Goal: Task Accomplishment & Management: Complete application form

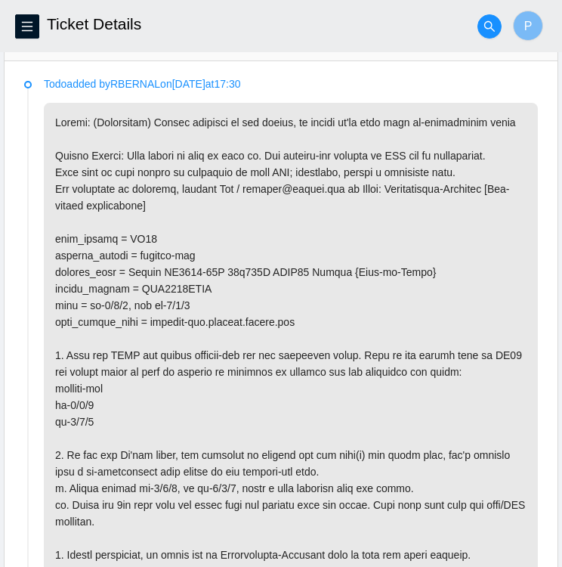
scroll to position [790, 0]
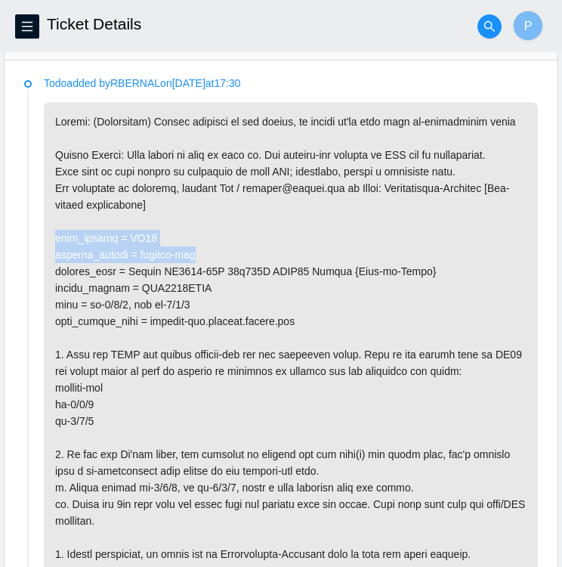
drag, startPoint x: 53, startPoint y: 233, endPoint x: 203, endPoint y: 255, distance: 152.0
click at [203, 255] on p at bounding box center [291, 387] width 494 height 571
copy p "rack_number = LD01 machine_number = anycast-dfw"
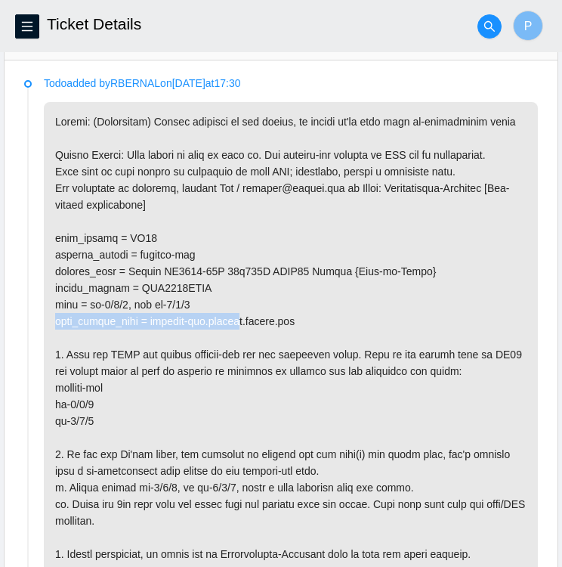
drag, startPoint x: 54, startPoint y: 315, endPoint x: 239, endPoint y: 319, distance: 185.2
click at [239, 319] on p at bounding box center [291, 387] width 494 height 571
click at [421, 305] on p at bounding box center [291, 387] width 494 height 571
drag, startPoint x: 82, startPoint y: 316, endPoint x: 305, endPoint y: 320, distance: 222.2
click at [305, 320] on p at bounding box center [291, 387] width 494 height 571
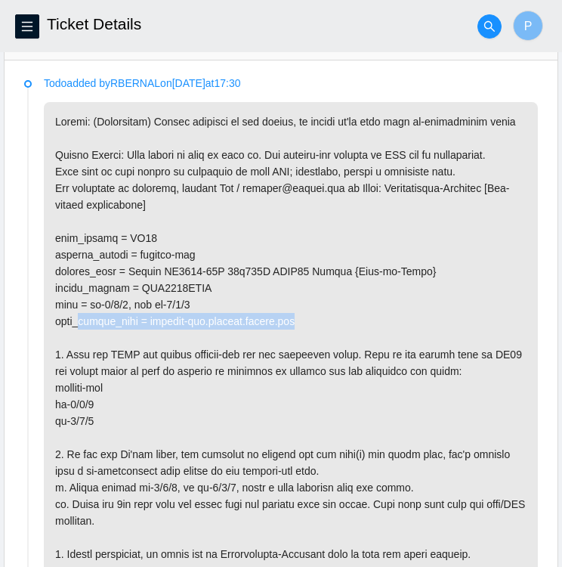
copy p "router_name = anycast-dfw.netarch.akamai.com"
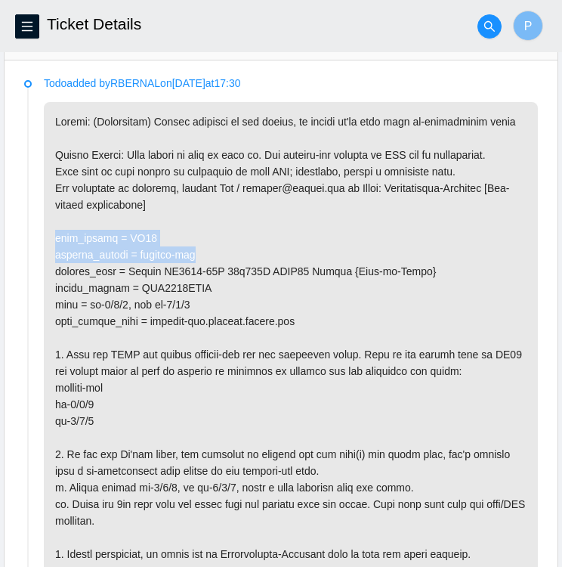
drag, startPoint x: 56, startPoint y: 230, endPoint x: 205, endPoint y: 249, distance: 150.0
click at [205, 249] on p at bounding box center [291, 387] width 494 height 571
drag, startPoint x: 205, startPoint y: 249, endPoint x: 348, endPoint y: 226, distance: 145.4
click at [348, 226] on p at bounding box center [291, 387] width 494 height 571
click at [144, 247] on p at bounding box center [291, 387] width 494 height 571
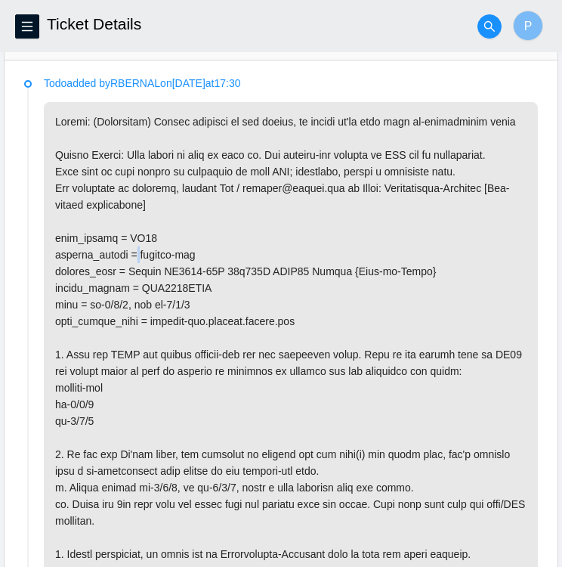
click at [144, 247] on p at bounding box center [291, 387] width 494 height 571
drag, startPoint x: 208, startPoint y: 250, endPoint x: 150, endPoint y: 248, distance: 58.2
click at [150, 248] on p at bounding box center [291, 387] width 494 height 571
copy p "anycast-dfw"
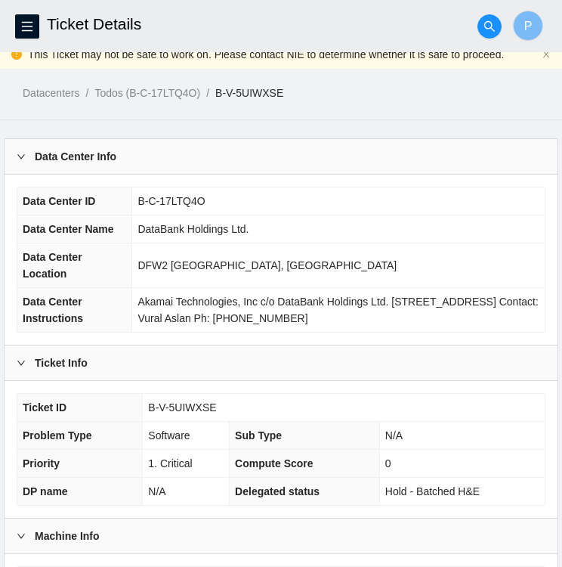
scroll to position [11, 0]
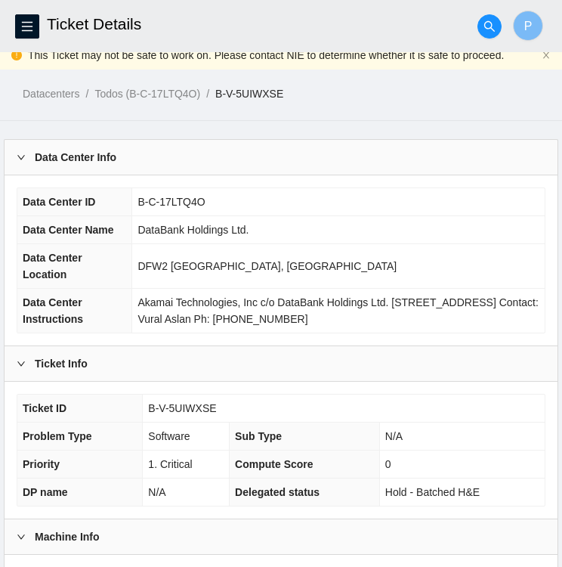
click at [513, 268] on td "DFW2 Richardson, TX" at bounding box center [338, 266] width 413 height 45
click at [445, 216] on td "DataBank Holdings Ltd." at bounding box center [338, 230] width 413 height 28
drag, startPoint x: 283, startPoint y: 97, endPoint x: 215, endPoint y: 90, distance: 69.2
click at [215, 90] on ol "Datacenters / Todos (B-C-17LTQ4O) / B-V-5UIWXSE /" at bounding box center [293, 93] width 540 height 17
copy ol "B-V-5UIWXSE"
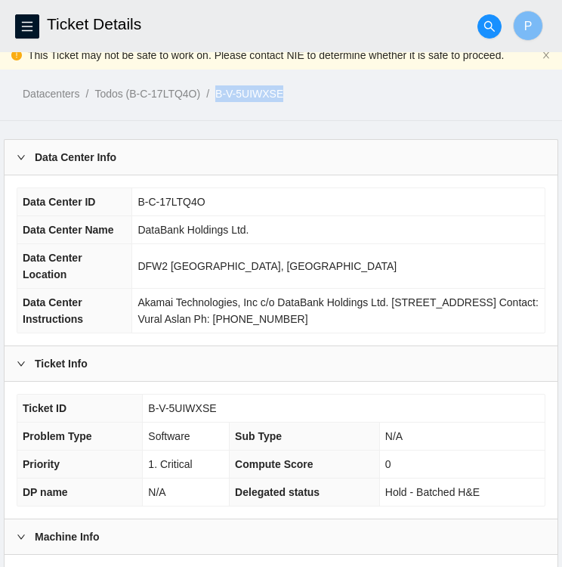
click at [215, 90] on li "Todos (B-C-17LTQ4O) /" at bounding box center [154, 93] width 121 height 17
drag, startPoint x: 284, startPoint y: 94, endPoint x: 215, endPoint y: 91, distance: 69.6
click at [215, 91] on ol "Datacenters / Todos (B-C-17LTQ4O) / B-V-5UIWXSE /" at bounding box center [293, 93] width 540 height 17
copy ol "B-V-5UIWXSE"
click at [420, 248] on td "DFW2 Richardson, TX" at bounding box center [338, 266] width 413 height 45
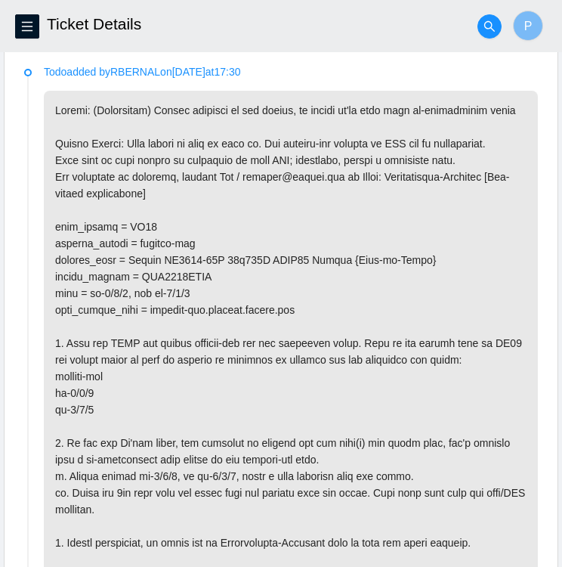
scroll to position [801, 0]
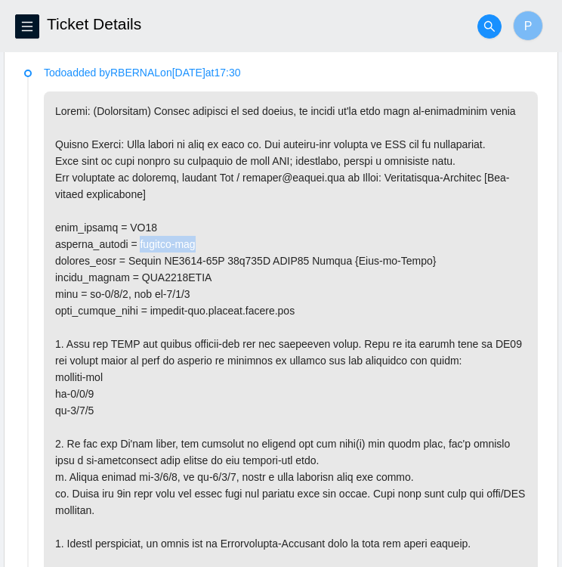
drag, startPoint x: 150, startPoint y: 239, endPoint x: 203, endPoint y: 238, distance: 52.9
click at [203, 238] on p at bounding box center [291, 376] width 494 height 571
copy p "anycast-dfw"
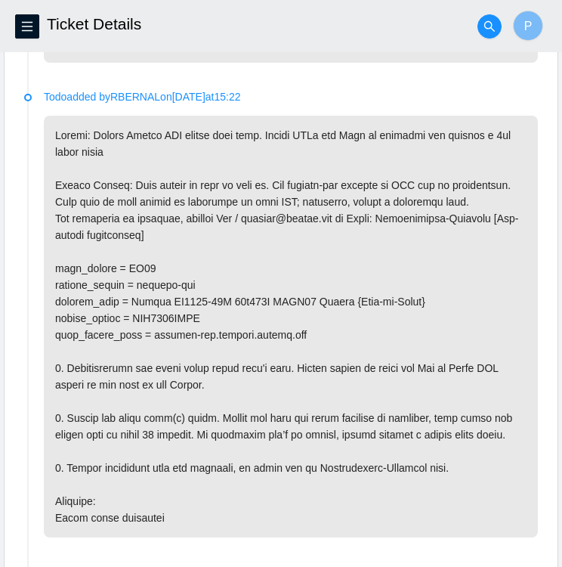
scroll to position [1610, 0]
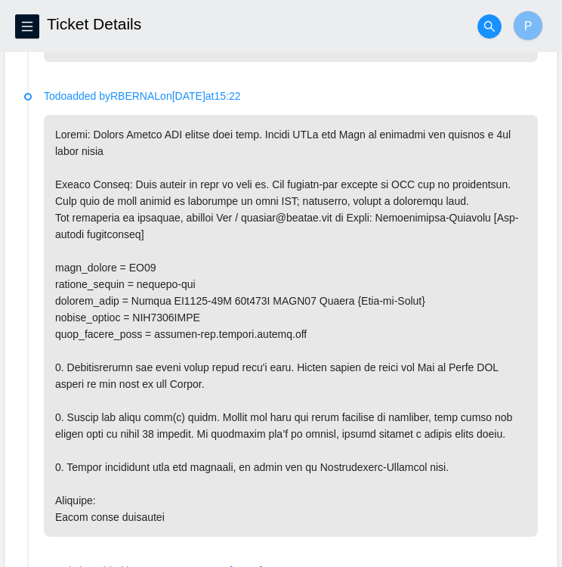
click at [358, 150] on p at bounding box center [291, 326] width 494 height 422
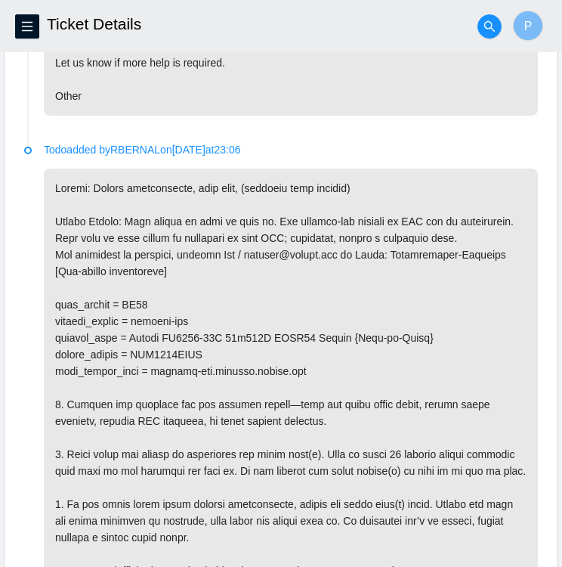
scroll to position [2518, 0]
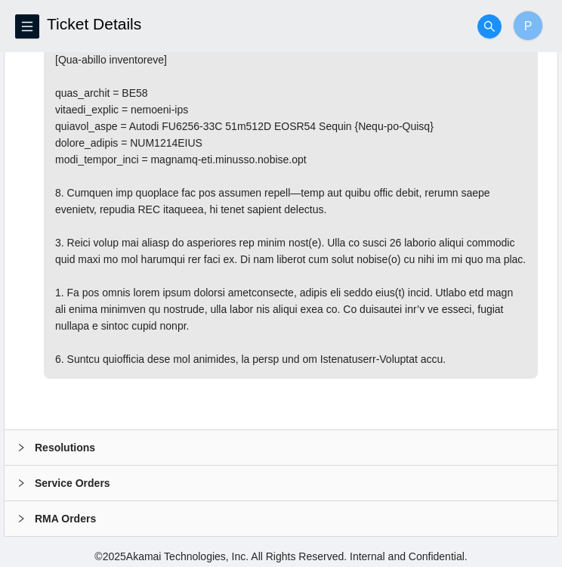
click at [32, 439] on div at bounding box center [26, 447] width 18 height 17
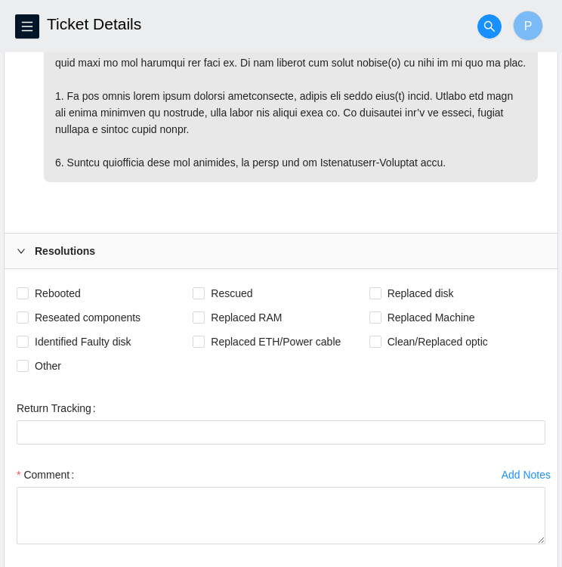
scroll to position [2727, 0]
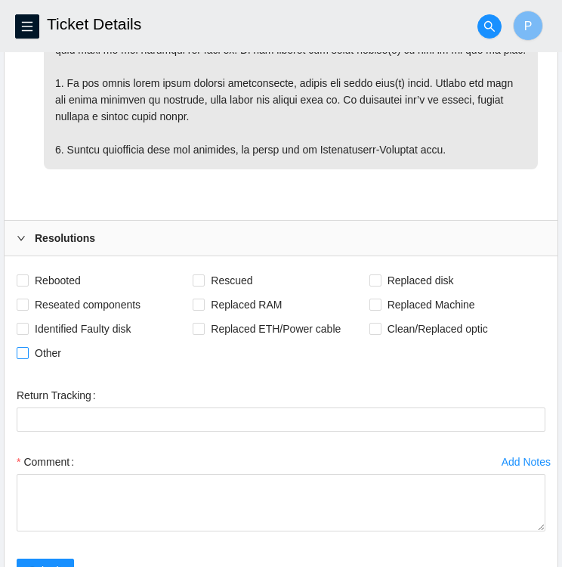
click at [24, 348] on input "Other" at bounding box center [22, 352] width 11 height 11
checkbox input "true"
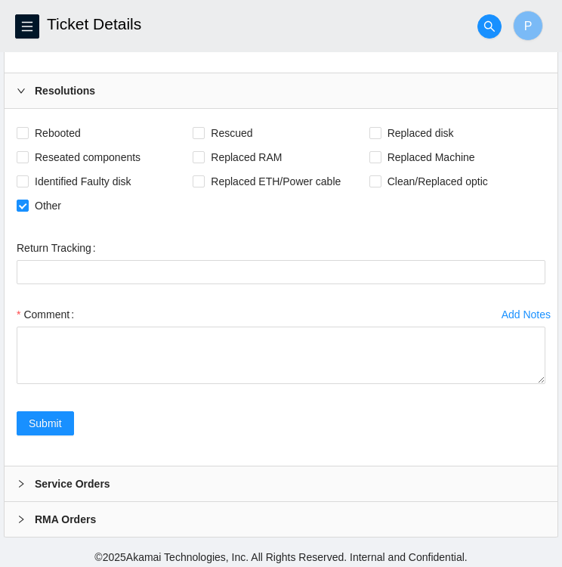
scroll to position [2875, 0]
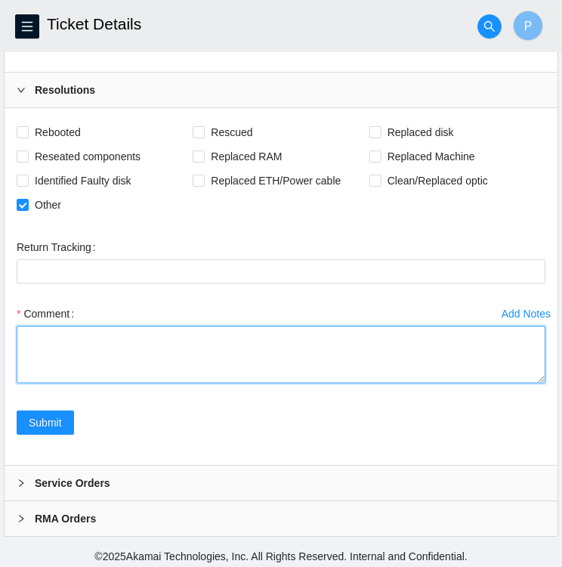
click at [109, 332] on textarea "Comment" at bounding box center [281, 354] width 529 height 57
type textarea "C"
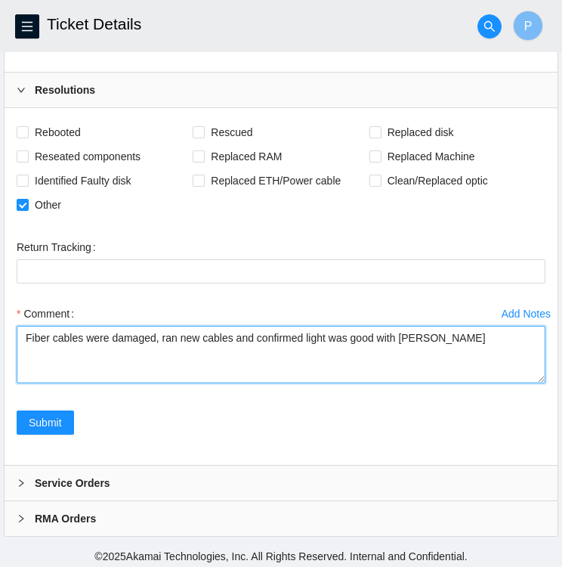
click at [227, 333] on textarea "Fiber cables were damaged, ran new cables and confirmed light was good with Ray…" at bounding box center [281, 354] width 529 height 57
click at [160, 335] on textarea "Fiber cables were damaged, ran new cables and confirmed light was good with Ray…" at bounding box center [281, 354] width 529 height 57
click at [465, 333] on textarea "Fiber cables were damaged, previous cables were not labeled. Labeled and ran ne…" at bounding box center [281, 354] width 529 height 57
click at [158, 349] on textarea "Fiber cables were damaged, previous cables were not labeled. Labeled and ran ne…" at bounding box center [281, 354] width 529 height 57
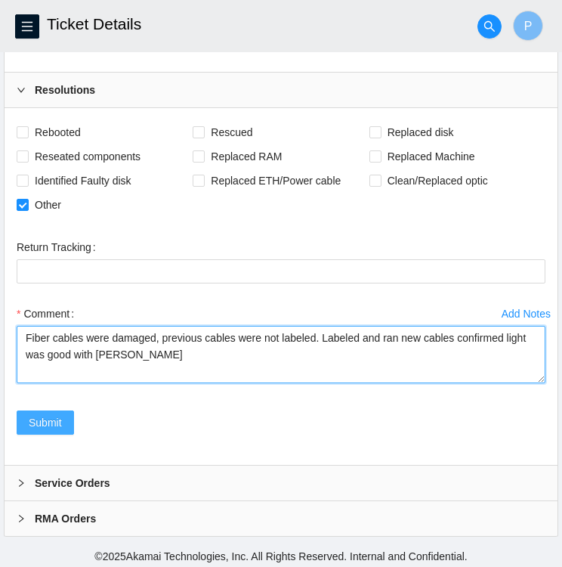
type textarea "Fiber cables were damaged, previous cables were not labeled. Labeled and ran ne…"
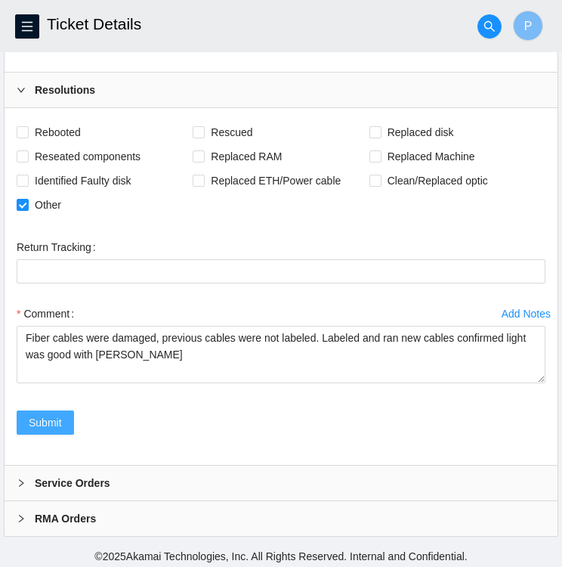
click at [41, 414] on span "Submit" at bounding box center [45, 422] width 33 height 17
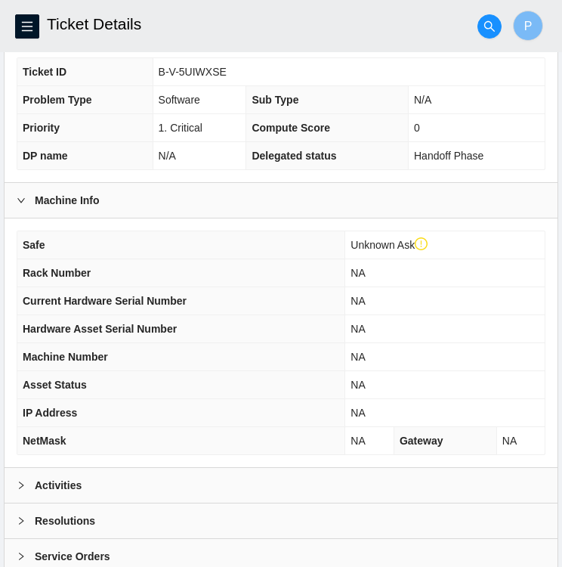
scroll to position [422, 0]
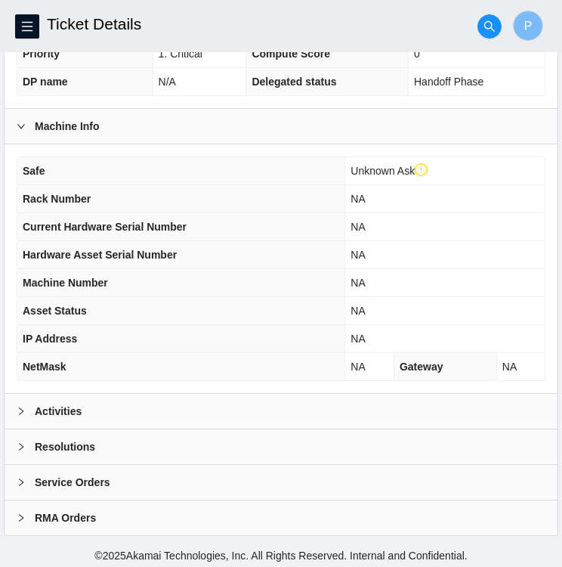
click at [36, 442] on b "Resolutions" at bounding box center [65, 446] width 60 height 17
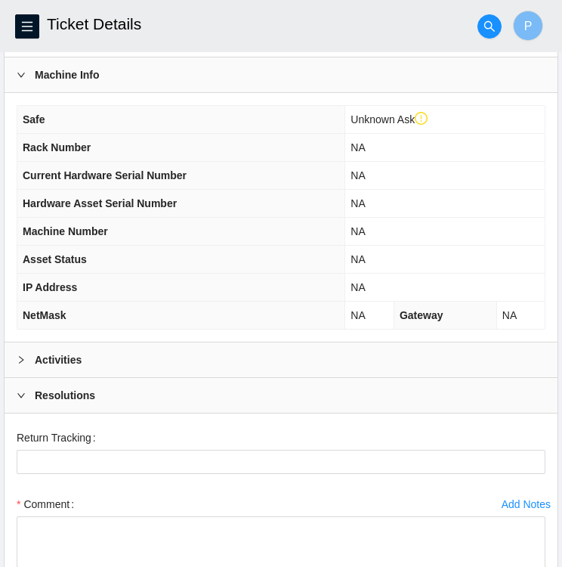
scroll to position [474, 0]
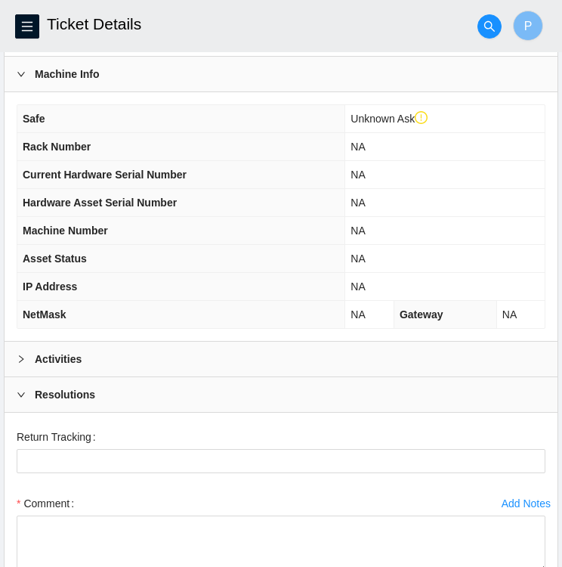
click at [60, 351] on b "Activities" at bounding box center [58, 359] width 47 height 17
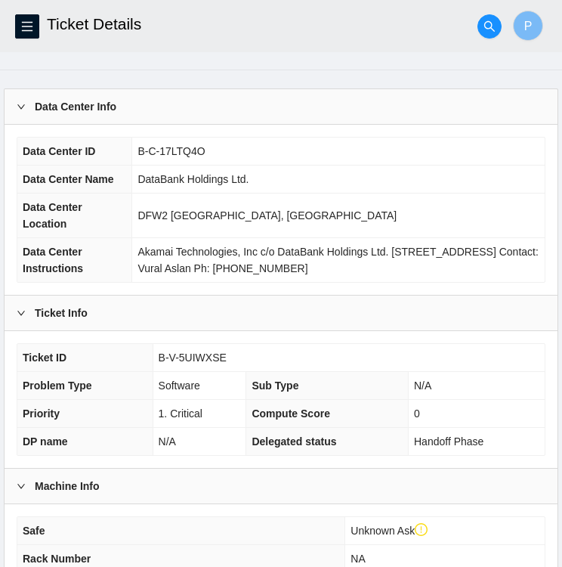
scroll to position [0, 0]
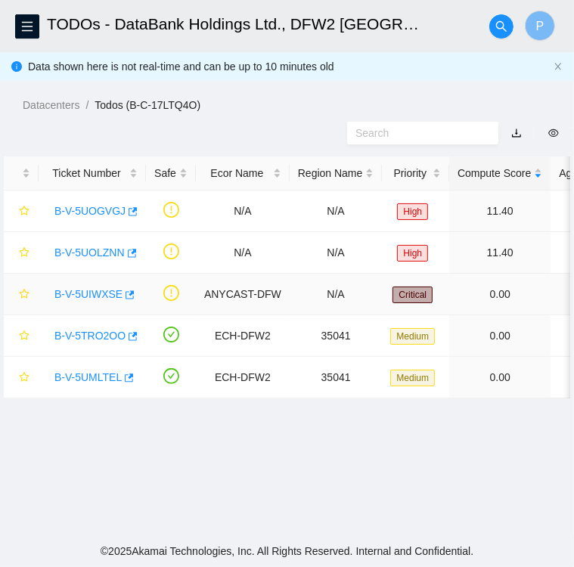
click at [89, 298] on link "B-V-5UIWXSE" at bounding box center [88, 294] width 68 height 12
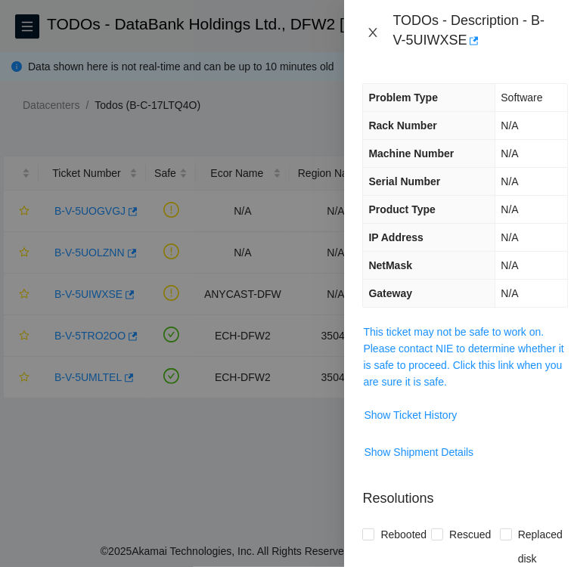
click at [376, 34] on icon "close" at bounding box center [372, 32] width 12 height 12
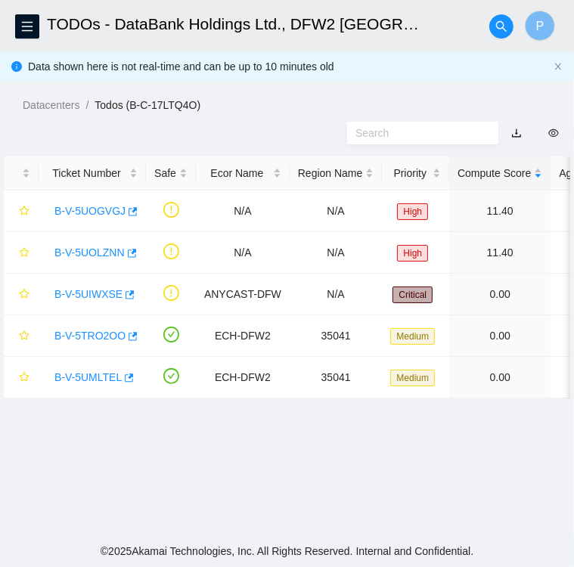
click at [501, 76] on div "Datacenters / Todos (B-C-17LTQ4O) /" at bounding box center [287, 71] width 574 height 85
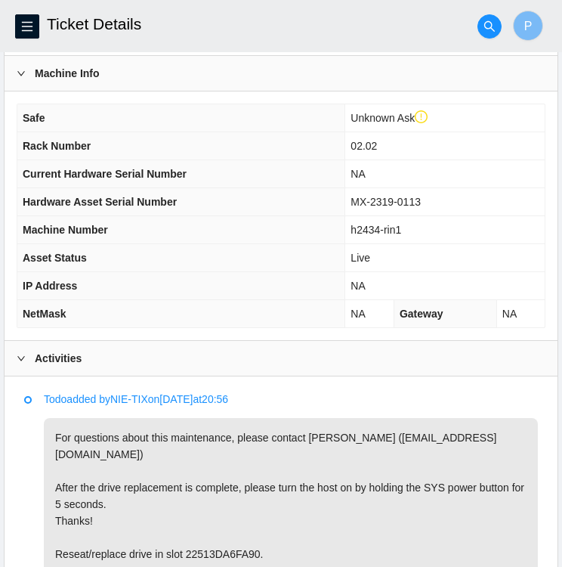
scroll to position [475, 0]
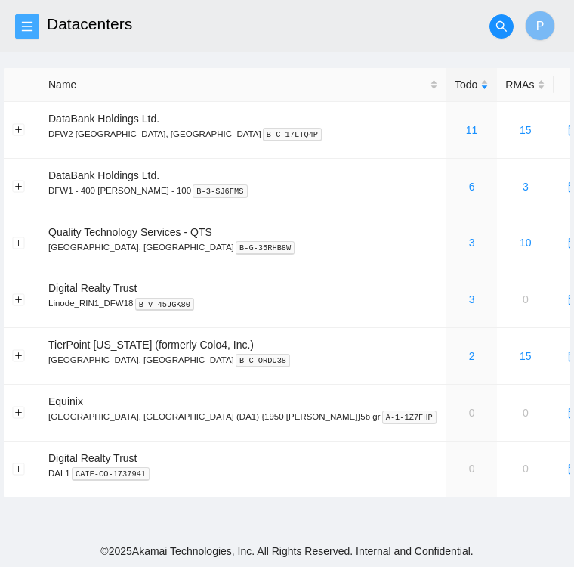
click at [37, 30] on span "menu" at bounding box center [27, 26] width 23 height 12
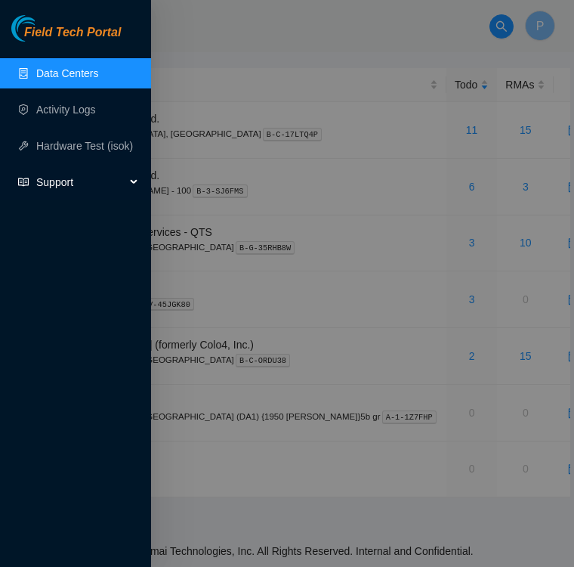
click at [65, 180] on span "Support" at bounding box center [80, 182] width 89 height 30
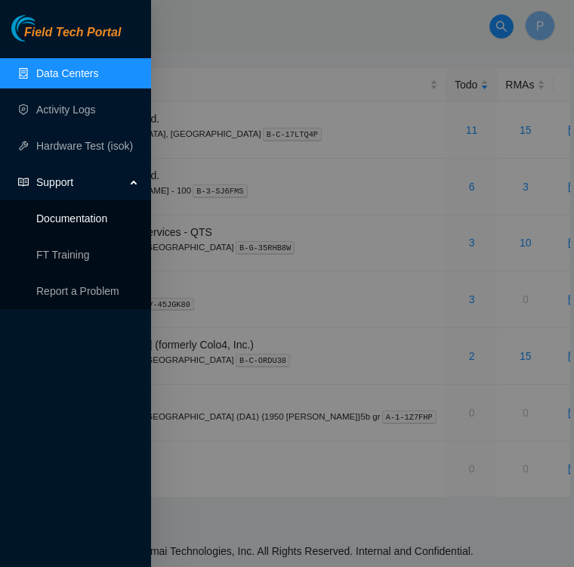
click at [67, 220] on link "Documentation" at bounding box center [71, 218] width 71 height 12
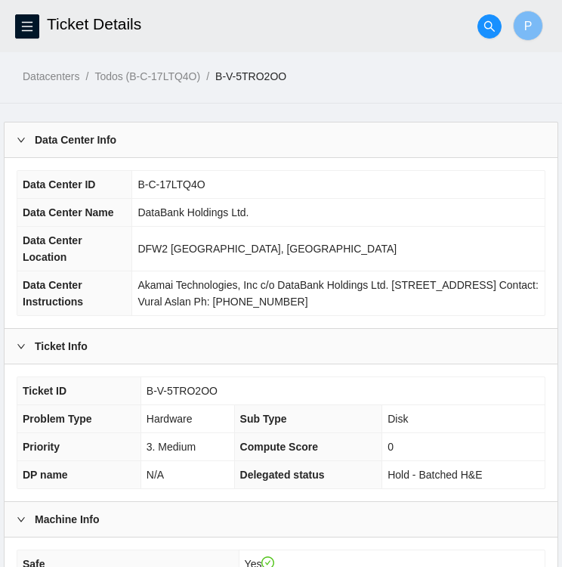
scroll to position [488, 0]
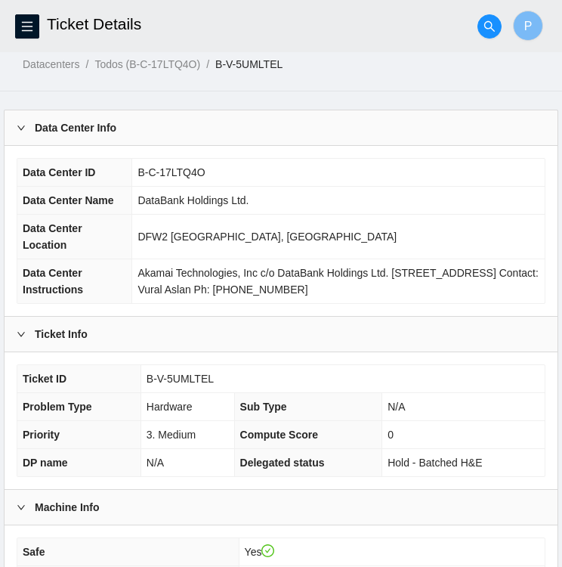
scroll to position [6, 0]
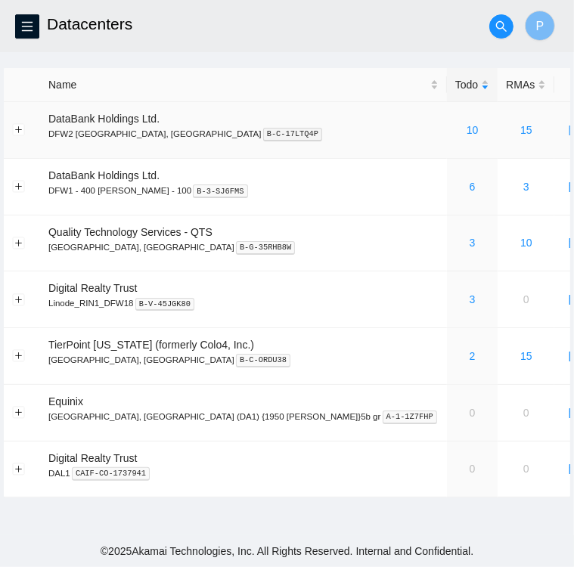
click at [455, 130] on div "10" at bounding box center [472, 130] width 34 height 17
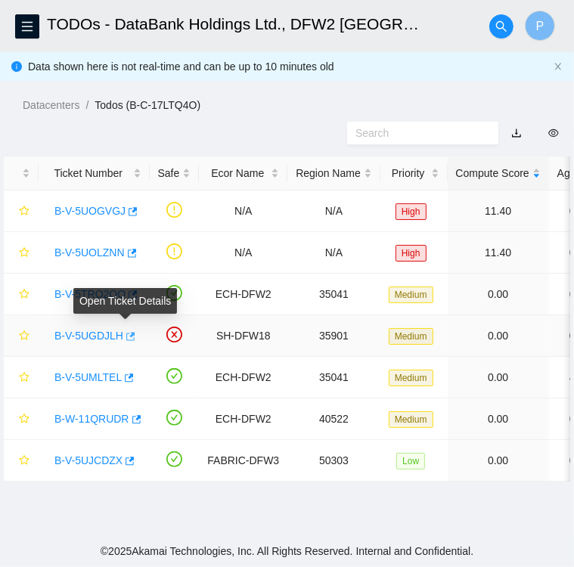
click at [126, 336] on icon "button" at bounding box center [130, 336] width 9 height 8
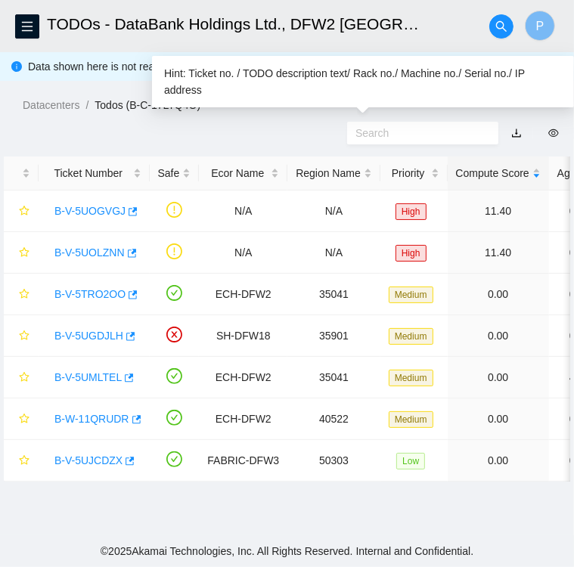
click at [380, 139] on input "text" at bounding box center [416, 133] width 122 height 17
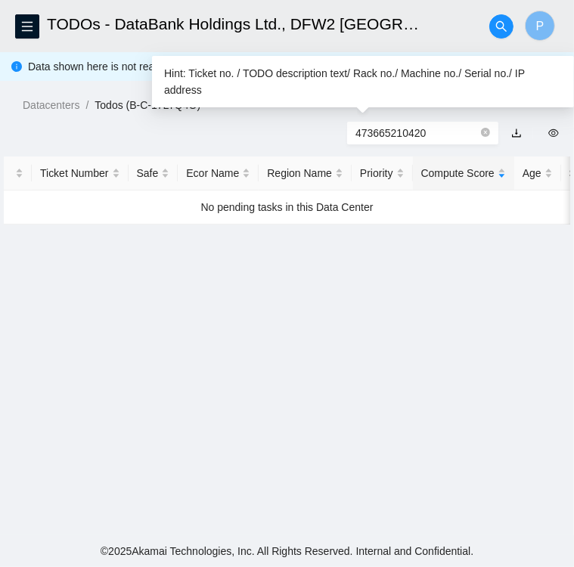
type input "473665210420"
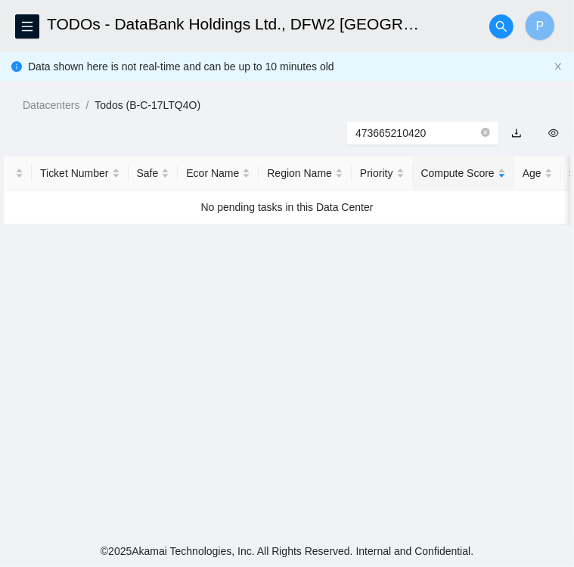
drag, startPoint x: 426, startPoint y: 129, endPoint x: 346, endPoint y: 124, distance: 80.3
click at [346, 124] on div "473665210420" at bounding box center [287, 132] width 574 height 39
click at [499, 26] on icon "search" at bounding box center [501, 26] width 12 height 12
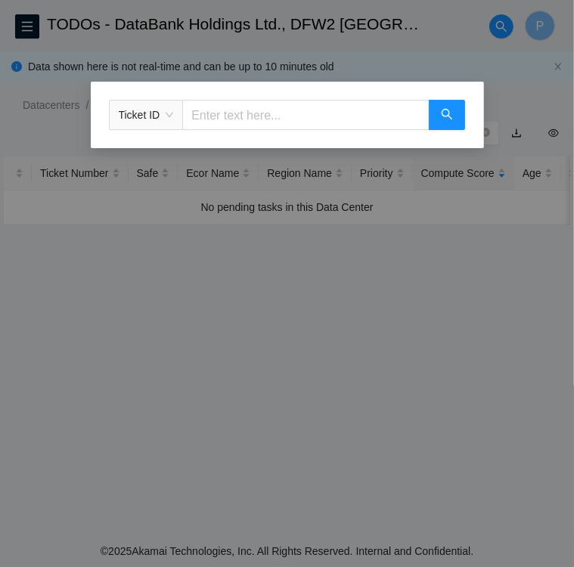
click at [136, 33] on div "Ticket ID" at bounding box center [287, 283] width 574 height 567
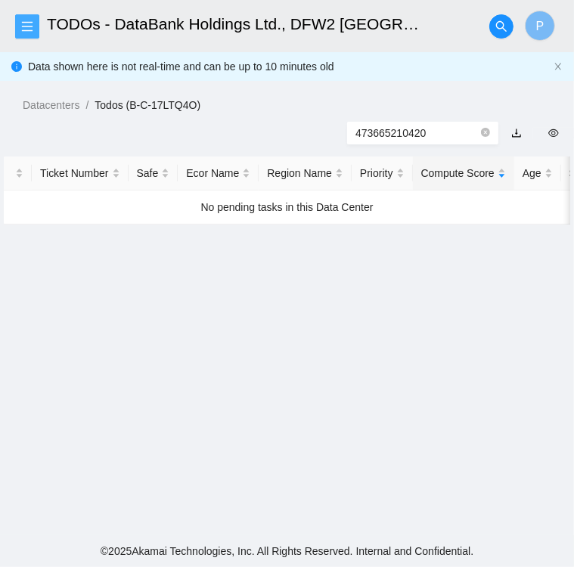
click at [33, 29] on span "menu" at bounding box center [27, 26] width 23 height 12
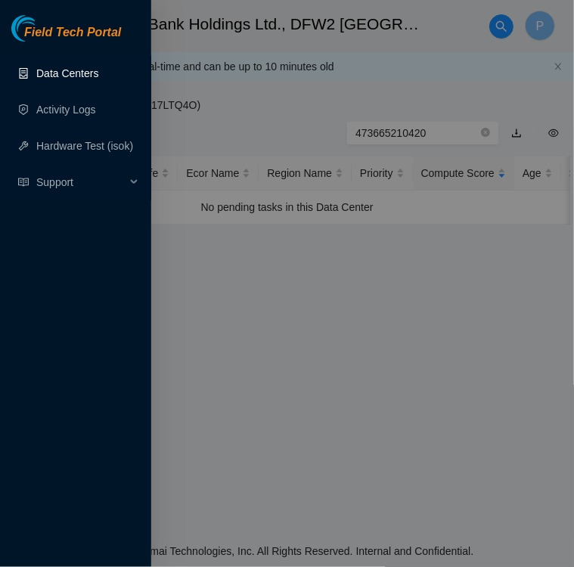
click at [72, 71] on link "Data Centers" at bounding box center [67, 73] width 62 height 12
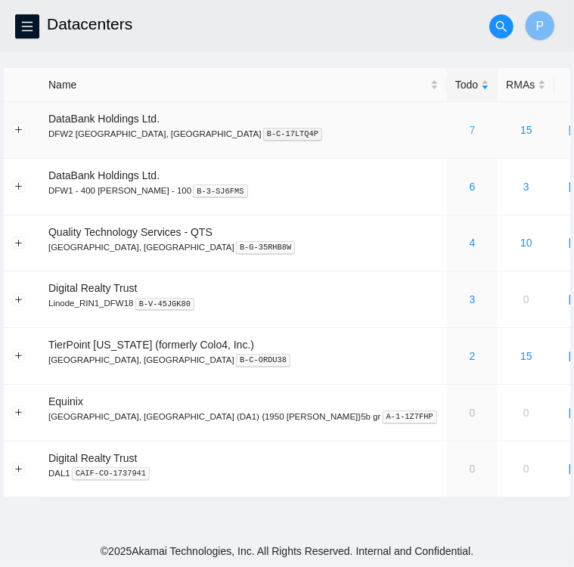
click at [469, 135] on link "7" at bounding box center [472, 130] width 6 height 12
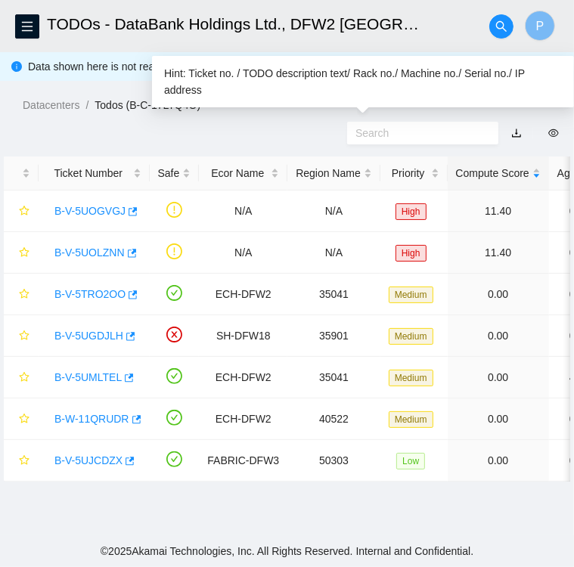
click at [379, 131] on input "text" at bounding box center [416, 133] width 122 height 17
paste input "473665210420"
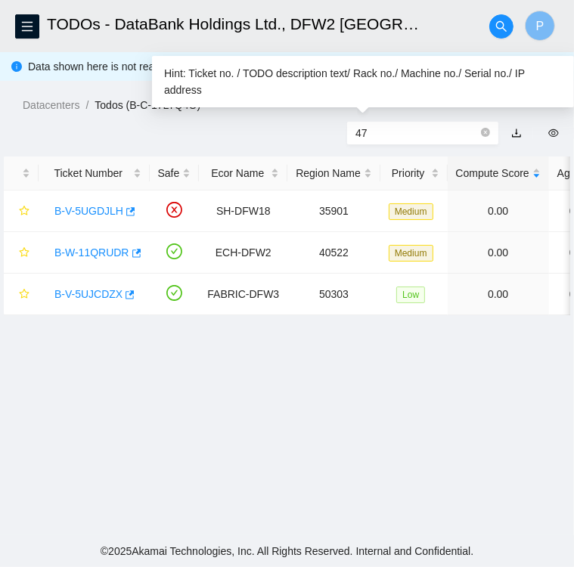
type input "4"
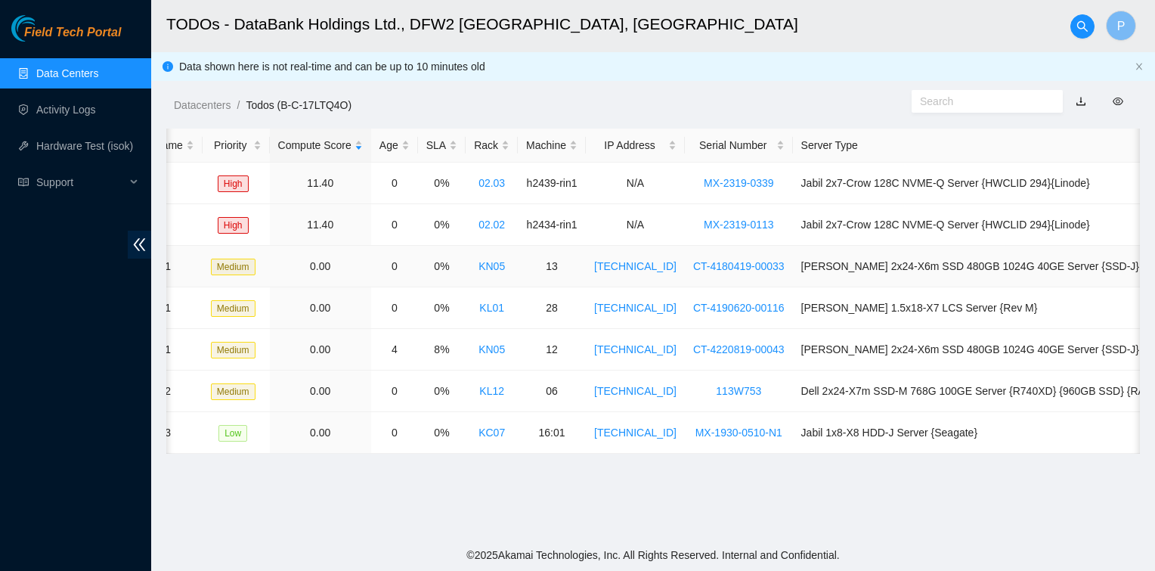
scroll to position [0, 342]
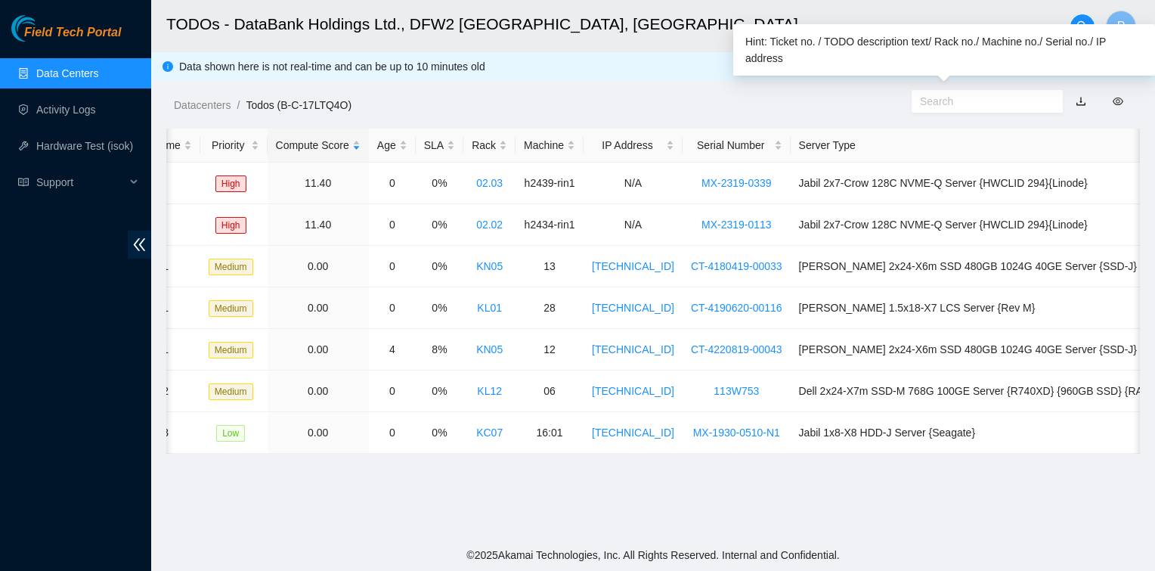
click at [573, 107] on input "text" at bounding box center [981, 101] width 122 height 17
paste input "473665210420"
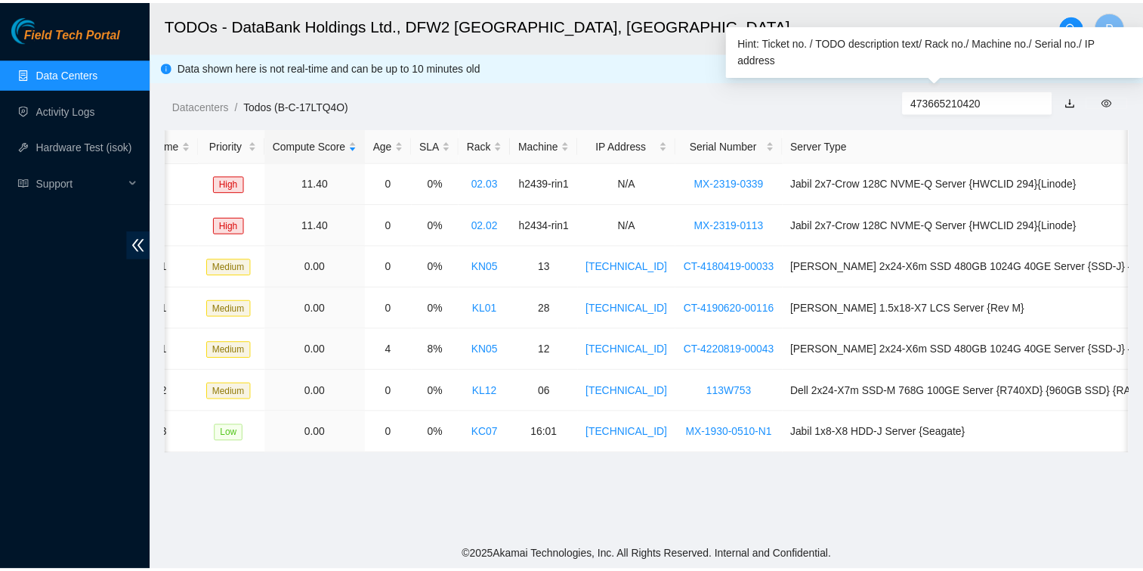
scroll to position [0, 12]
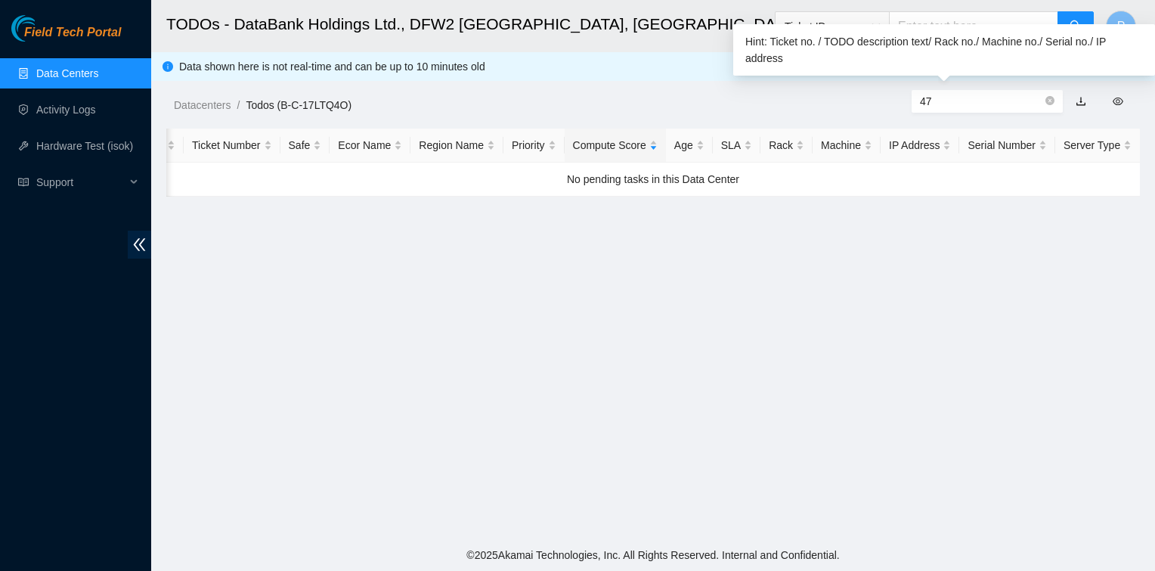
type input "4"
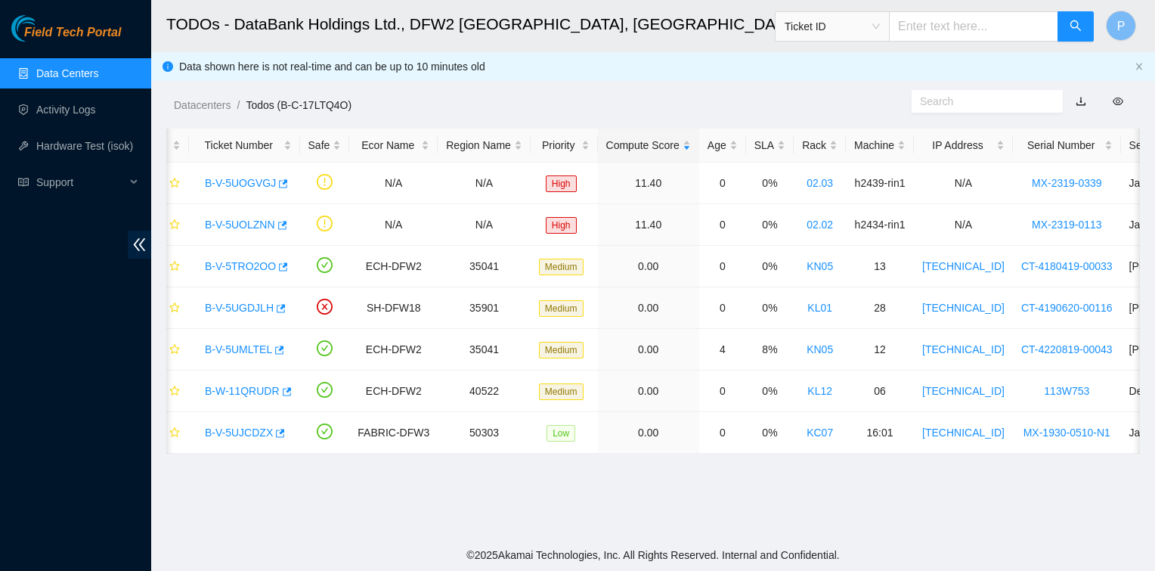
click at [573, 68] on div "Datacenters / Todos (B-C-17LTQ4O) /" at bounding box center [527, 71] width 753 height 85
click at [573, 29] on span "Ticket ID" at bounding box center [831, 26] width 95 height 23
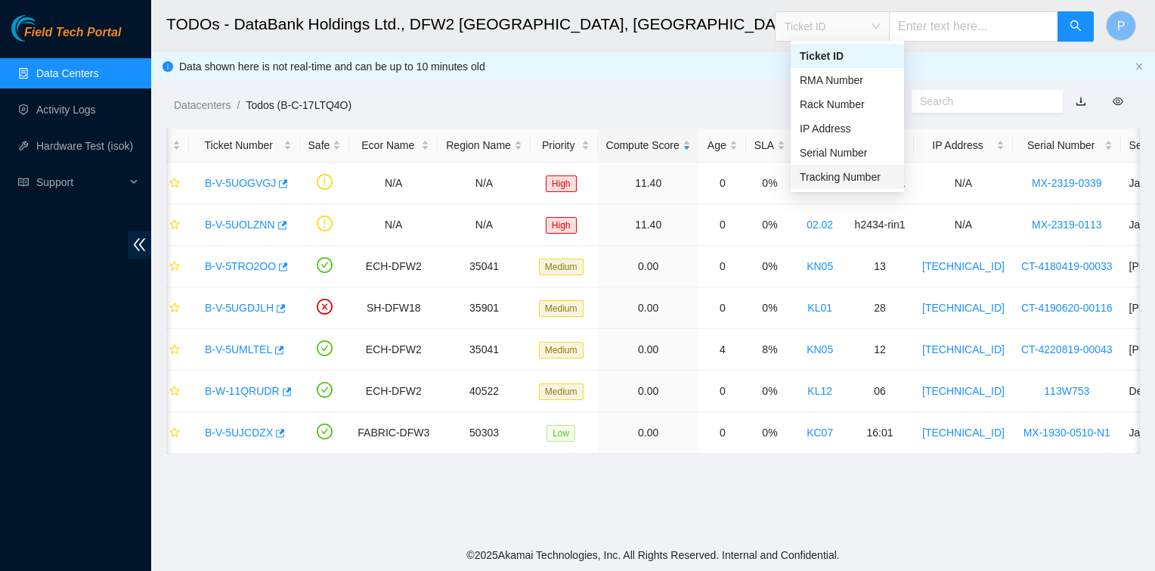
click at [573, 176] on div "Tracking Number" at bounding box center [846, 177] width 95 height 17
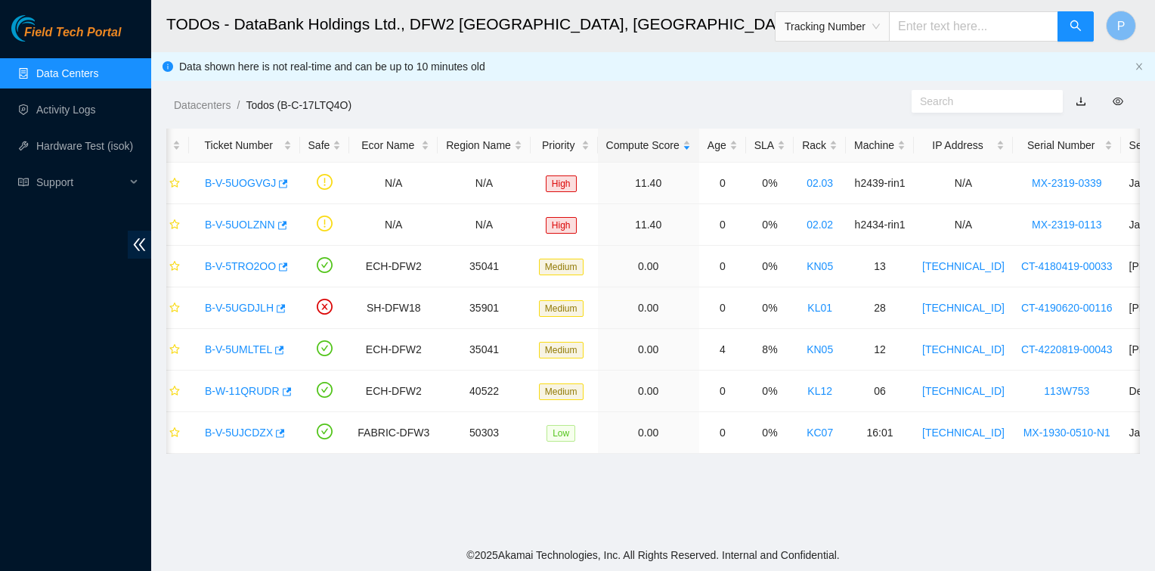
click at [573, 21] on input "text" at bounding box center [973, 26] width 169 height 30
paste input "473665210420"
type input "473665210420"
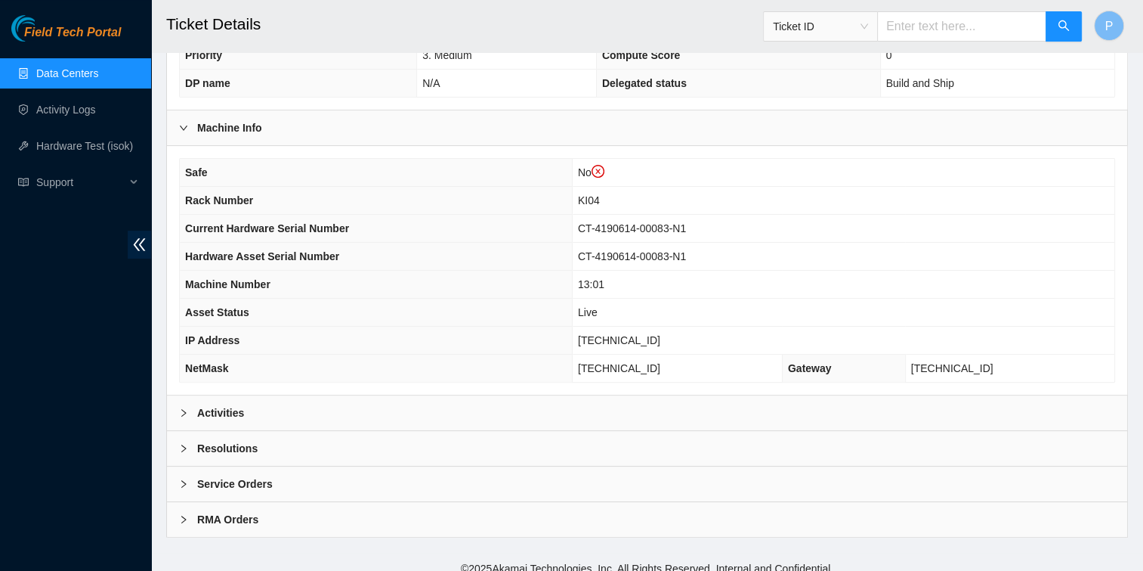
scroll to position [396, 0]
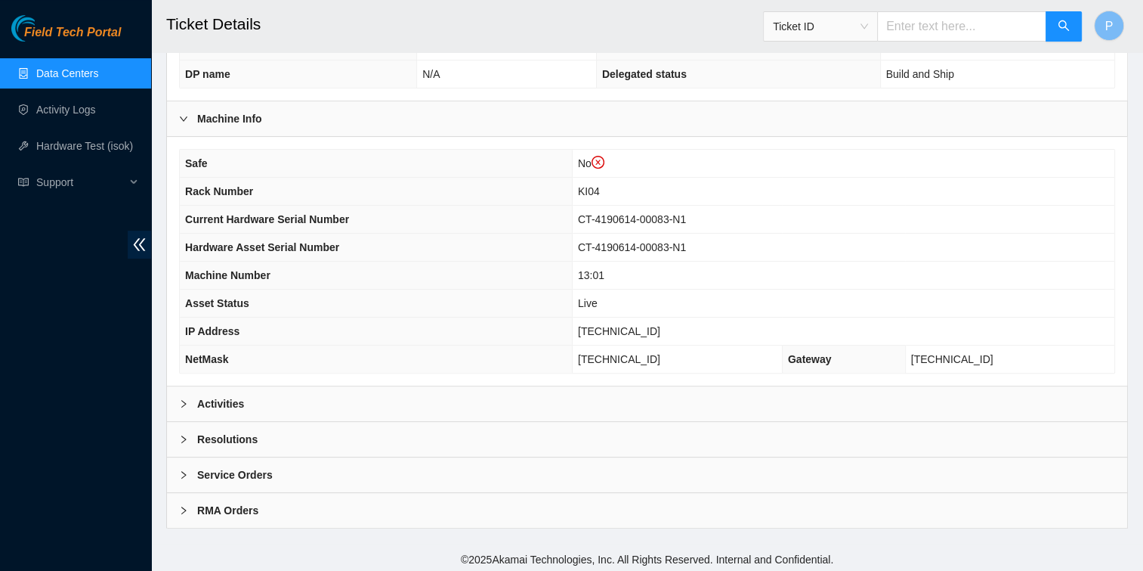
click at [188, 400] on div at bounding box center [188, 403] width 18 height 17
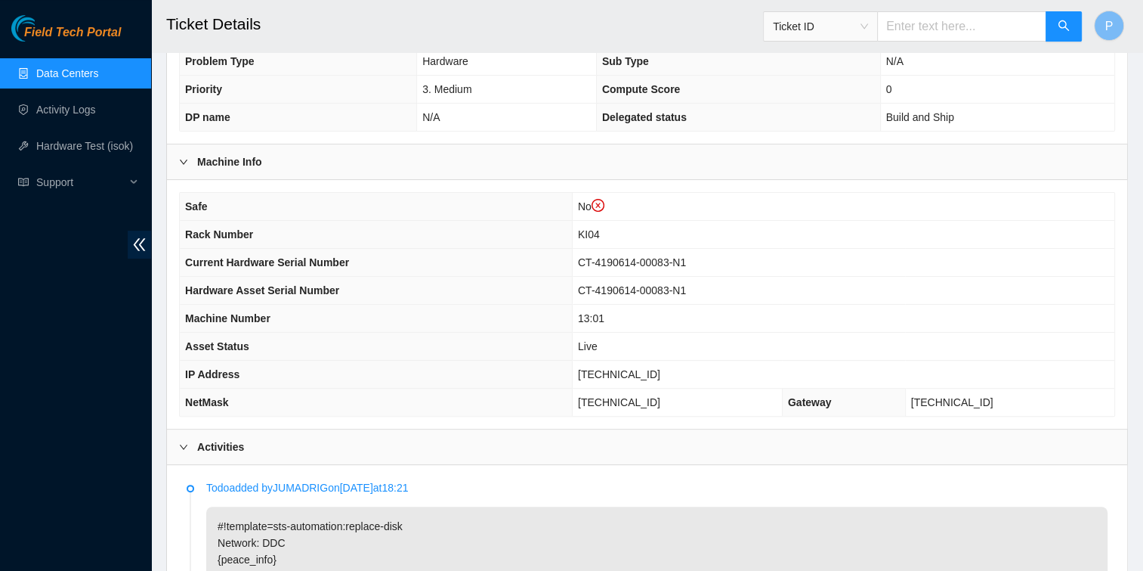
scroll to position [352, 0]
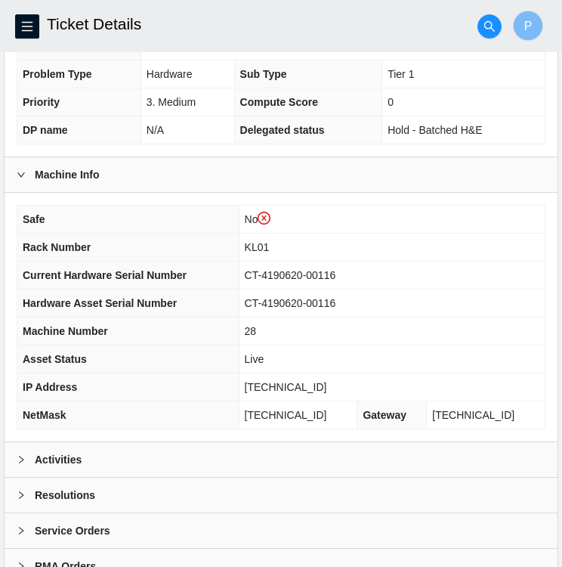
scroll to position [422, 0]
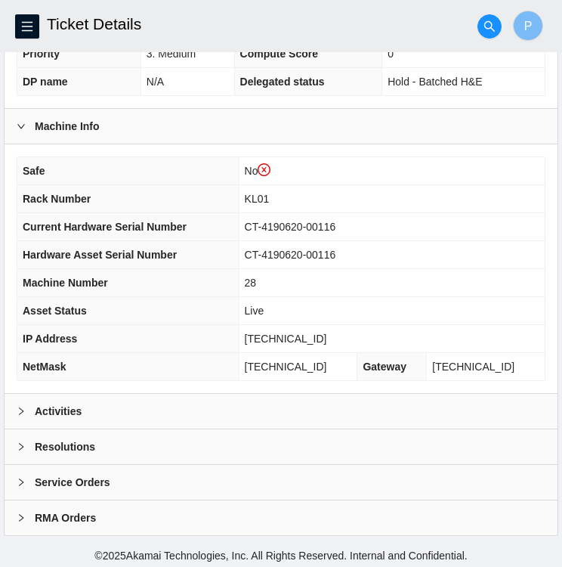
click at [76, 406] on b "Activities" at bounding box center [58, 411] width 47 height 17
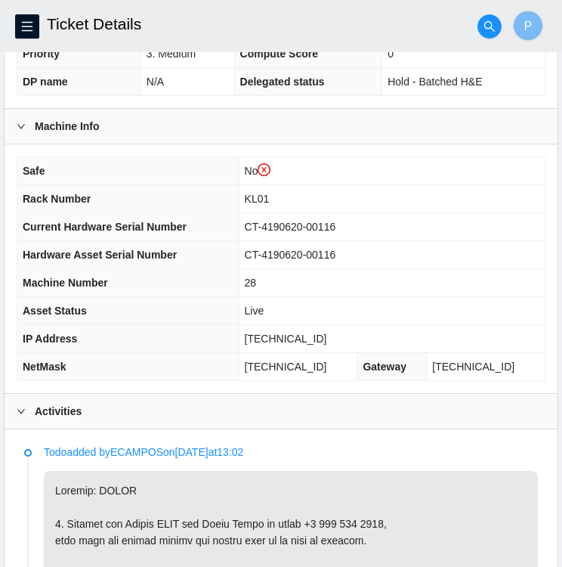
click at [76, 406] on b "Activities" at bounding box center [58, 411] width 47 height 17
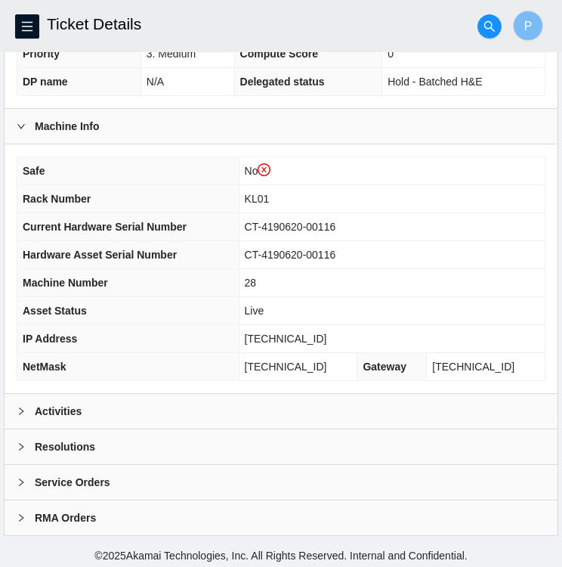
click at [76, 406] on b "Activities" at bounding box center [58, 411] width 47 height 17
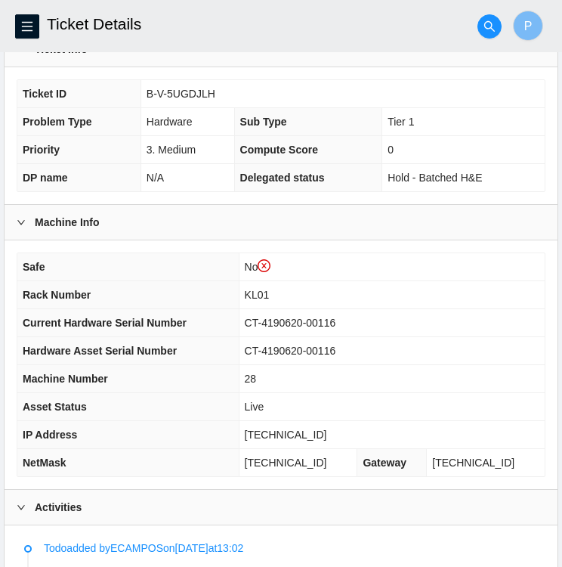
scroll to position [322, 0]
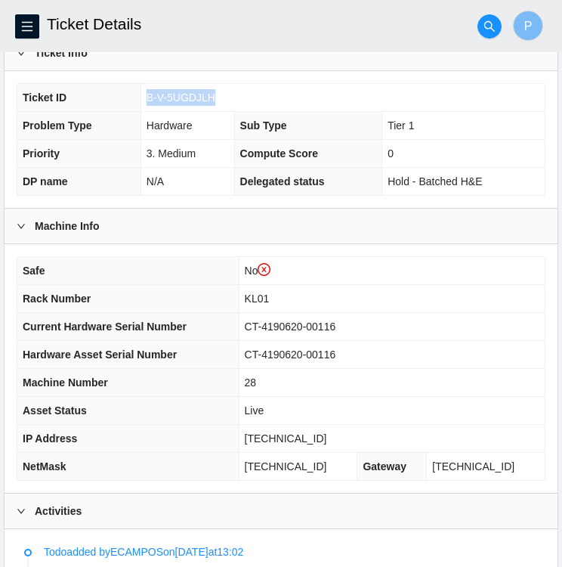
drag, startPoint x: 215, startPoint y: 94, endPoint x: 144, endPoint y: 94, distance: 71.0
click at [144, 94] on td "B-V-5UGDJLH" at bounding box center [343, 98] width 404 height 28
copy span "B-V-5UGDJLH"
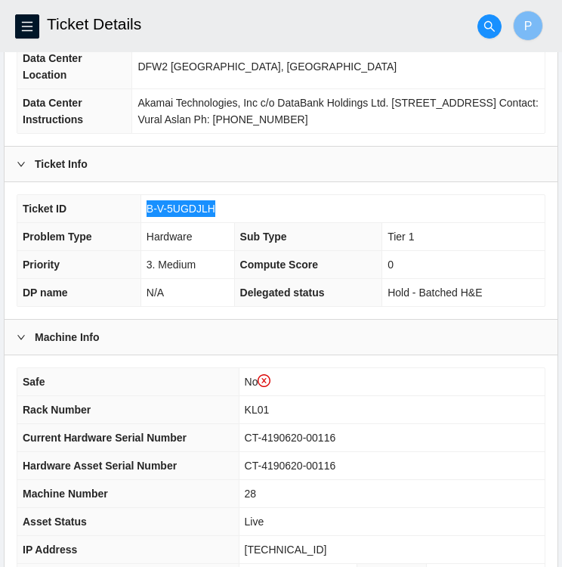
scroll to position [184, 0]
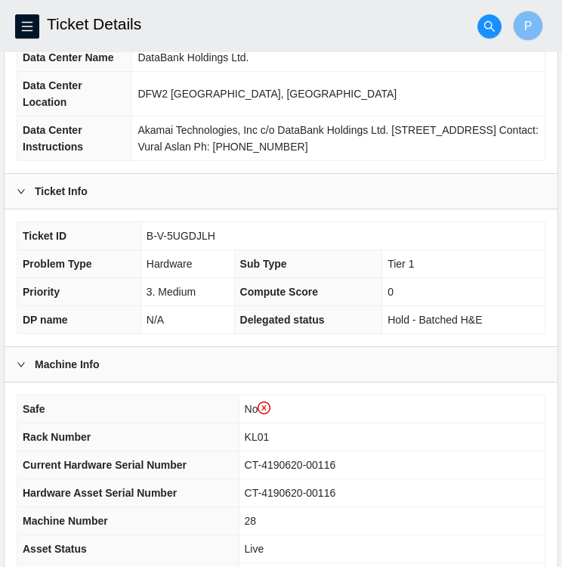
click at [400, 377] on div "Machine Info" at bounding box center [281, 364] width 553 height 35
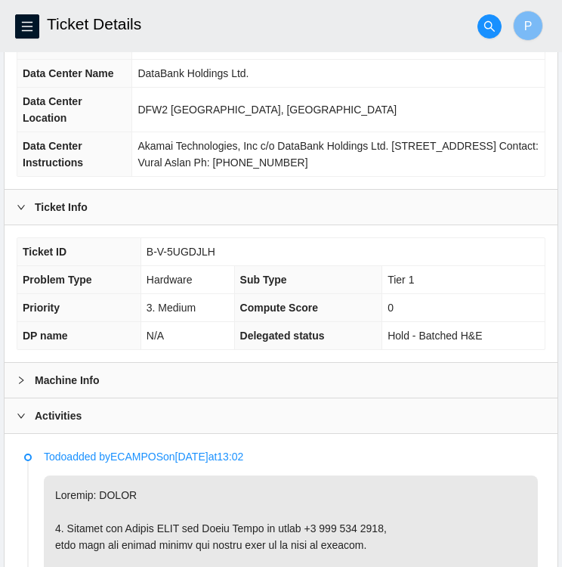
scroll to position [169, 0]
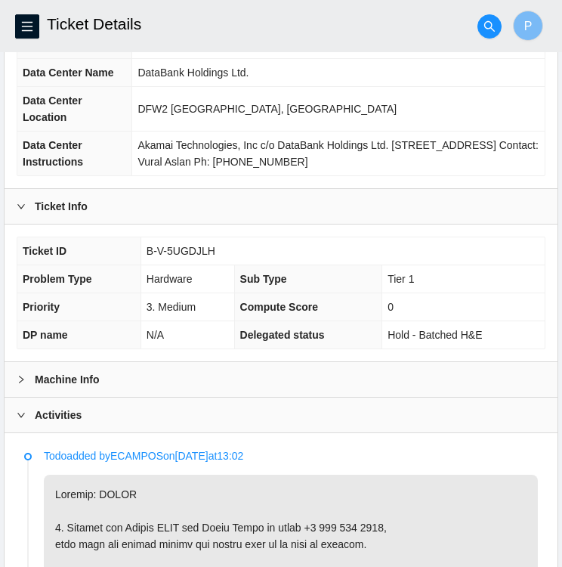
click at [21, 377] on icon "right" at bounding box center [21, 379] width 9 height 9
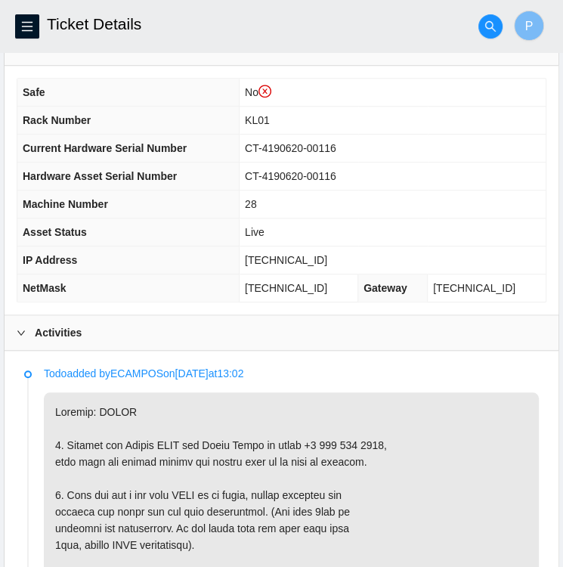
scroll to position [0, 0]
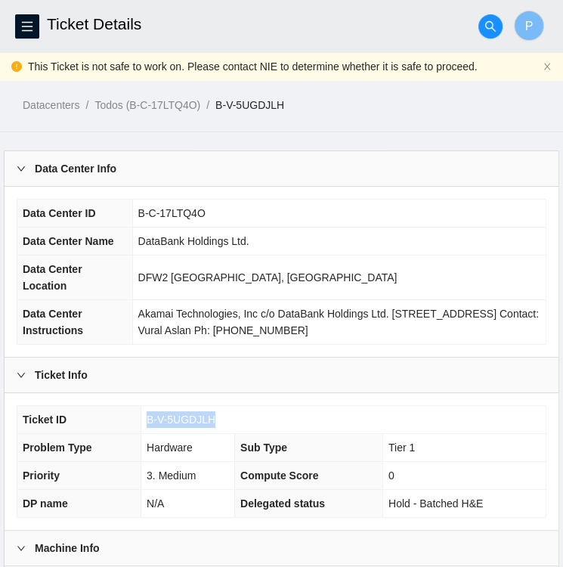
drag, startPoint x: 218, startPoint y: 414, endPoint x: 147, endPoint y: 418, distance: 71.1
click at [147, 418] on td "B-V-5UGDJLH" at bounding box center [343, 420] width 404 height 28
copy span "B-V-5UGDJLH"
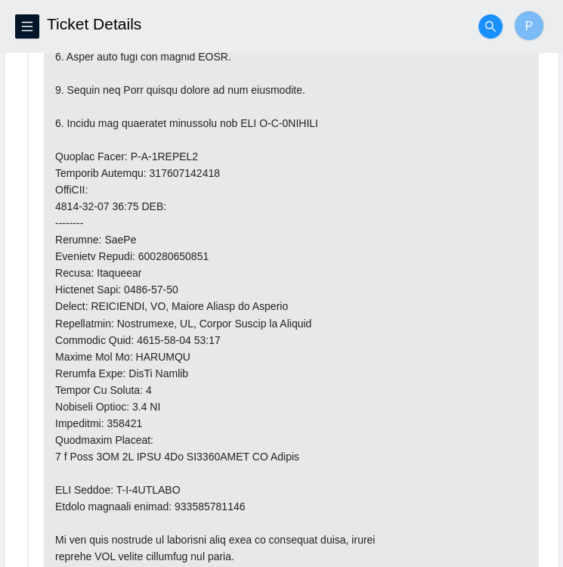
scroll to position [1088, 0]
drag, startPoint x: 178, startPoint y: 481, endPoint x: 117, endPoint y: 482, distance: 61.2
click at [117, 482] on p at bounding box center [291, 189] width 495 height 771
copy p "B-V-5UIWATC"
drag, startPoint x: 246, startPoint y: 503, endPoint x: 172, endPoint y: 506, distance: 74.1
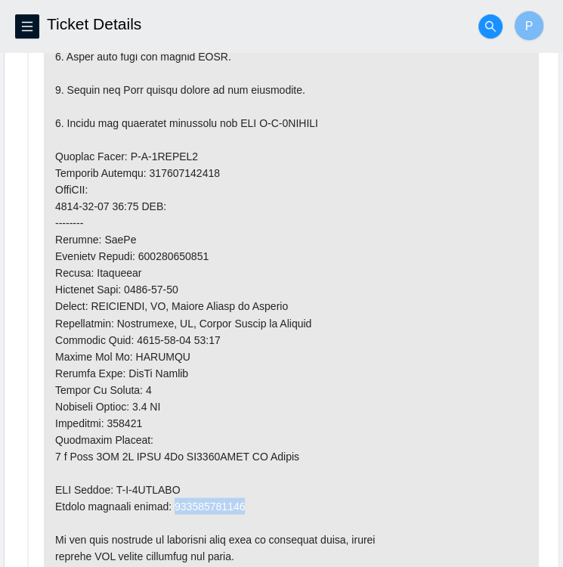
click at [172, 506] on p at bounding box center [291, 189] width 495 height 771
copy p "463470045086"
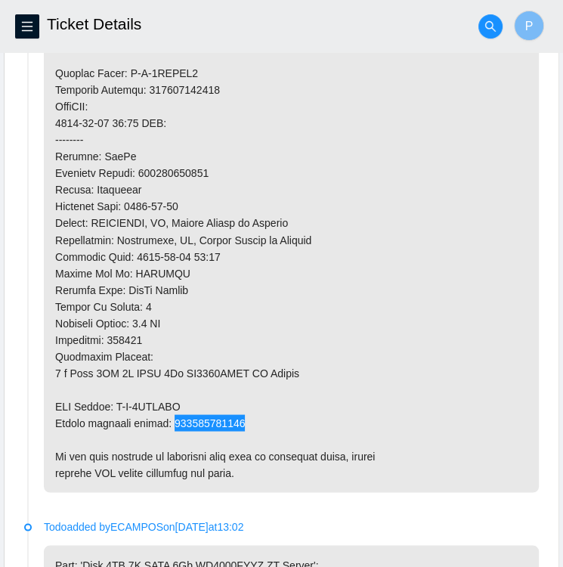
scroll to position [1172, 0]
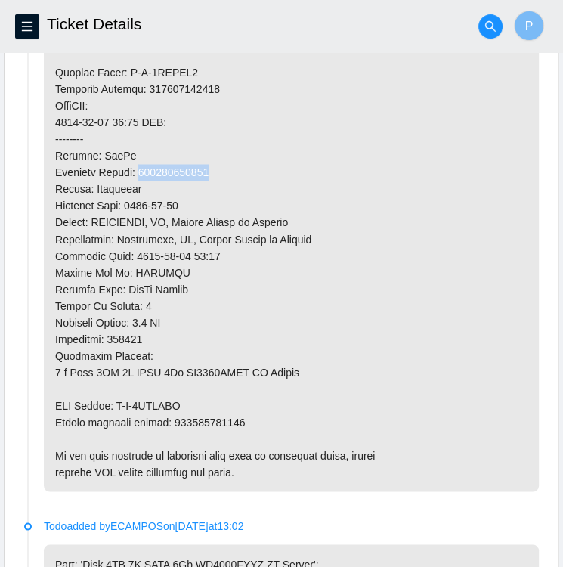
drag, startPoint x: 209, startPoint y: 164, endPoint x: 142, endPoint y: 165, distance: 66.5
click at [142, 165] on p at bounding box center [291, 105] width 495 height 771
copy p "463470045075"
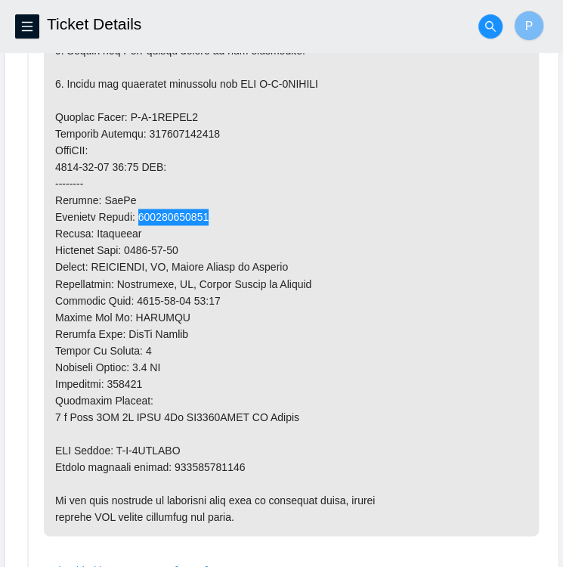
scroll to position [1124, 0]
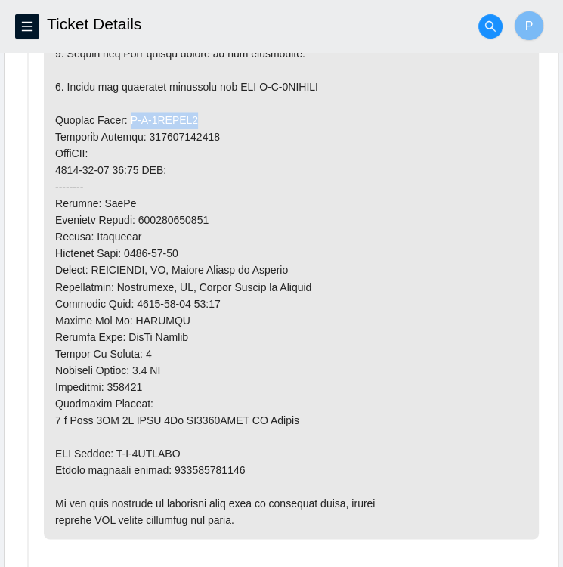
drag, startPoint x: 190, startPoint y: 116, endPoint x: 125, endPoint y: 117, distance: 65.7
click at [125, 117] on p at bounding box center [291, 153] width 495 height 771
copy p "B-V-5UIWAT3"
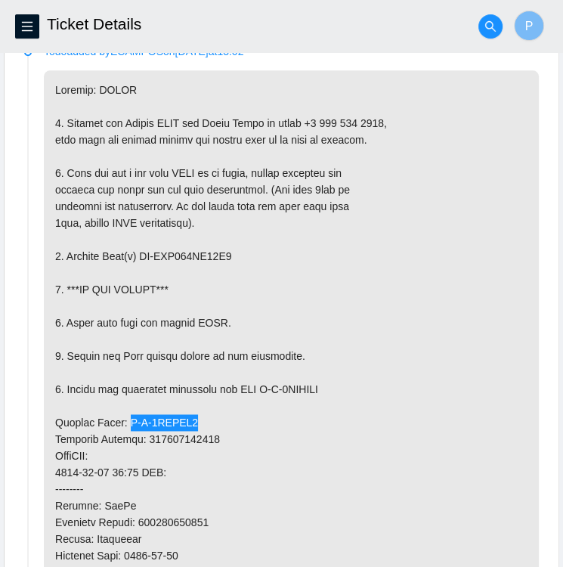
scroll to position [821, 0]
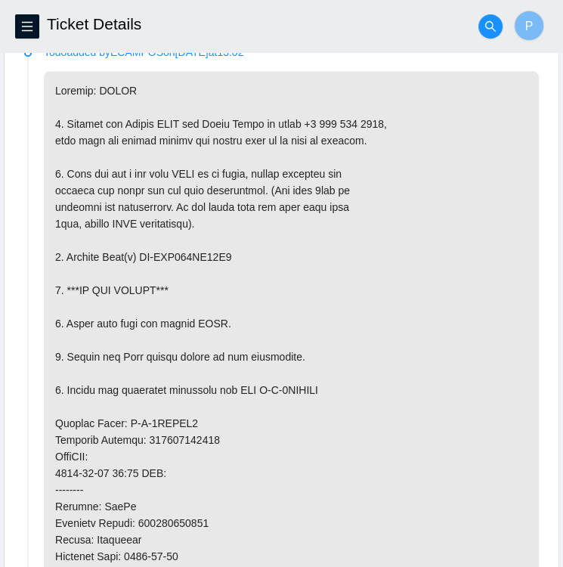
click at [223, 256] on p at bounding box center [291, 456] width 495 height 771
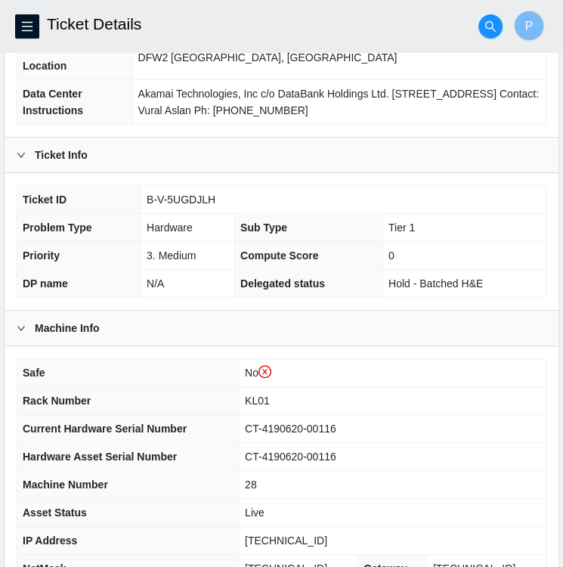
scroll to position [219, 0]
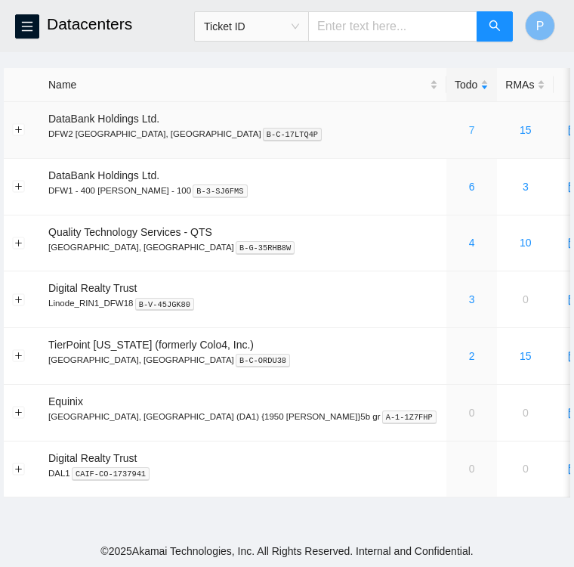
click at [469, 131] on link "7" at bounding box center [472, 130] width 6 height 12
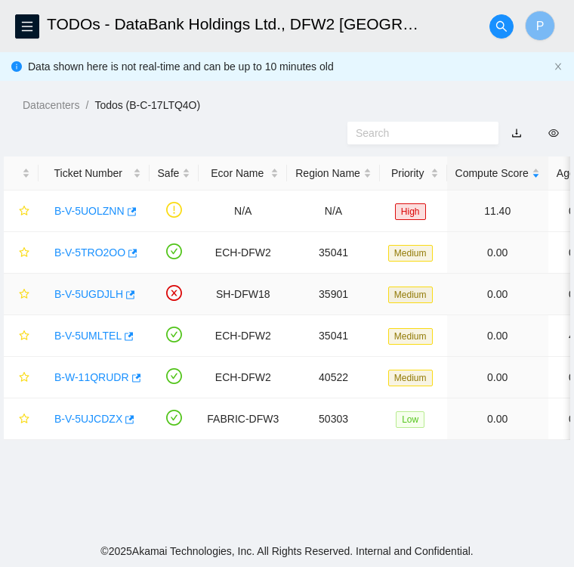
click at [83, 292] on link "B-V-5UGDJLH" at bounding box center [88, 294] width 69 height 12
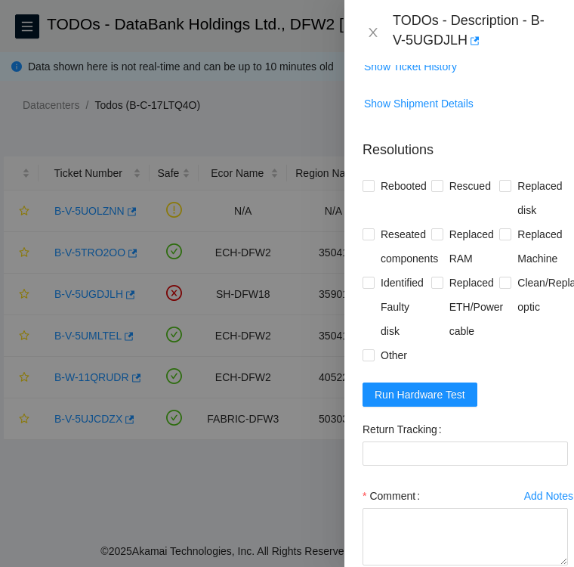
scroll to position [432, 0]
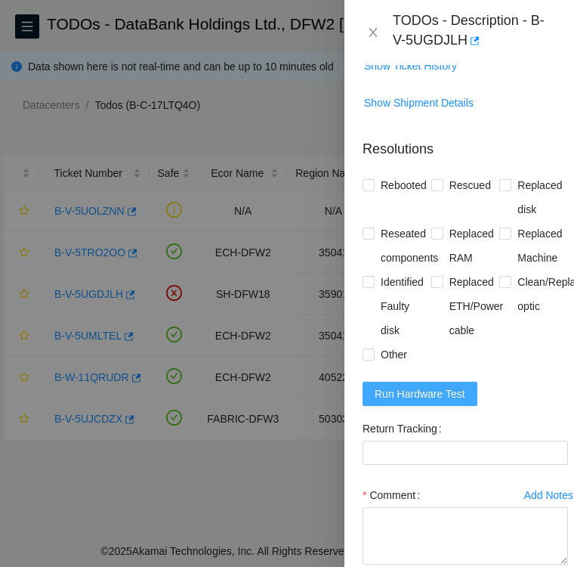
click at [419, 391] on span "Run Hardware Test" at bounding box center [420, 393] width 91 height 17
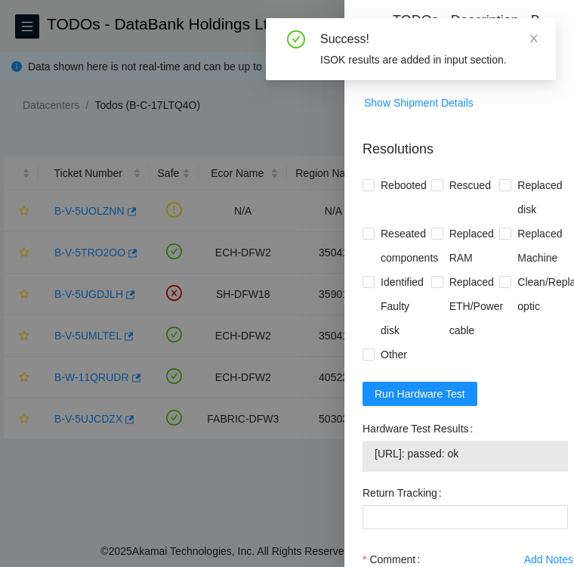
click at [498, 455] on span "23.36.200.31: passed: ok" at bounding box center [465, 453] width 181 height 17
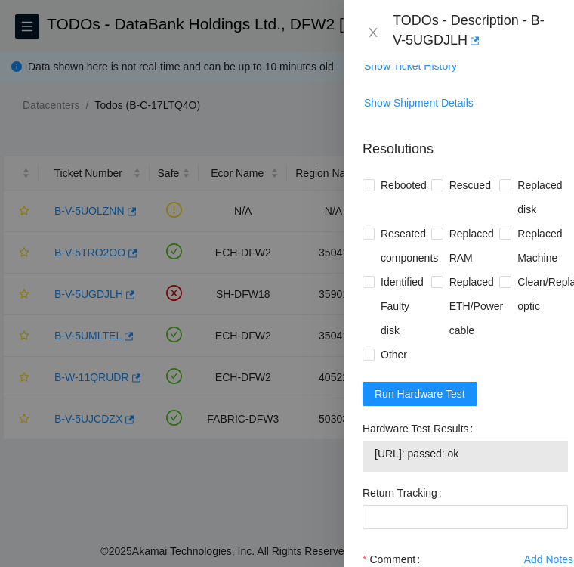
drag, startPoint x: 490, startPoint y: 453, endPoint x: 372, endPoint y: 435, distance: 119.4
click at [372, 435] on div "Hardware Test Results 23.36.200.31: passed: ok" at bounding box center [466, 443] width 206 height 55
copy div "ardware Test Results 23.36.200.31: passed: ok"
click at [506, 453] on span "23.36.200.31: passed: ok" at bounding box center [465, 453] width 181 height 17
drag, startPoint x: 363, startPoint y: 422, endPoint x: 487, endPoint y: 446, distance: 125.4
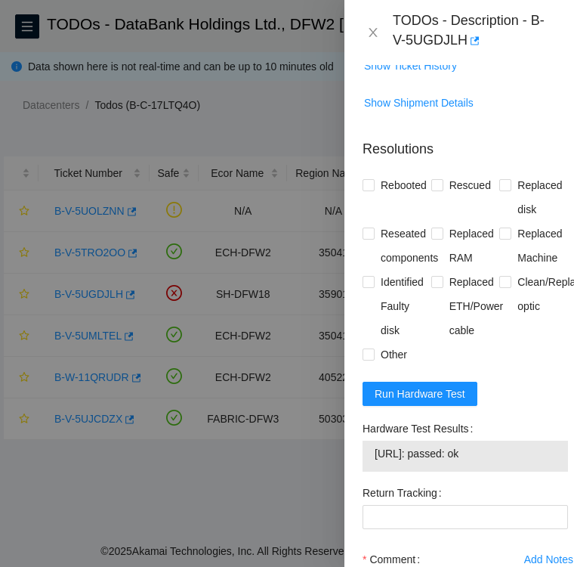
click at [487, 446] on div "Hardware Test Results 23.36.200.31: passed: ok" at bounding box center [466, 443] width 206 height 55
copy div "Hardware Test Results 23.36.200.31: passed: ok"
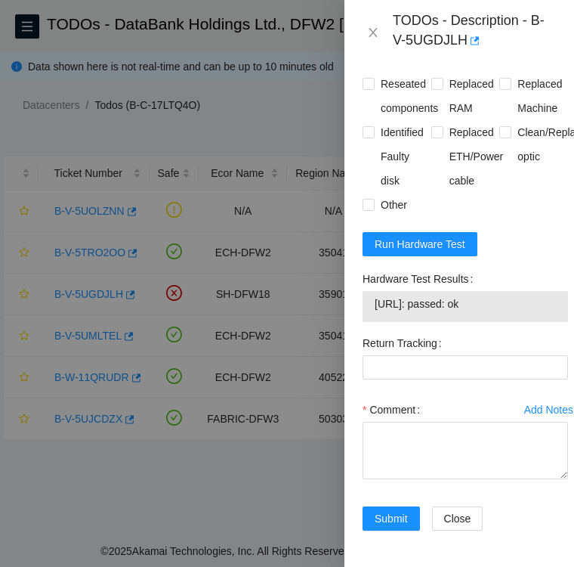
scroll to position [600, 0]
click at [413, 454] on textarea "Comment" at bounding box center [466, 450] width 206 height 57
click at [371, 444] on textarea "Comment" at bounding box center [466, 450] width 206 height 57
paste textarea "Hardware Test Results 23.36.200.31: passed: ok"
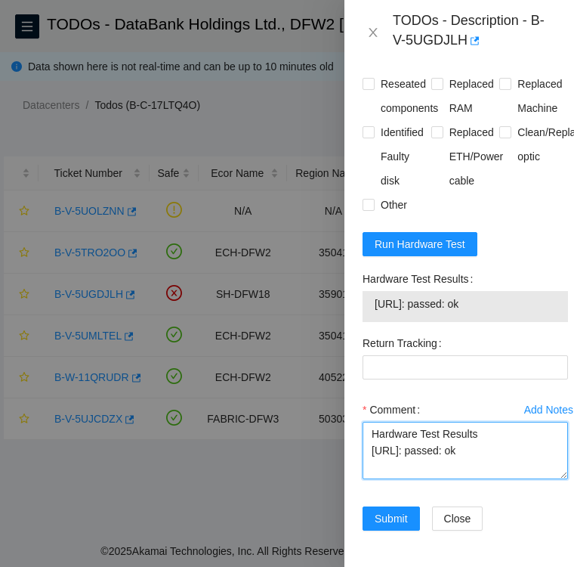
click at [371, 422] on textarea "Hardware Test Results 23.36.200.31: passed: ok" at bounding box center [466, 450] width 206 height 57
type textarea "Hardware Test Results 23.36.200.31: passed: ok"
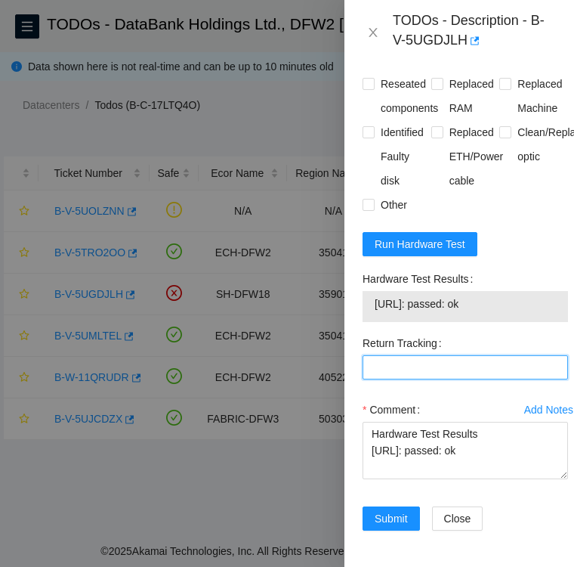
click at [399, 355] on Tracking "Return Tracking" at bounding box center [466, 367] width 206 height 24
click at [499, 355] on Tracking "Return Tracking" at bounding box center [466, 367] width 206 height 24
paste Tracking "463470045086"
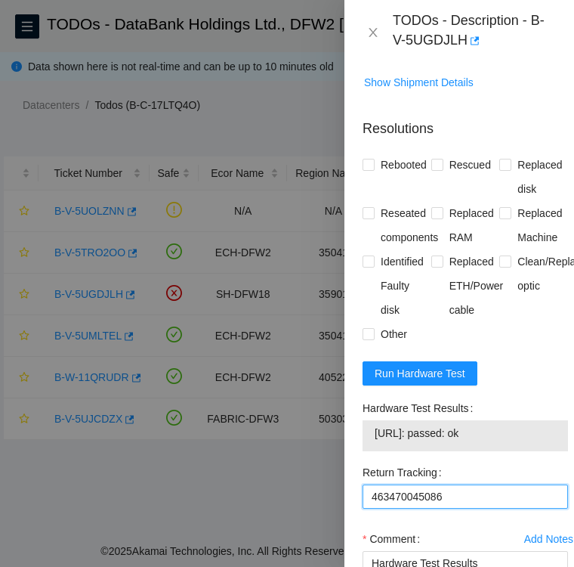
scroll to position [452, 0]
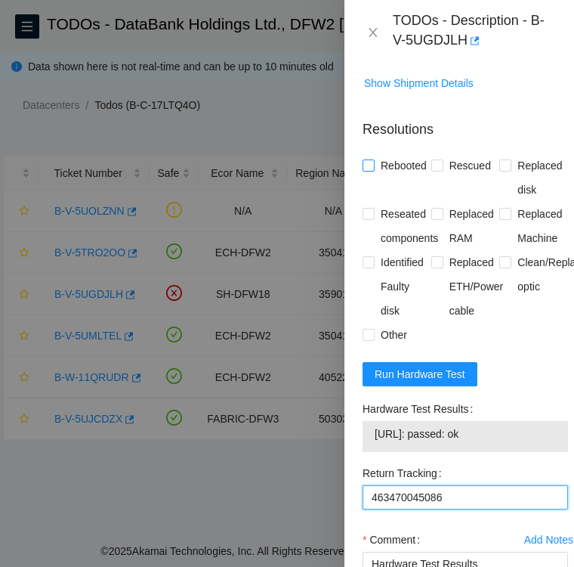
type Tracking "463470045086"
click at [371, 167] on input "Rebooted" at bounding box center [368, 164] width 11 height 11
checkbox input "true"
click at [500, 166] on input "Replaced disk" at bounding box center [504, 164] width 11 height 11
checkbox input "true"
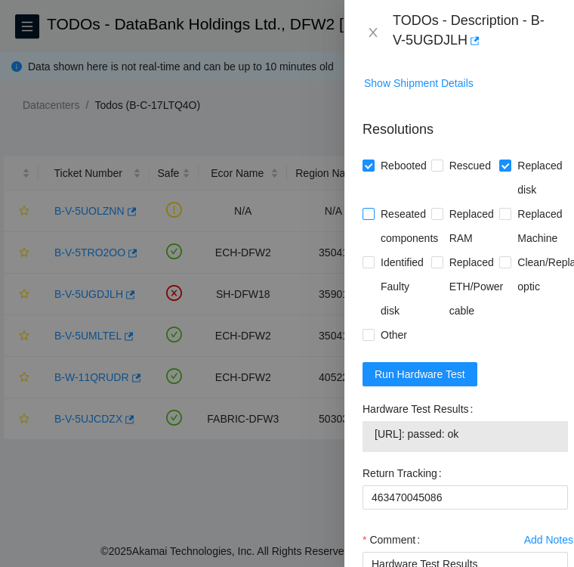
click at [367, 215] on input "Reseated components" at bounding box center [368, 213] width 11 height 11
checkbox input "true"
click at [370, 262] on input "Identified Faulty disk" at bounding box center [368, 261] width 11 height 11
checkbox input "true"
click at [370, 329] on input "Other" at bounding box center [368, 334] width 11 height 11
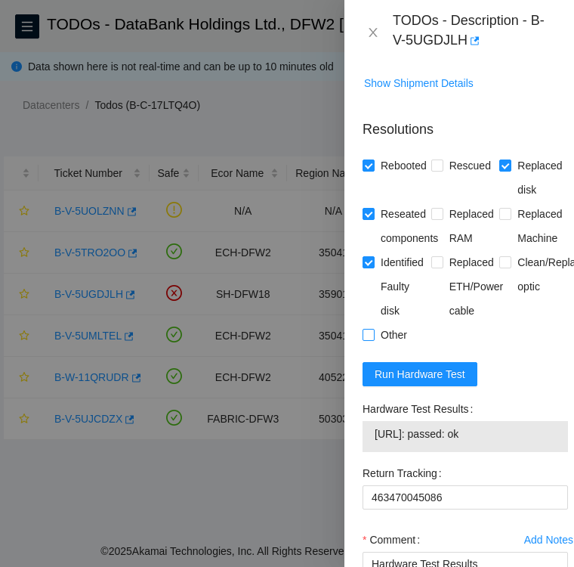
checkbox input "true"
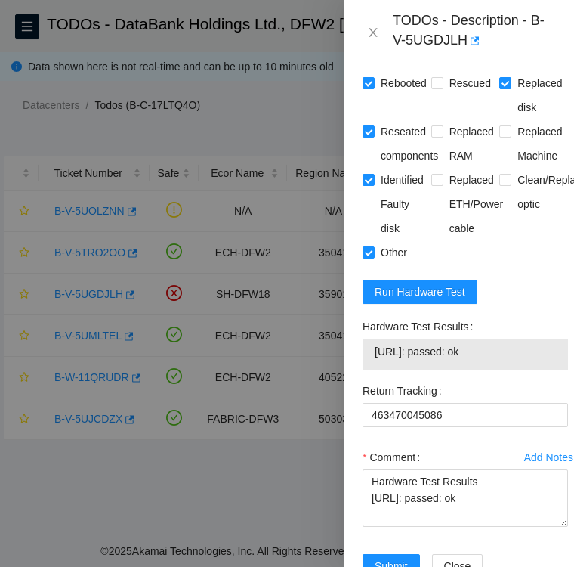
scroll to position [535, 0]
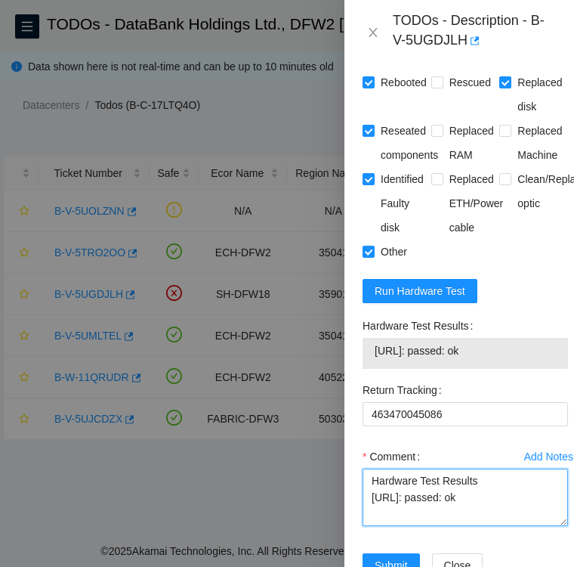
click at [381, 477] on textarea "Hardware Test Results 23.36.200.31: passed: ok" at bounding box center [466, 497] width 206 height 57
click at [462, 478] on textarea "replacement SN Hardware Test Results 23.36.200.31: passed: ok" at bounding box center [466, 497] width 206 height 57
paste textarea "WCC131358603"
click at [430, 481] on textarea "replacement SN WCC131358603 Hardware Test Results 23.36.200.31: passed: ok" at bounding box center [466, 497] width 206 height 57
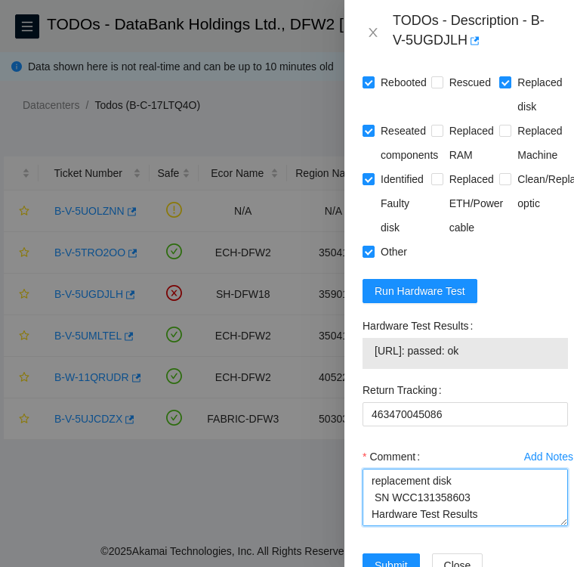
click at [372, 478] on textarea "replacement disk SN WCC131358603 Hardware Test Results 23.36.200.31: passed: ok" at bounding box center [466, 497] width 206 height 57
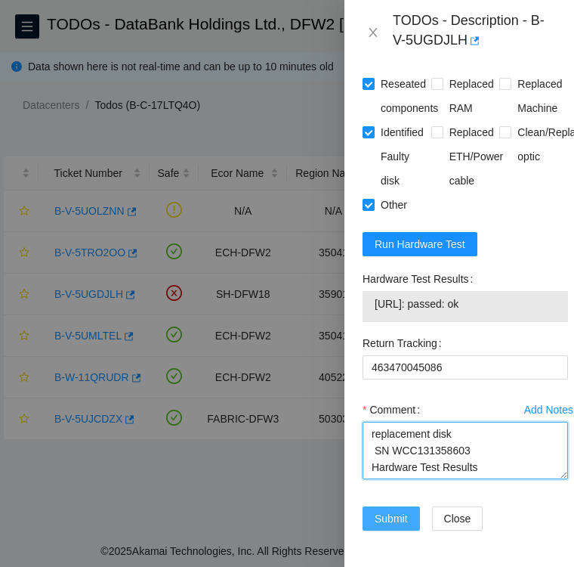
type textarea "replacement disk SN WCC131358603 Hardware Test Results 23.36.200.31: passed: ok"
click at [385, 510] on span "Submit" at bounding box center [391, 518] width 33 height 17
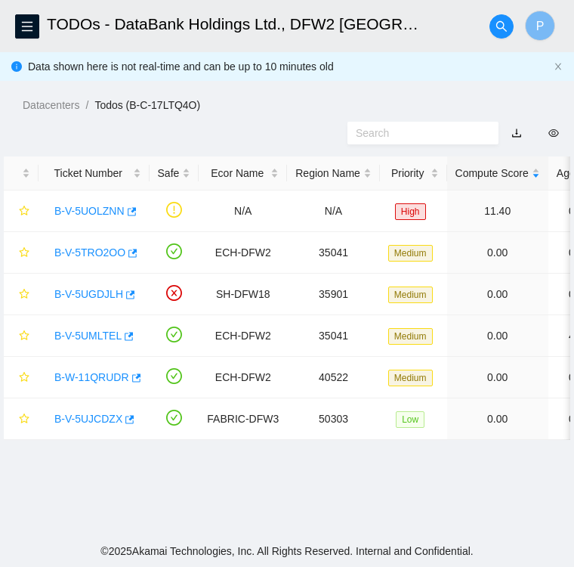
scroll to position [390, 0]
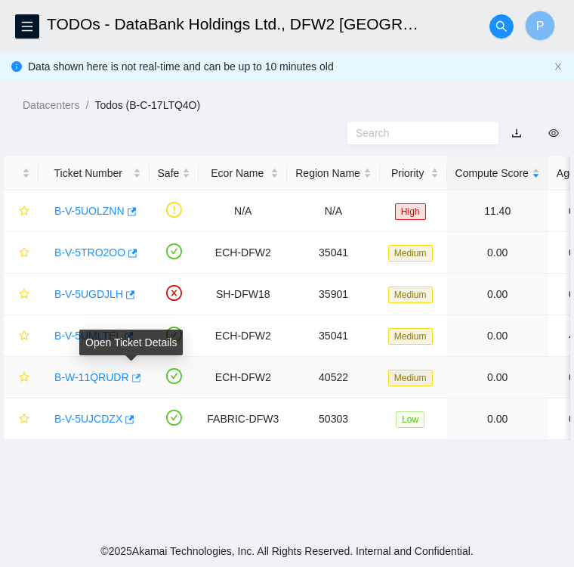
click at [130, 379] on icon "button" at bounding box center [135, 378] width 11 height 11
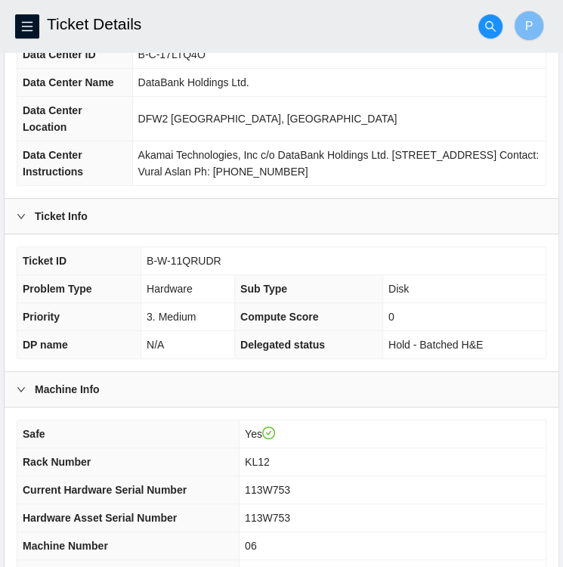
scroll to position [136, 0]
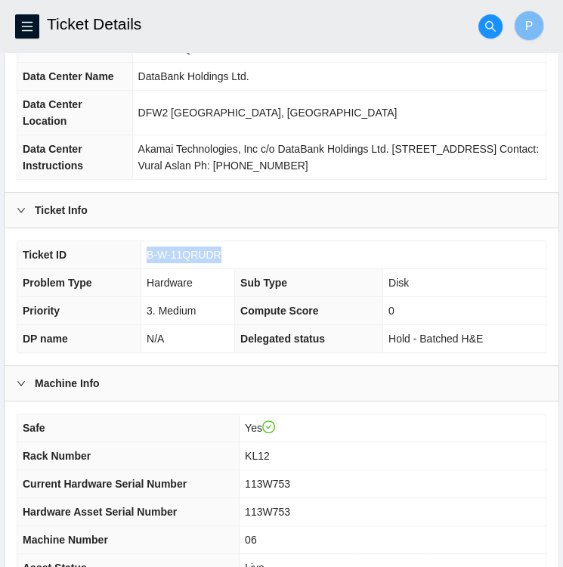
drag, startPoint x: 220, startPoint y: 250, endPoint x: 148, endPoint y: 250, distance: 71.8
click at [148, 250] on td "B-W-11QRUDR" at bounding box center [343, 255] width 404 height 28
copy span "B-W-11QRUDR"
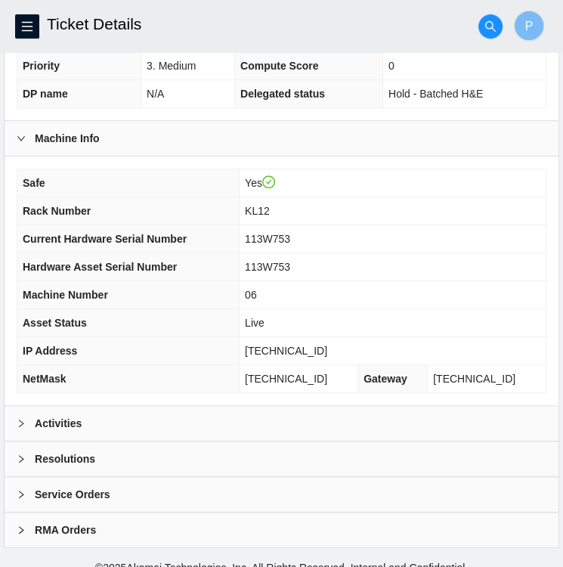
scroll to position [393, 0]
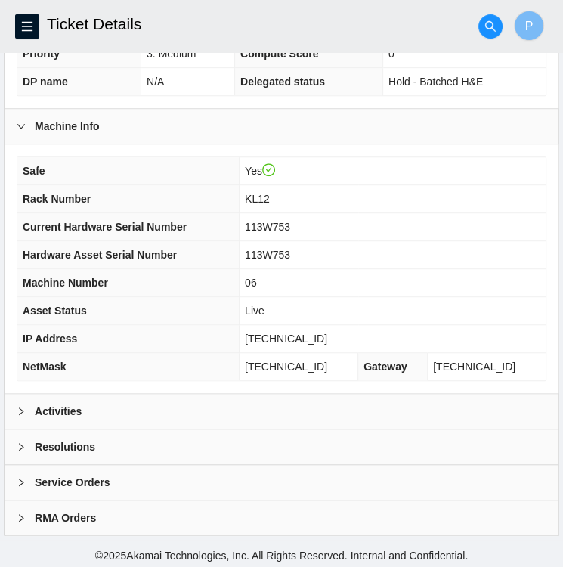
click at [22, 409] on icon "right" at bounding box center [21, 411] width 9 height 9
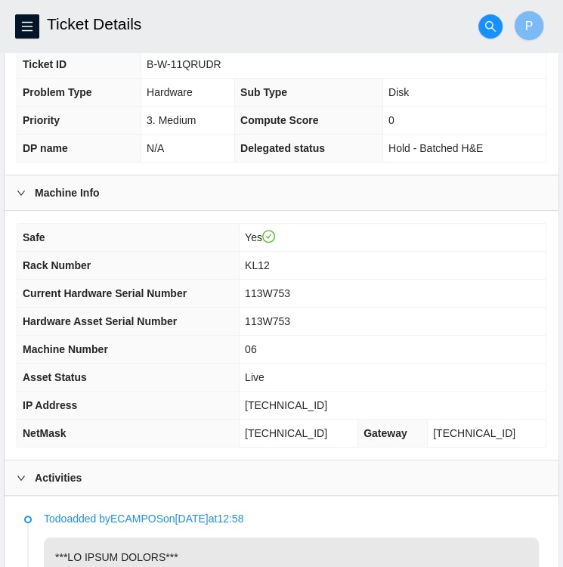
scroll to position [326, 0]
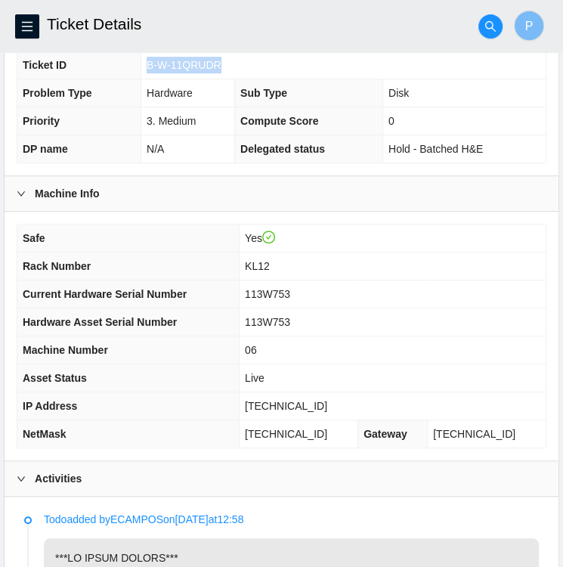
drag, startPoint x: 144, startPoint y: 63, endPoint x: 218, endPoint y: 71, distance: 73.8
click at [218, 71] on td "B-W-11QRUDR" at bounding box center [343, 65] width 404 height 28
copy span "B-W-11QRUDR"
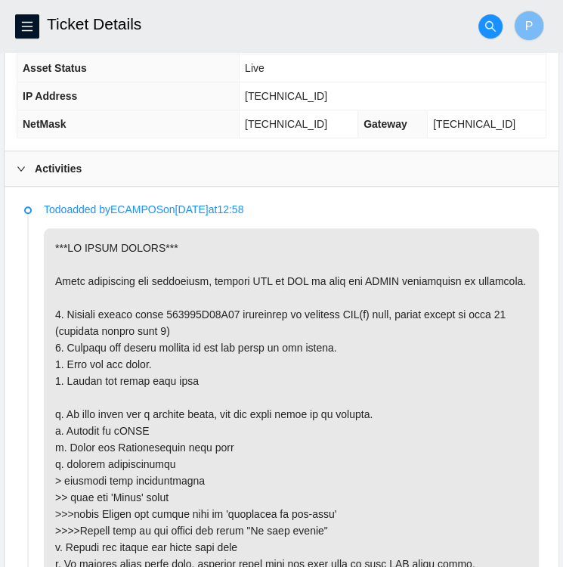
scroll to position [635, 0]
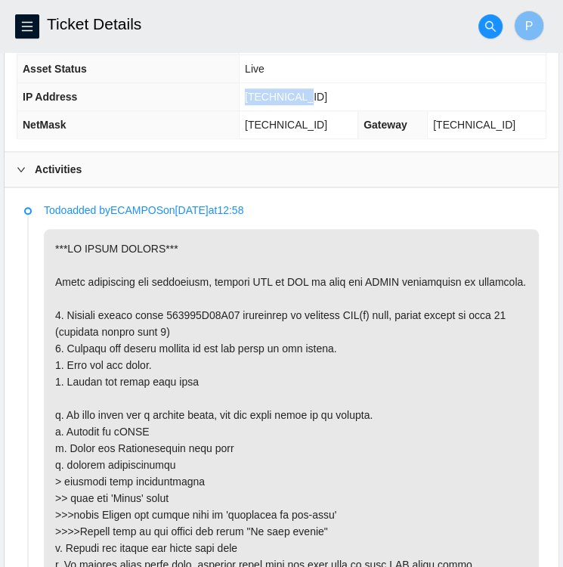
drag, startPoint x: 329, startPoint y: 88, endPoint x: 277, endPoint y: 90, distance: 52.2
click at [277, 90] on td "[TECHNICAL_ID]" at bounding box center [393, 97] width 307 height 28
copy span "[TECHNICAL_ID]"
drag, startPoint x: 162, startPoint y: 326, endPoint x: 230, endPoint y: 332, distance: 69.0
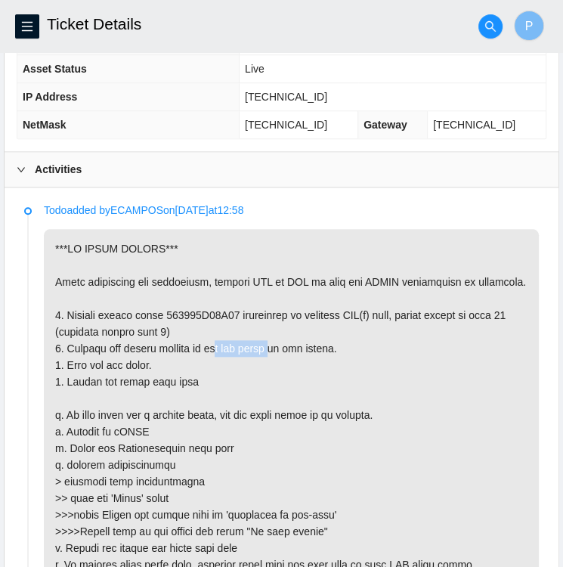
copy p "201527D71C47"
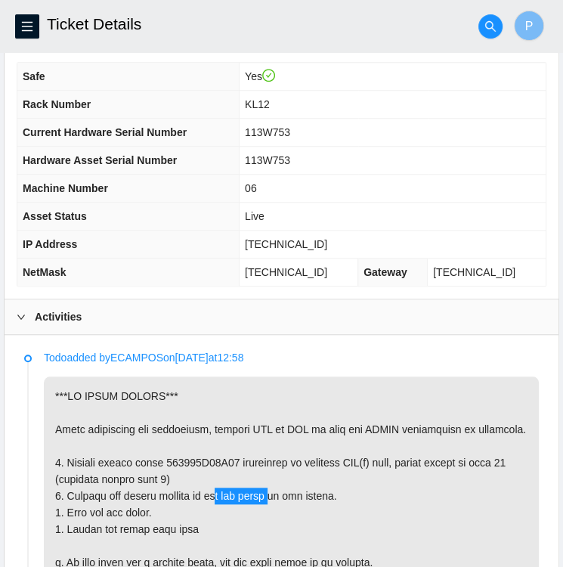
scroll to position [487, 0]
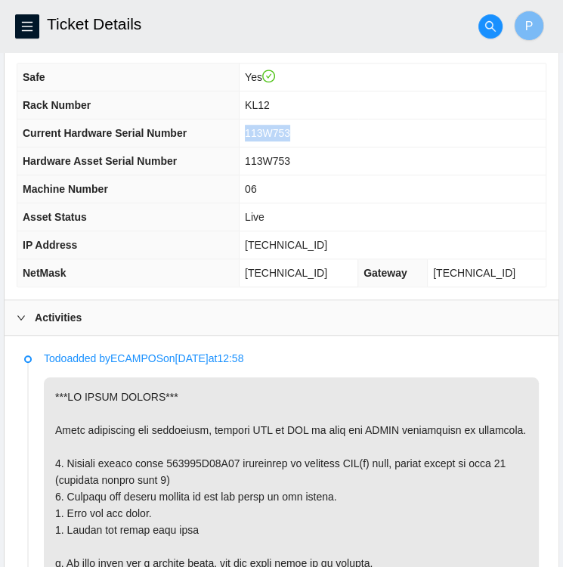
drag, startPoint x: 274, startPoint y: 127, endPoint x: 320, endPoint y: 122, distance: 46.4
click at [320, 122] on td "113W753" at bounding box center [393, 133] width 307 height 28
copy span "113W753"
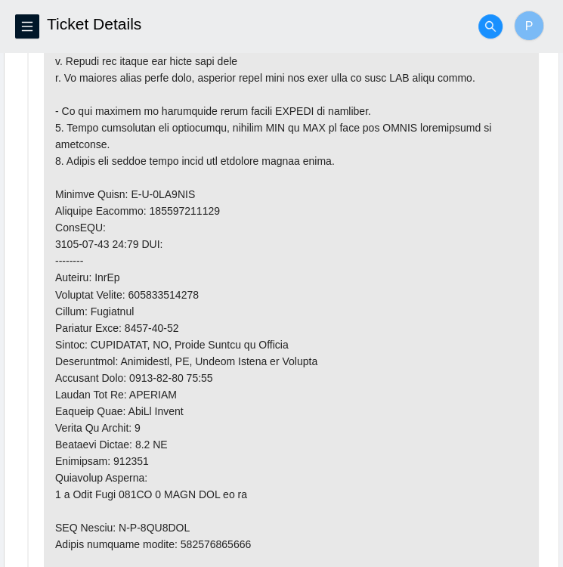
scroll to position [1133, 0]
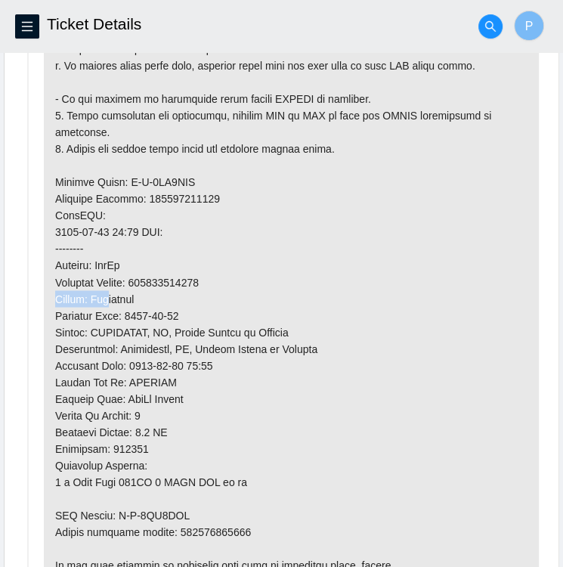
drag, startPoint x: 190, startPoint y: 176, endPoint x: 125, endPoint y: 177, distance: 65.0
click at [125, 177] on p at bounding box center [291, 165] width 495 height 871
copy p "B-V-5UO7FSM"
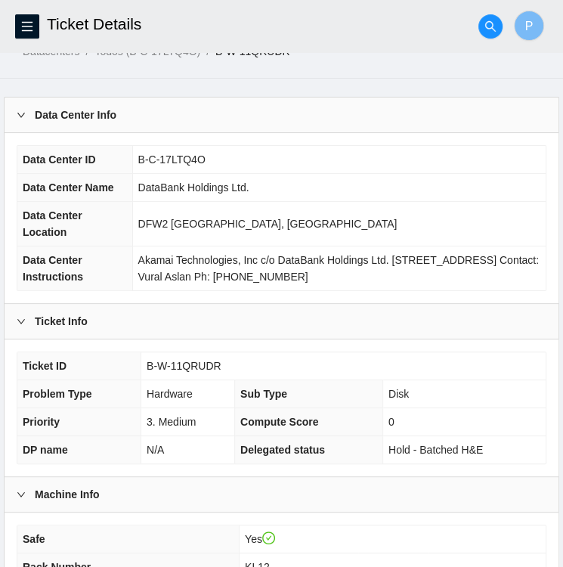
scroll to position [0, 0]
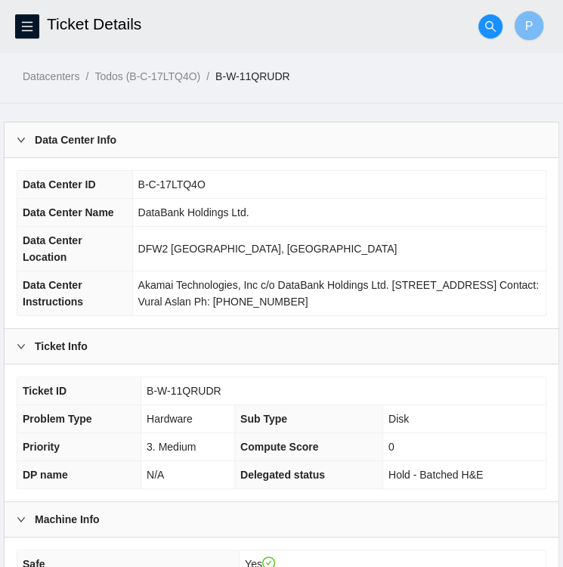
click at [241, 382] on td "B-W-11QRUDR" at bounding box center [343, 391] width 404 height 28
drag, startPoint x: 224, startPoint y: 388, endPoint x: 149, endPoint y: 393, distance: 75.8
click at [149, 393] on td "B-W-11QRUDR" at bounding box center [343, 391] width 404 height 28
click at [149, 393] on span "B-W-11QRUDR" at bounding box center [184, 391] width 75 height 12
click at [142, 390] on td "B-W-11QRUDR" at bounding box center [343, 391] width 404 height 28
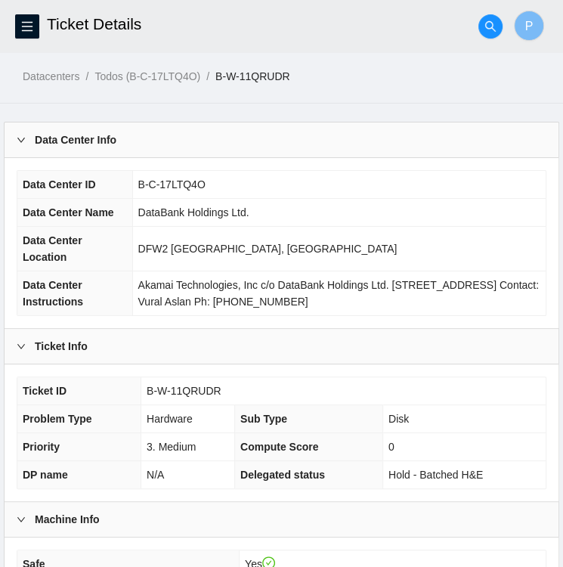
click at [230, 394] on td "B-W-11QRUDR" at bounding box center [343, 391] width 404 height 28
drag, startPoint x: 220, startPoint y: 391, endPoint x: 148, endPoint y: 382, distance: 72.3
click at [148, 382] on td "B-W-11QRUDR" at bounding box center [343, 391] width 404 height 28
copy span "B-W-11QRUDR"
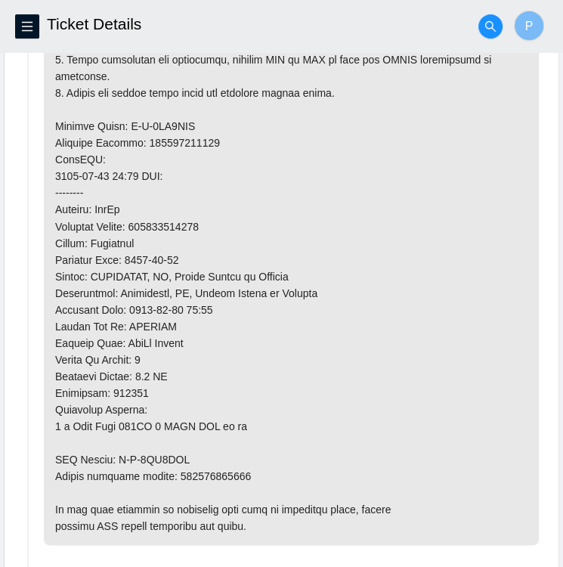
scroll to position [1236, 0]
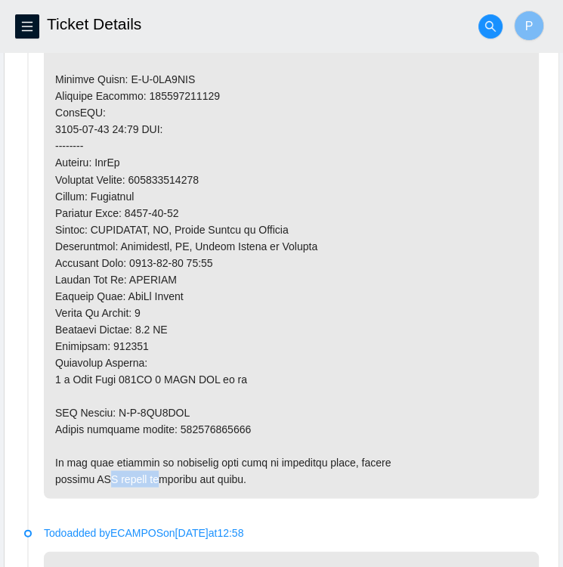
drag, startPoint x: 183, startPoint y: 405, endPoint x: 119, endPoint y: 400, distance: 64.4
click at [119, 400] on p at bounding box center [291, 62] width 495 height 871
copy p "B-V-5UO7FSV"
click at [209, 175] on p at bounding box center [291, 62] width 495 height 871
drag, startPoint x: 209, startPoint y: 175, endPoint x: 141, endPoint y: 176, distance: 67.3
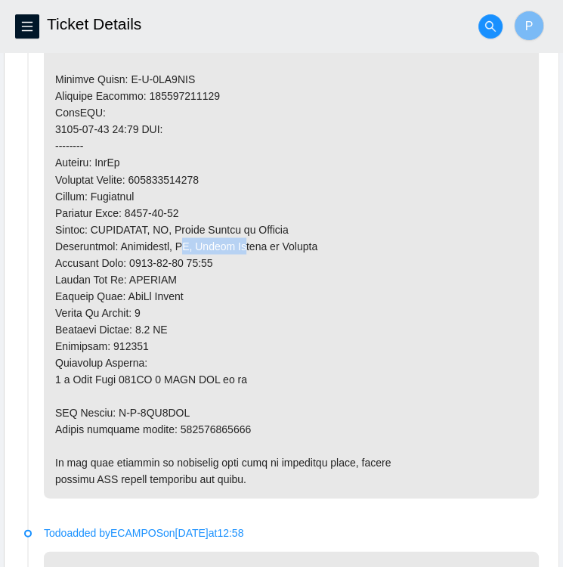
click at [141, 176] on p at bounding box center [291, 62] width 495 height 871
copy p "463470045844"
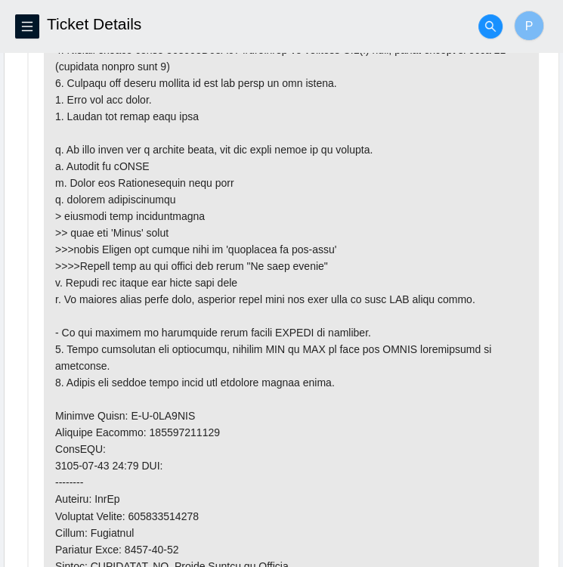
scroll to position [877, 0]
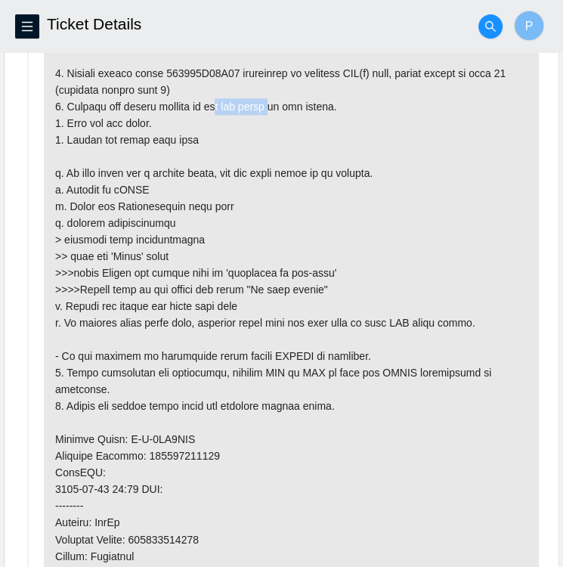
drag, startPoint x: 230, startPoint y: 85, endPoint x: 161, endPoint y: 79, distance: 69.0
click at [161, 79] on p at bounding box center [291, 422] width 495 height 871
copy p "201527D71C47"
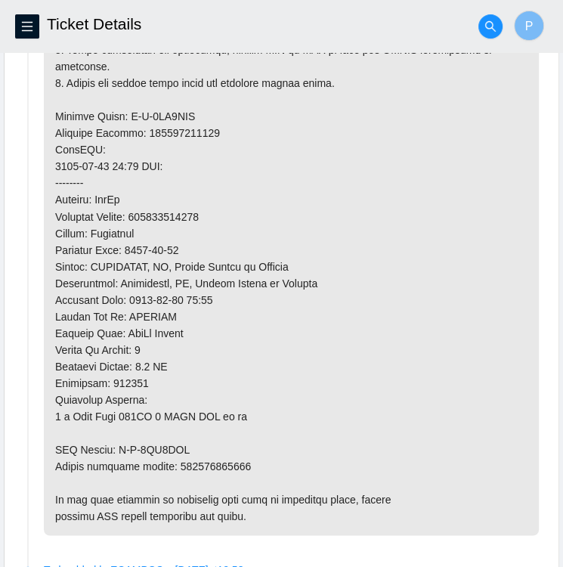
scroll to position [1202, 0]
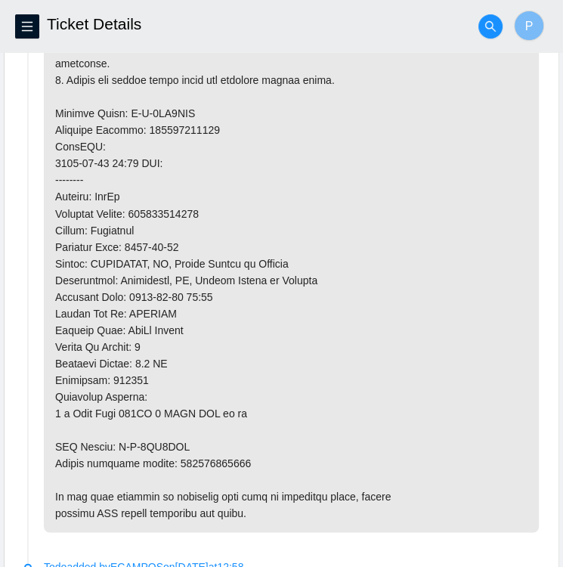
drag, startPoint x: 235, startPoint y: 458, endPoint x: 172, endPoint y: 453, distance: 62.9
click at [172, 453] on p at bounding box center [291, 96] width 495 height 871
drag, startPoint x: 172, startPoint y: 453, endPoint x: 272, endPoint y: 446, distance: 100.0
click at [272, 446] on p at bounding box center [291, 96] width 495 height 871
drag, startPoint x: 239, startPoint y: 456, endPoint x: 173, endPoint y: 460, distance: 65.9
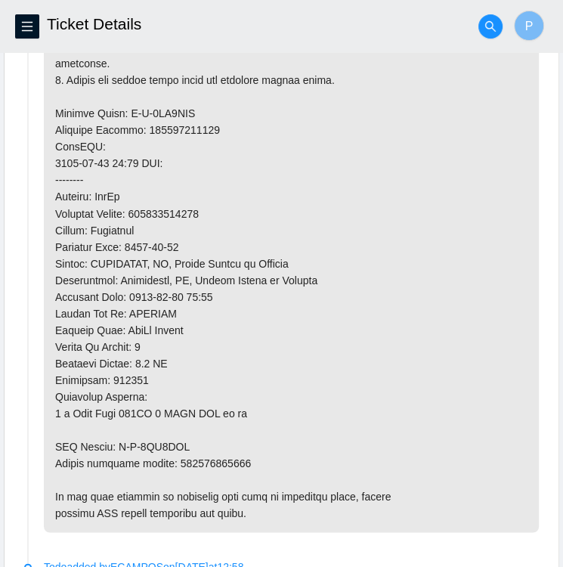
click at [173, 460] on p at bounding box center [291, 96] width 495 height 871
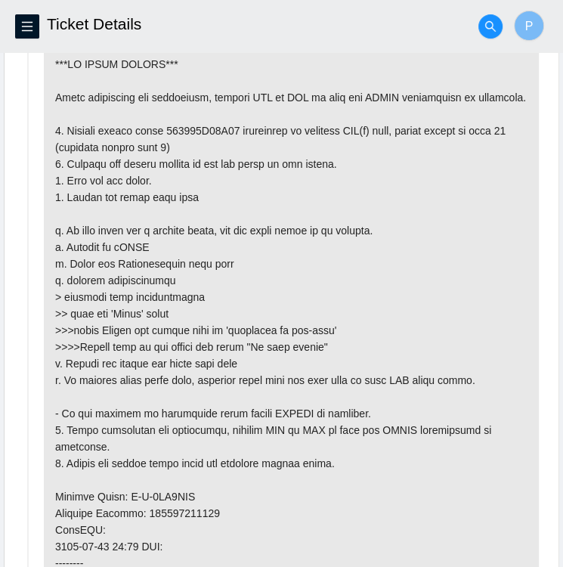
scroll to position [821, 0]
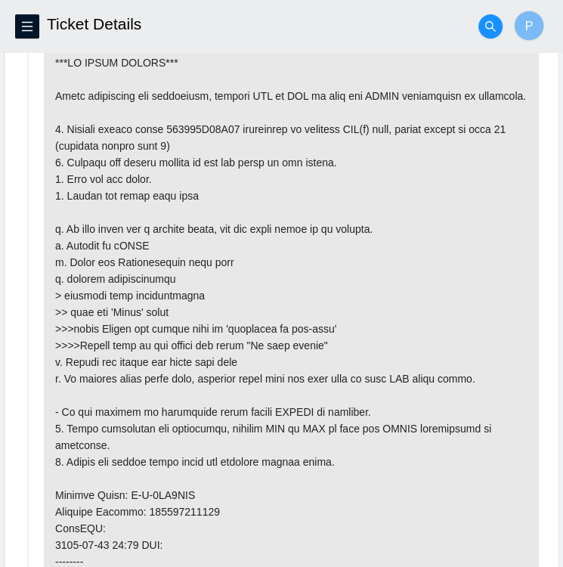
click at [379, 97] on p at bounding box center [291, 478] width 495 height 871
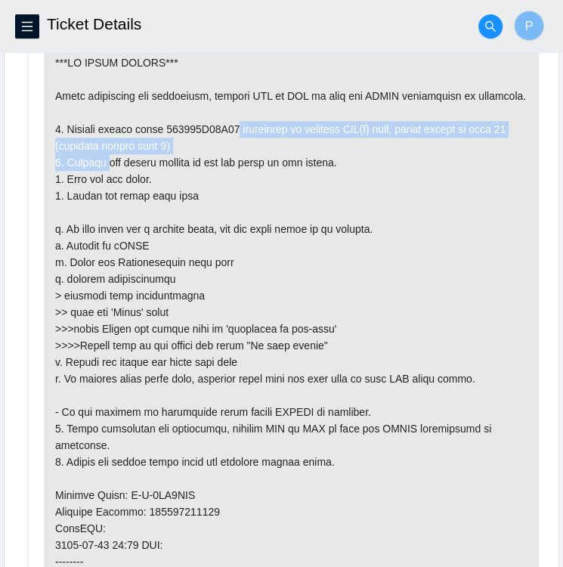
drag, startPoint x: 379, startPoint y: 97, endPoint x: 372, endPoint y: 128, distance: 31.7
click at [372, 128] on p at bounding box center [291, 478] width 495 height 871
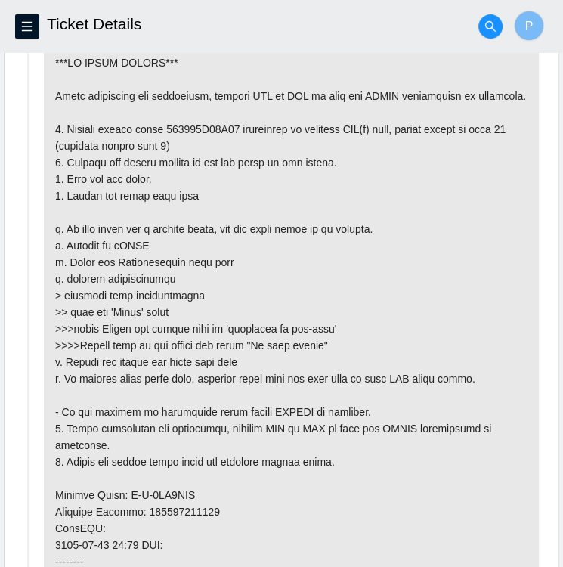
click at [391, 286] on p at bounding box center [291, 478] width 495 height 871
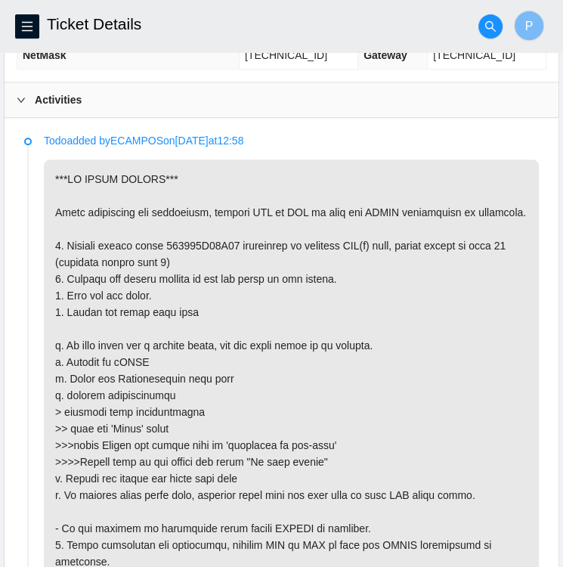
scroll to position [707, 0]
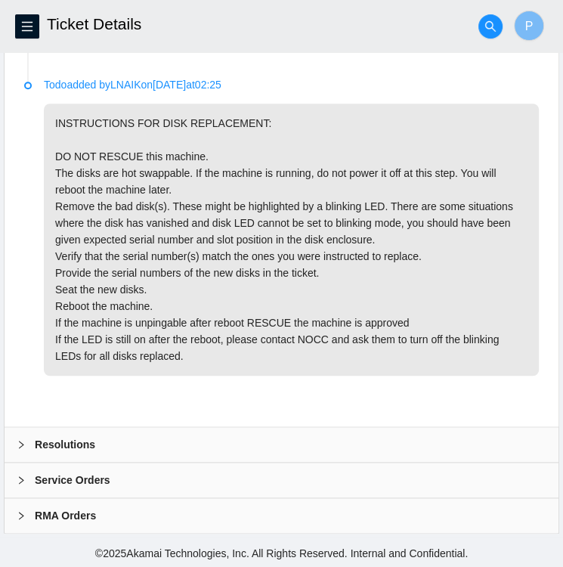
scroll to position [3496, 0]
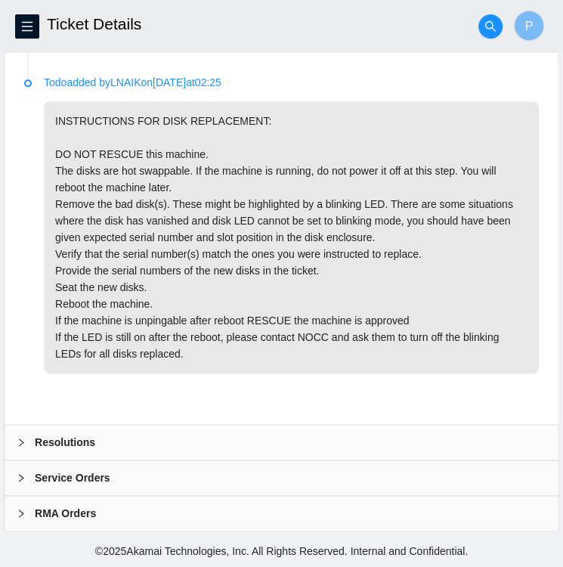
click at [63, 435] on b "Resolutions" at bounding box center [65, 442] width 60 height 17
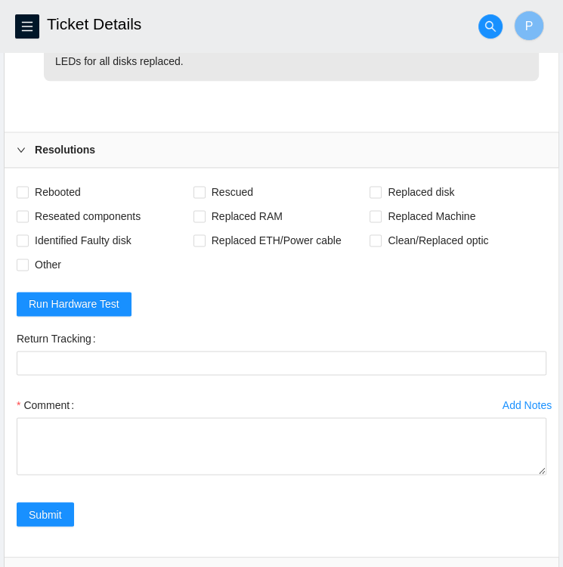
scroll to position [3750, 0]
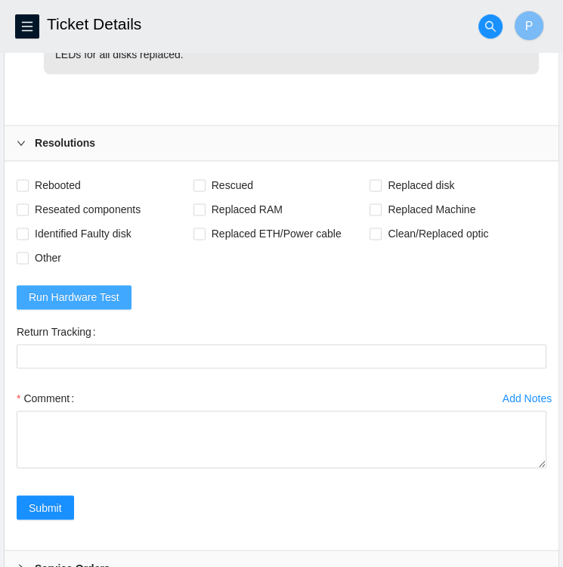
click at [70, 305] on span "Run Hardware Test" at bounding box center [74, 297] width 91 height 17
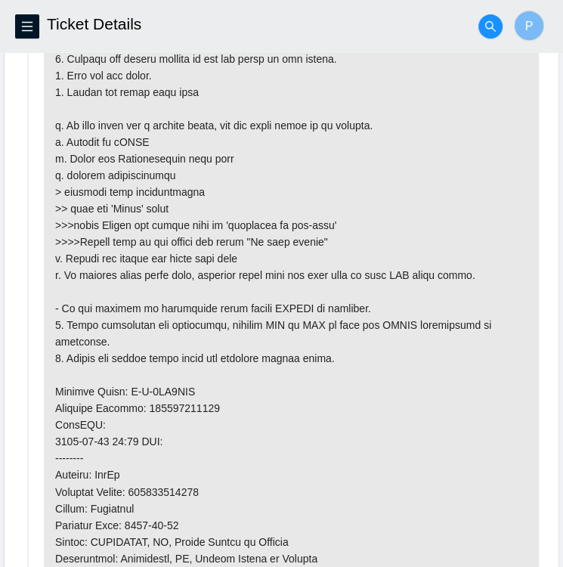
scroll to position [928, 0]
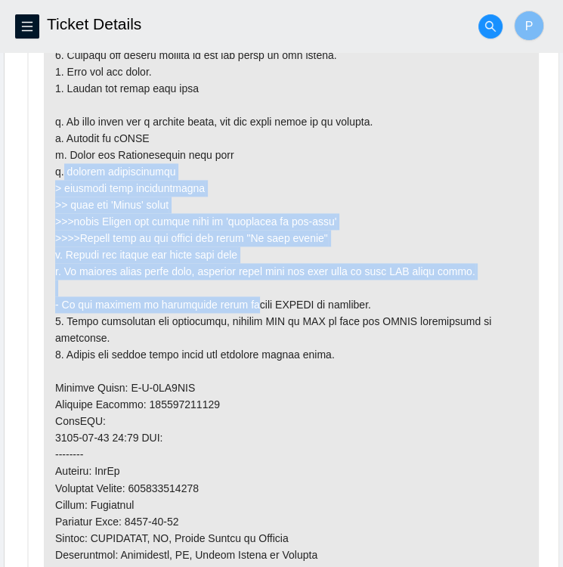
drag, startPoint x: 55, startPoint y: 134, endPoint x: 375, endPoint y: 273, distance: 348.6
click at [375, 273] on p at bounding box center [291, 371] width 495 height 871
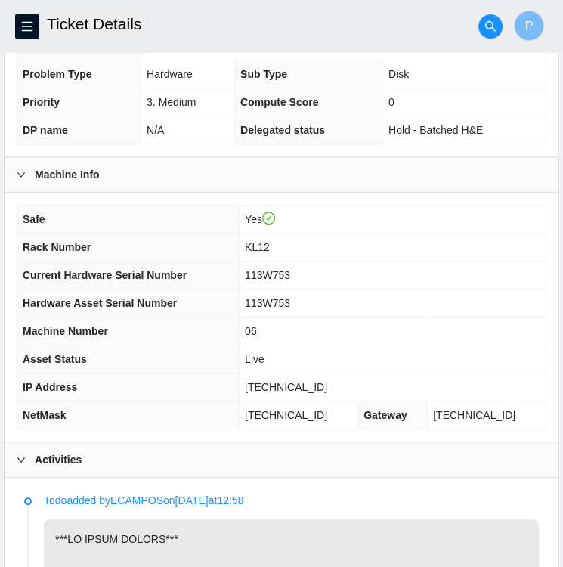
scroll to position [293, 0]
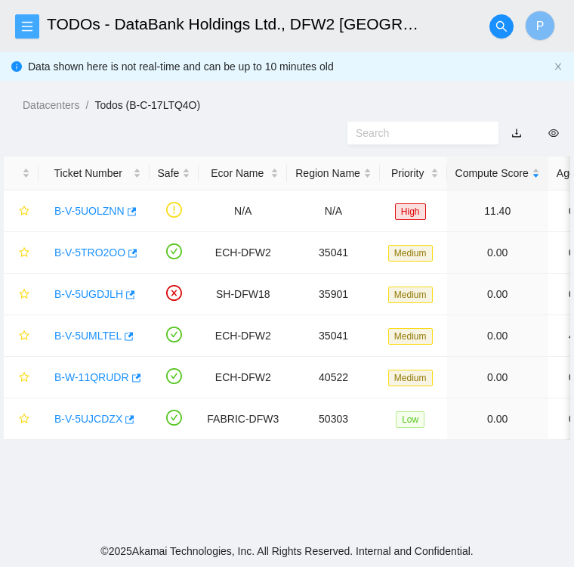
click at [27, 23] on icon "menu" at bounding box center [27, 26] width 12 height 12
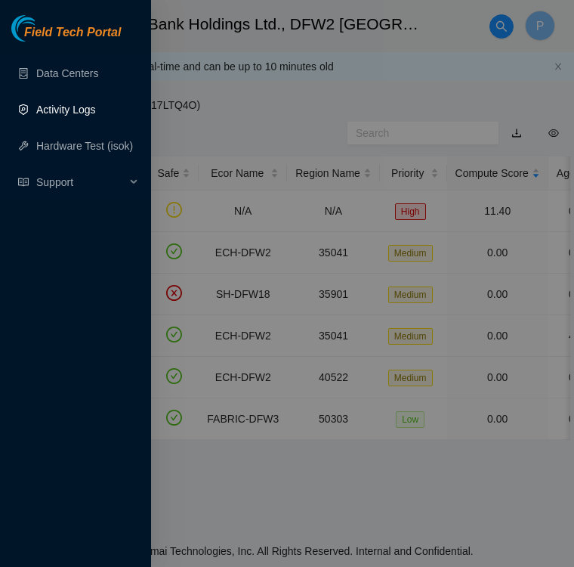
click at [76, 116] on link "Activity Logs" at bounding box center [66, 110] width 60 height 12
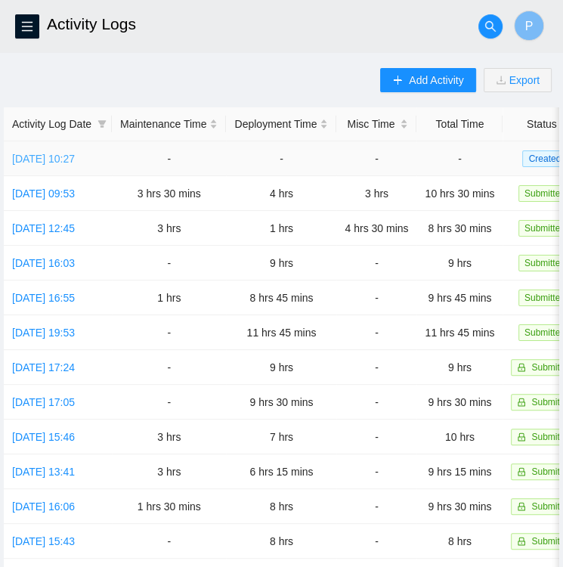
click at [70, 159] on link "Tue, 26 Aug 2025 10:27" at bounding box center [43, 159] width 63 height 12
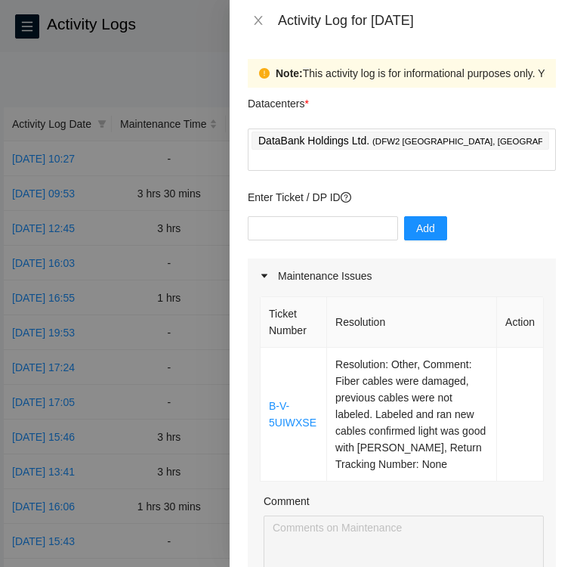
click at [185, 72] on div at bounding box center [287, 283] width 574 height 567
click at [266, 28] on div "Activity Log for 26-08-2025" at bounding box center [402, 20] width 308 height 17
click at [258, 24] on icon "close" at bounding box center [258, 20] width 12 height 12
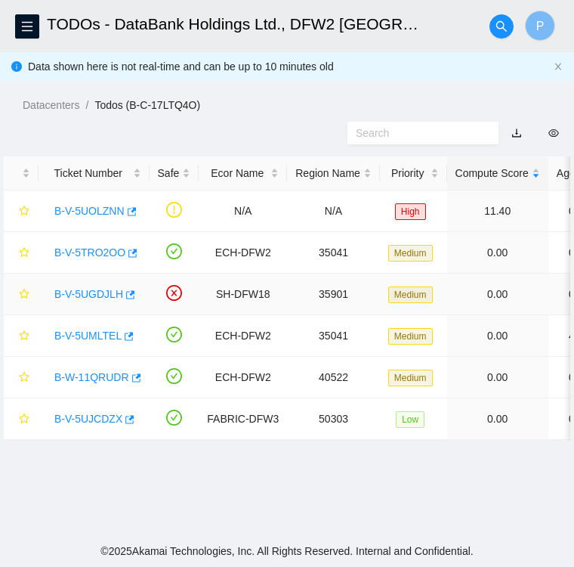
click at [86, 289] on link "B-V-5UGDJLH" at bounding box center [88, 294] width 69 height 12
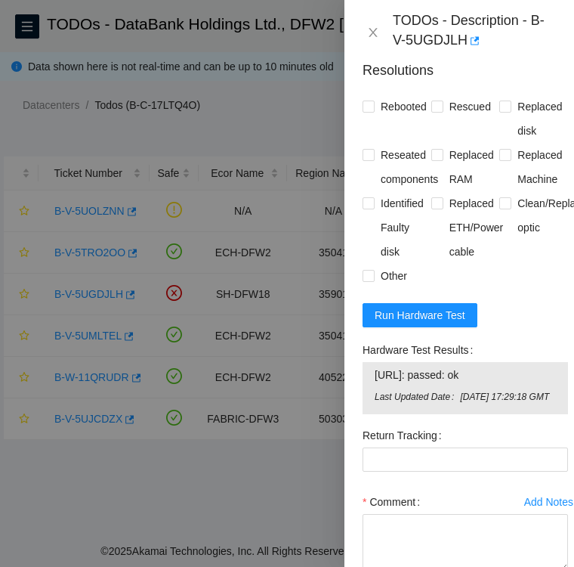
scroll to position [512, 0]
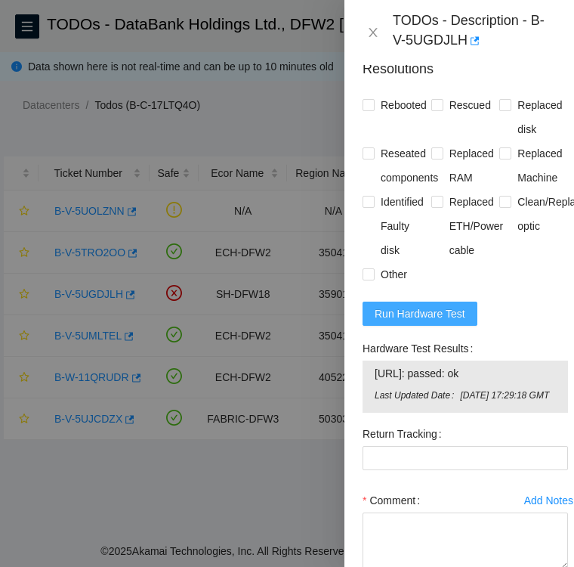
click at [399, 320] on span "Run Hardware Test" at bounding box center [420, 313] width 91 height 17
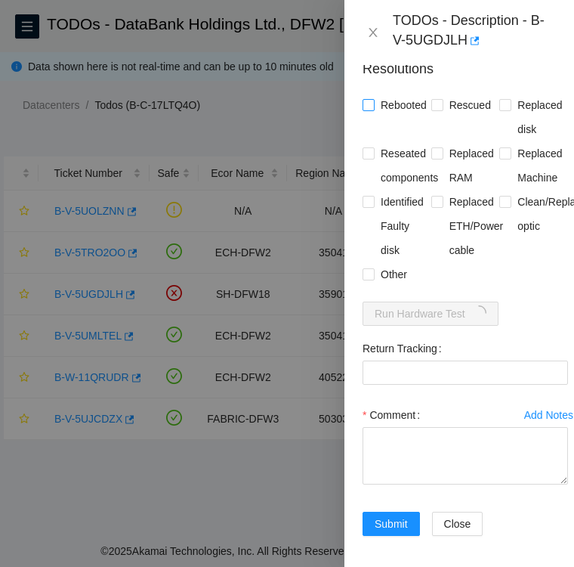
click at [369, 103] on input "Rebooted" at bounding box center [368, 104] width 11 height 11
click at [367, 102] on input "Rebooted" at bounding box center [368, 104] width 11 height 11
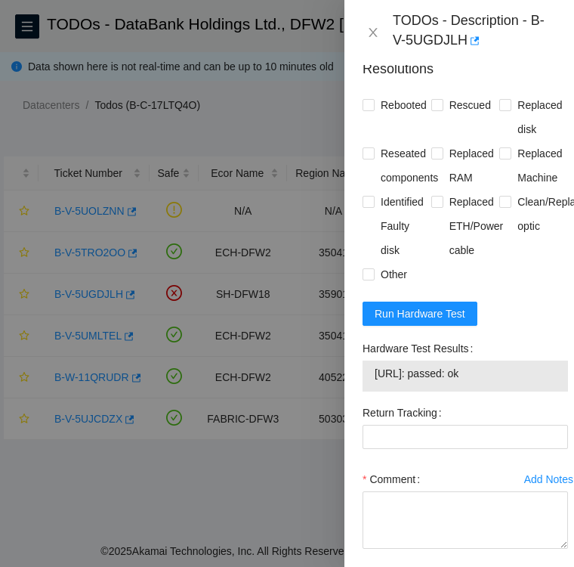
click at [490, 373] on span "23.36.200.31: passed: ok" at bounding box center [465, 373] width 181 height 17
click at [487, 372] on span "23.36.200.31: passed: ok" at bounding box center [465, 373] width 181 height 17
drag, startPoint x: 377, startPoint y: 370, endPoint x: 487, endPoint y: 374, distance: 109.6
click at [487, 374] on span "23.36.200.31: passed: ok" at bounding box center [465, 373] width 181 height 17
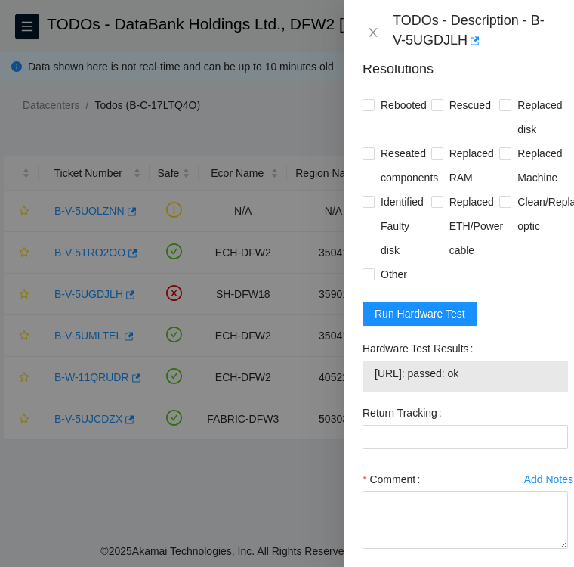
copy span "23.36.200.31: passed: ok"
click at [528, 258] on div "Clean/Replaced optic" at bounding box center [533, 226] width 69 height 73
click at [365, 97] on label "Rebooted" at bounding box center [398, 105] width 70 height 24
click at [365, 99] on input "Rebooted" at bounding box center [368, 104] width 11 height 11
checkbox input "true"
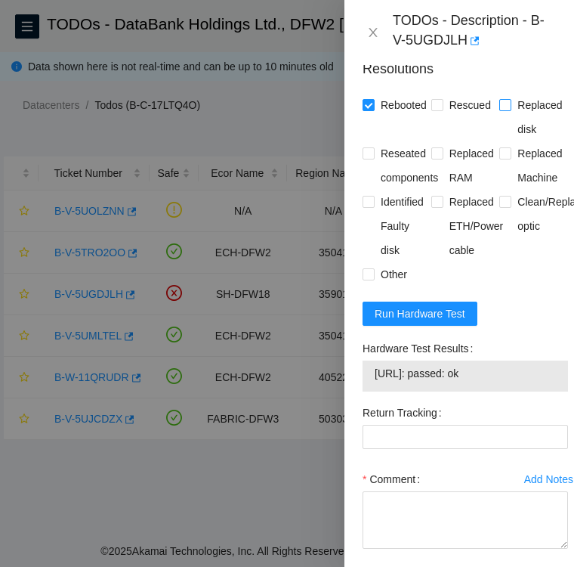
click at [499, 102] on input "Replaced disk" at bounding box center [504, 104] width 11 height 11
checkbox input "true"
click at [370, 204] on input "Identified Faulty disk" at bounding box center [368, 201] width 11 height 11
checkbox input "true"
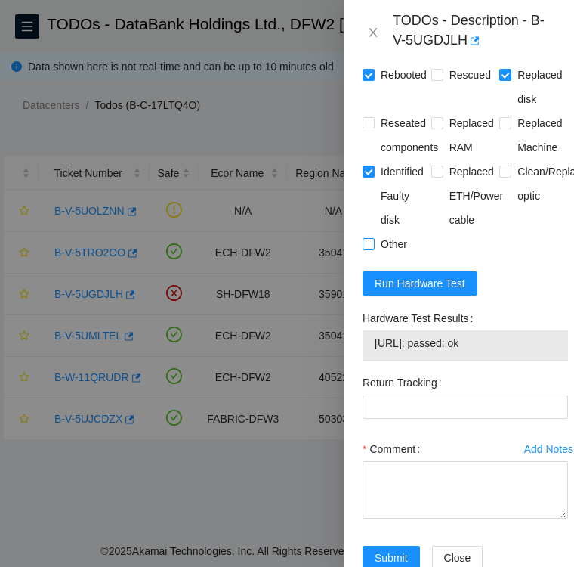
click at [373, 240] on input "Other" at bounding box center [368, 243] width 11 height 11
checkbox input "true"
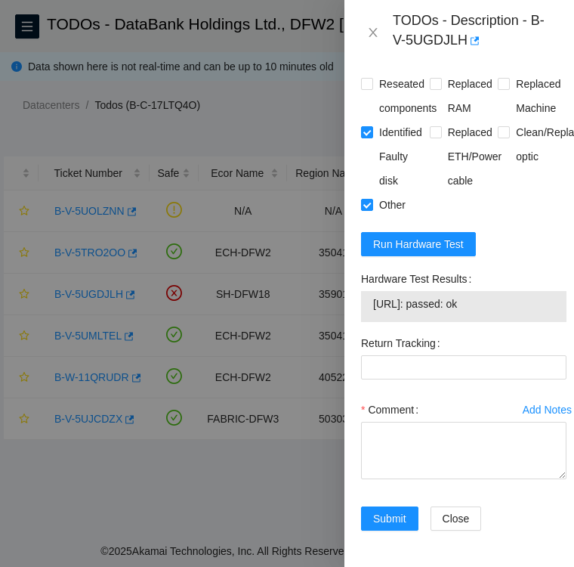
scroll to position [603, 0]
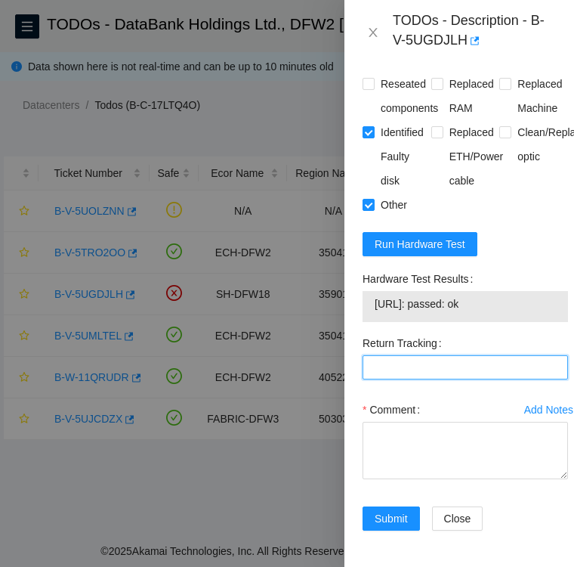
click at [462, 355] on Tracking "Return Tracking" at bounding box center [466, 367] width 206 height 24
paste Tracking "463470045086"
type Tracking "463470045086"
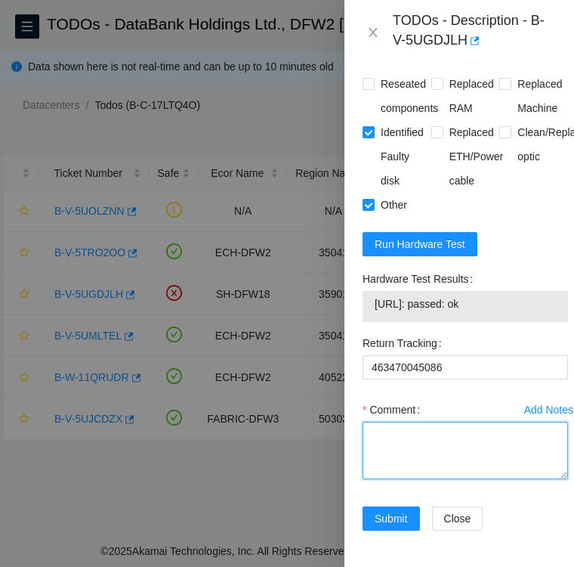
click at [456, 422] on textarea "Comment" at bounding box center [466, 450] width 206 height 57
click at [499, 267] on div "Hardware Test Results" at bounding box center [466, 279] width 206 height 24
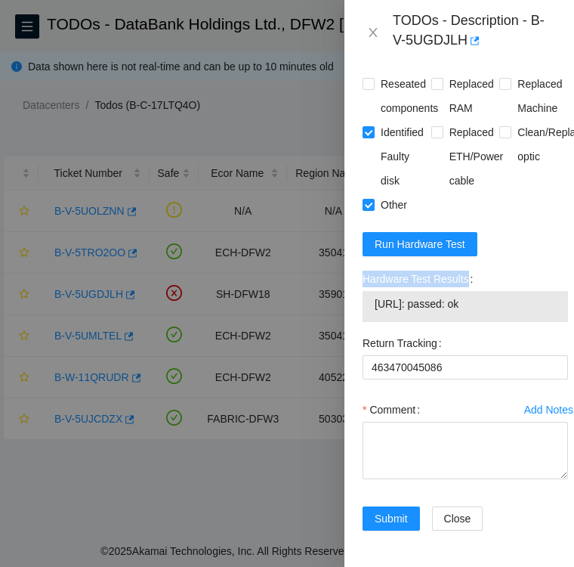
drag, startPoint x: 363, startPoint y: 258, endPoint x: 468, endPoint y: 270, distance: 105.0
click at [468, 270] on div "Hardware Test Results 23.36.200.31: passed: ok" at bounding box center [466, 294] width 206 height 55
copy label "Hardware Test Results"
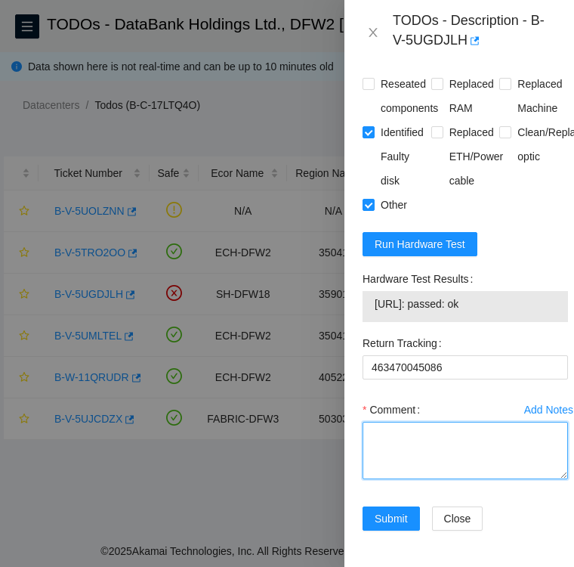
click at [425, 425] on textarea "Comment" at bounding box center [466, 450] width 206 height 57
paste textarea "Hardware Test Results 23.36.200.31: passed: ok"
click at [370, 422] on textarea "Hardware Test Results 23.36.200.31: passed: ok" at bounding box center [466, 450] width 206 height 57
click at [382, 422] on textarea "Hardware Test Results 23.36.200.31: passed: ok" at bounding box center [466, 450] width 206 height 57
paste textarea "SN: WCC131358603"
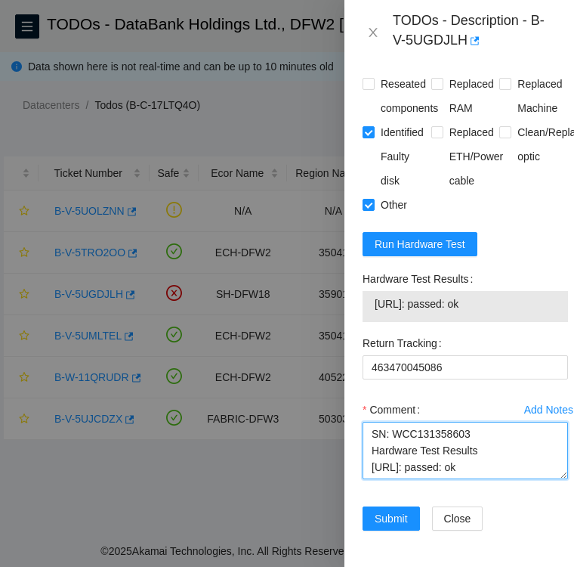
click at [368, 422] on textarea "SN: WCC131358603 Hardware Test Results 23.36.200.31: passed: ok" at bounding box center [466, 450] width 206 height 57
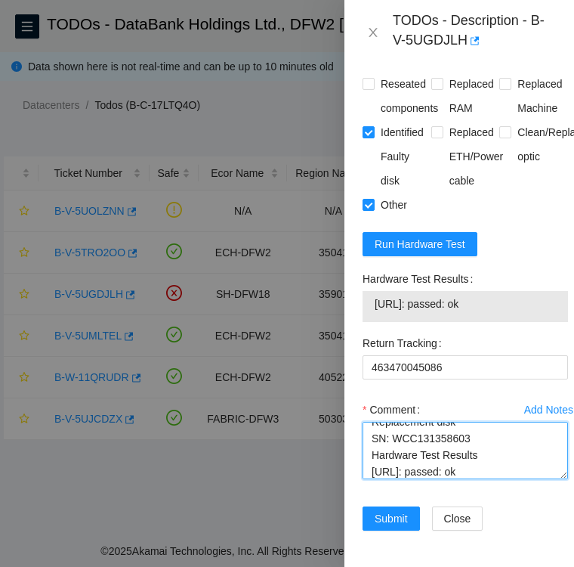
scroll to position [33, 0]
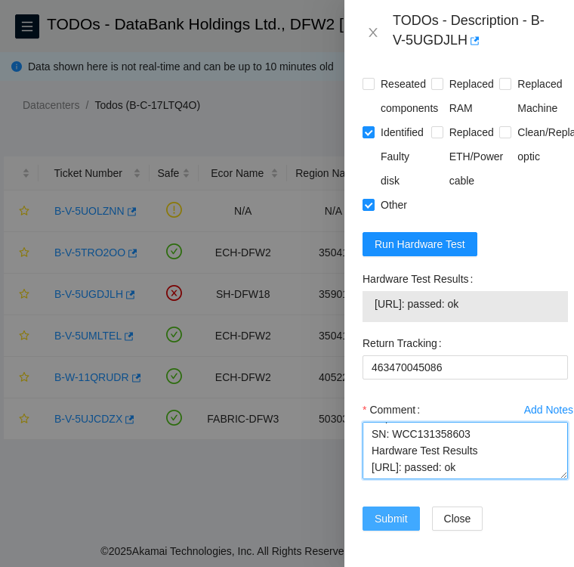
type textarea "Replacement disk SN: WCC131358603 Hardware Test Results 23.36.200.31: passed: ok"
click at [382, 510] on span "Submit" at bounding box center [391, 518] width 33 height 17
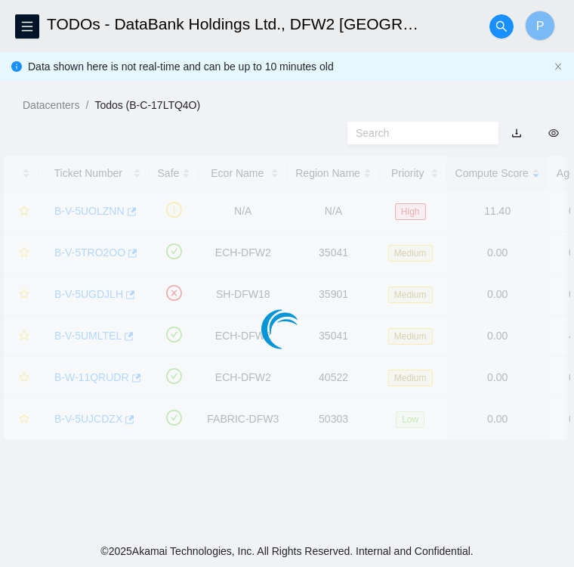
scroll to position [390, 0]
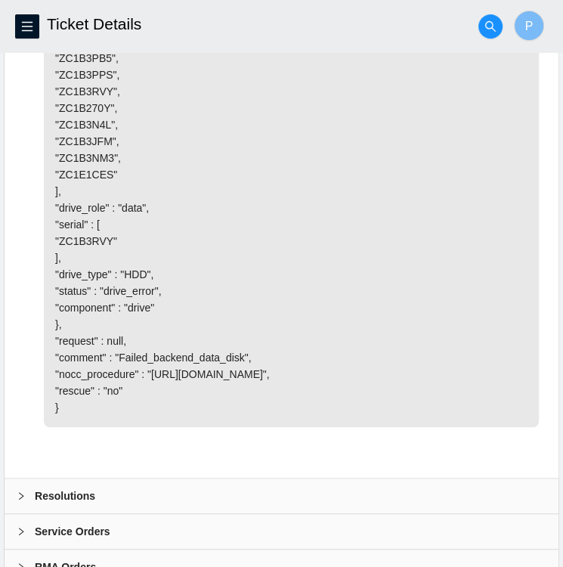
scroll to position [3125, 0]
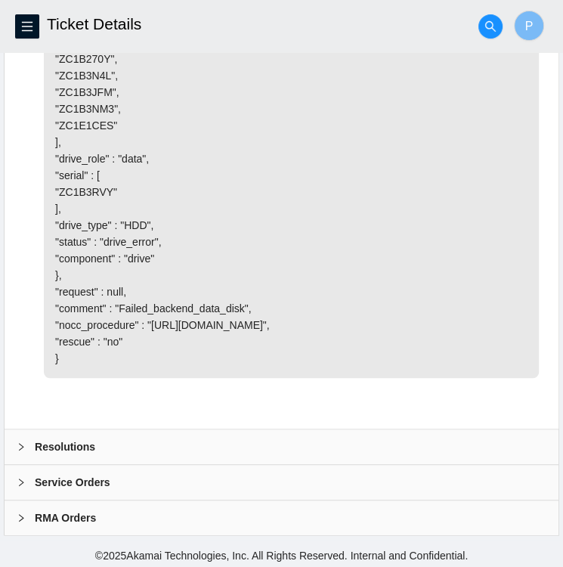
click at [24, 444] on icon "right" at bounding box center [21, 446] width 9 height 9
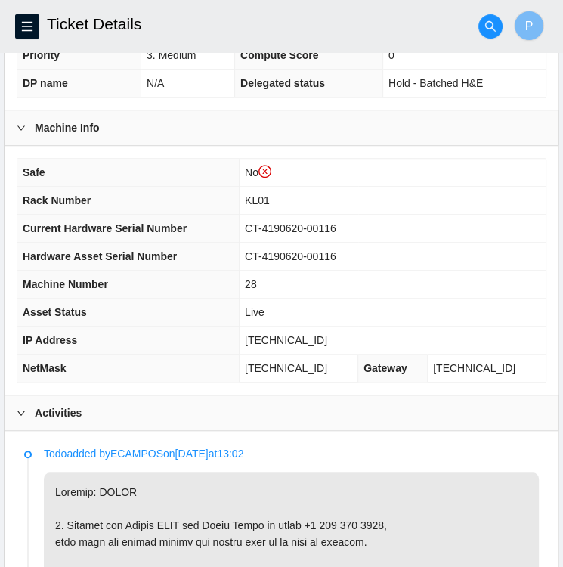
scroll to position [422, 0]
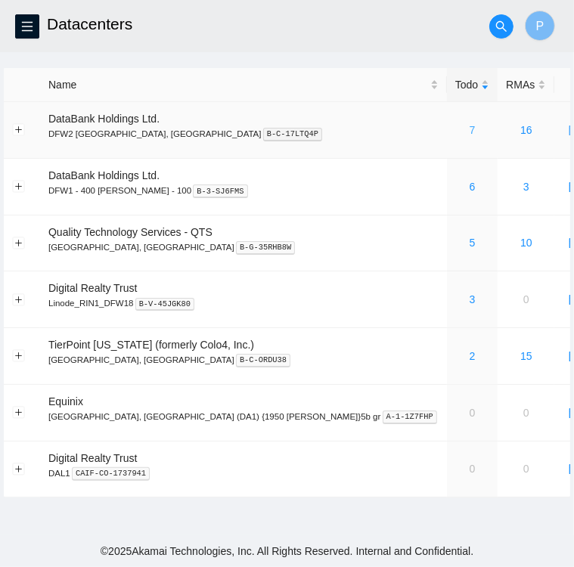
click at [469, 131] on link "7" at bounding box center [472, 130] width 6 height 12
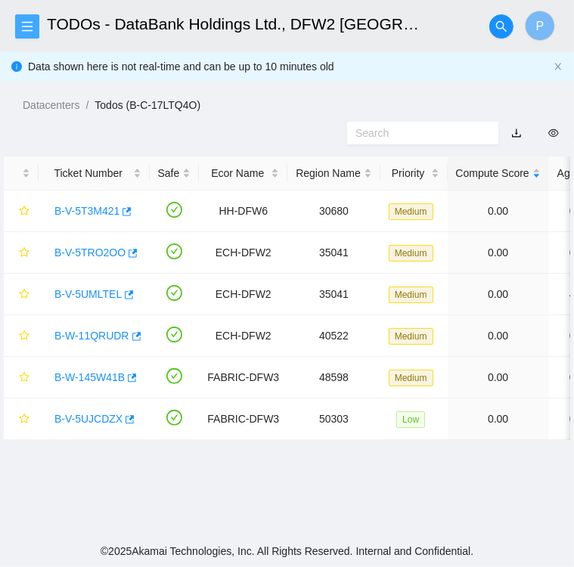
click at [34, 29] on span "menu" at bounding box center [27, 26] width 23 height 12
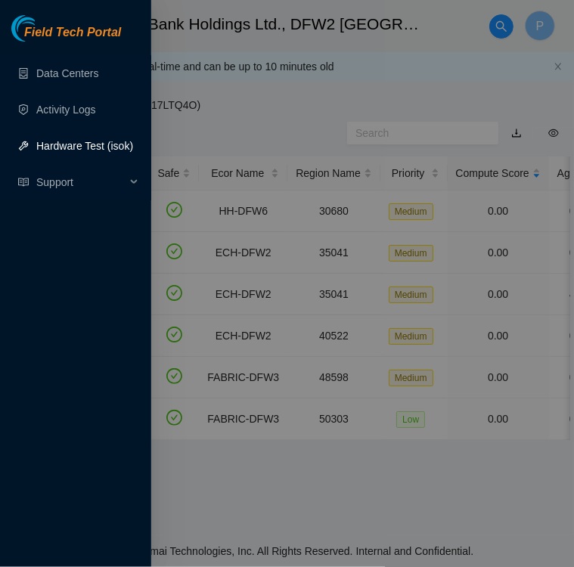
click at [61, 145] on link "Hardware Test (isok)" at bounding box center [84, 146] width 97 height 12
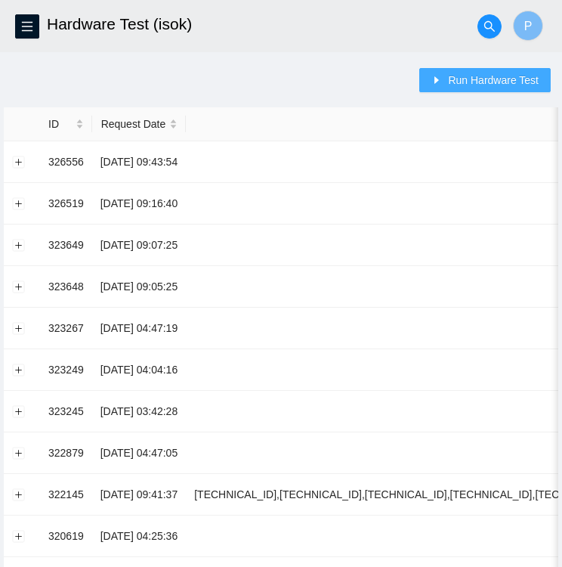
click at [462, 84] on span "Run Hardware Test" at bounding box center [493, 80] width 91 height 17
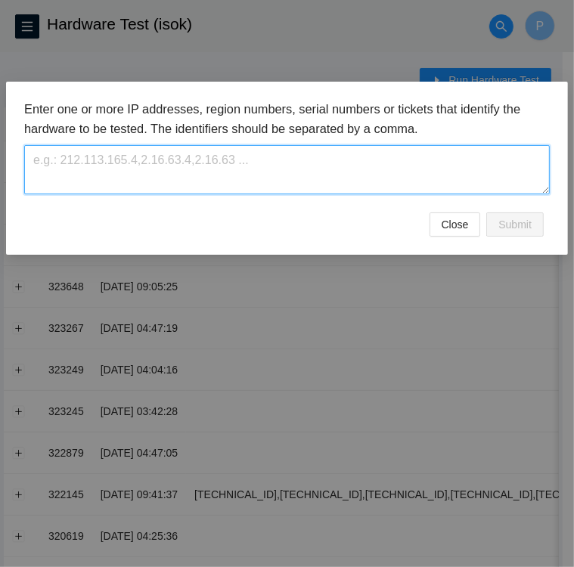
click at [52, 168] on textarea at bounding box center [286, 169] width 525 height 49
click at [82, 156] on textarea at bounding box center [286, 169] width 525 height 49
paste textarea "[TECHNICAL_ID]"
click at [82, 156] on textarea "23.43.83.22" at bounding box center [286, 169] width 525 height 49
type textarea "23.43.83.22"
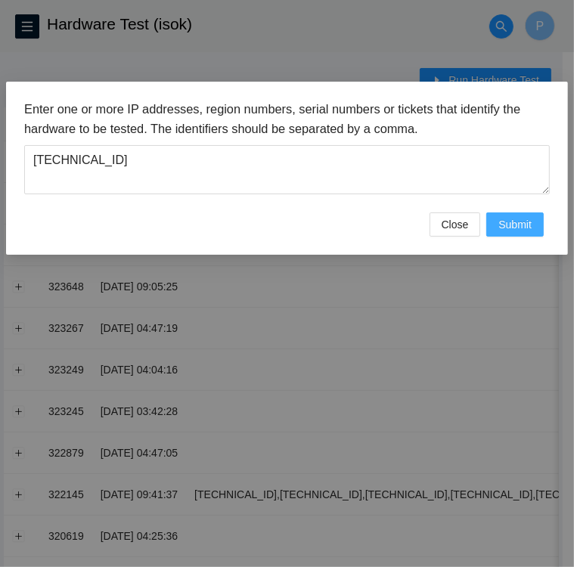
click at [530, 226] on span "Submit" at bounding box center [514, 224] width 33 height 17
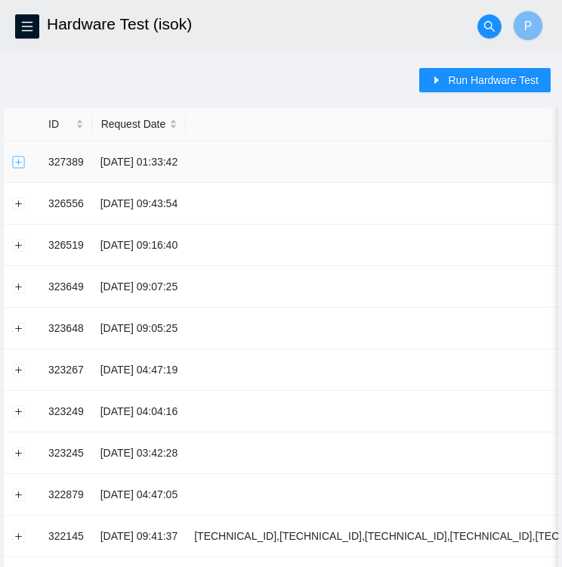
click at [15, 159] on button "Expand row" at bounding box center [19, 162] width 12 height 12
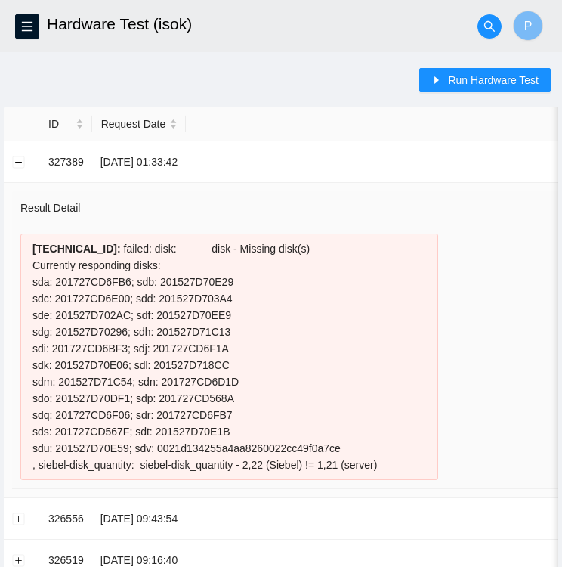
drag, startPoint x: 36, startPoint y: 248, endPoint x: 96, endPoint y: 247, distance: 60.5
click at [96, 247] on div "[TECHNICAL_ID] : failed: disk: disk - Missing disk(s) Currently responding disk…" at bounding box center [229, 356] width 418 height 246
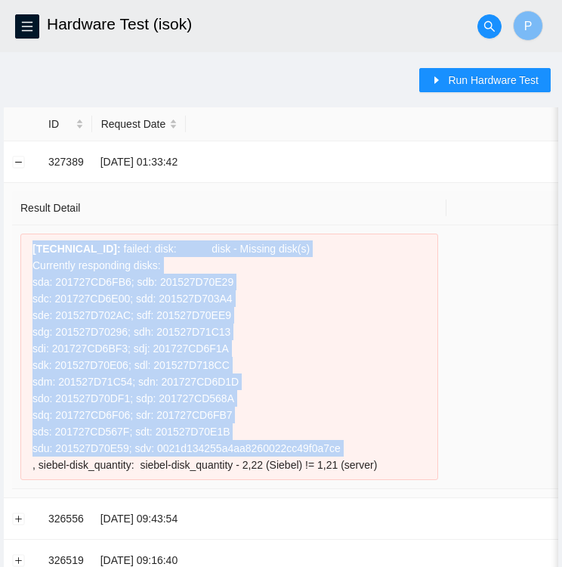
drag, startPoint x: 96, startPoint y: 247, endPoint x: 332, endPoint y: 446, distance: 308.9
click at [332, 446] on div "[TECHNICAL_ID] : failed: disk: disk - Missing disk(s) Currently responding disk…" at bounding box center [229, 356] width 418 height 246
copy div "23.43.83.22 : failed: disk: disk - Missing disk(s) Currently responding disks: …"
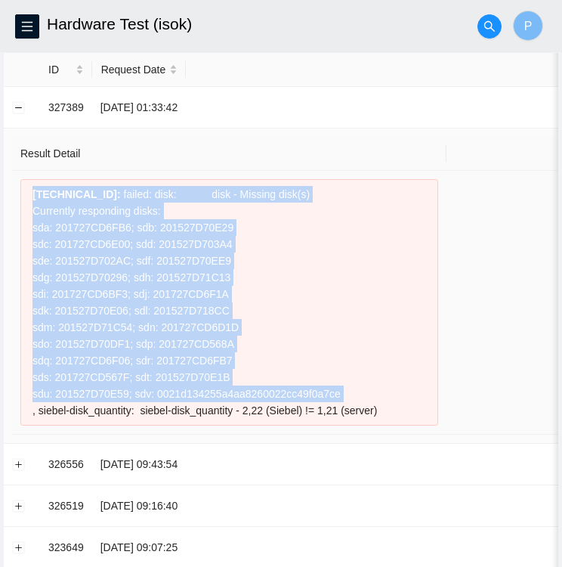
scroll to position [48, 0]
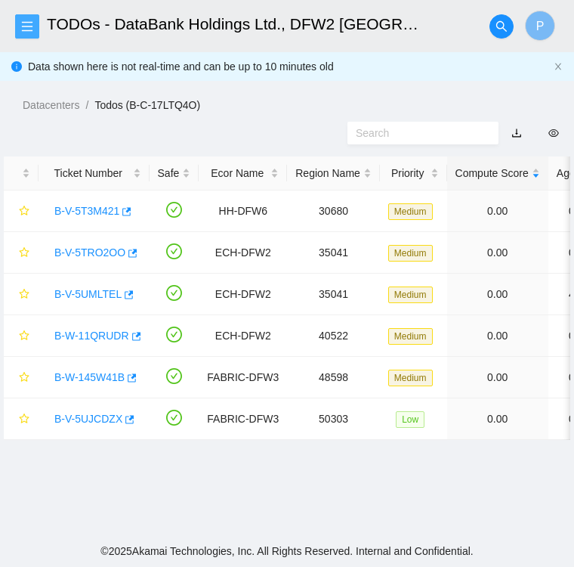
scroll to position [390, 0]
click at [105, 334] on link "B-W-11QRUDR" at bounding box center [91, 335] width 75 height 12
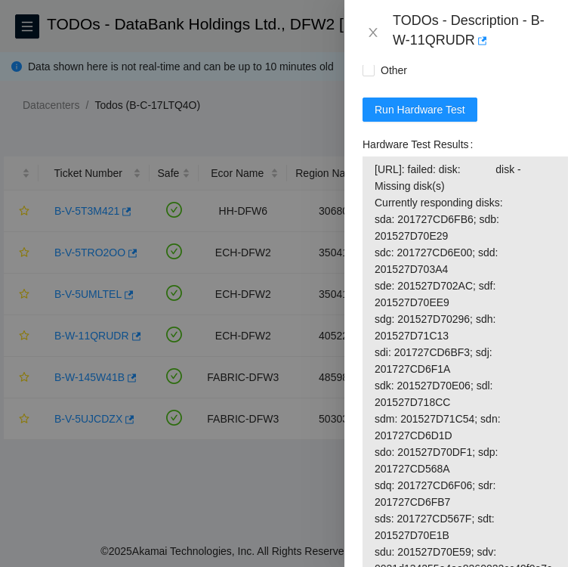
scroll to position [1913, 0]
click at [405, 118] on span "Run Hardware Test" at bounding box center [420, 109] width 91 height 17
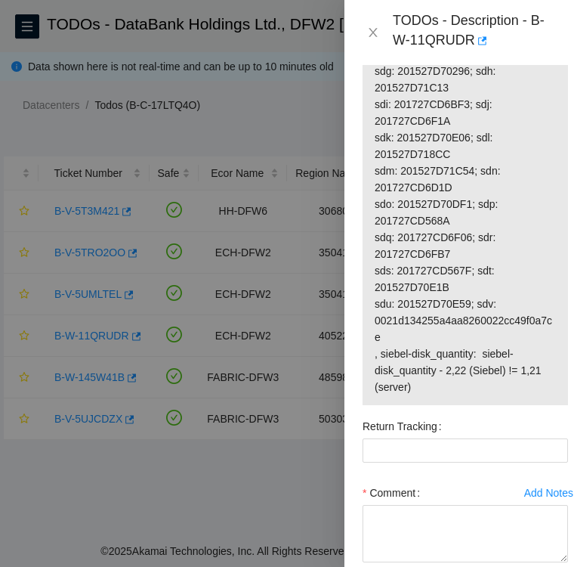
scroll to position [2163, 0]
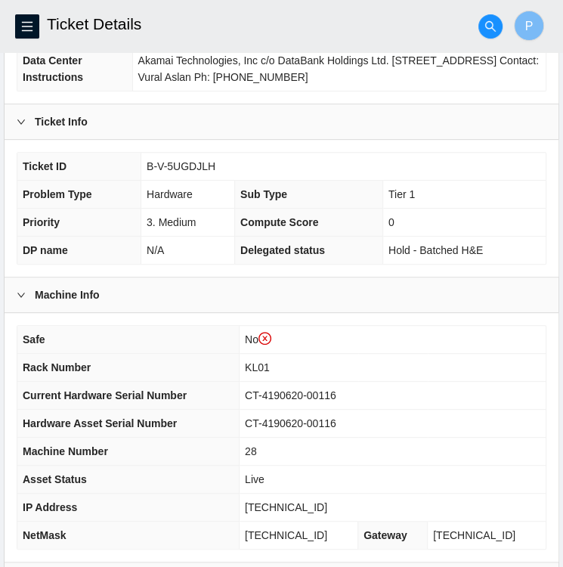
scroll to position [254, 0]
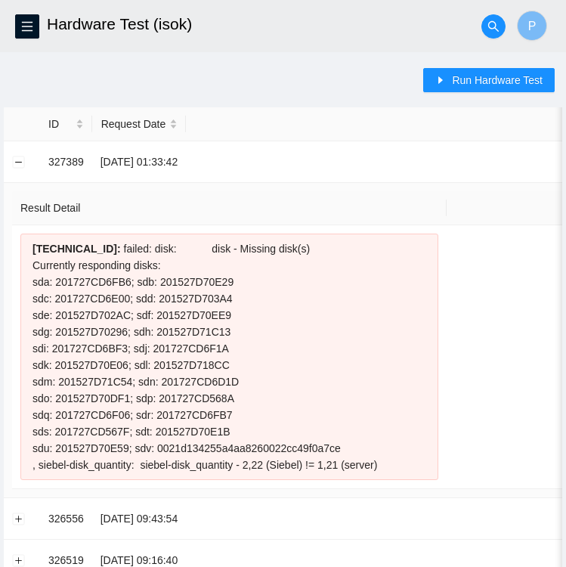
scroll to position [48, 0]
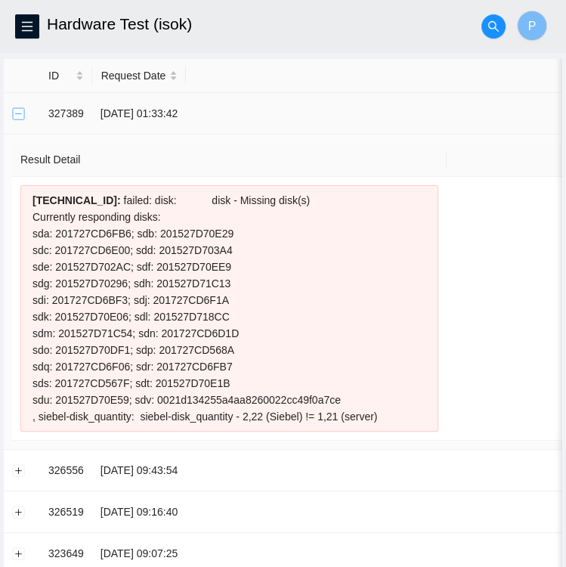
click at [18, 116] on button "Collapse row" at bounding box center [19, 113] width 12 height 12
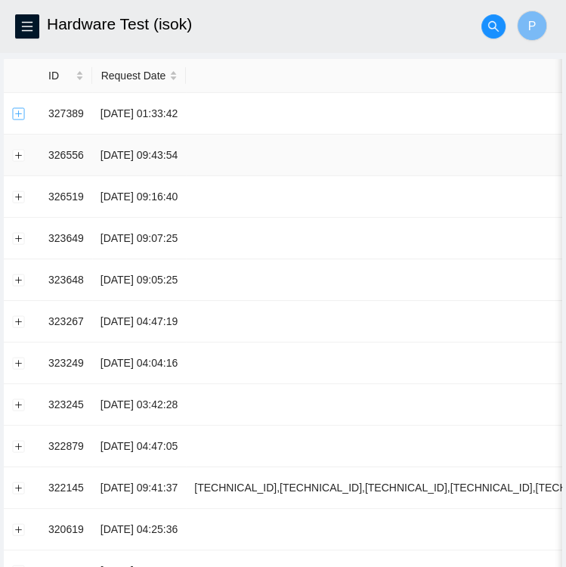
scroll to position [0, 0]
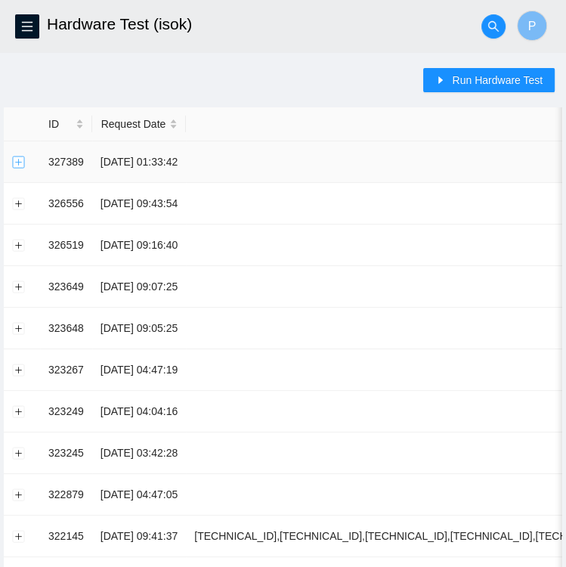
click at [18, 160] on button "Expand row" at bounding box center [19, 162] width 12 height 12
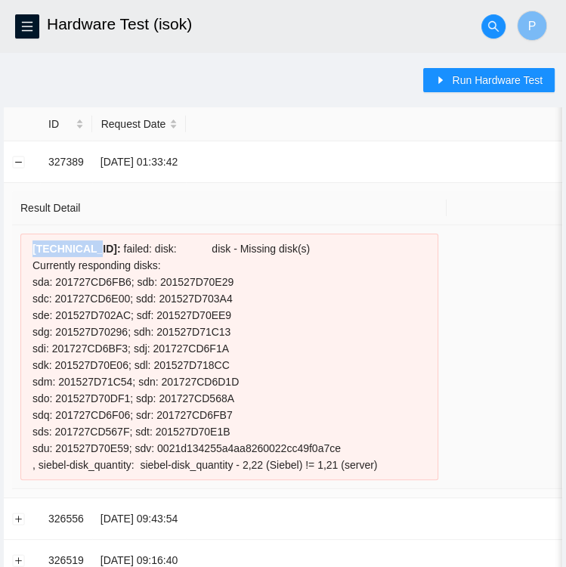
drag, startPoint x: 31, startPoint y: 246, endPoint x: 85, endPoint y: 249, distance: 54.5
click at [85, 249] on div "[TECHNICAL_ID] : failed: disk: disk - Missing disk(s) Currently responding disk…" at bounding box center [229, 356] width 418 height 246
click at [483, 81] on span "Run Hardware Test" at bounding box center [497, 80] width 91 height 17
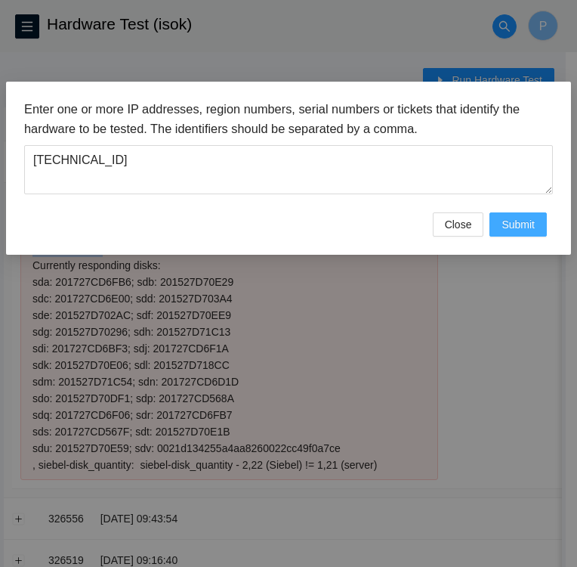
click at [529, 222] on span "Submit" at bounding box center [518, 224] width 33 height 17
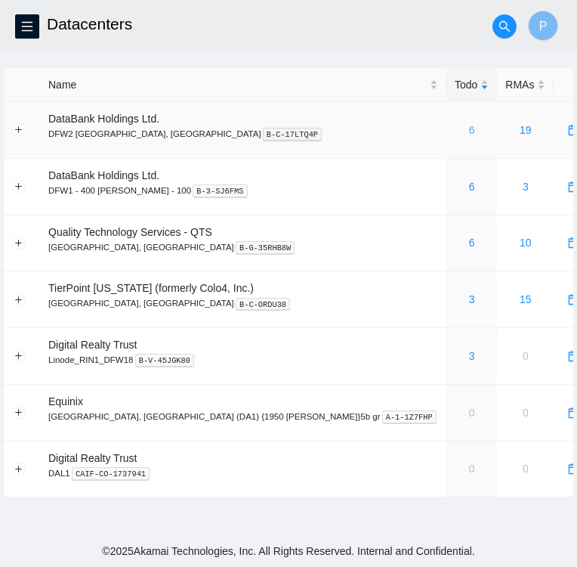
click at [469, 134] on link "6" at bounding box center [472, 130] width 6 height 12
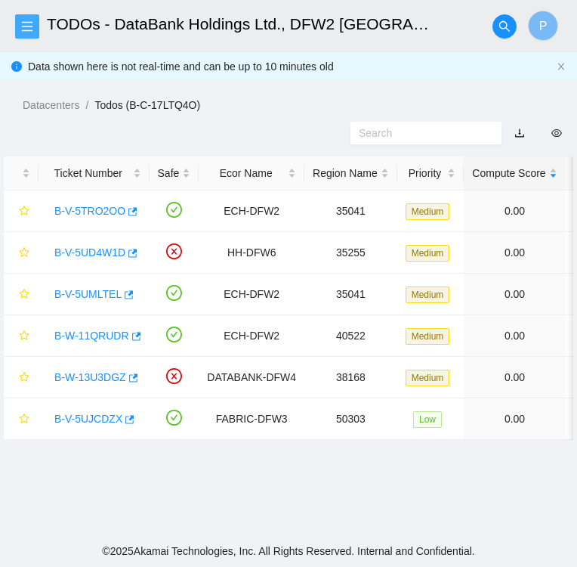
click at [27, 27] on icon "menu" at bounding box center [27, 26] width 12 height 12
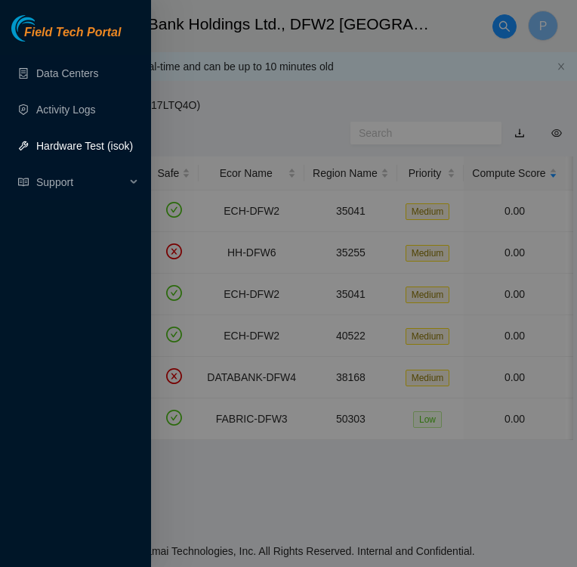
click at [70, 149] on link "Hardware Test (isok)" at bounding box center [84, 146] width 97 height 12
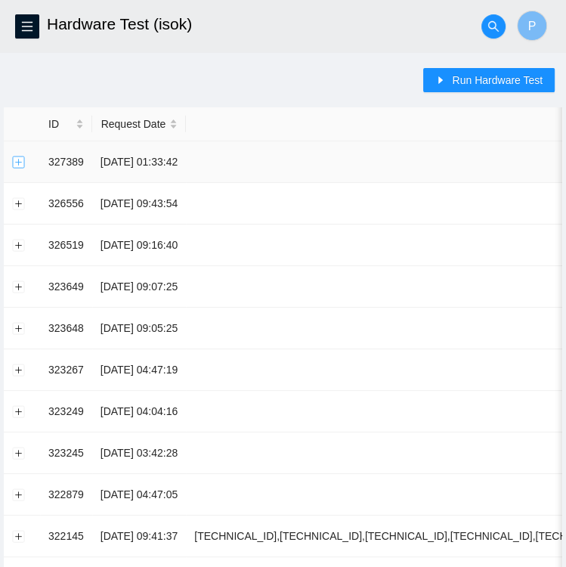
click at [15, 161] on button "Expand row" at bounding box center [19, 162] width 12 height 12
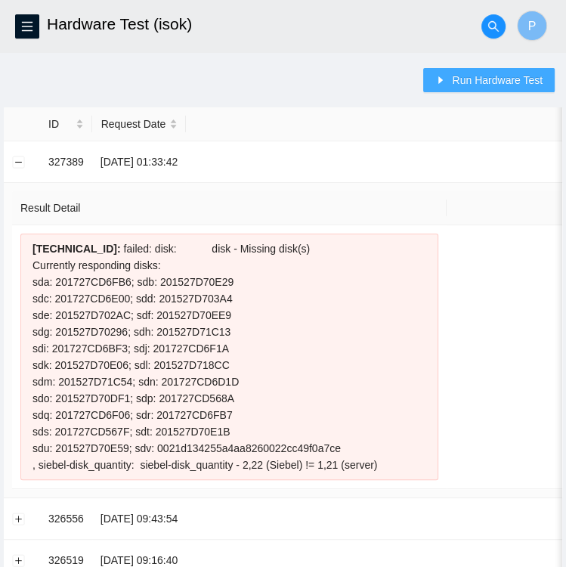
click at [504, 76] on span "Run Hardware Test" at bounding box center [497, 80] width 91 height 17
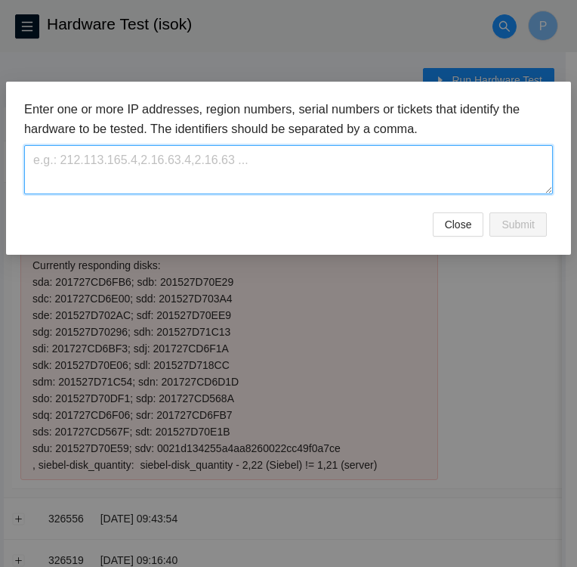
click at [178, 175] on textarea at bounding box center [288, 169] width 529 height 49
paste textarea "169.254.0.3"
type textarea "1"
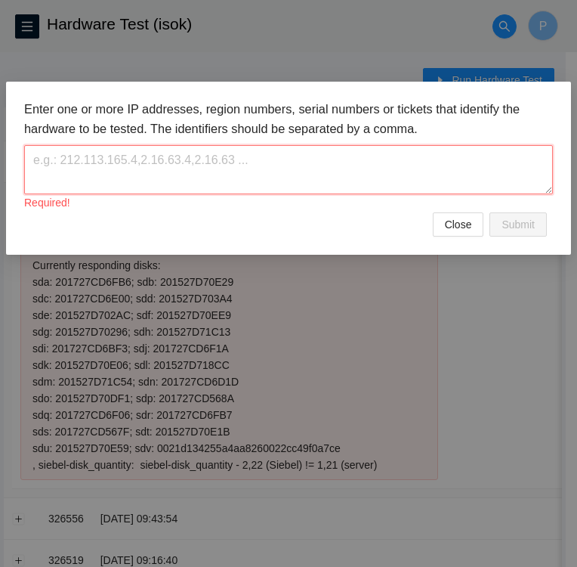
click at [153, 166] on textarea at bounding box center [288, 169] width 529 height 49
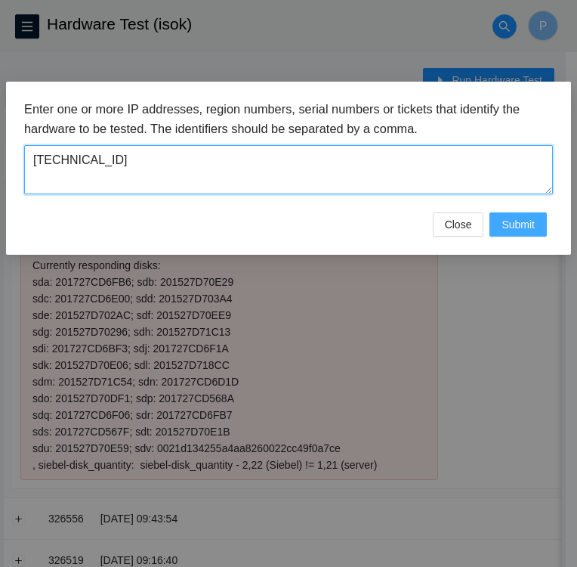
type textarea "23.43.83.22"
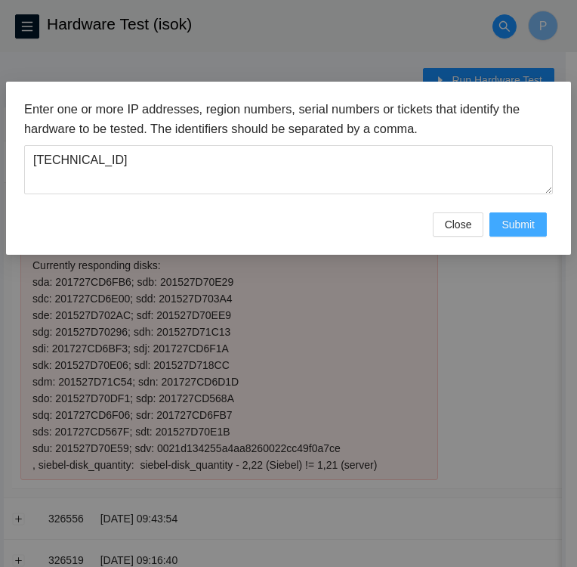
click at [538, 227] on button "Submit" at bounding box center [518, 224] width 57 height 24
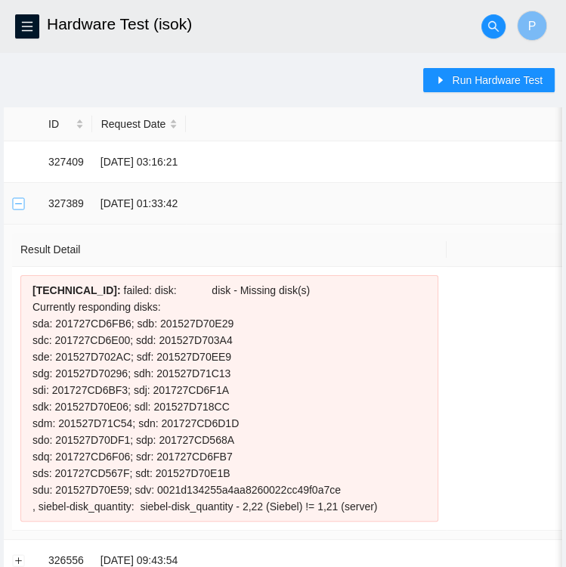
click at [16, 200] on button "Collapse row" at bounding box center [19, 203] width 12 height 12
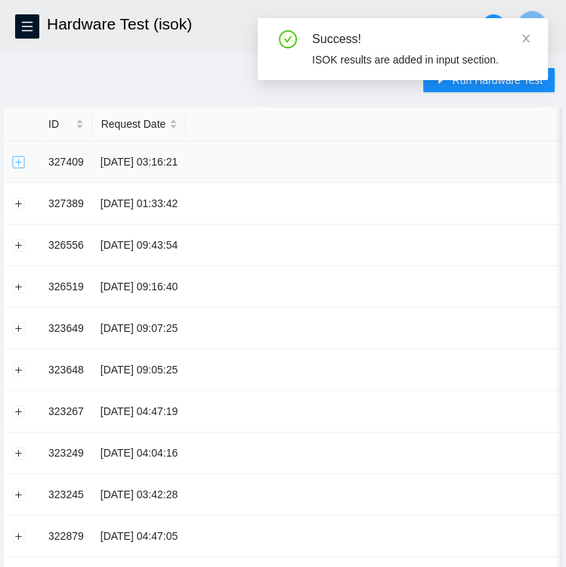
click at [18, 162] on button "Expand row" at bounding box center [19, 162] width 12 height 12
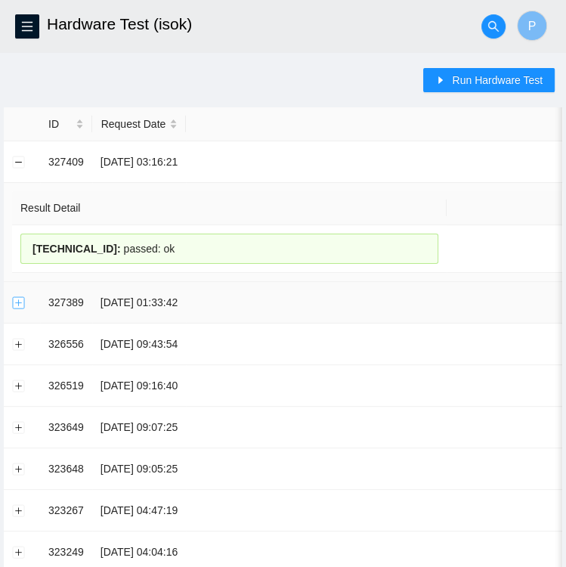
click at [21, 304] on button "Expand row" at bounding box center [19, 302] width 12 height 12
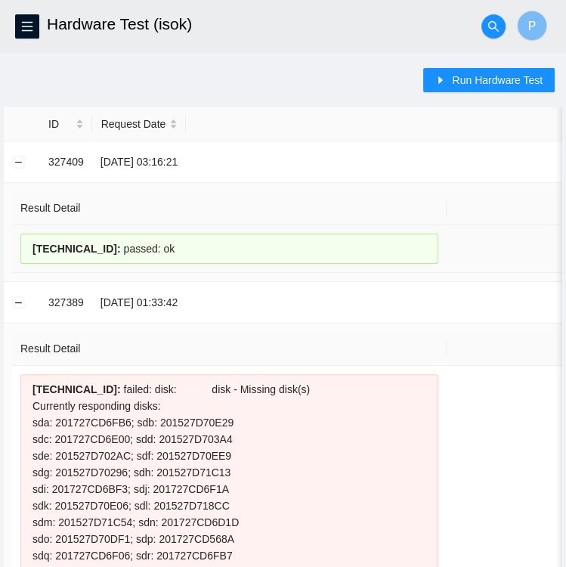
drag, startPoint x: 149, startPoint y: 246, endPoint x: 21, endPoint y: 246, distance: 127.7
click at [21, 246] on div "23.43.83.22 : passed: ok" at bounding box center [229, 248] width 418 height 30
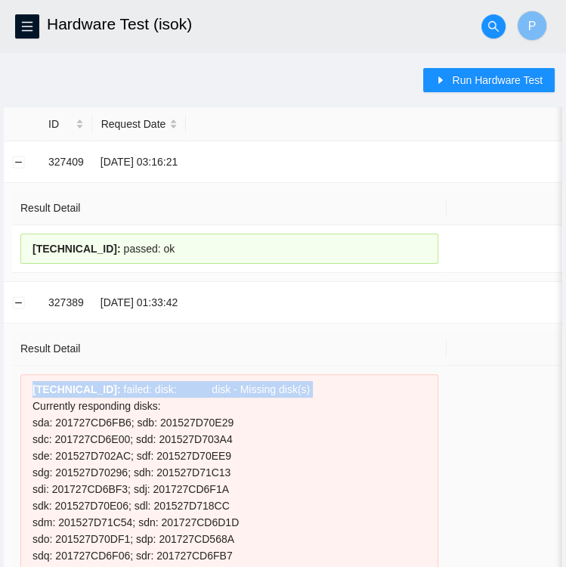
drag, startPoint x: 34, startPoint y: 385, endPoint x: 285, endPoint y: 384, distance: 250.9
click at [285, 384] on div "23.43.83.22 : failed: disk: disk - Missing disk(s) Currently responding disks: …" at bounding box center [229, 497] width 418 height 246
copy div "23.43.83.22 : failed: disk: disk - Missing disk(s)"
drag, startPoint x: 160, startPoint y: 249, endPoint x: 29, endPoint y: 249, distance: 131.5
click at [29, 249] on div "23.43.83.22 : passed: ok" at bounding box center [229, 248] width 418 height 30
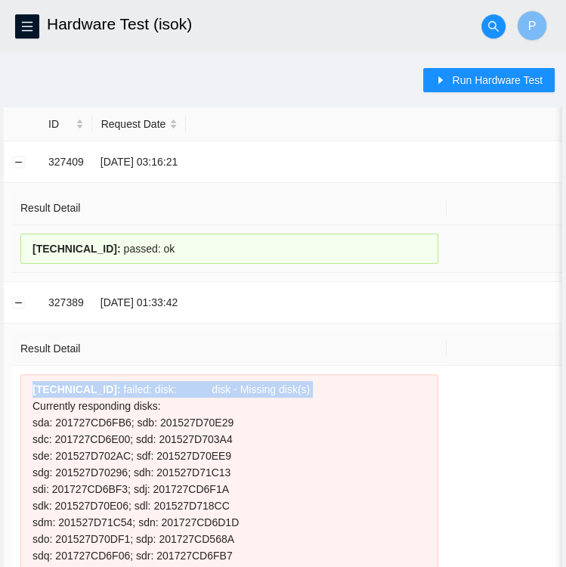
copy div "23.43.83.22 : passed: ok"
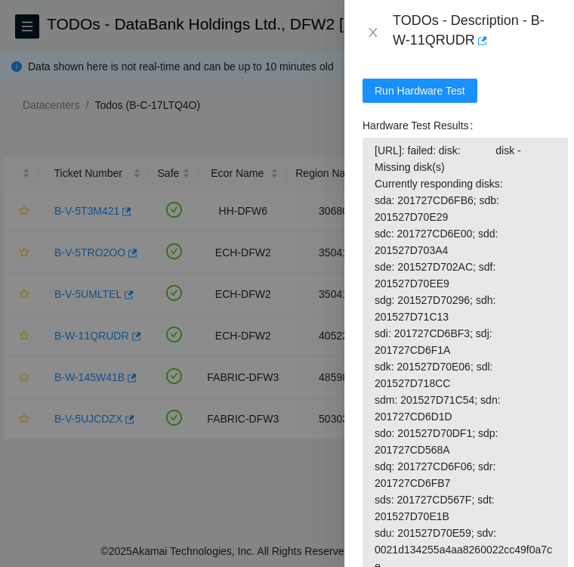
scroll to position [1931, 0]
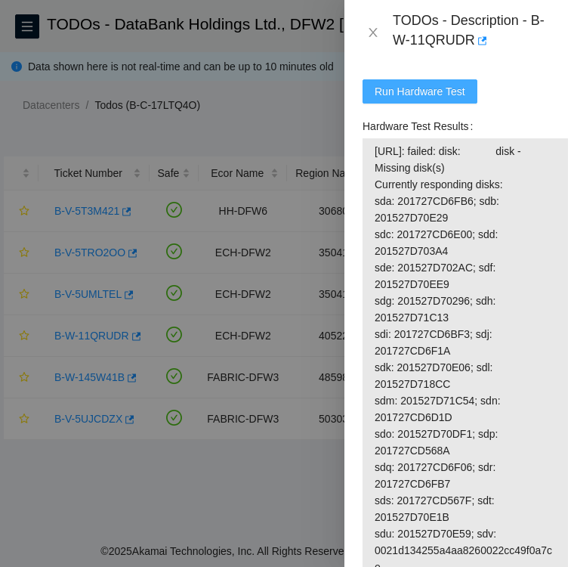
click at [399, 100] on span "Run Hardware Test" at bounding box center [420, 91] width 91 height 17
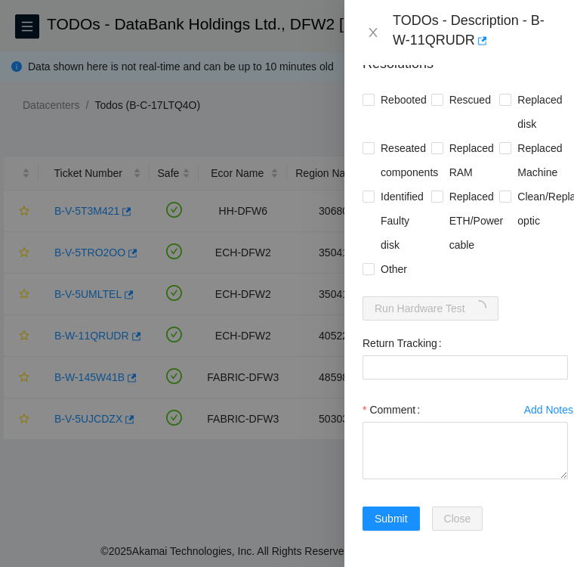
scroll to position [1769, 0]
click at [370, 94] on input "Rebooted" at bounding box center [368, 99] width 11 height 11
checkbox input "true"
click at [502, 94] on input "Replaced disk" at bounding box center [504, 99] width 11 height 11
checkbox input "true"
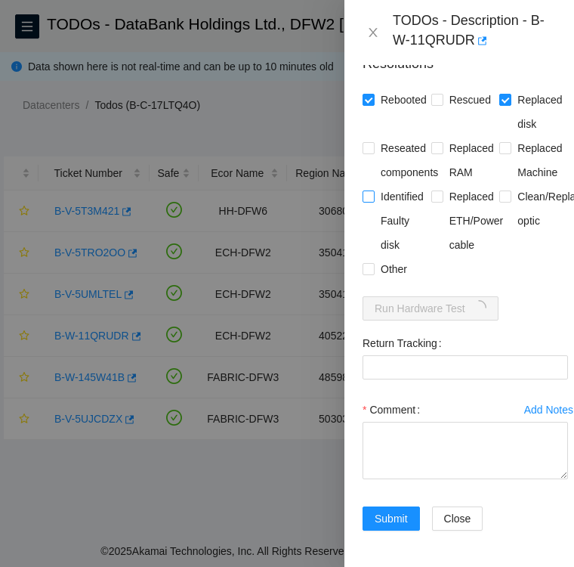
click at [370, 190] on input "Identified Faulty disk" at bounding box center [368, 195] width 11 height 11
checkbox input "true"
click at [372, 263] on input "Other" at bounding box center [368, 268] width 11 height 11
checkbox input "true"
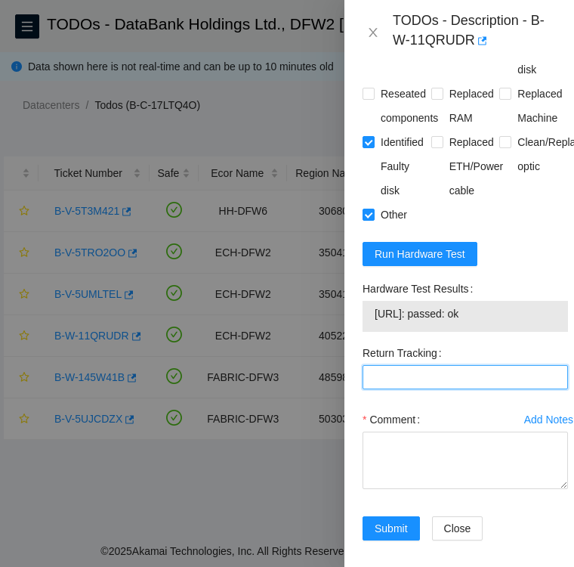
click at [449, 389] on Tracking "Return Tracking" at bounding box center [466, 377] width 206 height 24
click at [403, 389] on Tracking "Return Tracking" at bounding box center [466, 377] width 206 height 24
paste Tracking "463470045855"
type Tracking "463470045855"
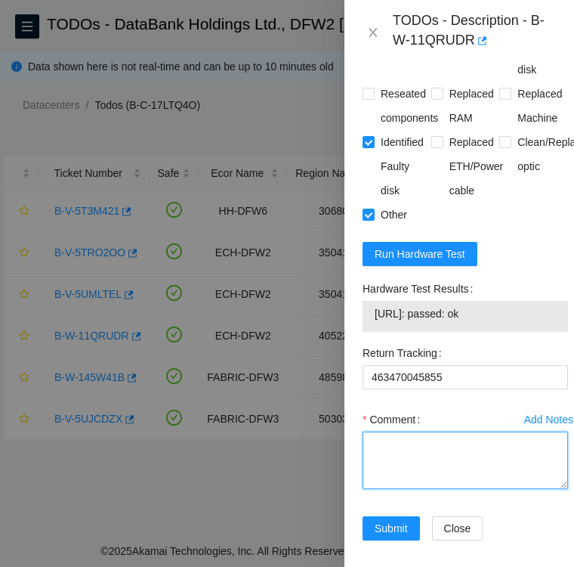
click at [438, 482] on textarea "Comment" at bounding box center [466, 459] width 206 height 57
drag, startPoint x: 362, startPoint y: 320, endPoint x: 484, endPoint y: 348, distance: 125.7
click at [484, 341] on div "Hardware Test Results 23.43.83.22: passed: ok" at bounding box center [466, 309] width 218 height 64
drag, startPoint x: 484, startPoint y: 348, endPoint x: 473, endPoint y: 312, distance: 38.0
click at [473, 301] on label "Hardware Test Results" at bounding box center [421, 289] width 116 height 24
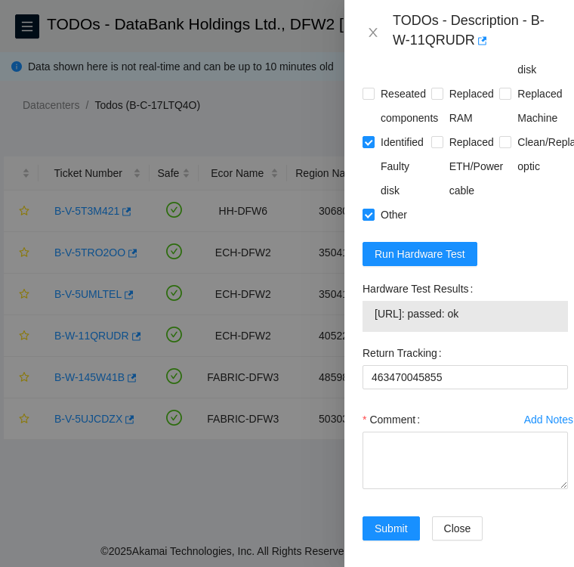
click at [473, 301] on label "Hardware Test Results" at bounding box center [421, 289] width 116 height 24
drag, startPoint x: 469, startPoint y: 322, endPoint x: 364, endPoint y: 327, distance: 105.2
click at [364, 301] on label "Hardware Test Results" at bounding box center [421, 289] width 116 height 24
copy label "Hardware Test Results"
click at [373, 475] on textarea "Comment" at bounding box center [466, 459] width 206 height 57
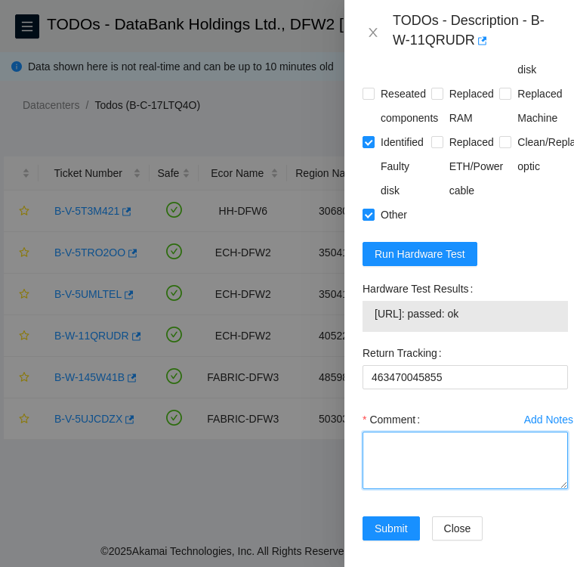
paste textarea "Hardware Test Results"
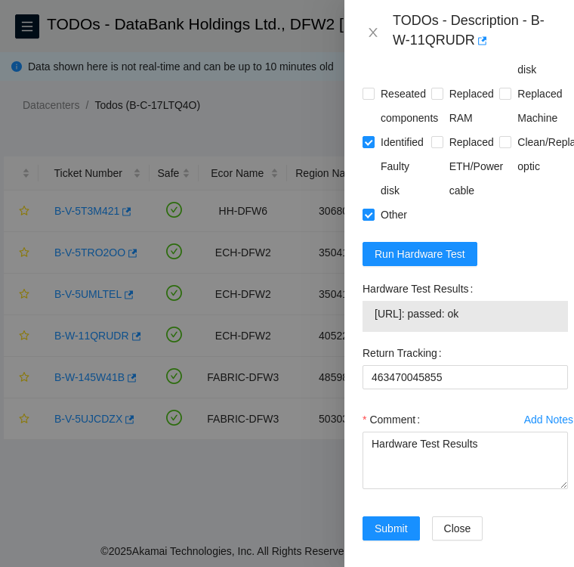
drag, startPoint x: 484, startPoint y: 342, endPoint x: 369, endPoint y: 342, distance: 115.6
click at [369, 332] on div "23.43.83.22: passed: ok" at bounding box center [466, 316] width 206 height 31
copy tbody "23.43.83.22: passed: ok"
click at [472, 473] on textarea "Hardware Test Results" at bounding box center [466, 459] width 206 height 57
paste textarea "23.43.83.22: passed: ok"
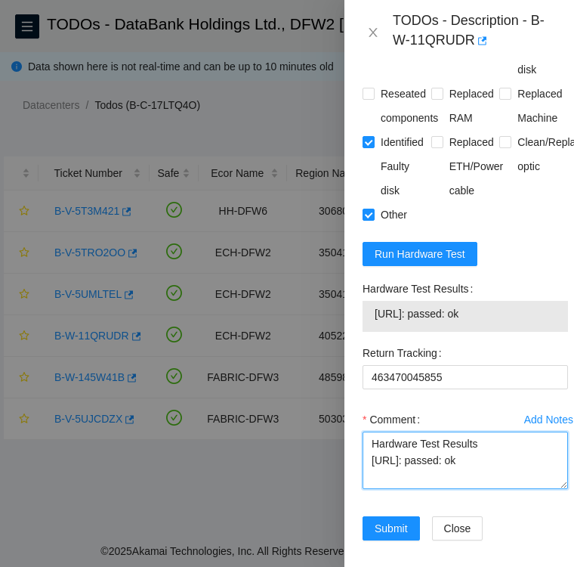
click at [371, 475] on textarea "Hardware Test Results 23.43.83.22: passed: ok" at bounding box center [466, 459] width 206 height 57
click at [408, 489] on textarea "replacement disk SN Hardware Test Results 23.43.83.22: passed: ok" at bounding box center [466, 459] width 206 height 57
paste textarea "PHYG017401VG960CGN"
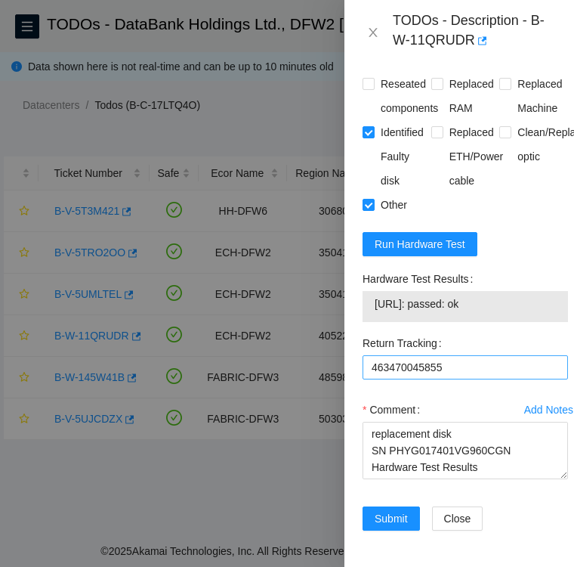
scroll to position [1833, 0]
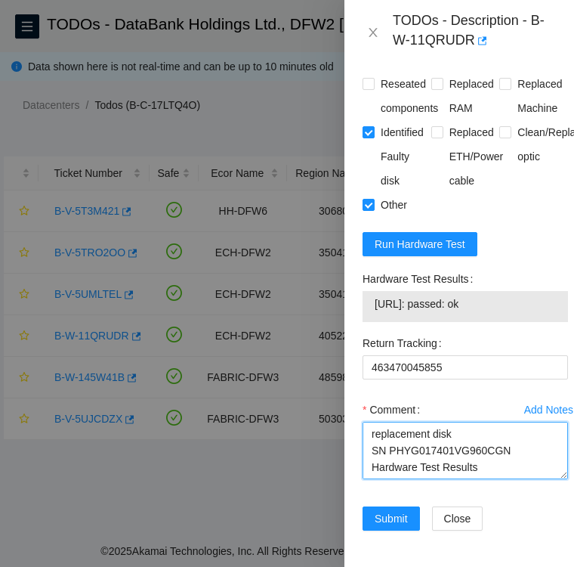
click at [455, 422] on textarea "replacement disk SN PHYG017401VG960CGN Hardware Test Results 23.43.83.22: passe…" at bounding box center [466, 450] width 206 height 57
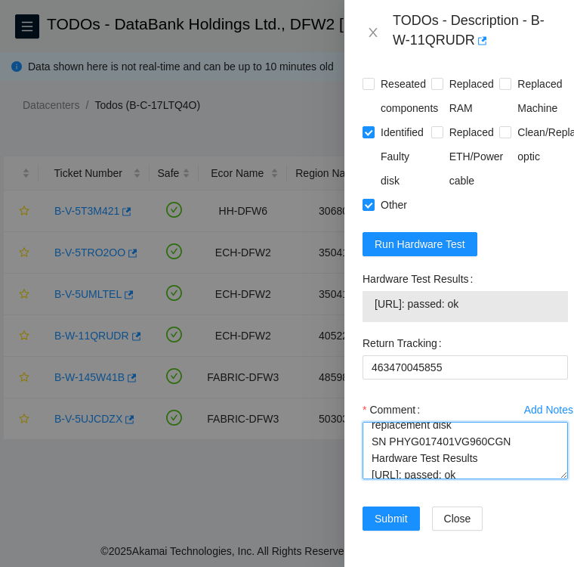
scroll to position [0, 0]
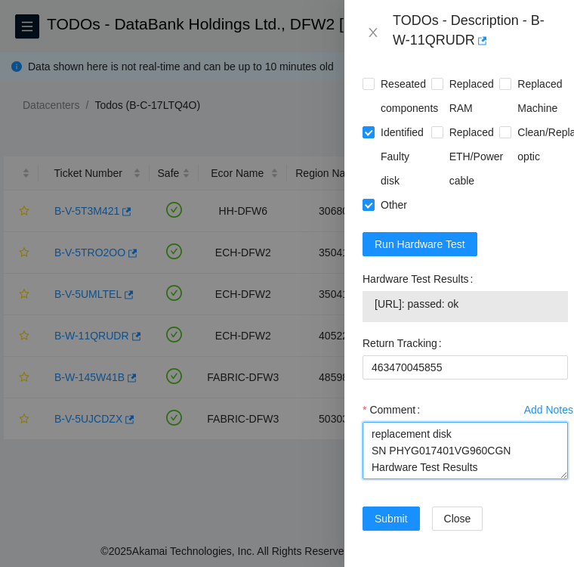
click at [370, 422] on textarea "replacement disk SN PHYG017401VG960CGN Hardware Test Results 23.43.83.22: passe…" at bounding box center [466, 450] width 206 height 57
click at [394, 422] on textarea "after swap ISOK missing disk. I followed the TODO steps replacement disk SN PHY…" at bounding box center [466, 450] width 206 height 57
click at [504, 429] on textarea "after disk swap ISOK missing disk. I followed the TODO steps replacement disk S…" at bounding box center [466, 450] width 206 height 57
type textarea "after disk swap ISOK missing disk. I followed the TODO steps on enabling the di…"
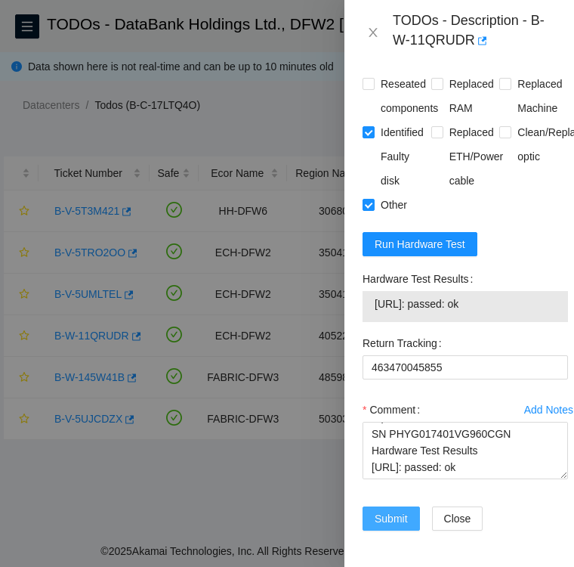
click at [402, 510] on span "Submit" at bounding box center [391, 518] width 33 height 17
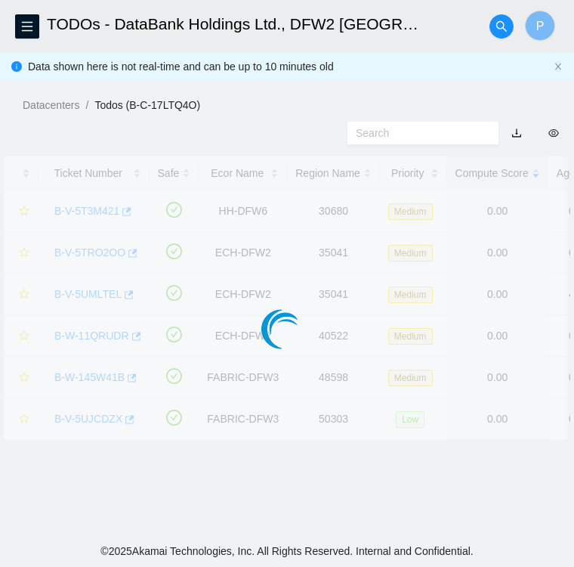
scroll to position [390, 0]
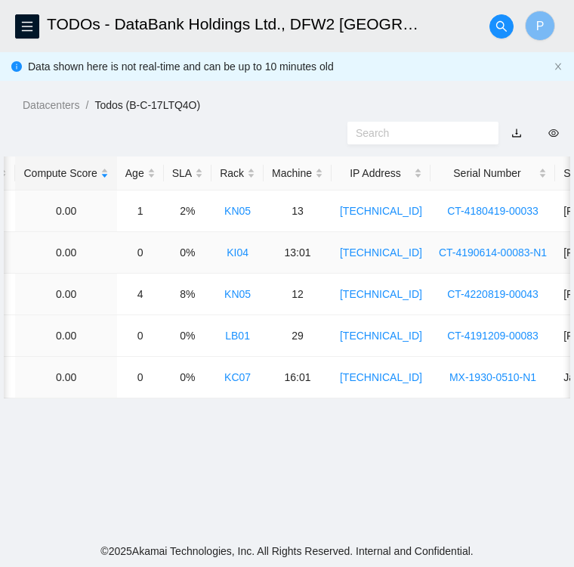
scroll to position [0, 311]
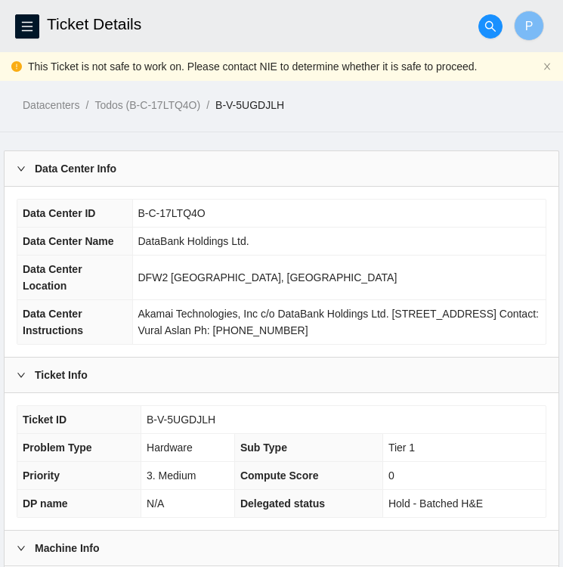
scroll to position [254, 0]
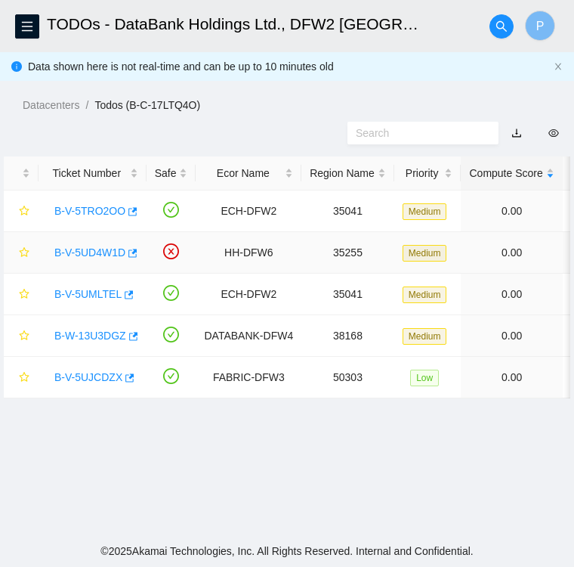
click at [93, 254] on link "B-V-5UD4W1D" at bounding box center [89, 252] width 71 height 12
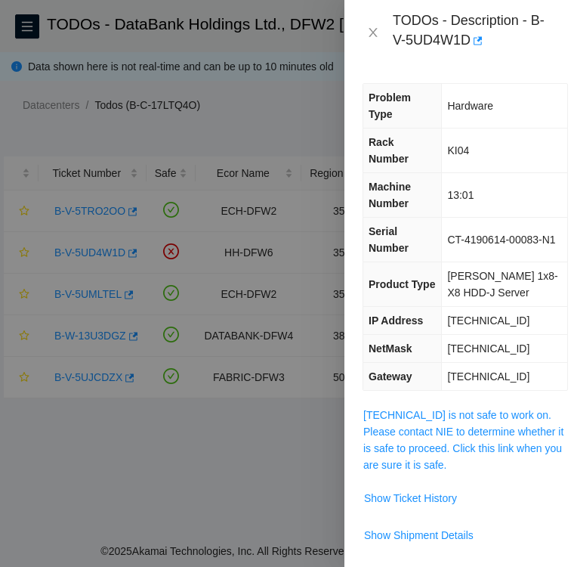
click at [141, 241] on div at bounding box center [287, 283] width 574 height 567
click at [372, 37] on icon "close" at bounding box center [373, 32] width 12 height 12
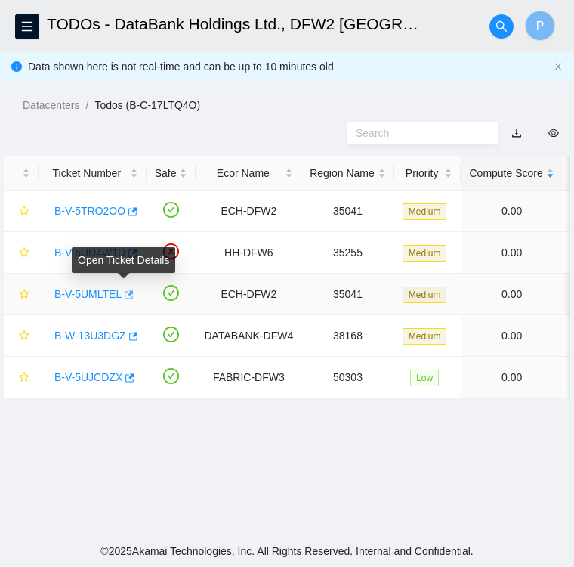
click at [126, 295] on icon "button" at bounding box center [127, 294] width 11 height 11
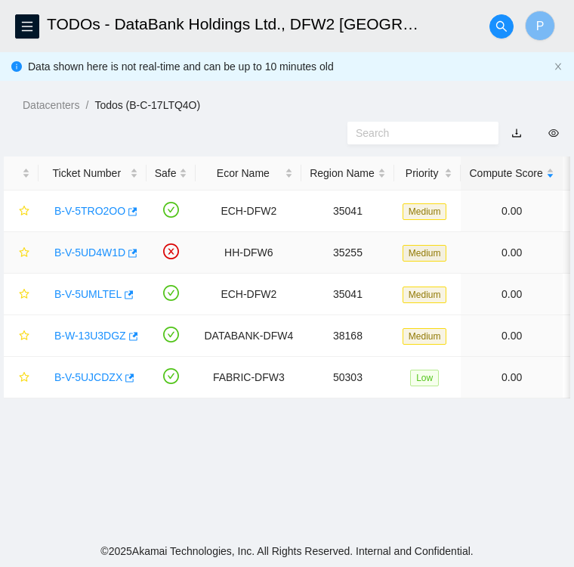
click at [85, 252] on link "B-V-5UD4W1D" at bounding box center [89, 252] width 71 height 12
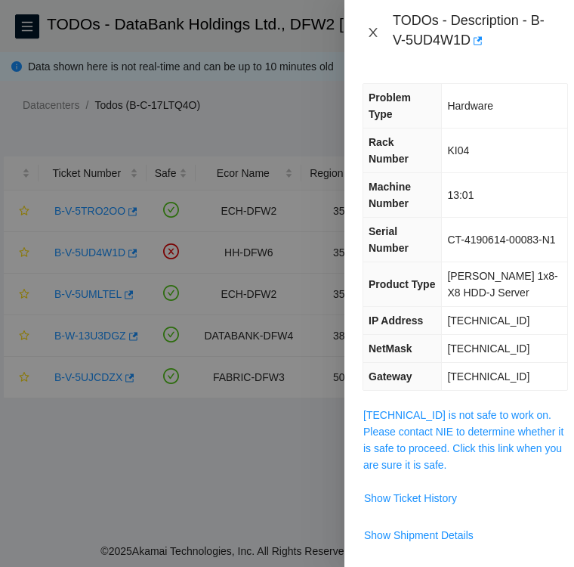
click at [376, 32] on icon "close" at bounding box center [373, 32] width 12 height 12
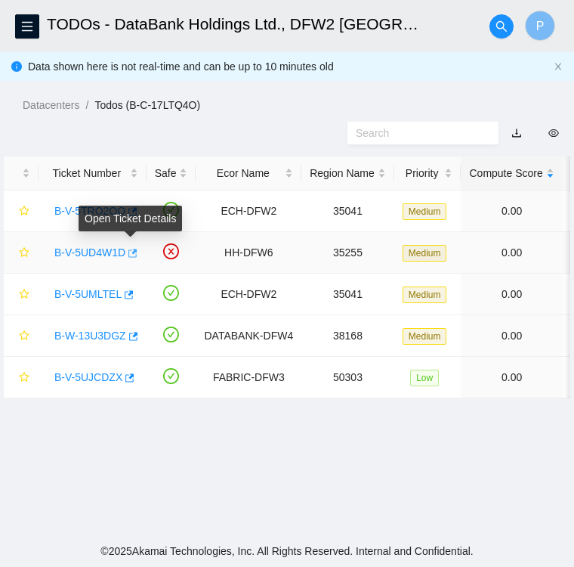
click at [130, 257] on icon "button" at bounding box center [132, 253] width 9 height 8
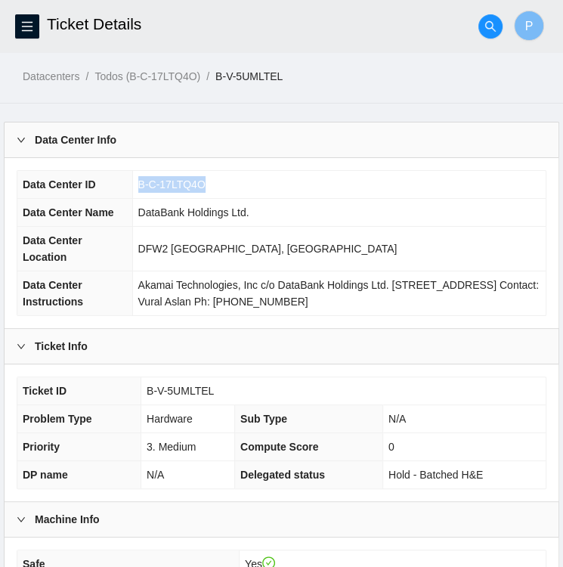
drag, startPoint x: 199, startPoint y: 184, endPoint x: 133, endPoint y: 185, distance: 66.5
click at [133, 185] on td "B-C-17LTQ4O" at bounding box center [338, 185] width 413 height 28
copy span "B-C-17LTQ4O"
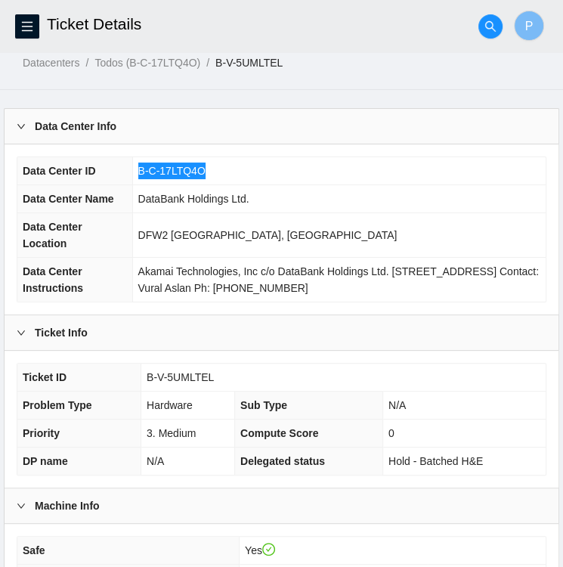
scroll to position [14, 0]
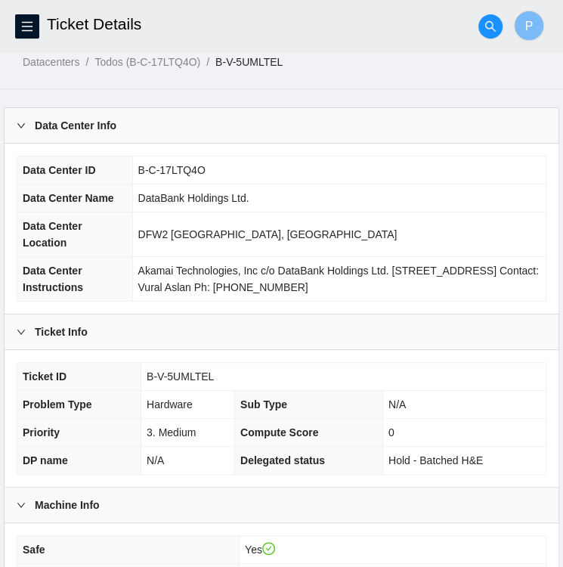
click at [401, 254] on td "DFW2 [GEOGRAPHIC_DATA], [GEOGRAPHIC_DATA]" at bounding box center [338, 234] width 413 height 45
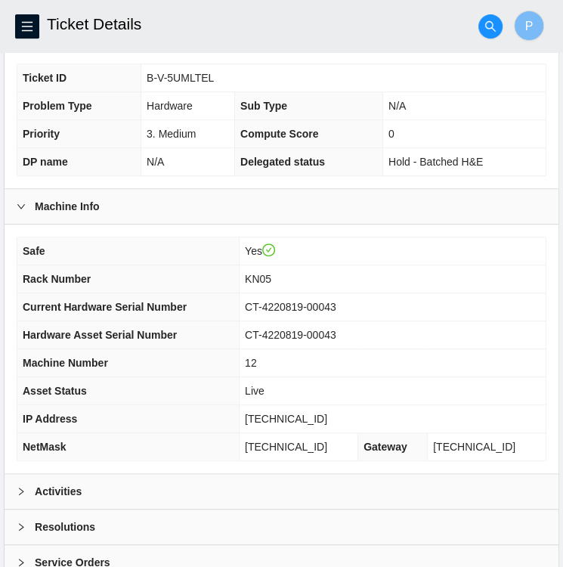
scroll to position [0, 0]
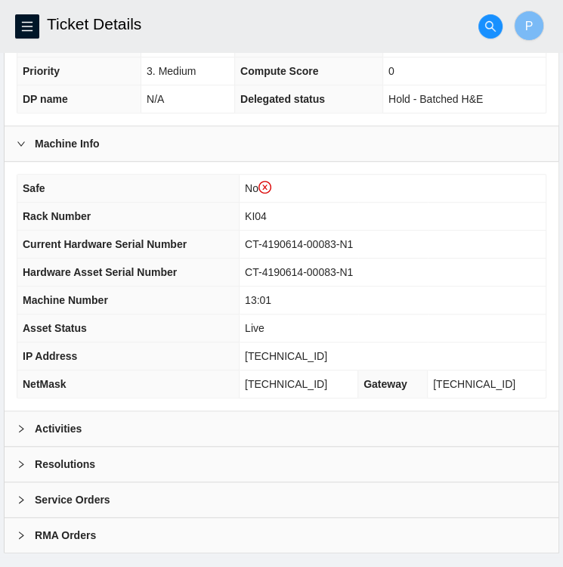
scroll to position [422, 0]
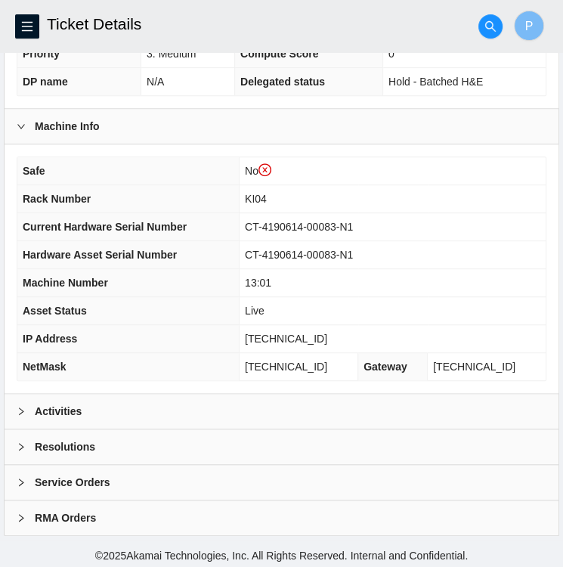
click at [17, 407] on icon "right" at bounding box center [21, 411] width 9 height 9
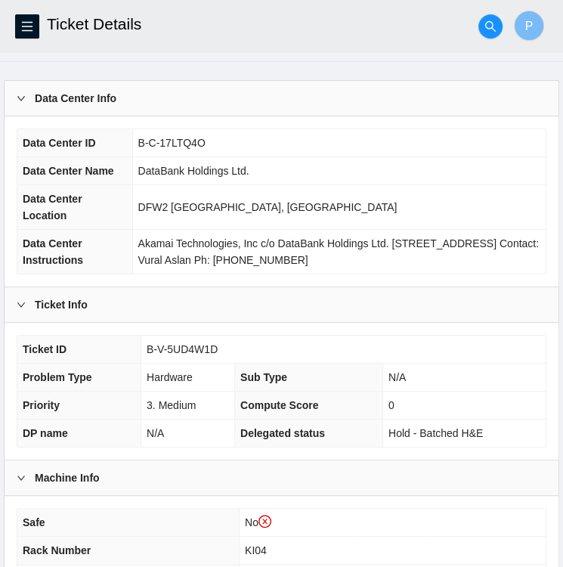
scroll to position [0, 0]
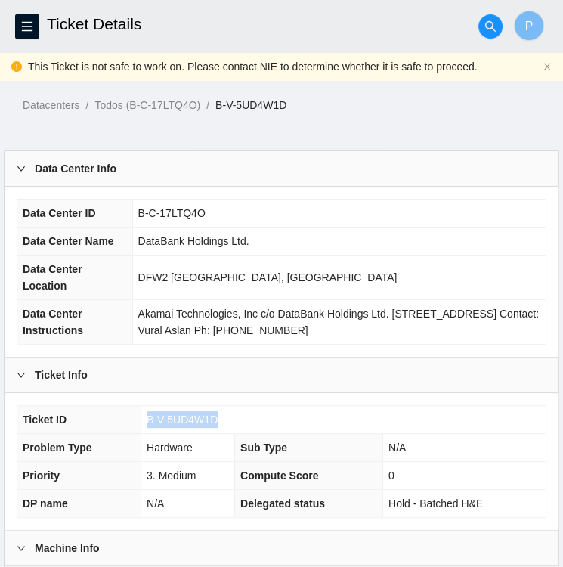
drag, startPoint x: 221, startPoint y: 416, endPoint x: 142, endPoint y: 423, distance: 79.0
click at [142, 423] on td "B-V-5UD4W1D" at bounding box center [343, 420] width 404 height 28
copy span "B-V-5UD4W1D"
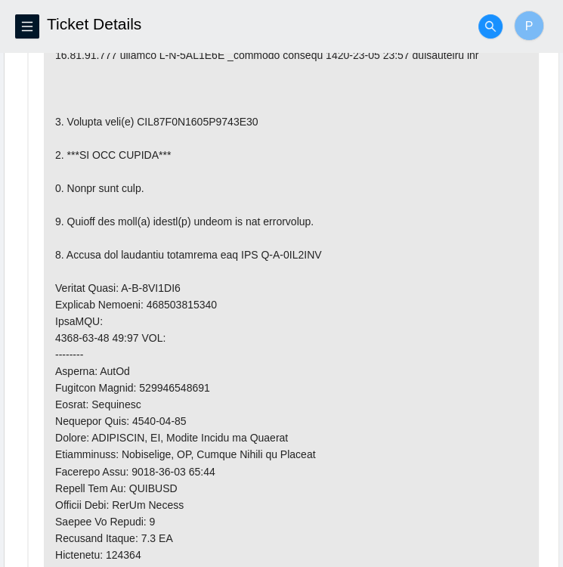
scroll to position [942, 0]
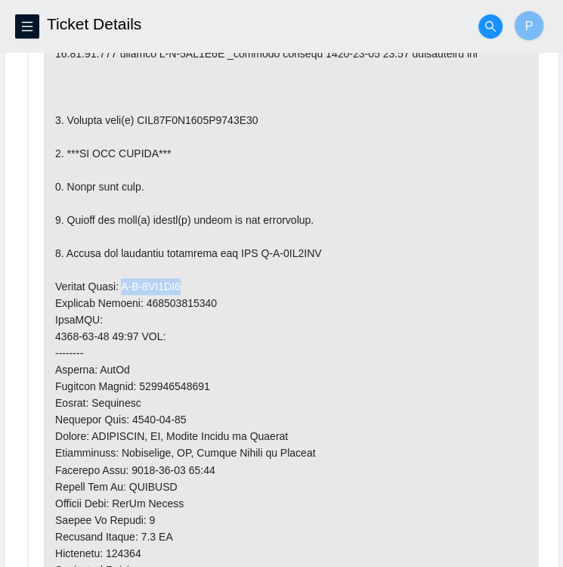
drag, startPoint x: 190, startPoint y: 282, endPoint x: 124, endPoint y: 283, distance: 66.5
click at [124, 283] on p at bounding box center [291, 328] width 495 height 754
copy p "B-V-5UO7FQ5"
drag, startPoint x: 256, startPoint y: 248, endPoint x: 329, endPoint y: 252, distance: 72.6
click at [329, 252] on p at bounding box center [291, 328] width 495 height 754
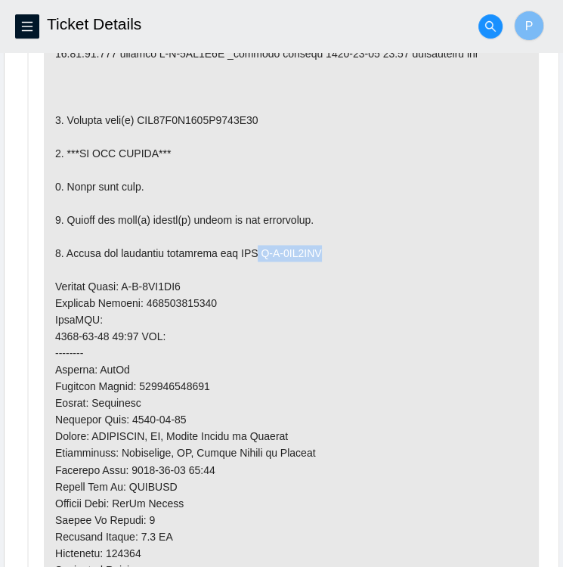
copy p "B-V-5UO7FQE"
click at [230, 289] on p at bounding box center [291, 328] width 495 height 754
drag, startPoint x: 213, startPoint y: 296, endPoint x: 144, endPoint y: 303, distance: 69.9
click at [144, 303] on p at bounding box center [291, 328] width 495 height 754
copy p "473665210420"
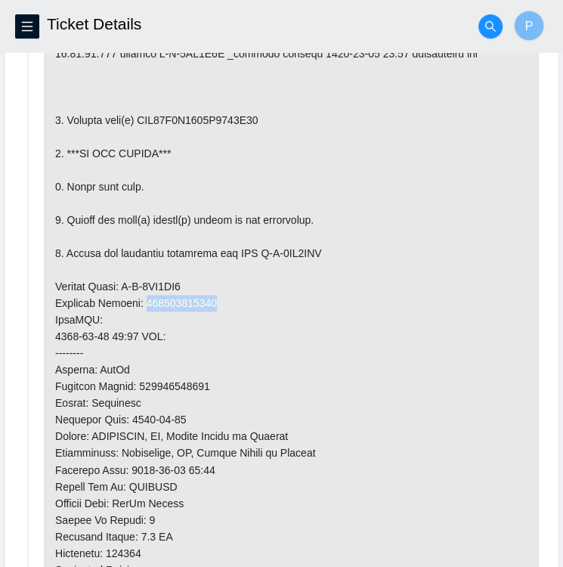
click at [463, 295] on p at bounding box center [291, 328] width 495 height 754
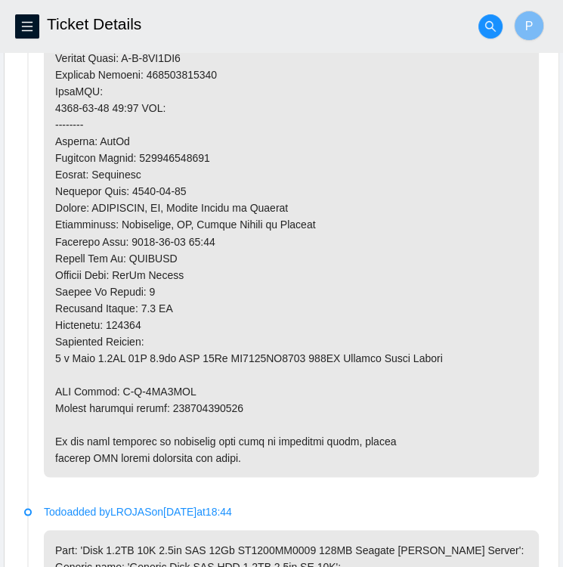
scroll to position [1173, 0]
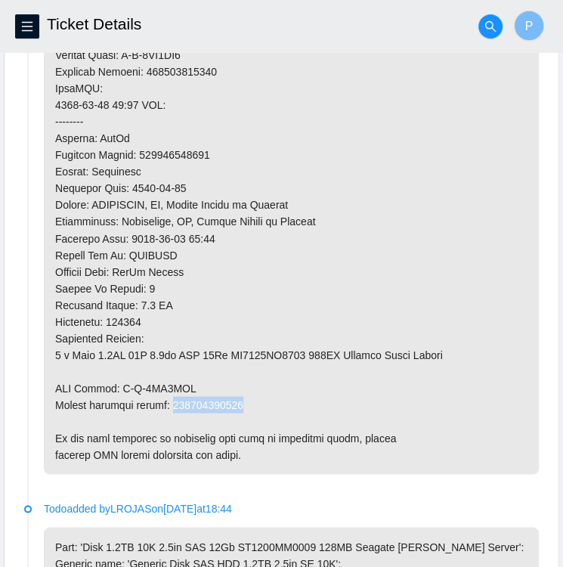
drag, startPoint x: 242, startPoint y: 398, endPoint x: 172, endPoint y: 404, distance: 69.7
click at [172, 404] on p at bounding box center [291, 97] width 495 height 754
copy p "473665210430"
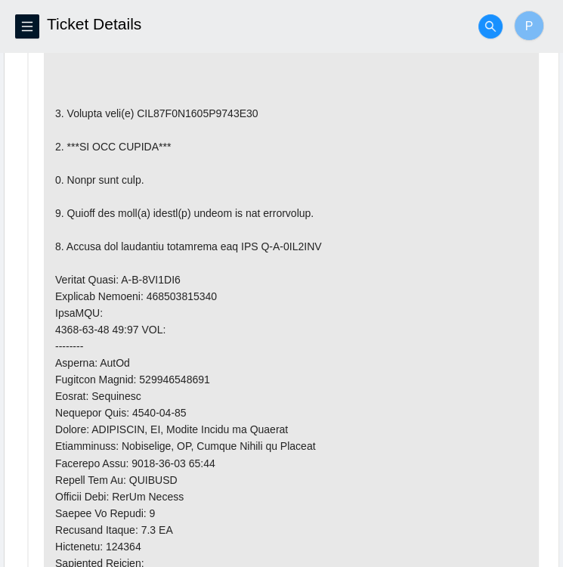
scroll to position [949, 0]
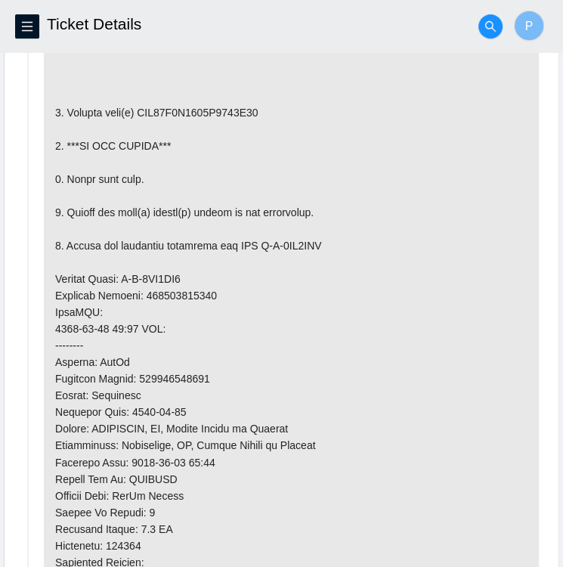
drag, startPoint x: 263, startPoint y: 108, endPoint x: 233, endPoint y: 113, distance: 29.8
click at [233, 113] on p at bounding box center [291, 320] width 495 height 754
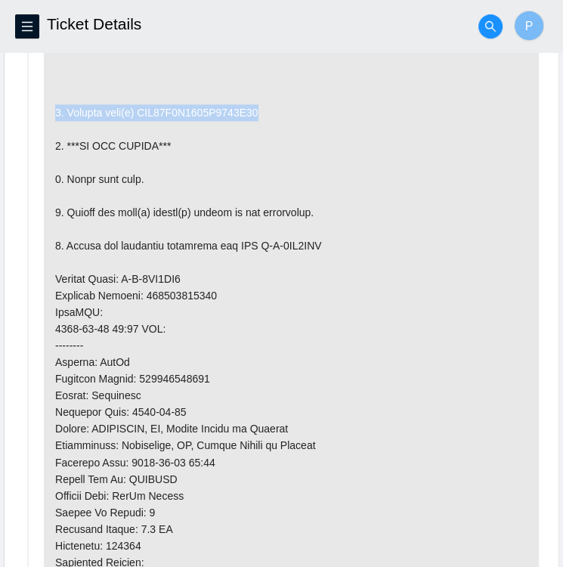
drag, startPoint x: 255, startPoint y: 104, endPoint x: 181, endPoint y: 100, distance: 73.4
click at [181, 100] on p at bounding box center [291, 320] width 495 height 754
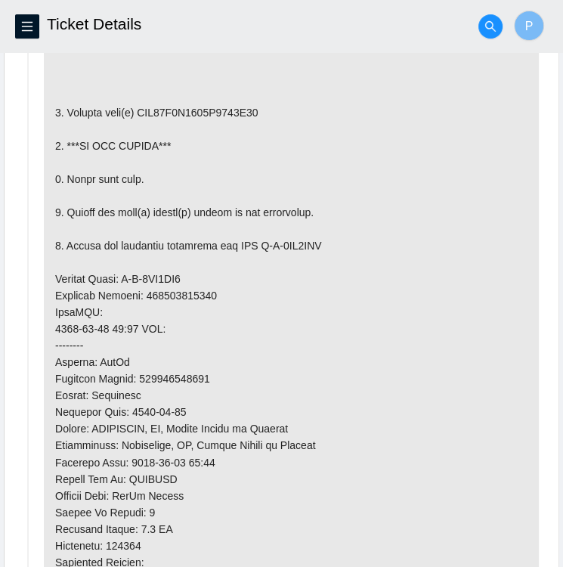
drag, startPoint x: 181, startPoint y: 100, endPoint x: 291, endPoint y: 125, distance: 112.4
click at [291, 125] on p at bounding box center [291, 320] width 495 height 754
drag, startPoint x: 263, startPoint y: 110, endPoint x: 139, endPoint y: 103, distance: 124.1
click at [139, 103] on p at bounding box center [291, 320] width 495 height 754
copy p "WFK11X7E0000E8467P42"
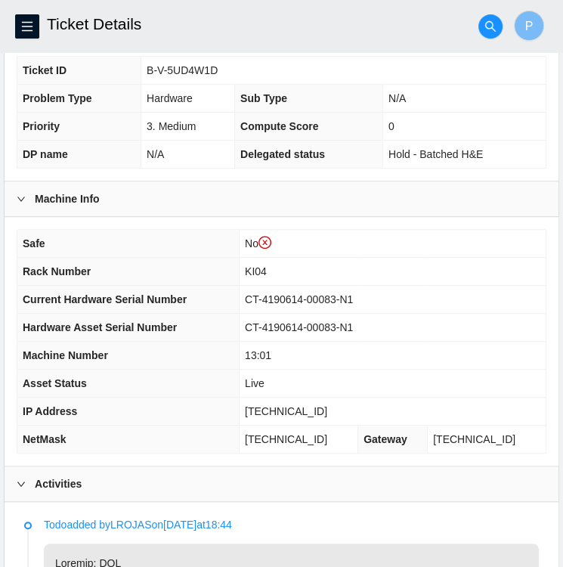
scroll to position [348, 0]
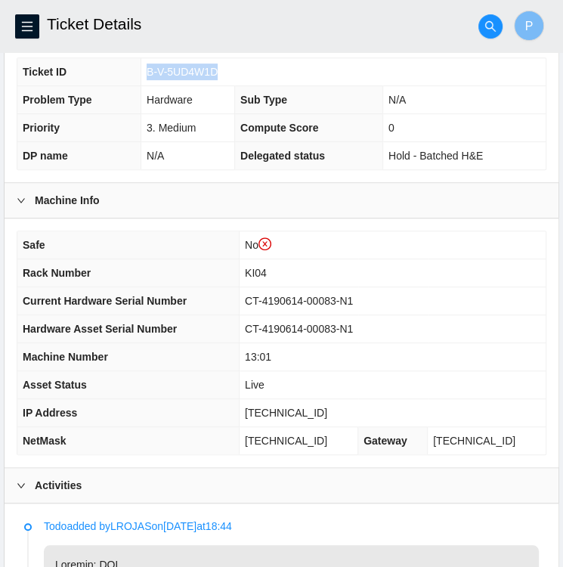
drag, startPoint x: 145, startPoint y: 67, endPoint x: 218, endPoint y: 73, distance: 72.7
click at [218, 73] on td "B-V-5UD4W1D" at bounding box center [343, 72] width 404 height 28
copy span "B-V-5UD4W1D"
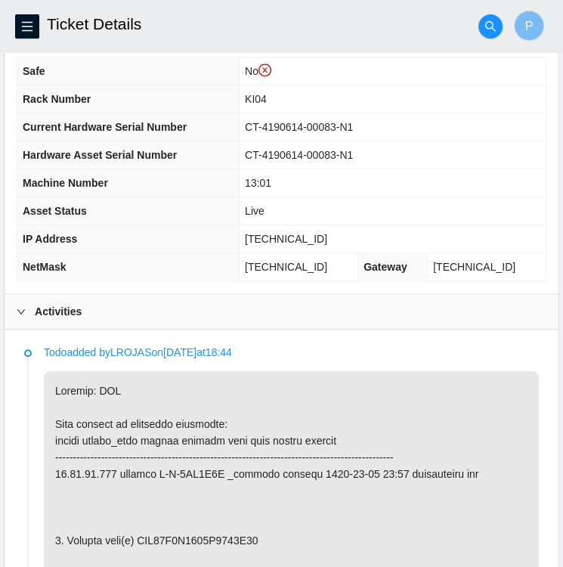
scroll to position [516, 0]
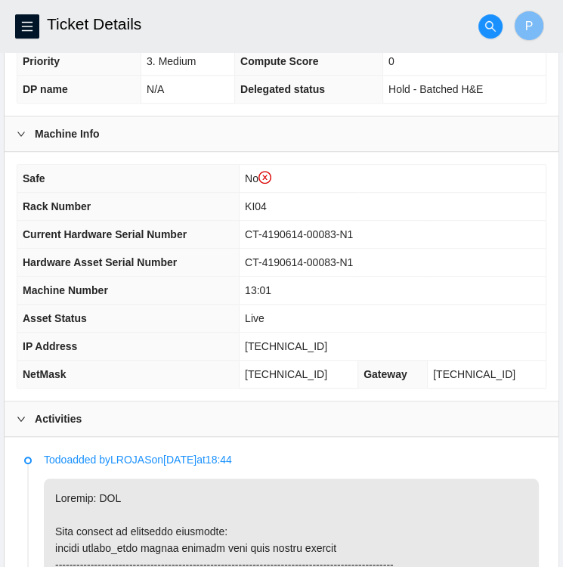
scroll to position [413, 0]
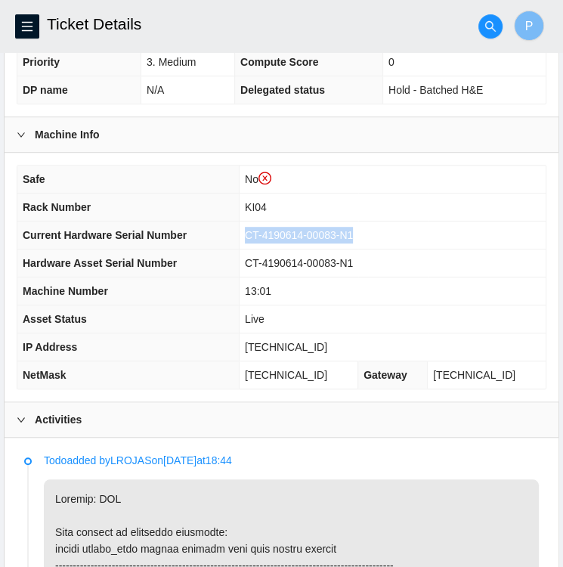
drag, startPoint x: 279, startPoint y: 230, endPoint x: 396, endPoint y: 242, distance: 117.7
click at [396, 242] on td "CT-4190614-00083-N1" at bounding box center [393, 235] width 307 height 28
copy span "CT-4190614-00083-N1"
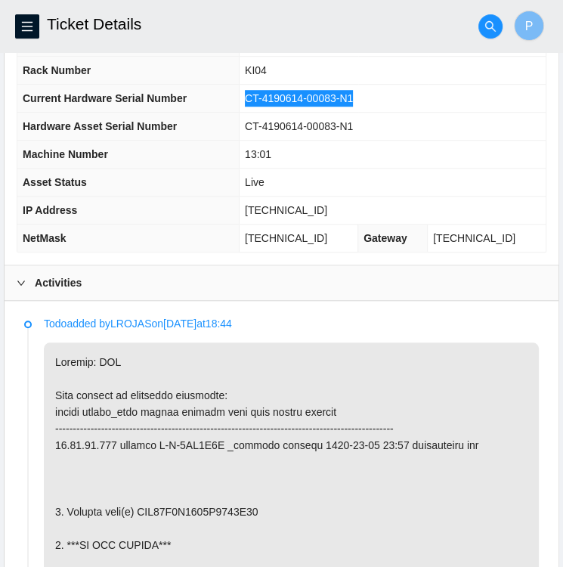
scroll to position [553, 0]
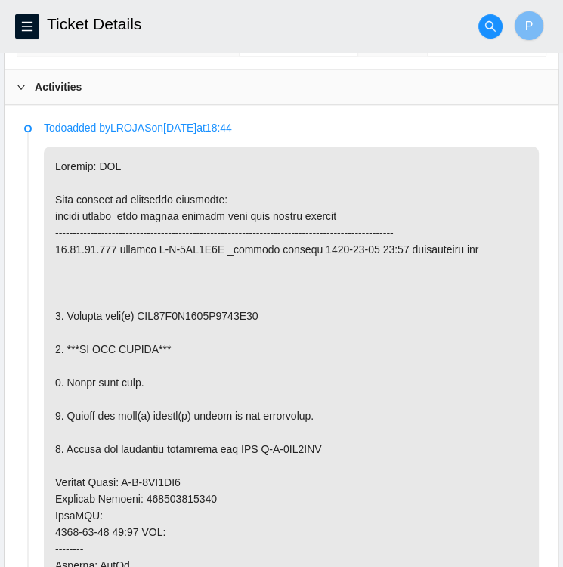
scroll to position [750, 0]
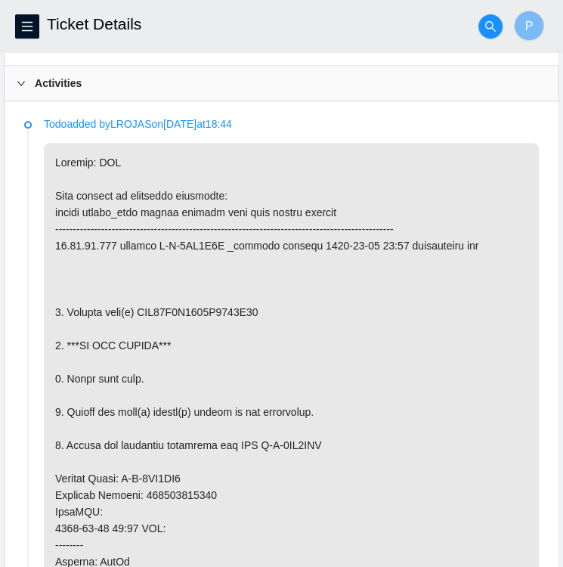
click at [141, 308] on p at bounding box center [291, 520] width 495 height 754
copy p "WFK11X7E0000E8467P42"
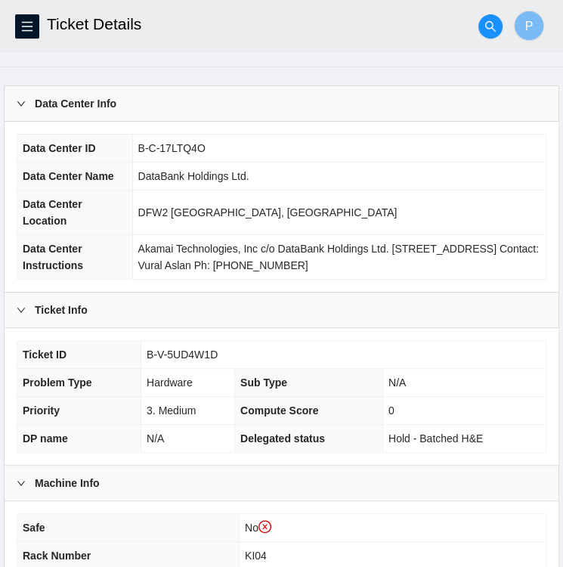
scroll to position [0, 0]
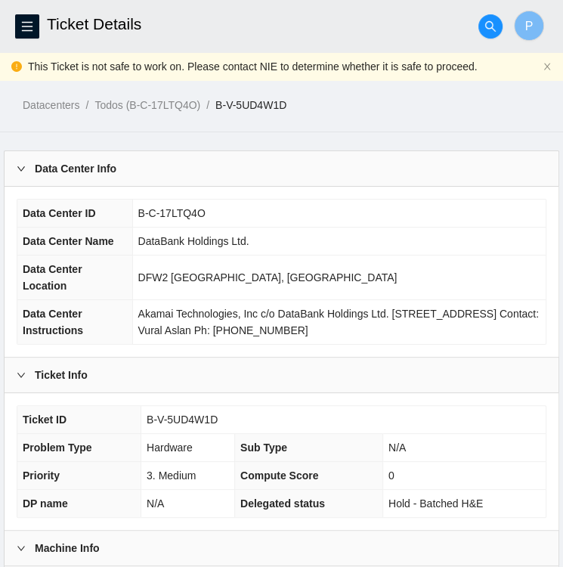
click at [284, 110] on link "B-V-5UD4W1D" at bounding box center [250, 105] width 71 height 12
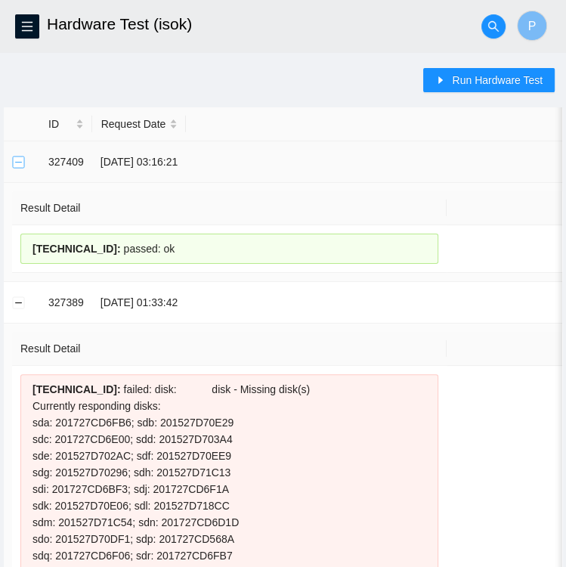
click at [21, 159] on button "Collapse row" at bounding box center [19, 162] width 12 height 12
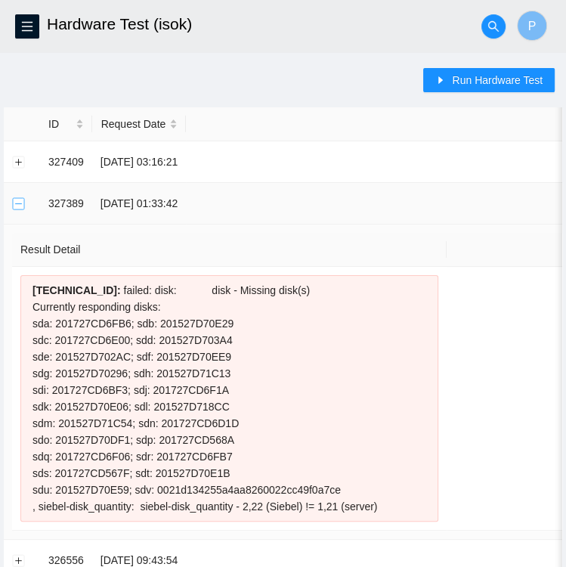
click at [22, 205] on button "Collapse row" at bounding box center [19, 203] width 12 height 12
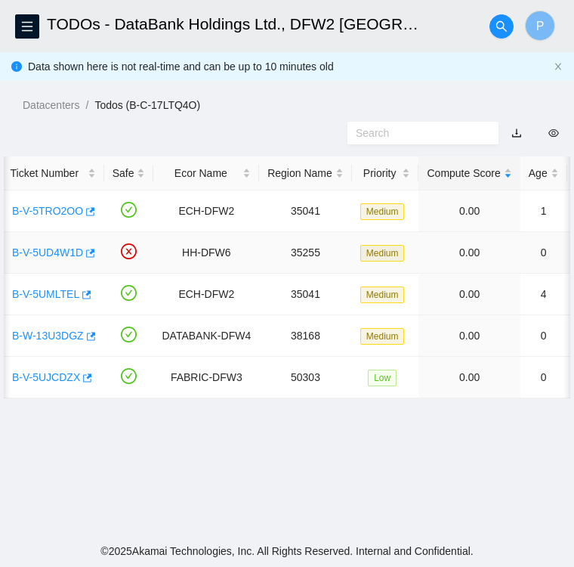
scroll to position [0, 14]
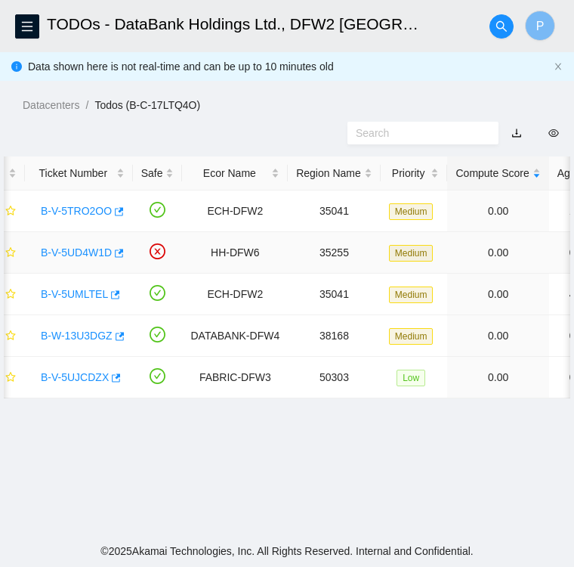
drag, startPoint x: 0, startPoint y: 0, endPoint x: 91, endPoint y: 253, distance: 268.9
click at [91, 253] on link "B-V-5UD4W1D" at bounding box center [76, 252] width 71 height 12
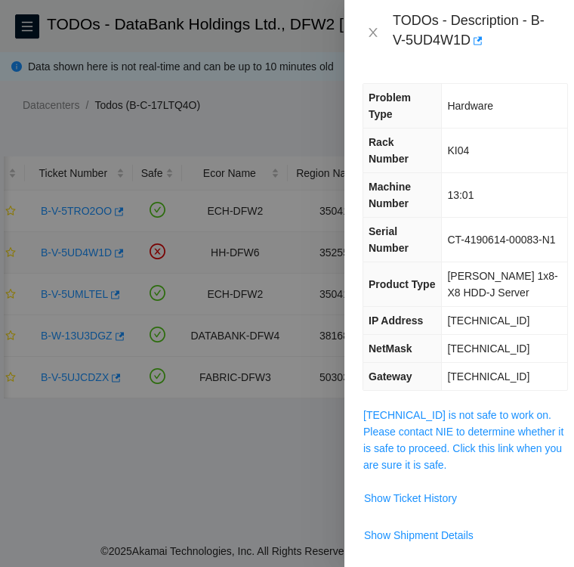
click at [91, 253] on div at bounding box center [287, 283] width 574 height 567
click at [547, 85] on td "Hardware" at bounding box center [504, 106] width 125 height 45
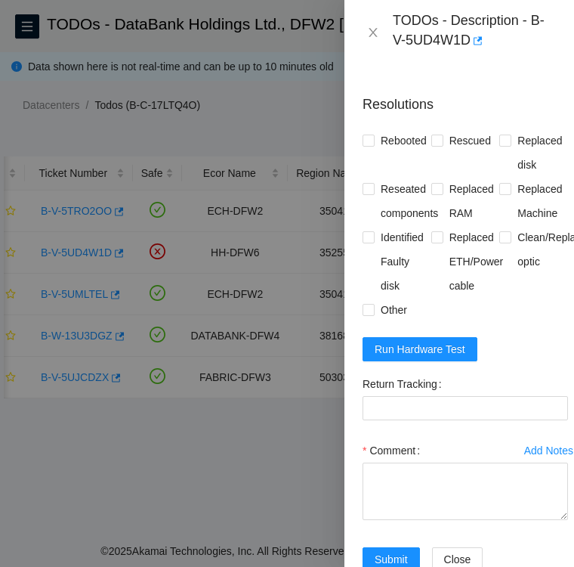
scroll to position [476, 0]
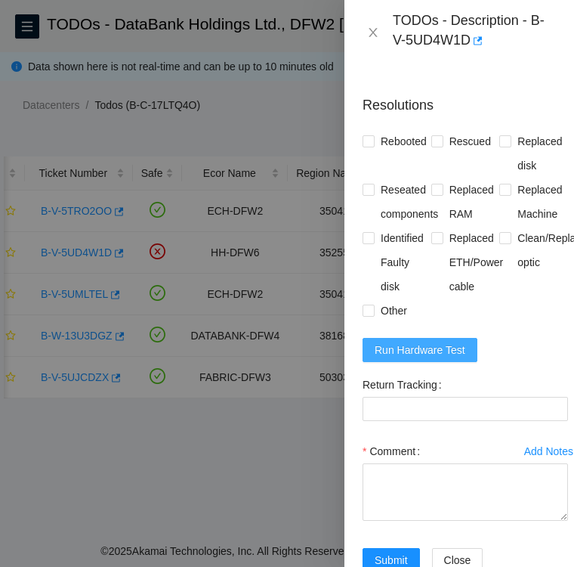
click at [410, 342] on span "Run Hardware Test" at bounding box center [420, 350] width 91 height 17
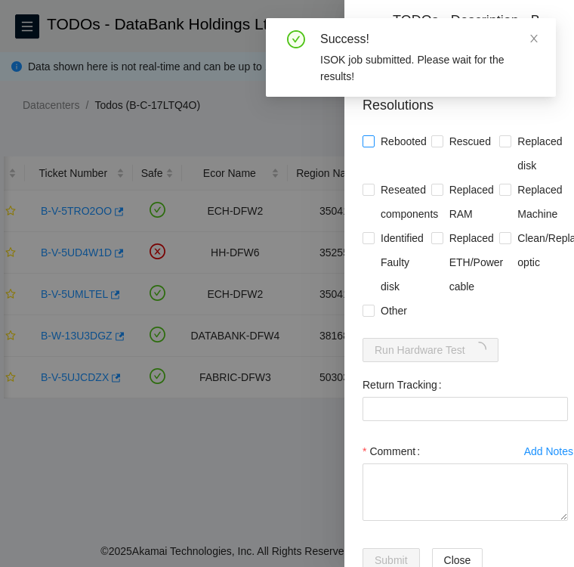
click at [366, 135] on input "Rebooted" at bounding box center [368, 140] width 11 height 11
checkbox input "true"
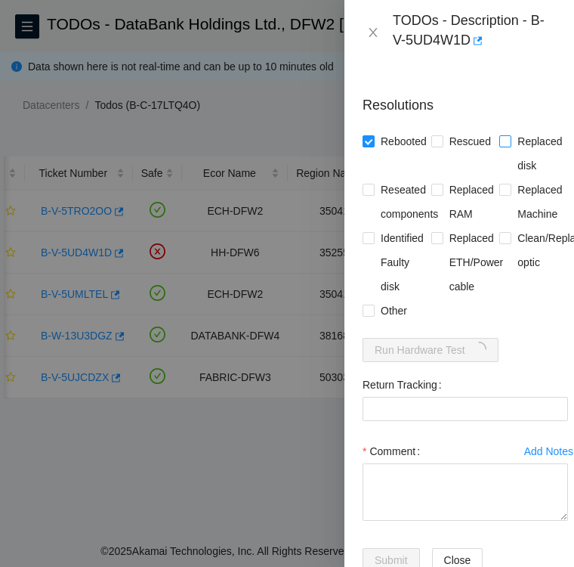
click at [499, 135] on input "Replaced disk" at bounding box center [504, 140] width 11 height 11
checkbox input "true"
click at [366, 232] on input "Identified Faulty disk" at bounding box center [368, 237] width 11 height 11
checkbox input "true"
click at [375, 298] on span "Other" at bounding box center [394, 310] width 39 height 24
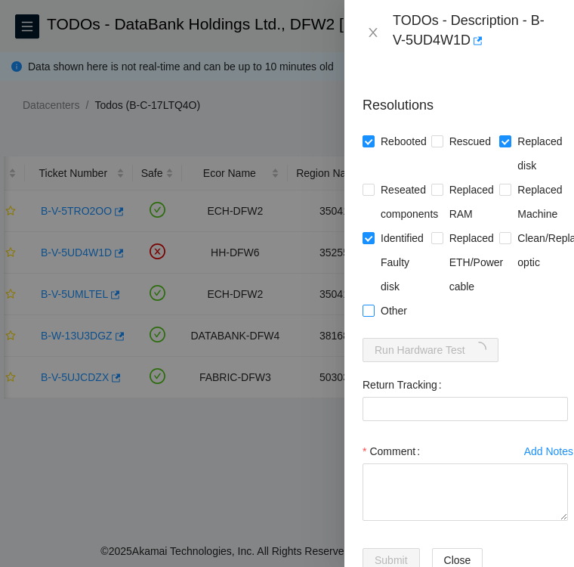
click at [373, 305] on input "Other" at bounding box center [368, 310] width 11 height 11
checkbox input "true"
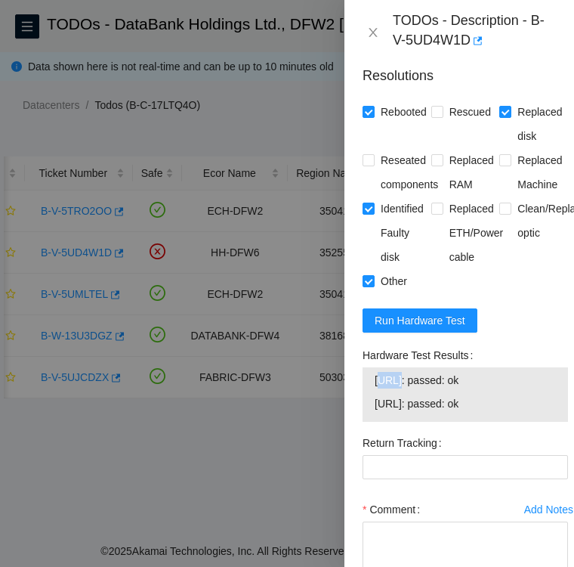
drag, startPoint x: 379, startPoint y: 345, endPoint x: 398, endPoint y: 345, distance: 18.9
click at [398, 372] on span "23.32.18.177: passed: ok" at bounding box center [465, 380] width 181 height 17
drag, startPoint x: 398, startPoint y: 345, endPoint x: 372, endPoint y: 346, distance: 26.5
click at [372, 367] on div "23.32.18.177: passed: ok 23.32.18.178: passed: ok" at bounding box center [466, 394] width 206 height 54
drag, startPoint x: 371, startPoint y: 339, endPoint x: 490, endPoint y: 373, distance: 123.4
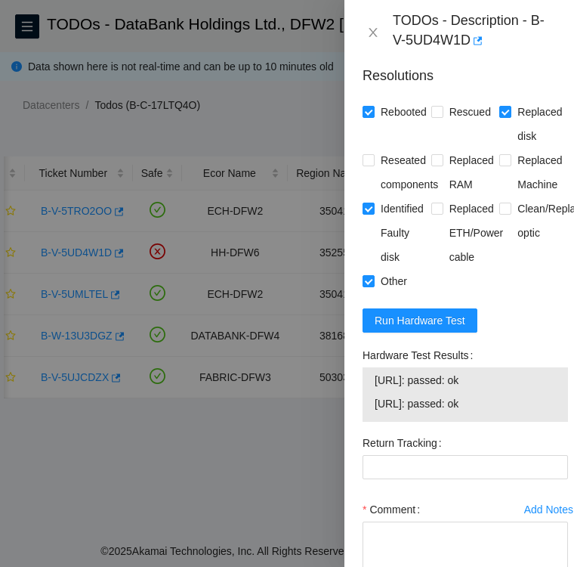
click at [490, 373] on div "23.32.18.177: passed: ok 23.32.18.178: passed: ok" at bounding box center [466, 394] width 206 height 54
copy tbody "23.32.18.177: passed: ok 23.32.18.178: passed: ok"
click at [511, 372] on span "23.32.18.177: passed: ok" at bounding box center [465, 380] width 181 height 17
click at [487, 372] on span "23.32.18.177: passed: ok" at bounding box center [465, 380] width 181 height 17
drag, startPoint x: 487, startPoint y: 345, endPoint x: 373, endPoint y: 353, distance: 113.7
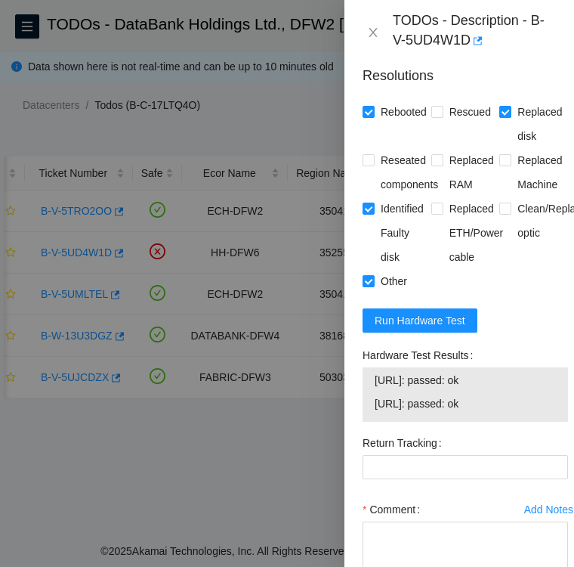
click at [374, 371] on td "23.32.18.177: passed: ok" at bounding box center [465, 382] width 183 height 23
copy span "23.32.18.177: passed: ok"
click at [488, 395] on span "23.32.18.178: passed: ok" at bounding box center [465, 403] width 181 height 17
drag, startPoint x: 488, startPoint y: 368, endPoint x: 374, endPoint y: 369, distance: 114.1
click at [374, 394] on td "23.32.18.178: passed: ok" at bounding box center [465, 405] width 183 height 23
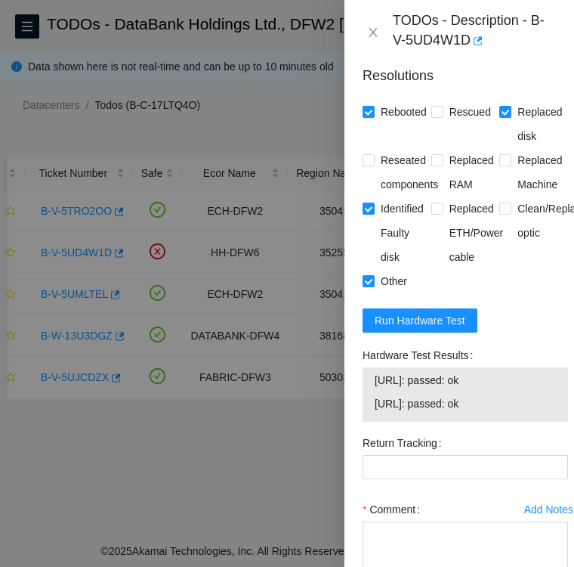
copy span "23.32.18.178: passed: ok"
click at [493, 372] on span "23.32.18.177: passed: ok" at bounding box center [465, 380] width 181 height 17
drag, startPoint x: 488, startPoint y: 342, endPoint x: 373, endPoint y: 346, distance: 114.9
click at [374, 371] on td "23.32.18.177: passed: ok" at bounding box center [465, 382] width 183 height 23
copy span "23.32.18.177: passed: ok"
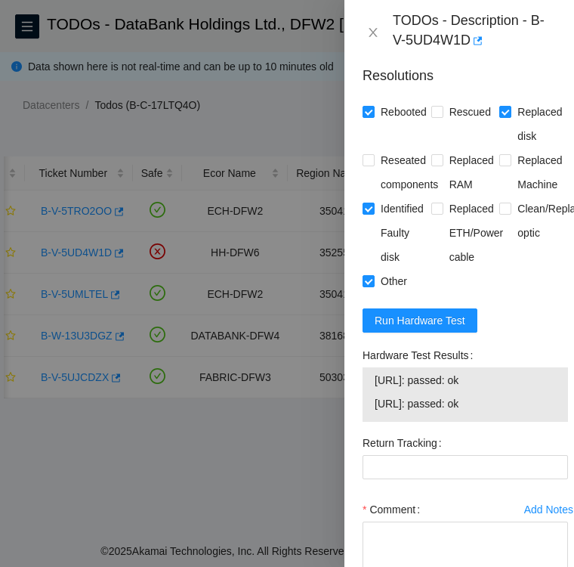
click at [508, 395] on span "23.32.18.178: passed: ok" at bounding box center [465, 403] width 181 height 17
drag, startPoint x: 490, startPoint y: 372, endPoint x: 375, endPoint y: 373, distance: 114.9
click at [375, 395] on span "23.32.18.178: passed: ok" at bounding box center [465, 403] width 181 height 17
copy span "23.32.18.178: passed: ok"
click at [521, 455] on Tracking "Return Tracking" at bounding box center [466, 467] width 206 height 24
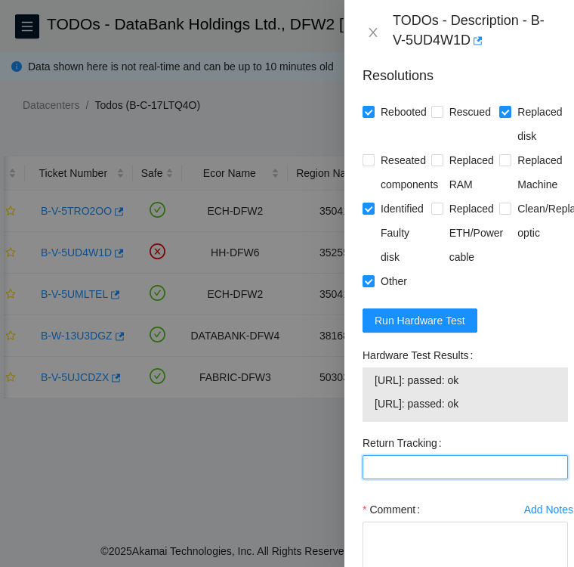
paste Tracking "473665210430"
type Tracking "473665210430"
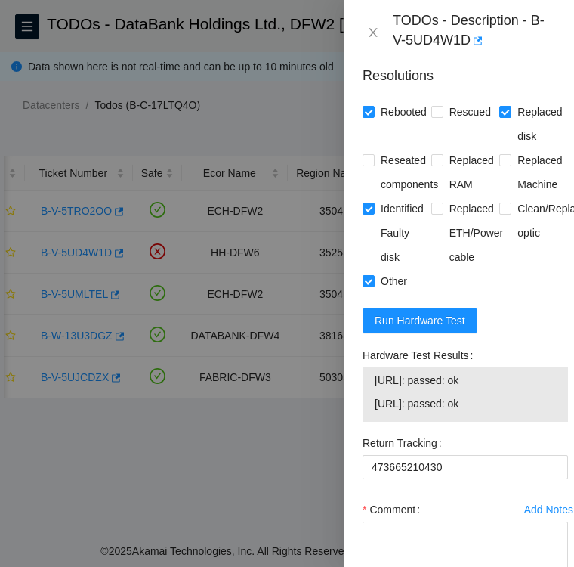
click at [359, 343] on div "Hardware Test Results 23.32.18.177: passed: ok 23.32.18.178: passed: ok" at bounding box center [466, 387] width 218 height 88
drag, startPoint x: 363, startPoint y: 318, endPoint x: 478, endPoint y: 320, distance: 114.9
click at [478, 343] on div "Hardware Test Results" at bounding box center [466, 355] width 206 height 24
copy label "Hardware Test Results"
click at [422, 521] on textarea "Comment" at bounding box center [466, 549] width 206 height 57
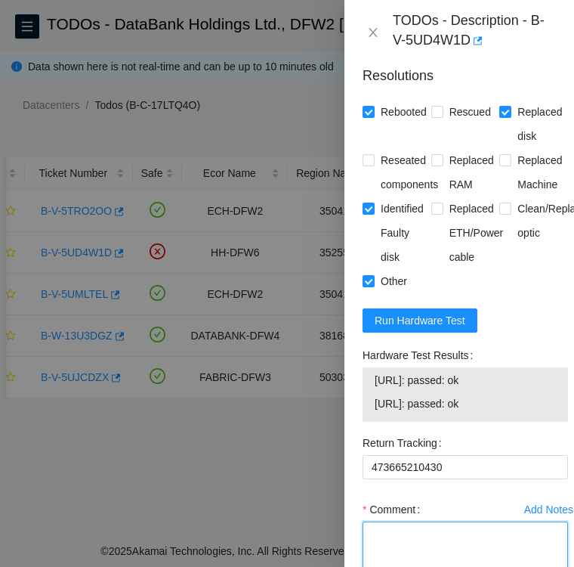
paste textarea "Hardware Test Results"
drag, startPoint x: 375, startPoint y: 345, endPoint x: 492, endPoint y: 351, distance: 117.3
click at [492, 372] on span "23.32.18.177: passed: ok" at bounding box center [465, 380] width 181 height 17
copy span "23.32.18.177: passed: ok"
click at [475, 521] on textarea "Hardware Test Results" at bounding box center [466, 549] width 206 height 57
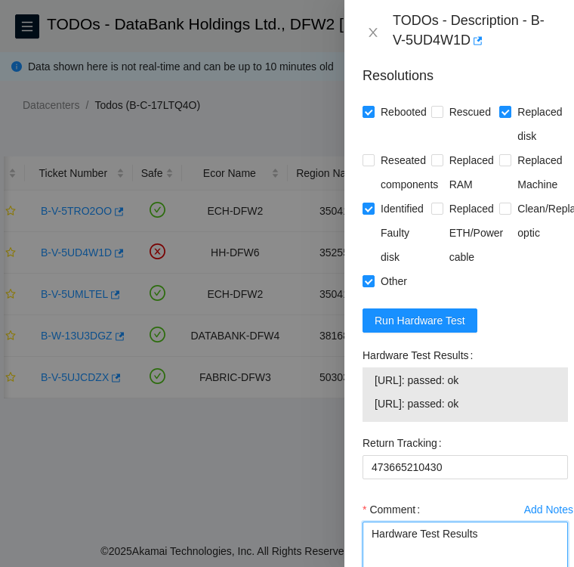
paste textarea "23.32.18.177: passed: ok"
click at [371, 373] on div "23.32.18.177: passed: ok 23.32.18.178: passed: ok" at bounding box center [466, 394] width 206 height 54
drag, startPoint x: 374, startPoint y: 369, endPoint x: 487, endPoint y: 379, distance: 113.0
click at [487, 394] on td "23.32.18.178: passed: ok" at bounding box center [465, 405] width 183 height 23
copy span "23.32.18.178: passed: ok"
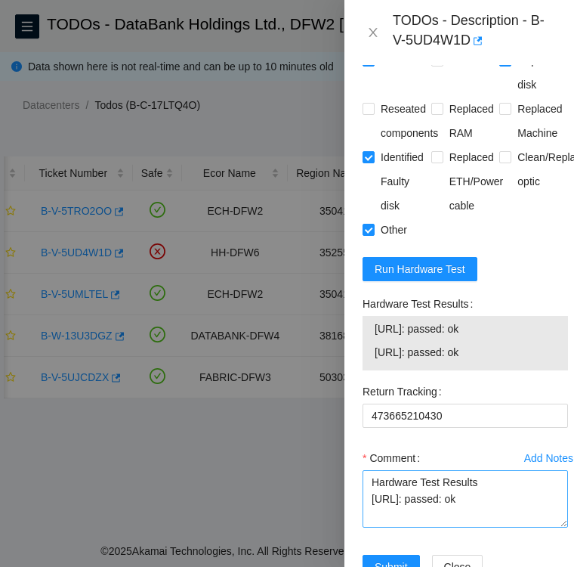
scroll to position [558, 0]
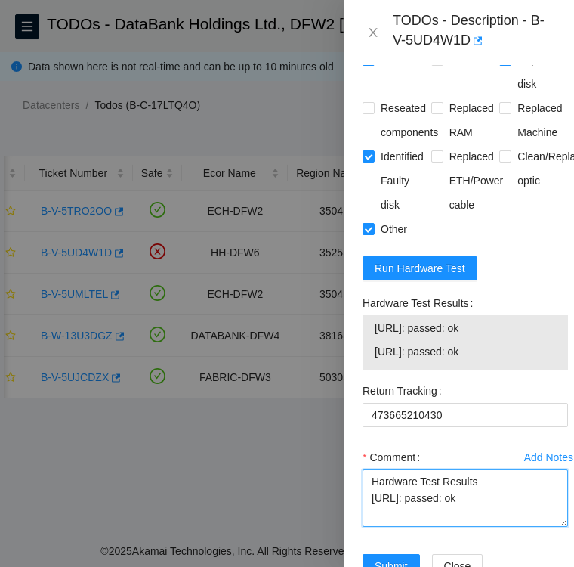
click at [487, 469] on textarea "Hardware Test Results 23.32.18.177: passed: ok" at bounding box center [466, 497] width 206 height 57
paste textarea "23.32.18.178: passed: ok"
click at [370, 469] on textarea "Hardware Test Results 23.32.18.177: passed: ok 23.32.18.178: passed: ok" at bounding box center [466, 497] width 206 height 57
click at [476, 469] on textarea "Replacement disk SN Hardware Test Results 23.32.18.177: passed: ok 23.32.18.178…" at bounding box center [466, 497] width 206 height 57
paste textarea "WFKA8W01"
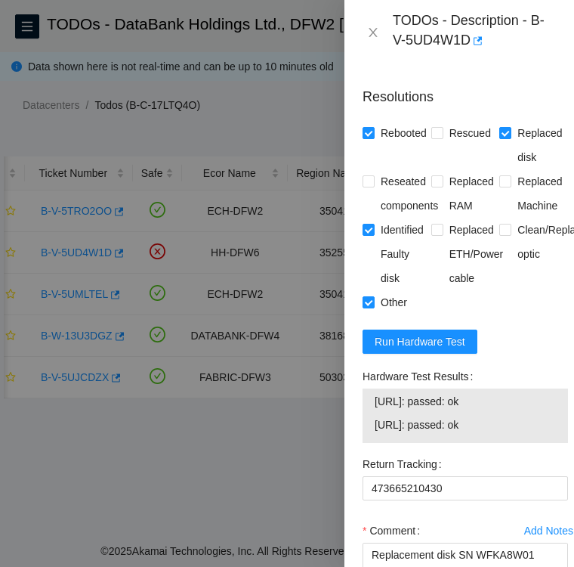
scroll to position [484, 0]
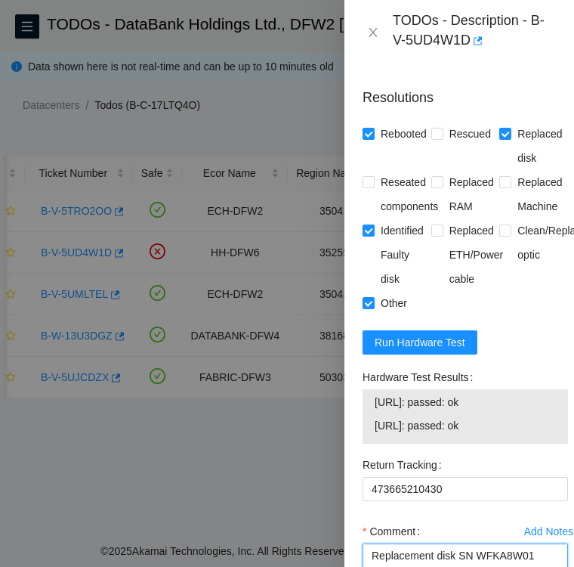
click at [369, 543] on textarea "Replacement disk SN WFKA8W01 Hardware Test Results 23.32.18.177: passed: ok 23.…" at bounding box center [466, 571] width 206 height 57
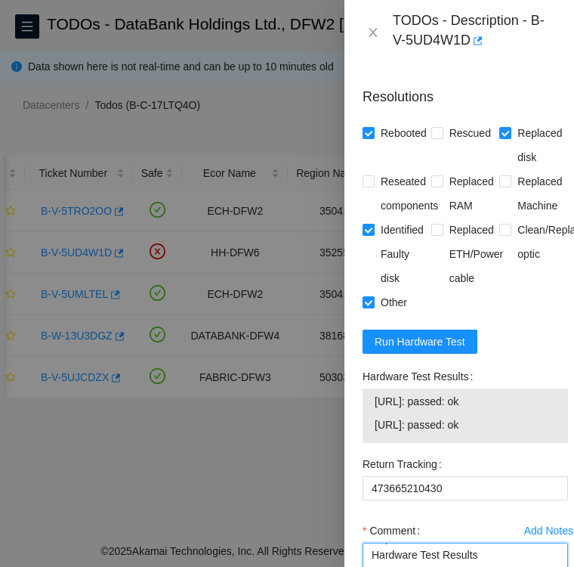
scroll to position [0, 0]
click at [370, 543] on textarea "per TODO ** DO NOT RESCUE** Replacement disk SN WFKA8W01 Hardware Test Results …" at bounding box center [466, 571] width 206 height 57
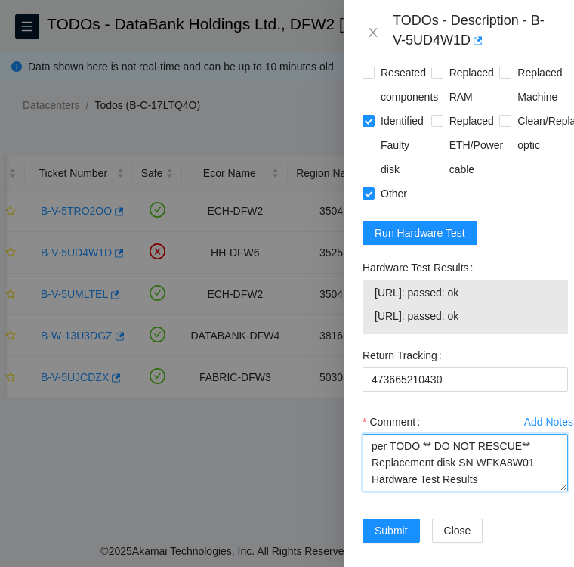
scroll to position [592, 0]
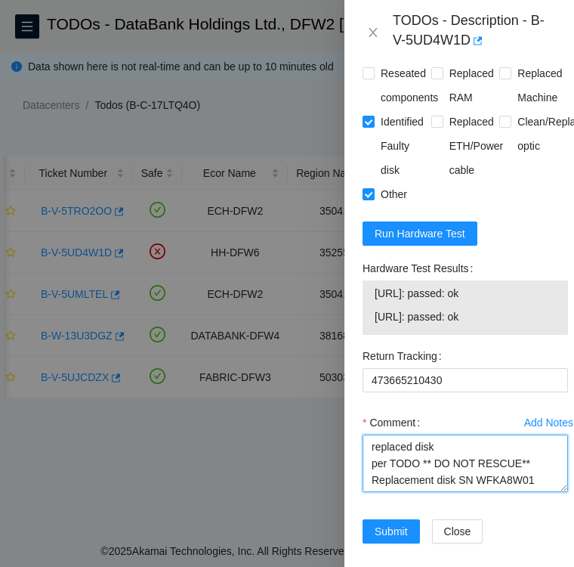
drag, startPoint x: 521, startPoint y: 424, endPoint x: 369, endPoint y: 430, distance: 152.8
click at [369, 435] on textarea "replaced disk per TODO ** DO NOT RESCUE** Replacement disk SN WFKA8W01 Hardware…" at bounding box center [466, 463] width 206 height 57
click at [527, 435] on textarea "replaced disk Replacement disk SN WFKA8W01 Hardware Test Results 23.32.18.177: …" at bounding box center [466, 463] width 206 height 57
paste textarea "per TODO ** DO NOT RESCUE**"
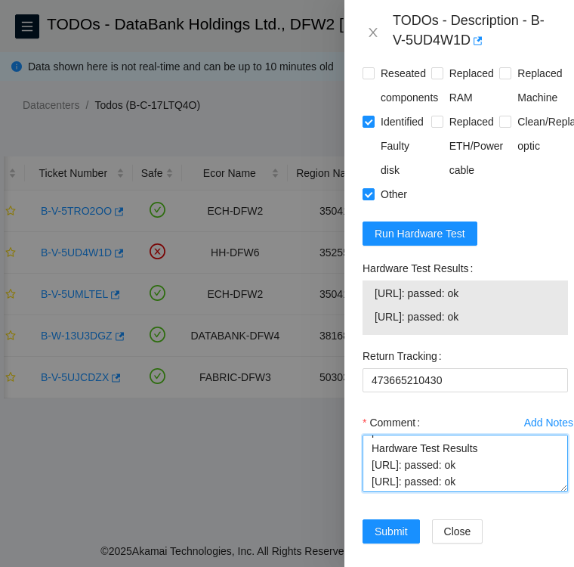
scroll to position [49, 0]
type textarea "replaced disk Replacement disk SN WFKA8W01 per TODO ** DO NOT RESCUE** Hardware…"
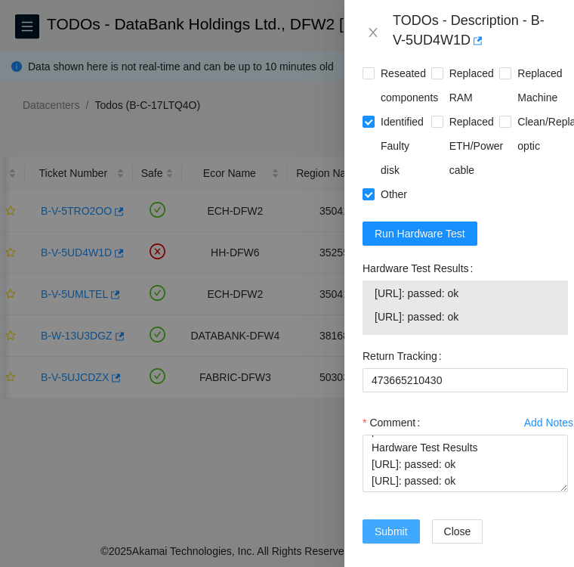
click at [387, 523] on span "Submit" at bounding box center [391, 531] width 33 height 17
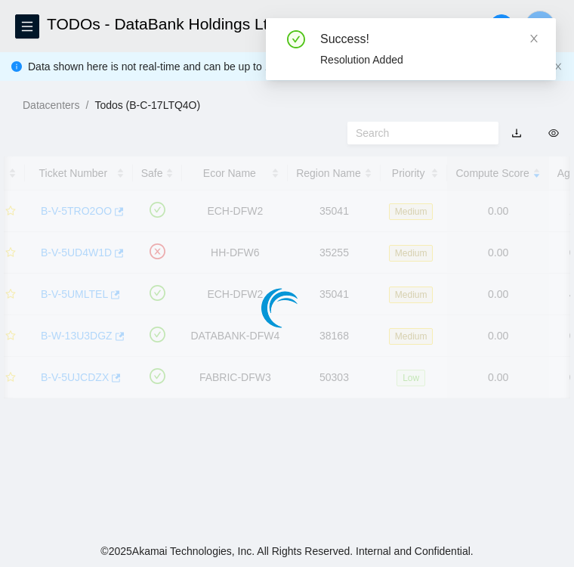
scroll to position [390, 0]
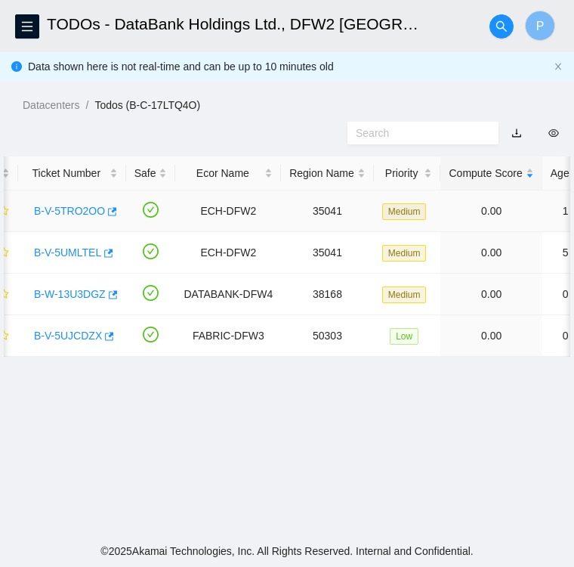
scroll to position [0, 14]
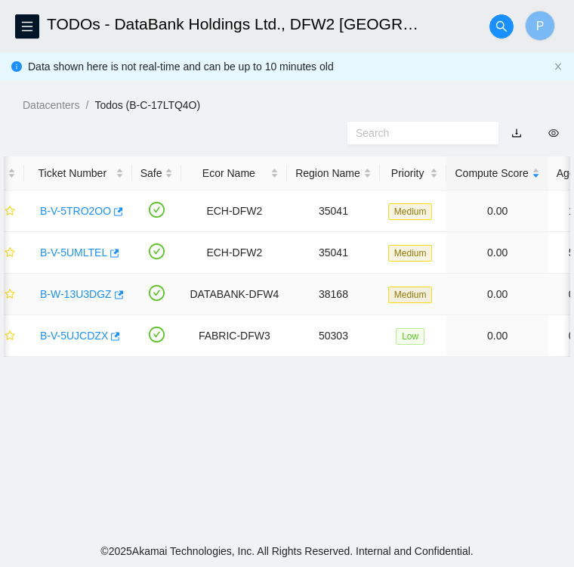
click at [63, 289] on link "B-W-13U3DGZ" at bounding box center [76, 294] width 72 height 12
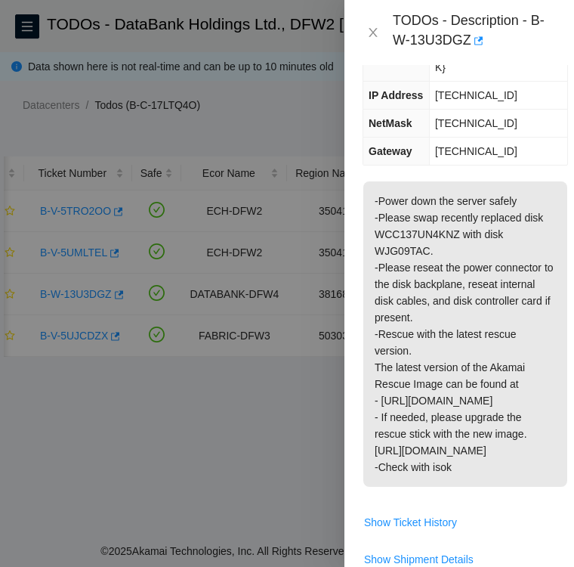
scroll to position [277, 0]
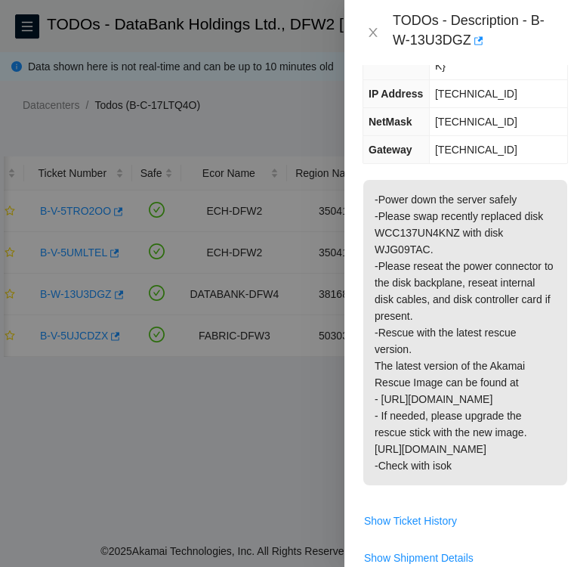
click at [181, 476] on div at bounding box center [287, 283] width 574 height 567
click at [379, 26] on icon "close" at bounding box center [373, 32] width 12 height 12
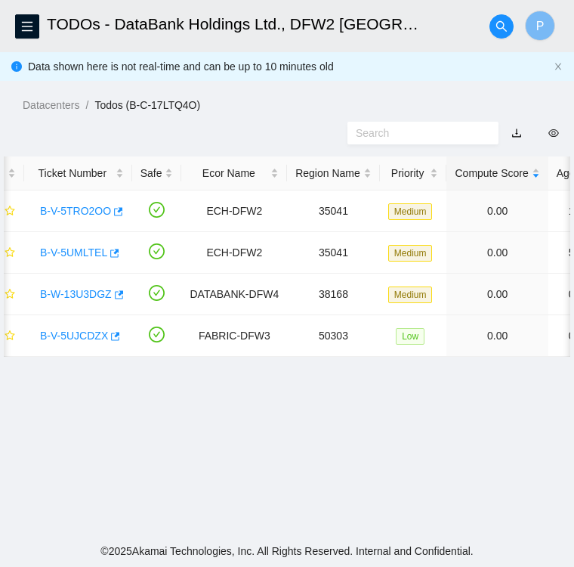
scroll to position [160, 0]
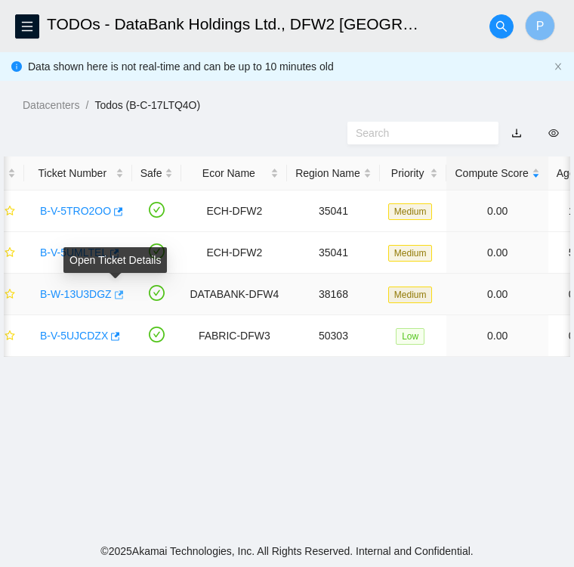
click at [114, 295] on icon "button" at bounding box center [118, 294] width 11 height 11
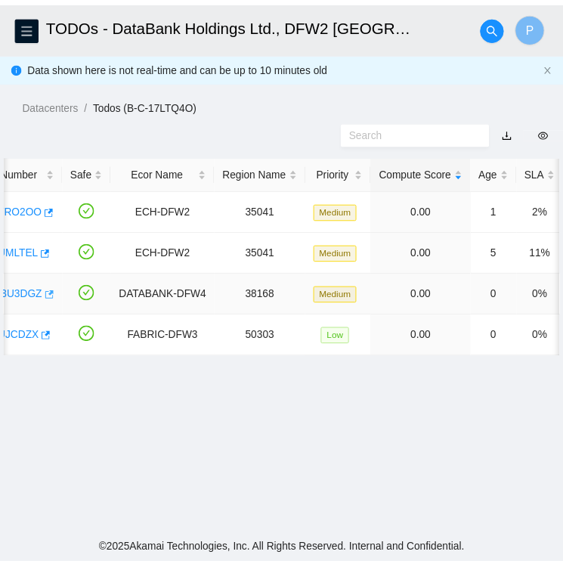
scroll to position [0, 0]
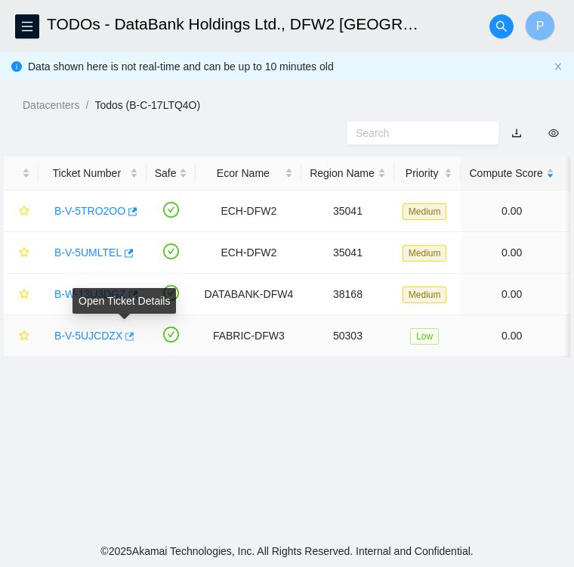
click at [124, 336] on icon "button" at bounding box center [128, 336] width 11 height 11
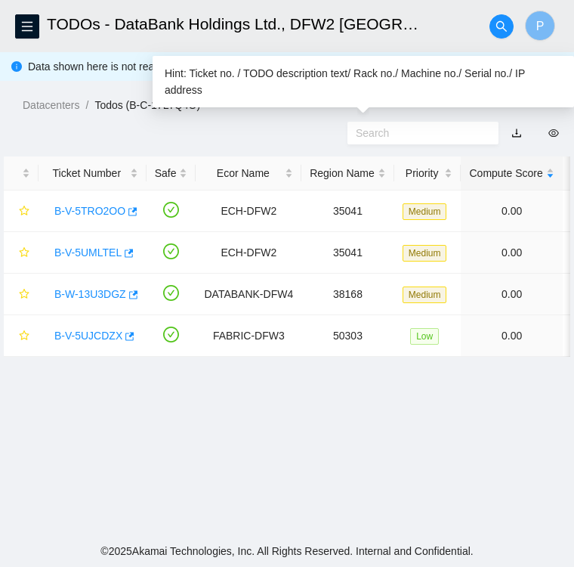
click at [410, 134] on input "text" at bounding box center [417, 133] width 122 height 17
click at [420, 135] on input "text" at bounding box center [417, 133] width 122 height 17
paste input "B-V-5QLCZP5"
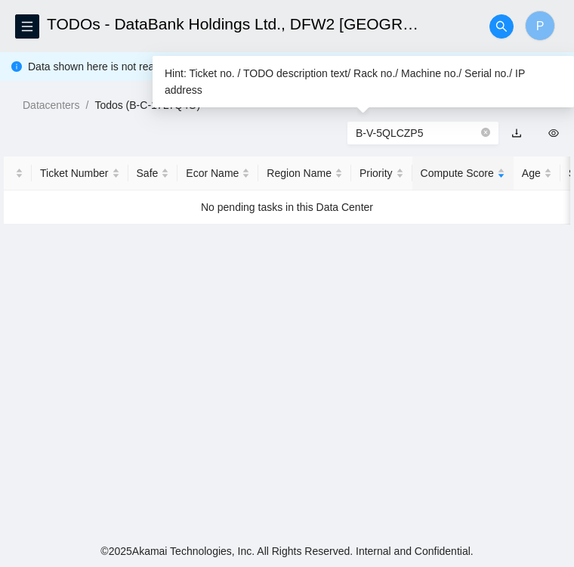
click at [457, 133] on input "B-V-5QLCZP5" at bounding box center [417, 133] width 122 height 17
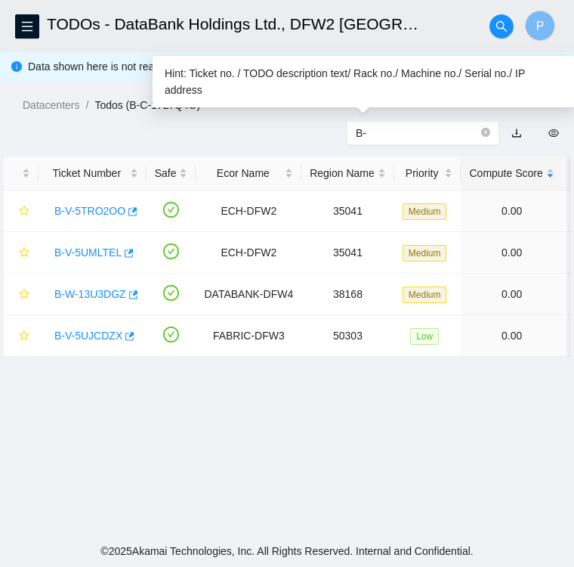
type input "B"
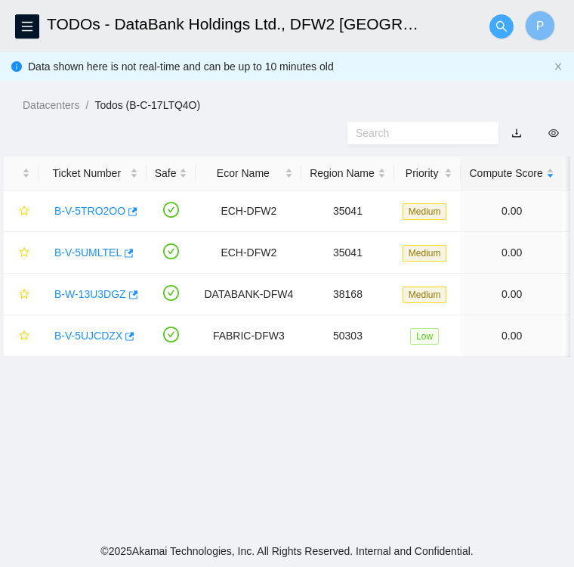
click at [504, 24] on icon "search" at bounding box center [501, 25] width 11 height 11
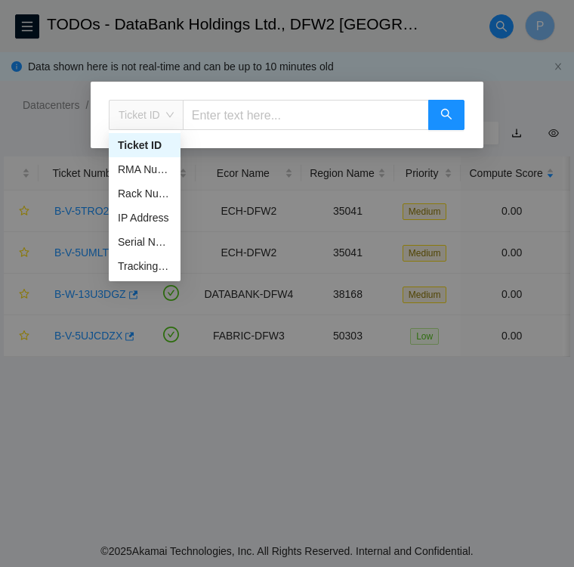
click at [165, 113] on span "Ticket ID" at bounding box center [146, 115] width 55 height 23
click at [150, 266] on div "Tracking Number" at bounding box center [145, 266] width 54 height 17
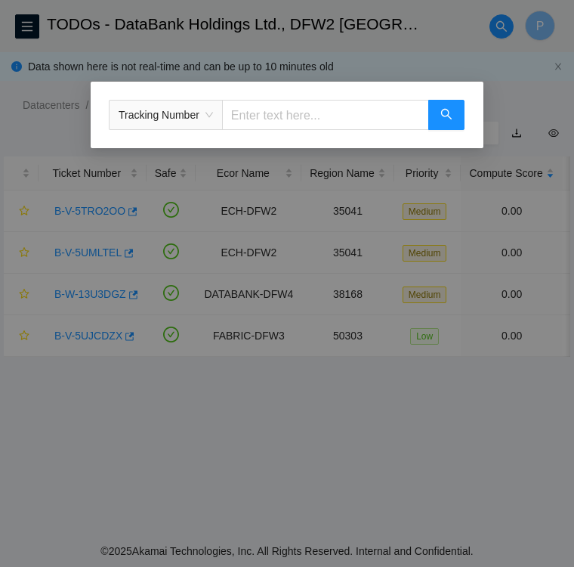
click at [246, 114] on input "text" at bounding box center [325, 115] width 207 height 30
type input "739263647195"
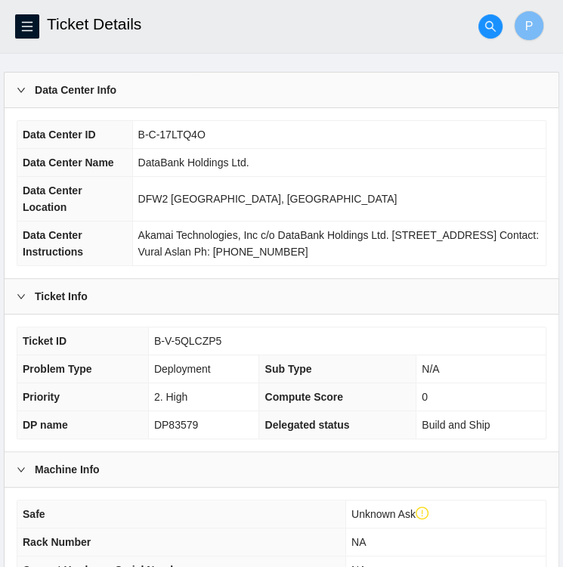
scroll to position [80, 0]
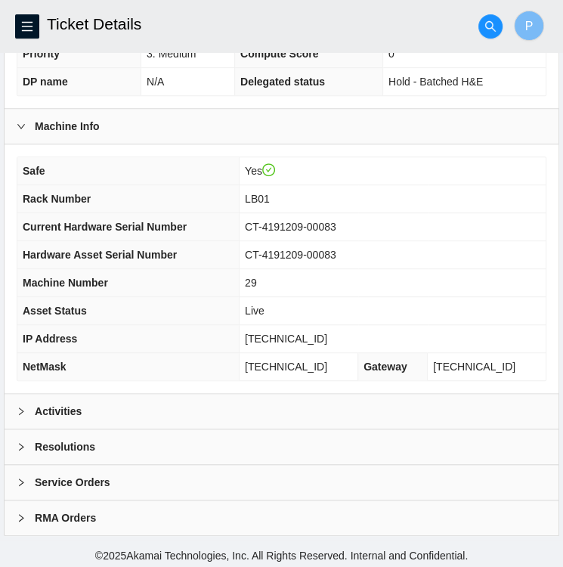
scroll to position [393, 0]
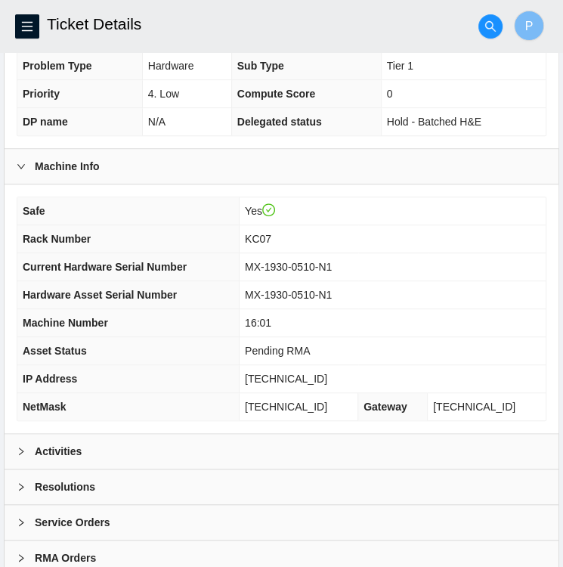
scroll to position [358, 0]
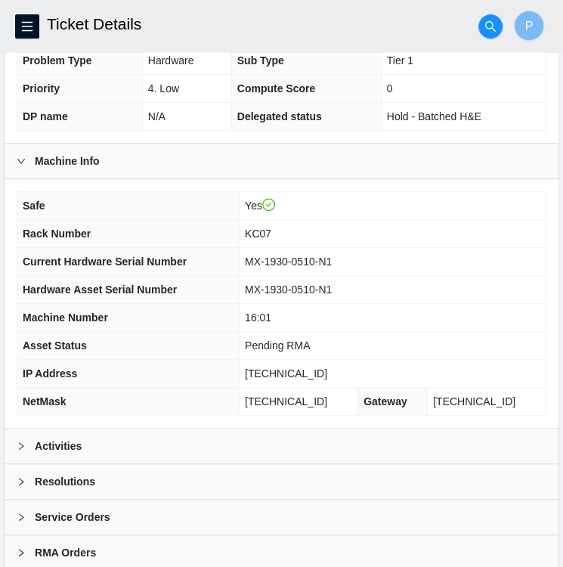
click at [51, 438] on b "Activities" at bounding box center [58, 446] width 47 height 17
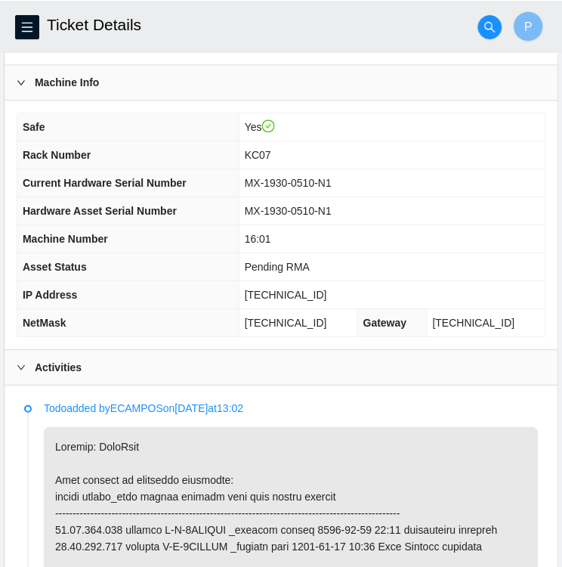
scroll to position [435, 0]
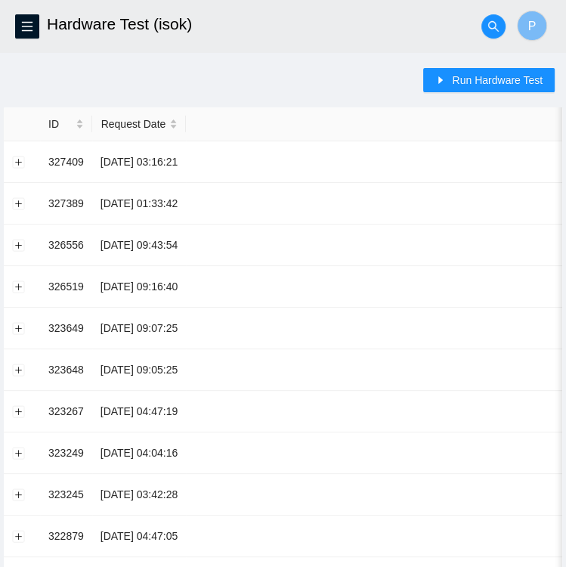
click at [293, 60] on main "Hardware Test (isok) P Run Hardware Test ID Request Date Identifiers Result Act…" at bounding box center [283, 367] width 566 height 734
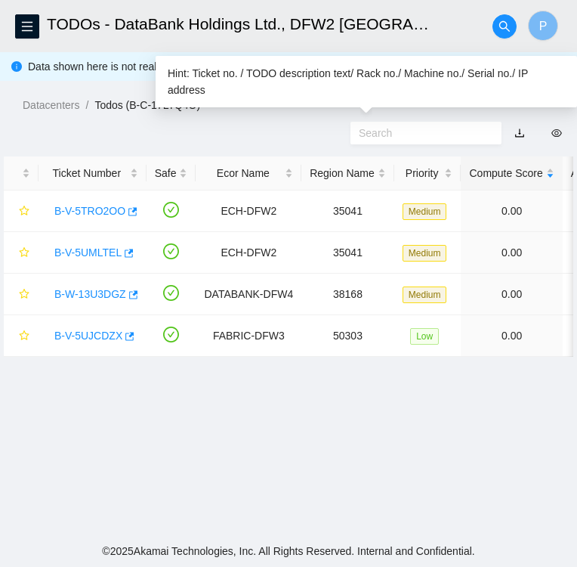
click at [469, 135] on input "text" at bounding box center [420, 133] width 122 height 17
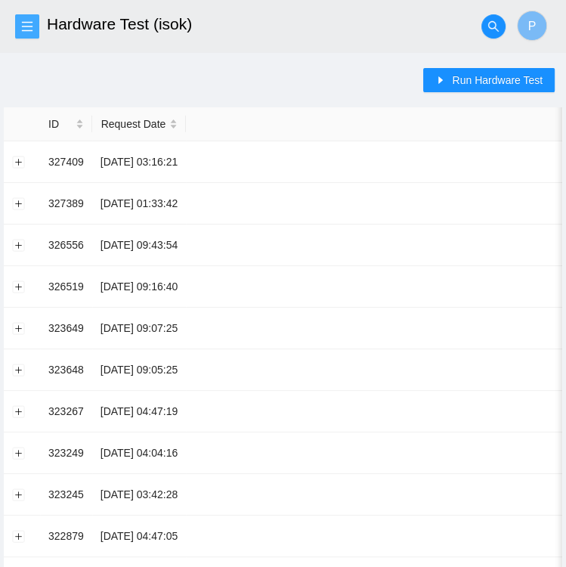
click at [27, 29] on icon "menu" at bounding box center [27, 26] width 12 height 12
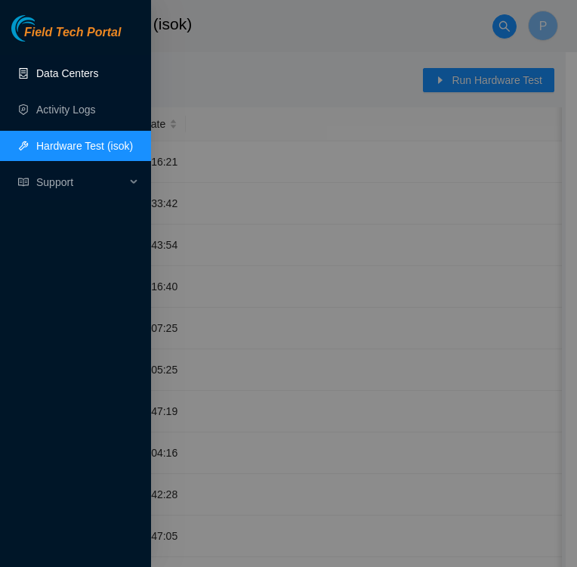
click at [55, 79] on link "Data Centers" at bounding box center [67, 73] width 62 height 12
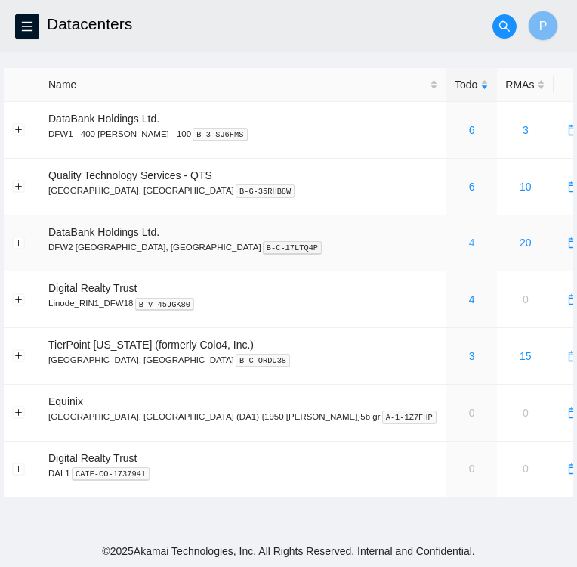
click at [469, 245] on link "4" at bounding box center [472, 243] width 6 height 12
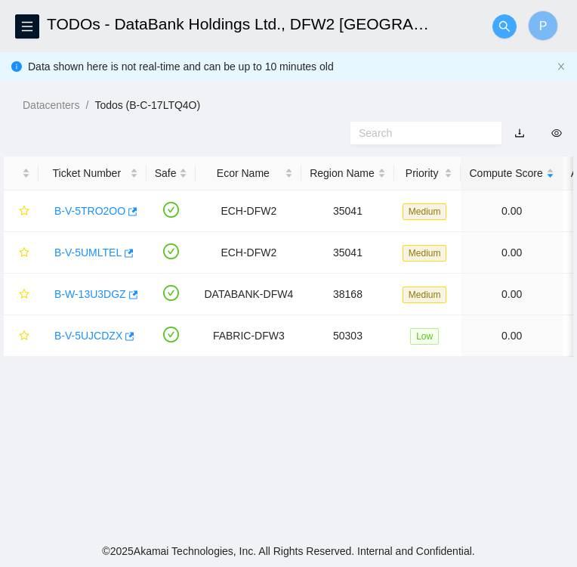
click at [499, 24] on icon "search" at bounding box center [505, 26] width 12 height 12
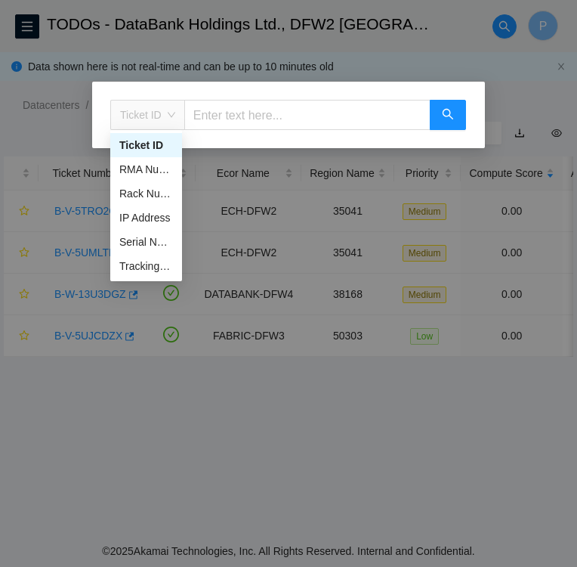
click at [167, 117] on span "Ticket ID" at bounding box center [147, 115] width 55 height 23
click at [141, 268] on div "Tracking Number" at bounding box center [146, 266] width 54 height 17
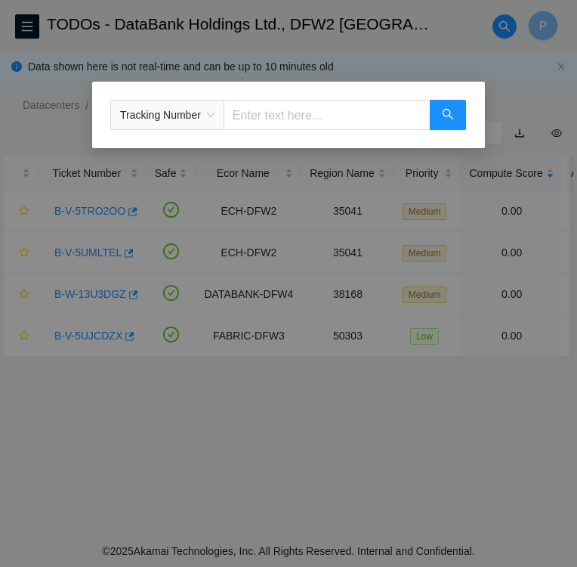
click at [240, 114] on input "text" at bounding box center [327, 115] width 207 height 30
type input "739263647195"
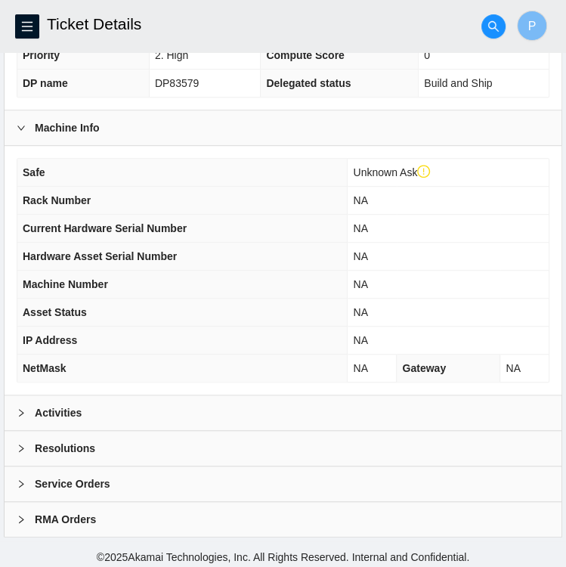
scroll to position [421, 0]
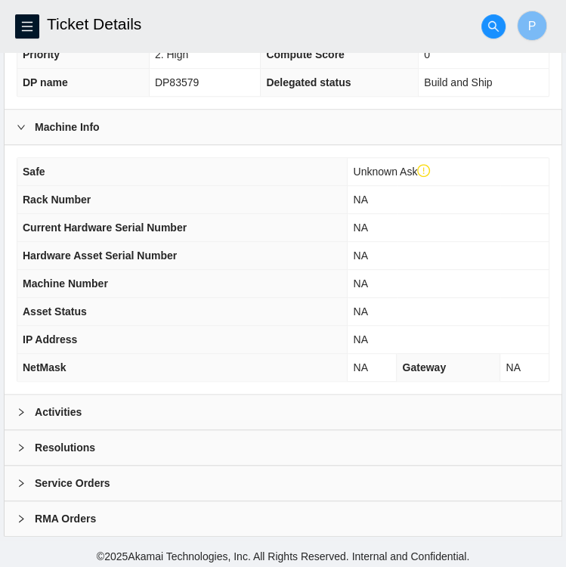
click at [19, 408] on icon "right" at bounding box center [21, 411] width 9 height 9
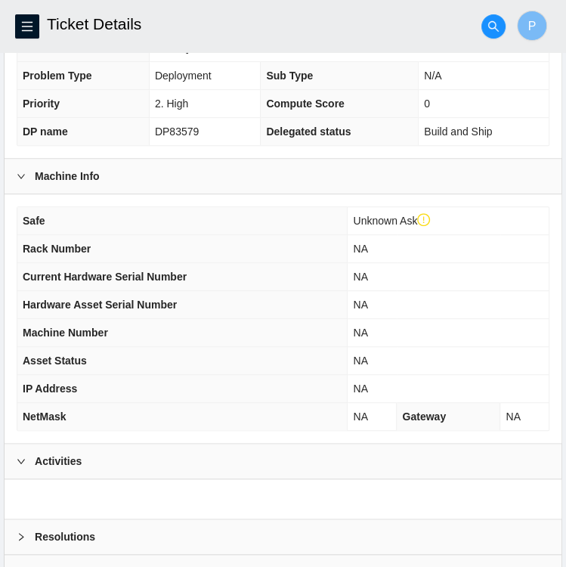
scroll to position [461, 0]
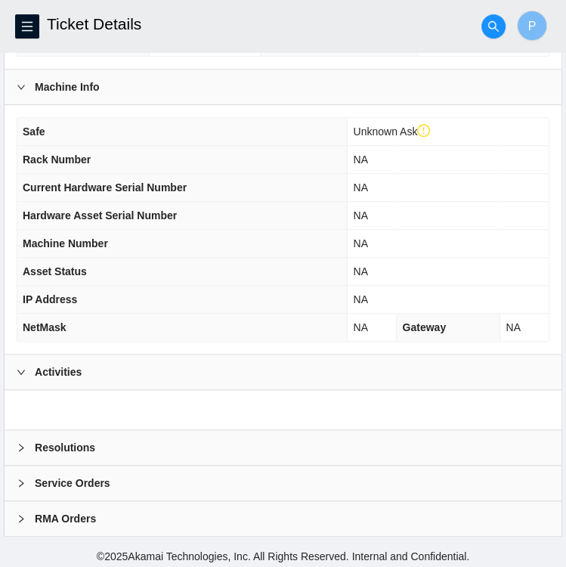
click at [20, 443] on icon "right" at bounding box center [21, 447] width 9 height 9
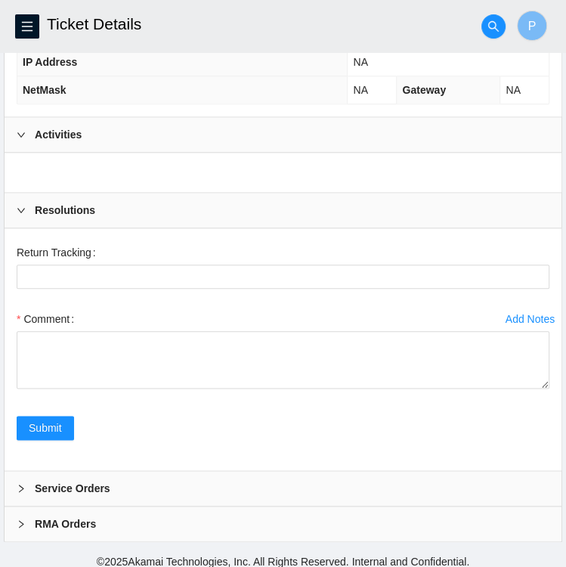
scroll to position [703, 0]
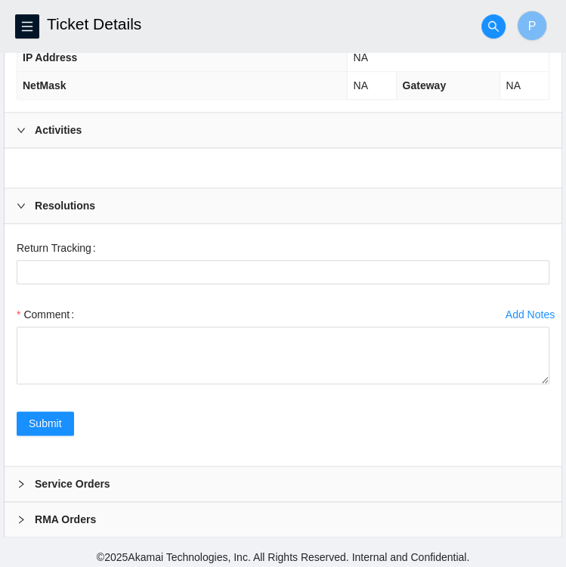
click at [18, 479] on icon "right" at bounding box center [21, 483] width 9 height 9
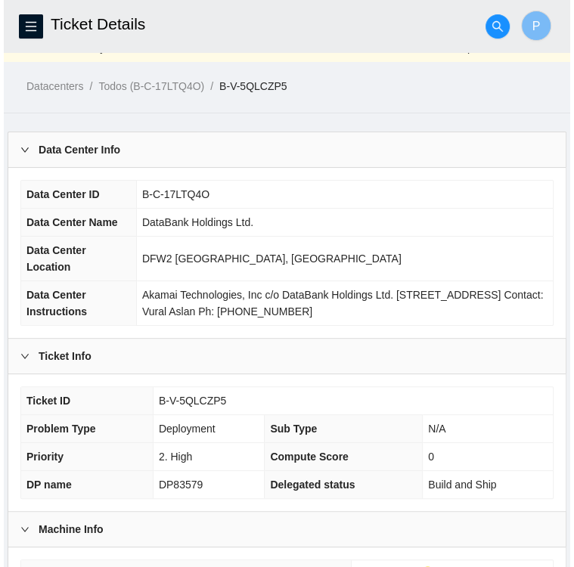
scroll to position [0, 0]
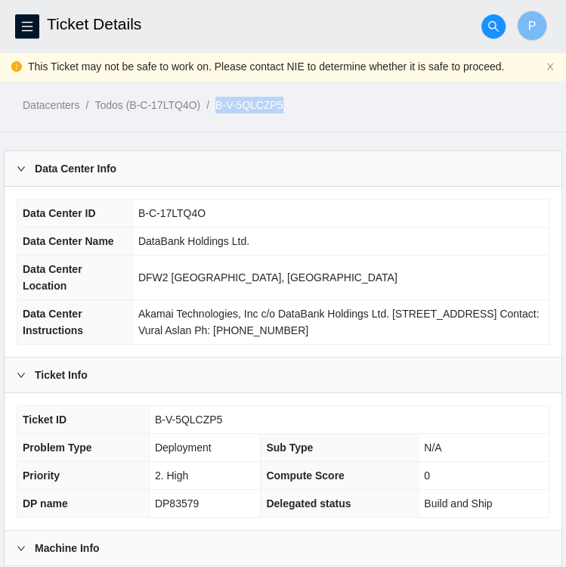
drag, startPoint x: 291, startPoint y: 104, endPoint x: 217, endPoint y: 109, distance: 74.2
click at [217, 109] on ol "Datacenters / Todos (B-C-17LTQ4O) / B-V-5QLCZP5 /" at bounding box center [294, 105] width 543 height 17
copy link "B-V-5QLCZP5"
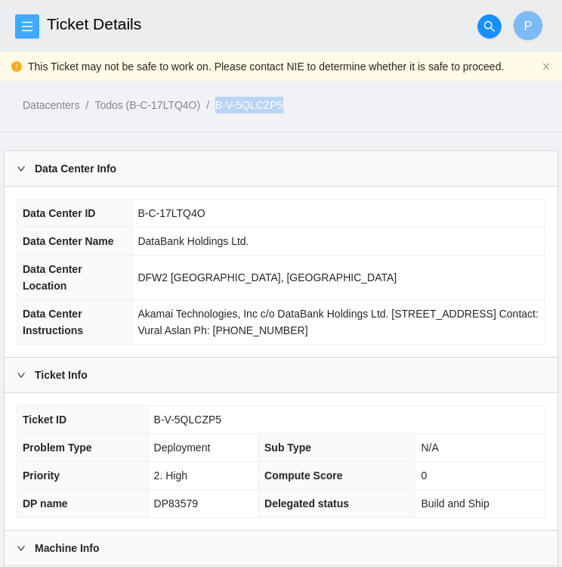
click at [29, 25] on icon "menu" at bounding box center [27, 26] width 12 height 12
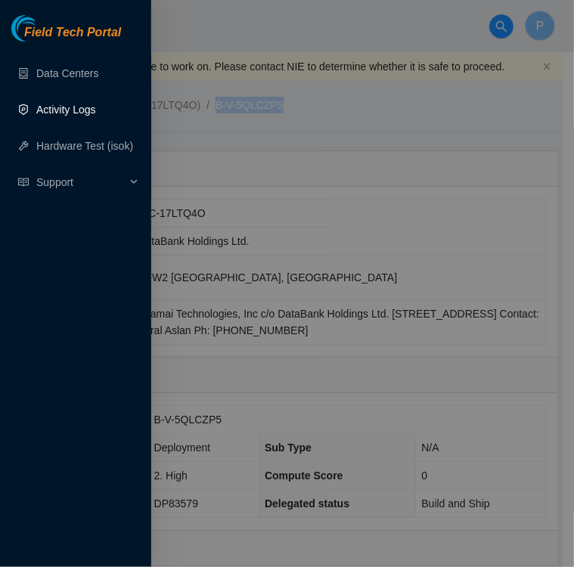
click at [73, 109] on link "Activity Logs" at bounding box center [66, 110] width 60 height 12
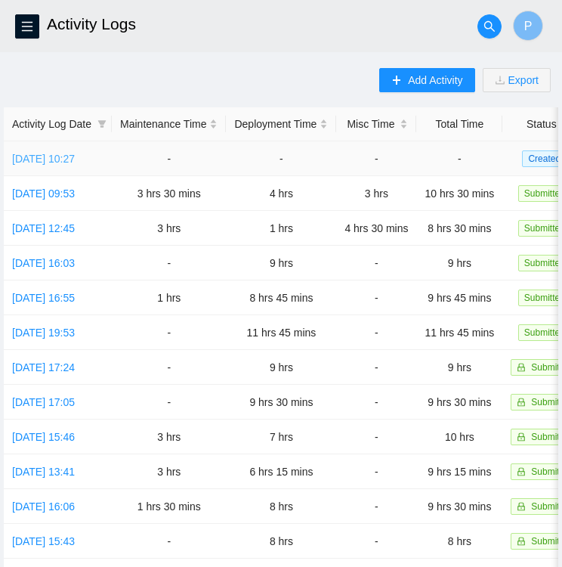
click at [50, 159] on link "[DATE] 10:27" at bounding box center [43, 159] width 63 height 12
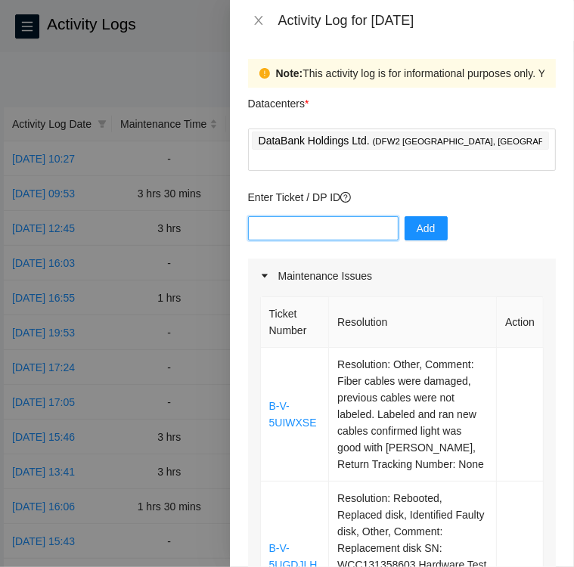
click at [296, 216] on input "text" at bounding box center [323, 228] width 150 height 24
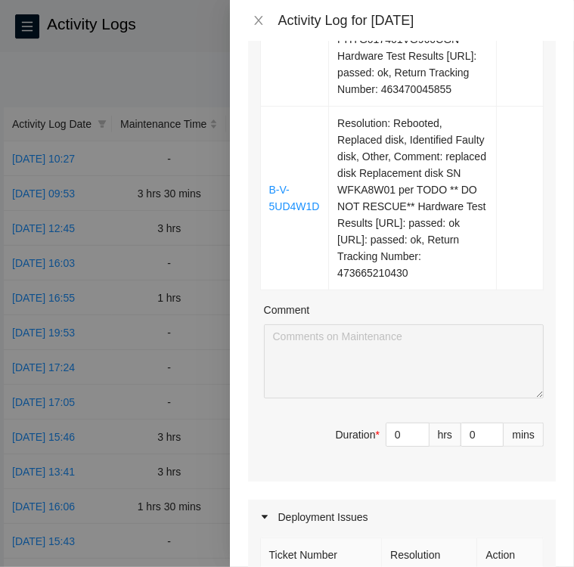
scroll to position [725, 0]
click at [418, 433] on icon "up" at bounding box center [420, 430] width 5 height 5
type input "2"
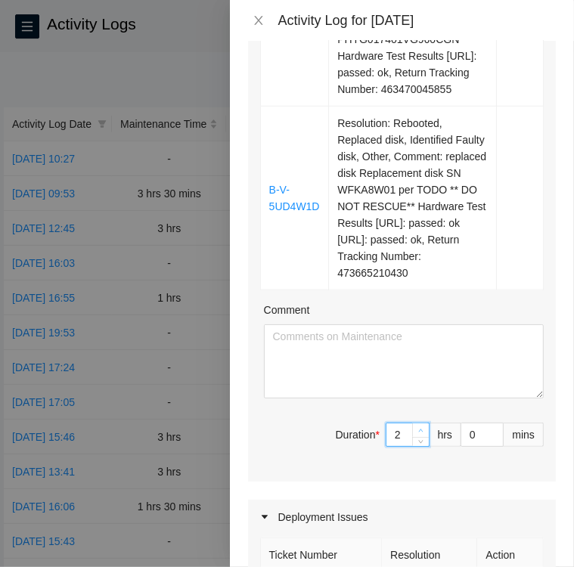
click at [418, 433] on icon "up" at bounding box center [420, 430] width 5 height 5
type input "3"
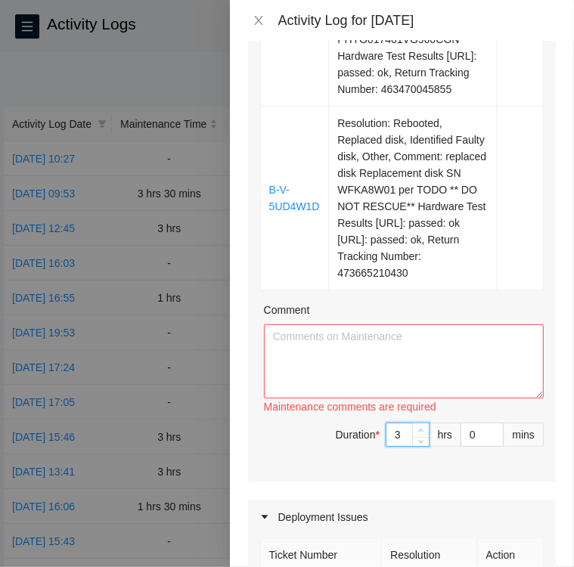
type input "4"
click at [418, 433] on icon "up" at bounding box center [420, 430] width 5 height 5
type input "5"
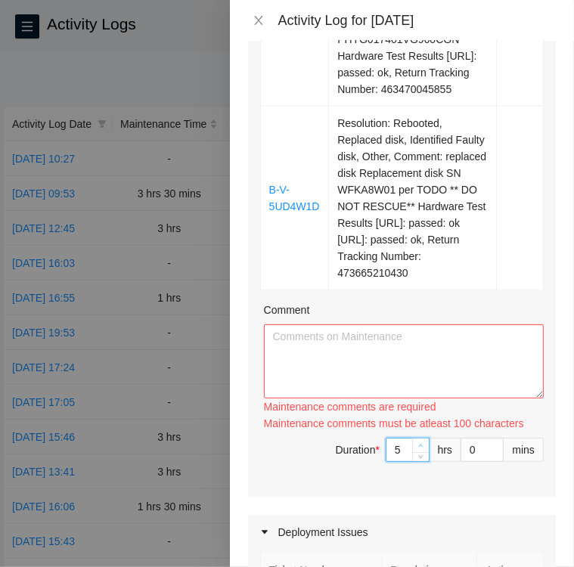
click at [418, 445] on icon "up" at bounding box center [420, 445] width 5 height 5
click at [411, 445] on div "Ticket Number Resolution Action B-V-5UIWXSE Resolution: Other, Comment: Fiber c…" at bounding box center [402, 32] width 308 height 929
type input "6"
click at [411, 445] on div "Ticket Number Resolution Action B-V-5UIWXSE Resolution: Other, Comment: Fiber c…" at bounding box center [402, 32] width 308 height 929
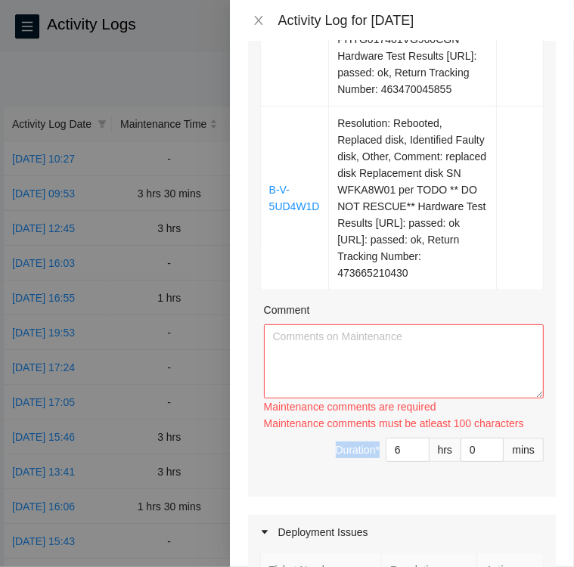
click at [411, 445] on div "Ticket Number Resolution Action B-V-5UIWXSE Resolution: Other, Comment: Fiber c…" at bounding box center [402, 32] width 308 height 929
drag, startPoint x: 411, startPoint y: 445, endPoint x: 394, endPoint y: 463, distance: 25.1
click at [394, 461] on input "6" at bounding box center [407, 449] width 42 height 23
type input "7"
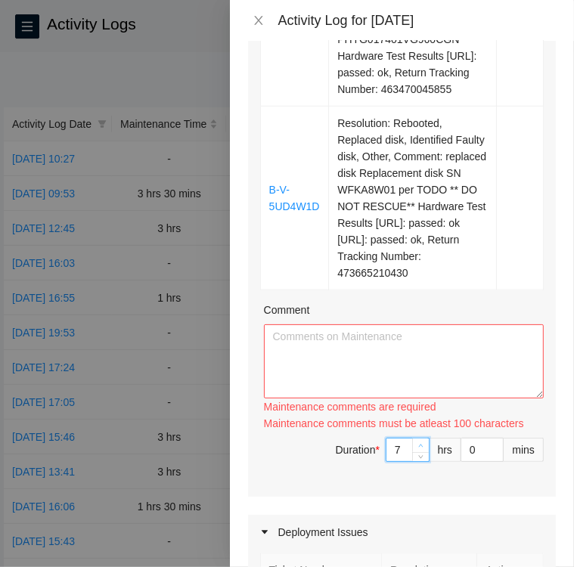
click at [418, 448] on icon "up" at bounding box center [420, 445] width 5 height 5
type input "8"
click at [418, 448] on icon "up" at bounding box center [420, 445] width 5 height 5
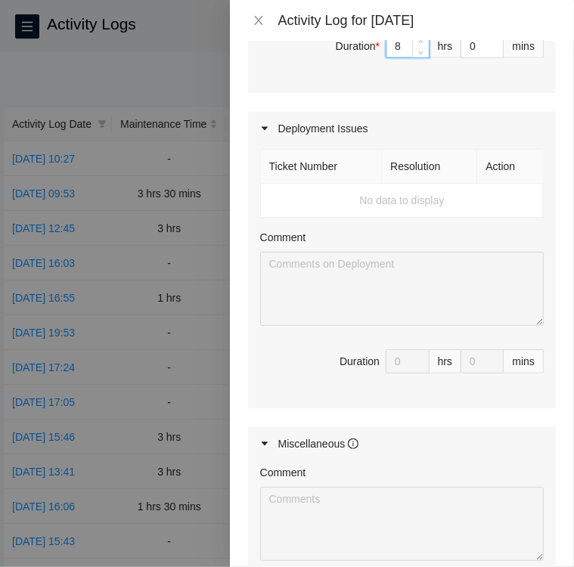
scroll to position [1130, 0]
type input "9"
click at [418, 44] on icon "up" at bounding box center [420, 41] width 5 height 5
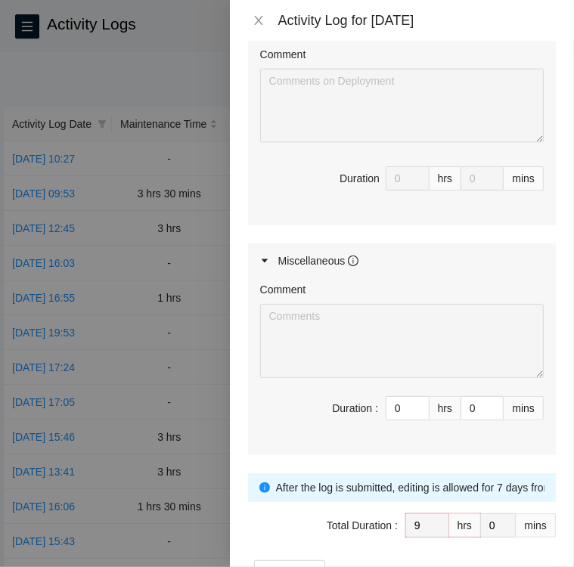
scroll to position [1320, 0]
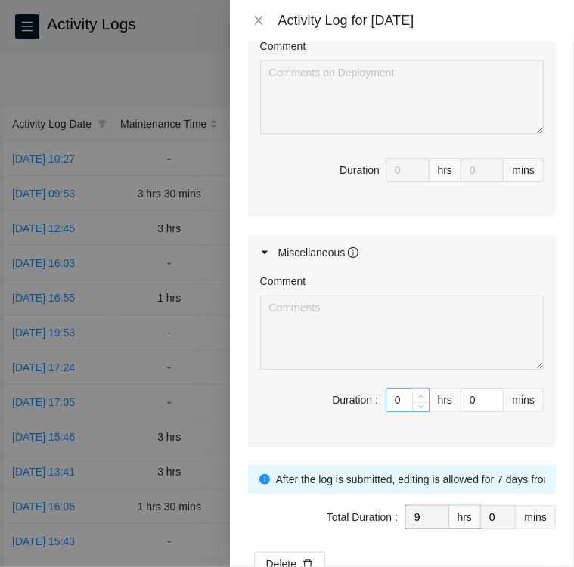
type input "1"
type input "10"
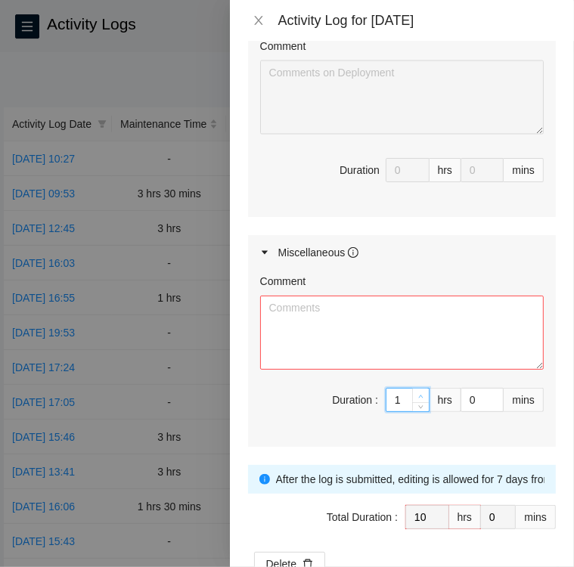
click at [416, 400] on span "up" at bounding box center [420, 395] width 9 height 9
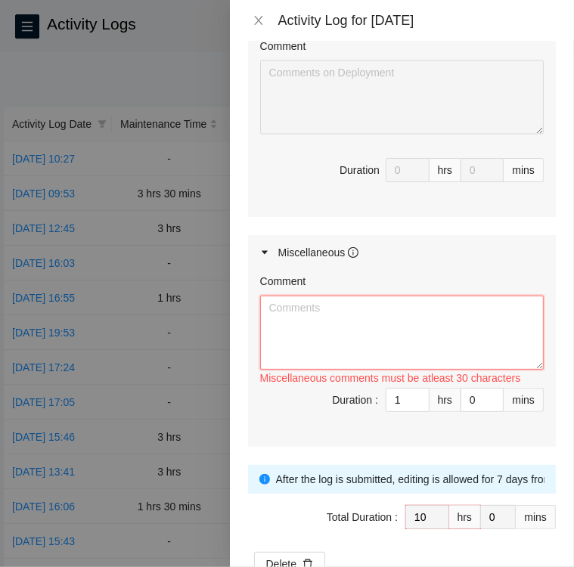
click at [450, 340] on textarea "Comment" at bounding box center [401, 332] width 283 height 74
click at [459, 310] on textarea "Comment" at bounding box center [401, 332] width 283 height 74
paste textarea "Activity Log [DATE] Upon arrival there were five tickets in the FT portal for D…"
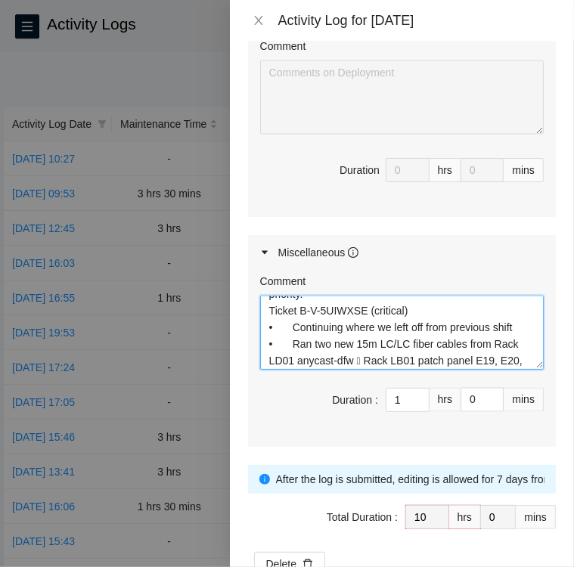
scroll to position [0, 0]
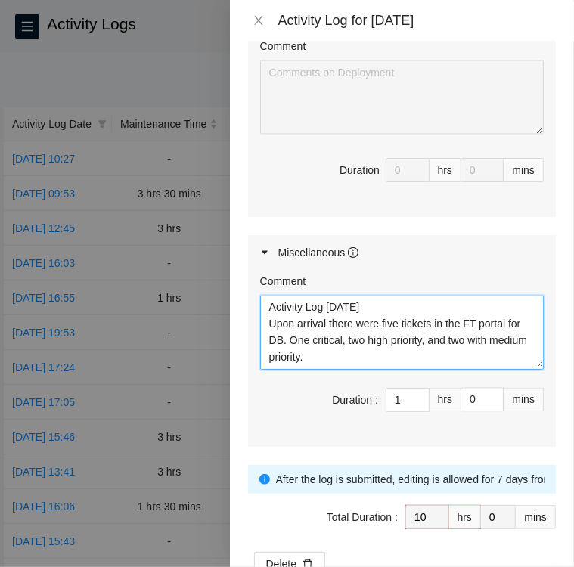
drag, startPoint x: 326, startPoint y: 363, endPoint x: 245, endPoint y: 289, distance: 110.2
click at [245, 289] on div "Note: This activity log is for informational purposes only. You will not be pai…" at bounding box center [402, 304] width 344 height 526
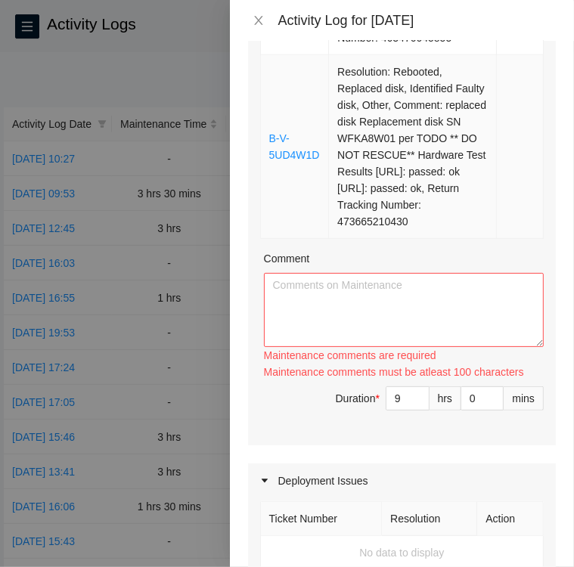
scroll to position [777, 0]
type textarea "Activity Log [DATE] Upon arrival there were five tickets in the FT portal for D…"
click at [354, 294] on textarea "Comment" at bounding box center [404, 310] width 280 height 74
paste textarea "Activity Log [DATE] Upon arrival there were five tickets in the FT portal for D…"
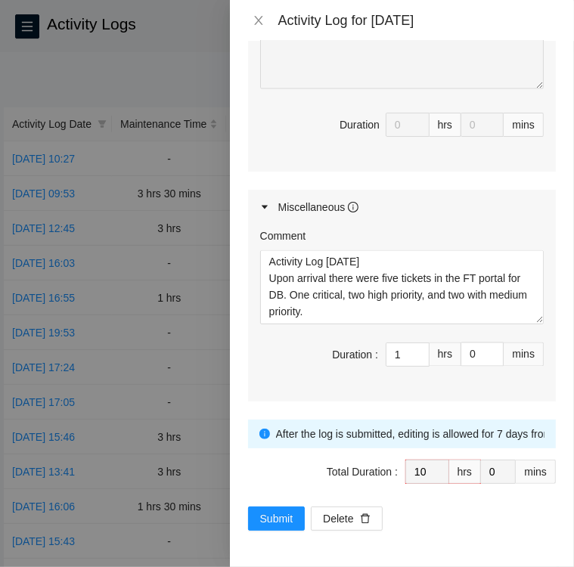
scroll to position [1360, 0]
type textarea "Activity Log [DATE] Upon arrival there were five tickets in the FT portal for D…"
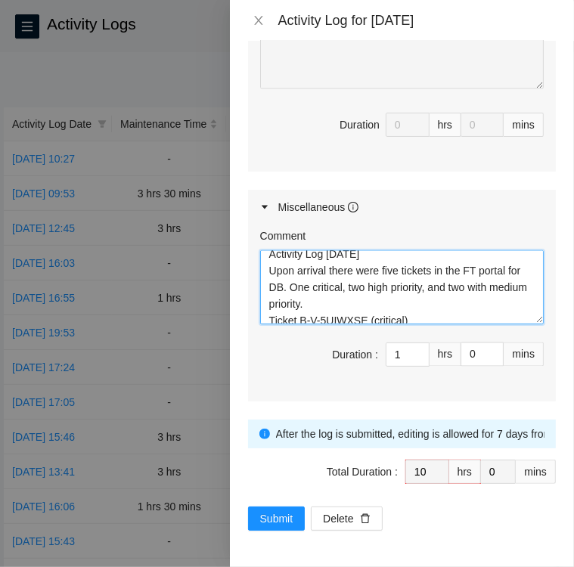
scroll to position [0, 0]
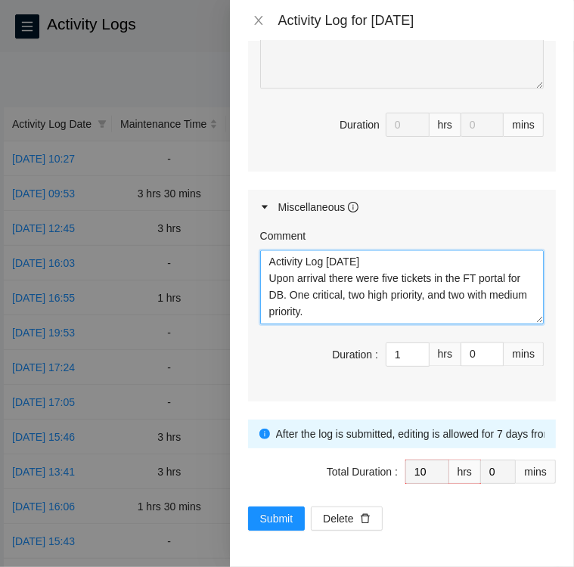
drag, startPoint x: 357, startPoint y: 315, endPoint x: 249, endPoint y: 254, distance: 124.2
click at [249, 254] on div "Comment Activity Log 8/26/25 Upon arrival there were five tickets in the FT por…" at bounding box center [402, 312] width 308 height 177
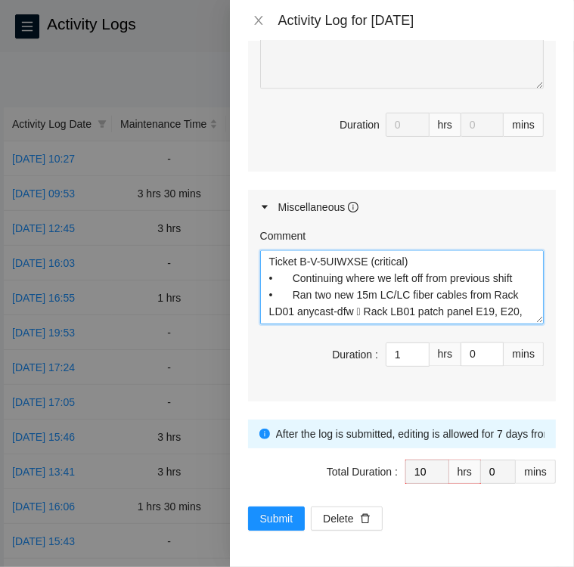
click at [299, 313] on textarea "Ticket B-V-5UIWXSE (critical) • Continuing where we left off from previous shif…" at bounding box center [401, 287] width 283 height 74
type textarea "Ticket B-V-5UIWXSE (critical) • Ran two new 15m LC/LC fiber cables from Rack LD…"
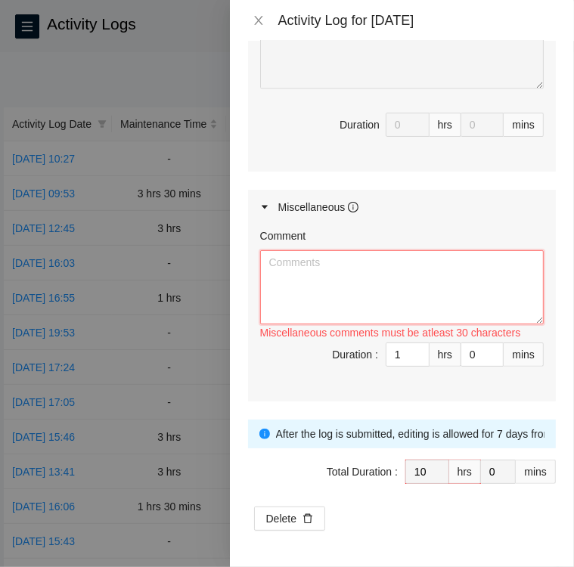
click at [419, 305] on textarea "Comment" at bounding box center [401, 287] width 283 height 74
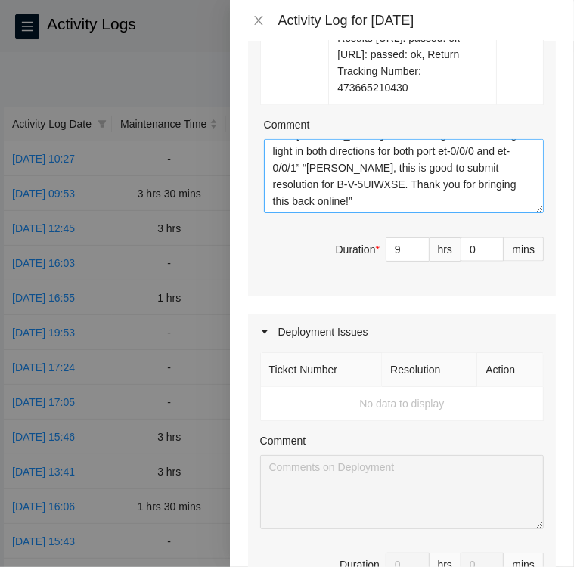
scroll to position [282, 0]
click at [312, 213] on textarea "Activity Log [DATE] Upon arrival there were five tickets in the FT portal for D…" at bounding box center [404, 176] width 280 height 74
click at [320, 206] on textarea "Activity Log [DATE] Upon arrival there were five tickets in the FT portal for D…" at bounding box center [404, 176] width 280 height 74
paste textarea "Ticket B-V-5UGDJLH • Located shipment in storage area • Located [GEOGRAPHIC_DAT…"
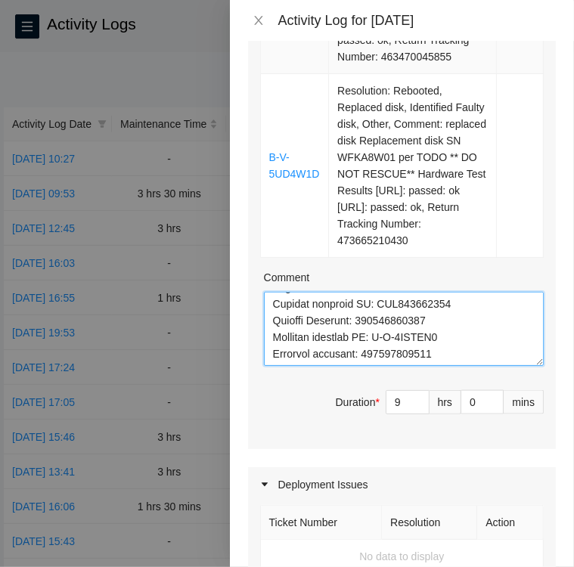
scroll to position [756, 0]
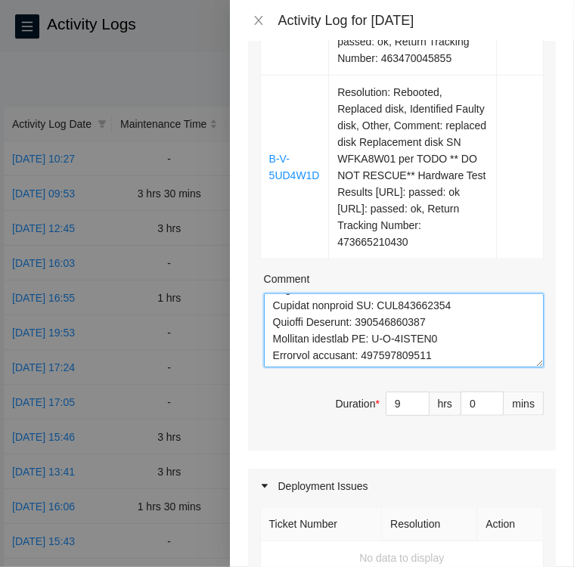
click at [453, 357] on textarea "Comment" at bounding box center [404, 330] width 280 height 74
paste textarea "Loremi D-S-72AMETC • Adipisc Elit SE10 doeiusm 9 temporin UT 576L975 • Etdolore…"
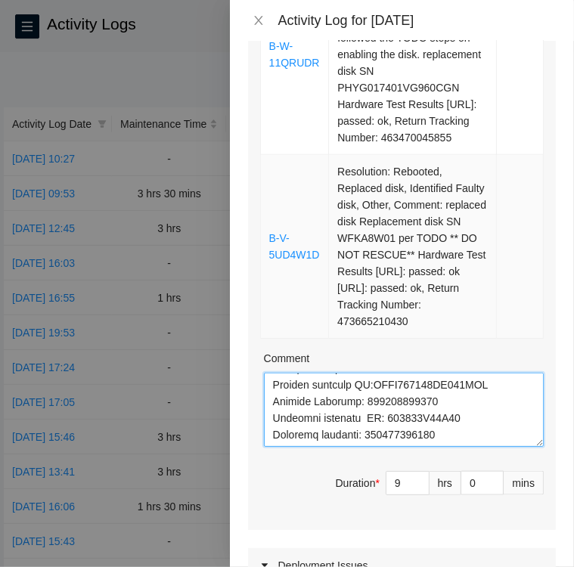
scroll to position [676, 0]
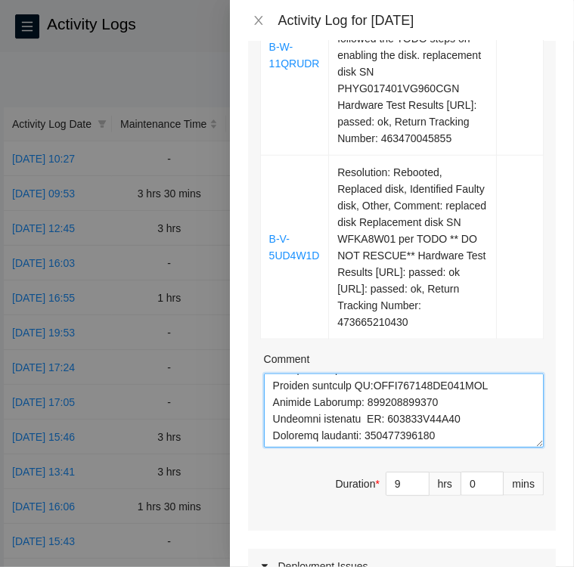
click at [441, 438] on textarea "Comment" at bounding box center [404, 410] width 280 height 74
paste textarea "Ticket B-V-5UD4W1D • Contacted NOCC via Webex to see if ticket is safe to work …"
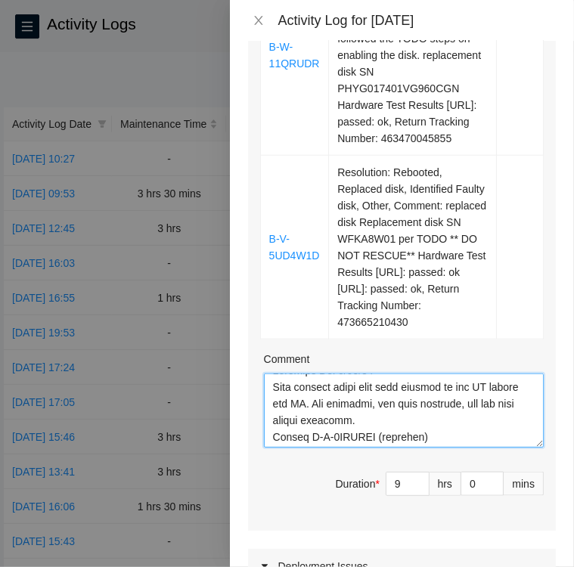
scroll to position [14, 0]
click at [301, 417] on textarea "Comment" at bounding box center [404, 410] width 280 height 74
click at [413, 447] on textarea "Comment" at bounding box center [404, 410] width 280 height 74
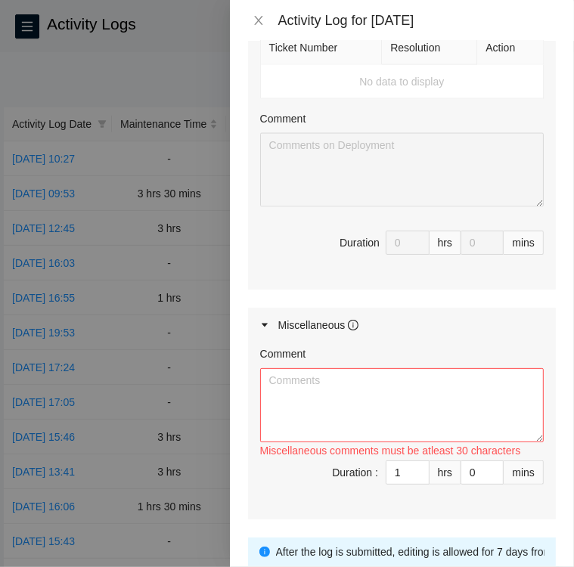
scroll to position [1232, 0]
type textarea "Activity Log 8/26/25 Upon arrival there were five tickets in the FT portal for …"
click at [291, 400] on textarea "Comment" at bounding box center [401, 405] width 283 height 74
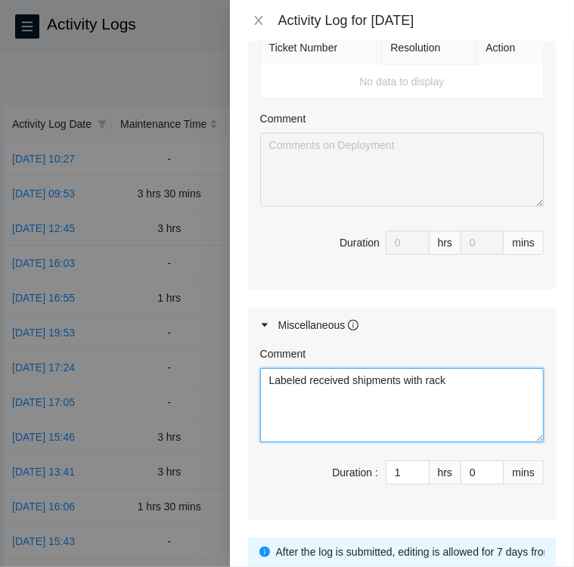
drag, startPoint x: 418, startPoint y: 388, endPoint x: 493, endPoint y: 445, distance: 94.9
click at [493, 442] on textarea "Labeled received shipments with rack" at bounding box center [401, 405] width 283 height 74
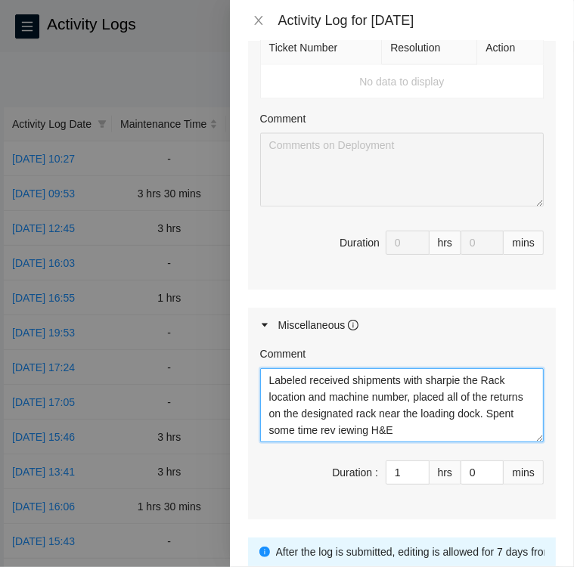
click at [365, 442] on textarea "Labeled received shipments with sharpie the Rack location and machine number, p…" at bounding box center [401, 405] width 283 height 74
click at [433, 442] on textarea "Labeled received shipments with sharpie the Rack location and machine number, p…" at bounding box center [401, 405] width 283 height 74
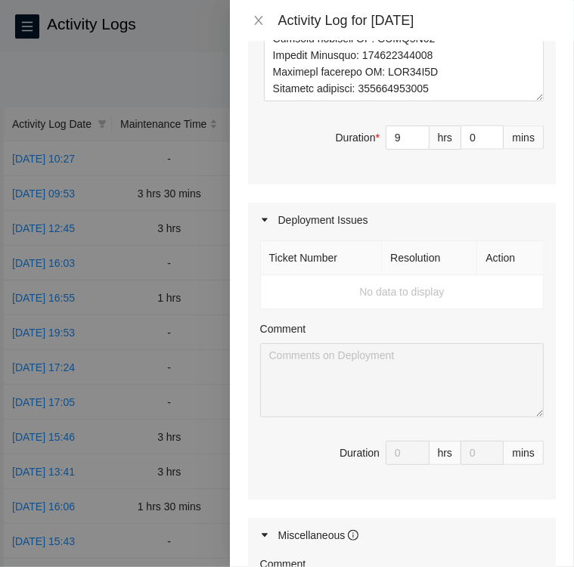
scroll to position [1024, 0]
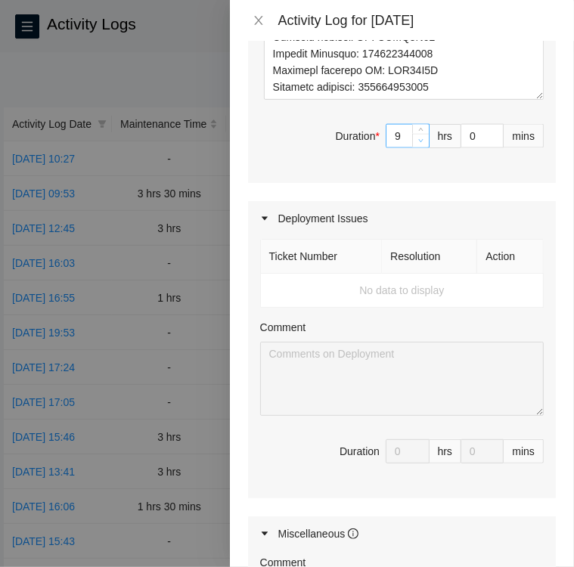
type textarea "Labeled received shipments with sharpie the Rack location and machine number, p…"
type input "8"
type input "9"
click at [418, 144] on icon "down" at bounding box center [420, 140] width 5 height 5
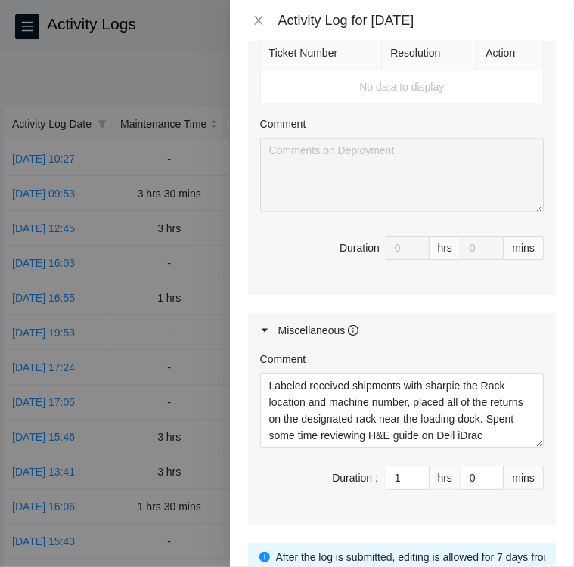
scroll to position [1275, 0]
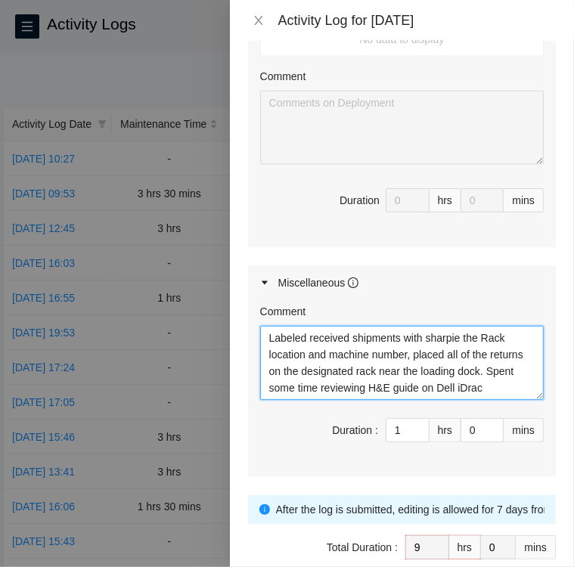
click at [319, 400] on textarea "Labeled received shipments with sharpie the Rack location and machine number, p…" at bounding box center [401, 363] width 283 height 74
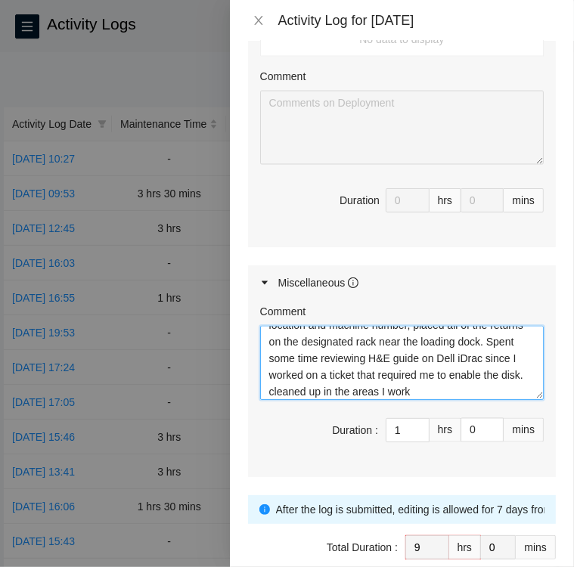
scroll to position [45, 0]
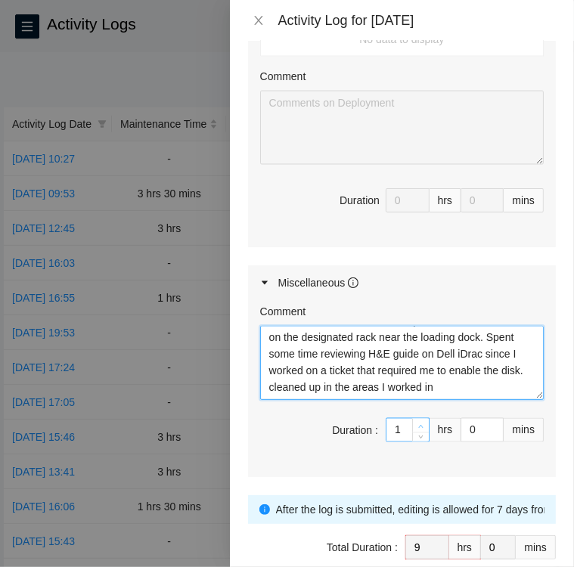
type textarea "Labeled received shipments with sharpie the Rack location and machine number, p…"
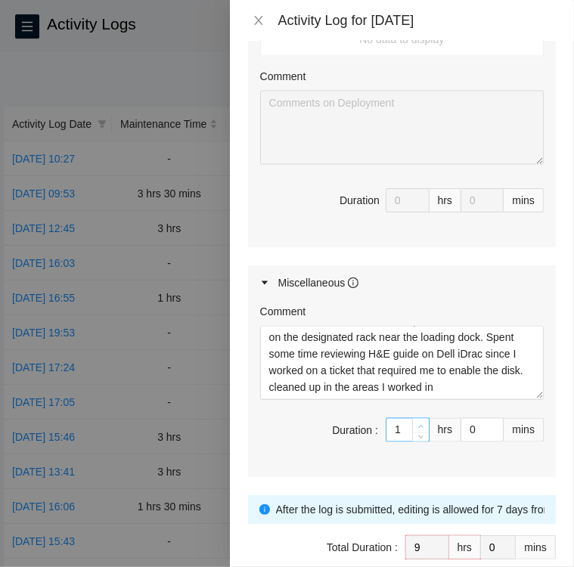
type input "2"
type input "10"
click at [418, 429] on icon "up" at bounding box center [420, 426] width 5 height 5
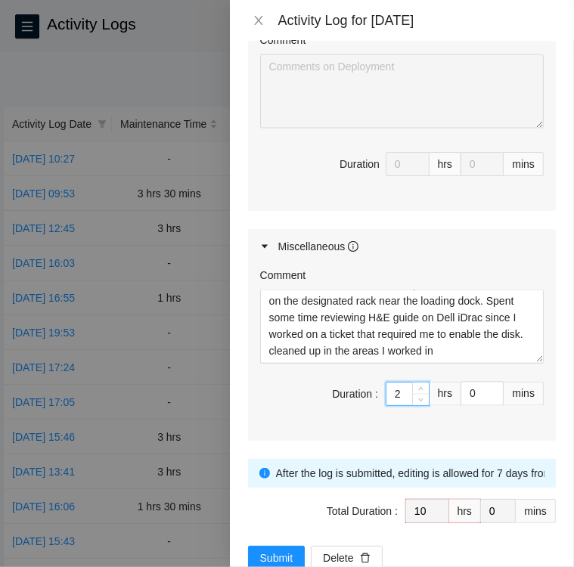
scroll to position [1360, 0]
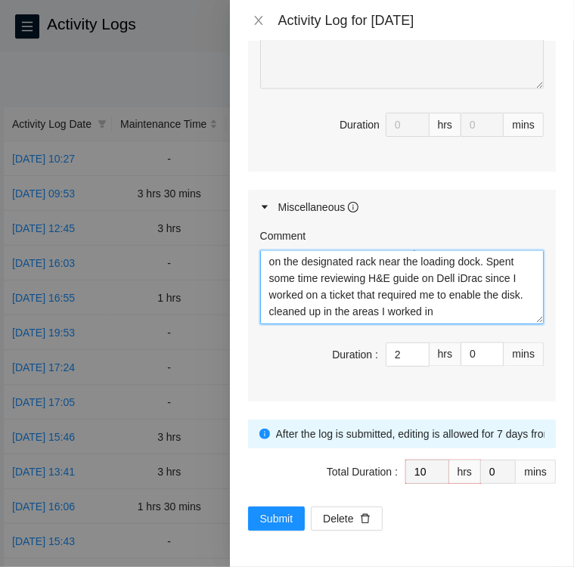
click at [332, 312] on textarea "Labeled received shipments with sharpie the Rack location and machine number, p…" at bounding box center [401, 287] width 283 height 74
click at [373, 302] on textarea "Labeled received shipments with sharpie the Rack location and machine number, p…" at bounding box center [401, 287] width 283 height 74
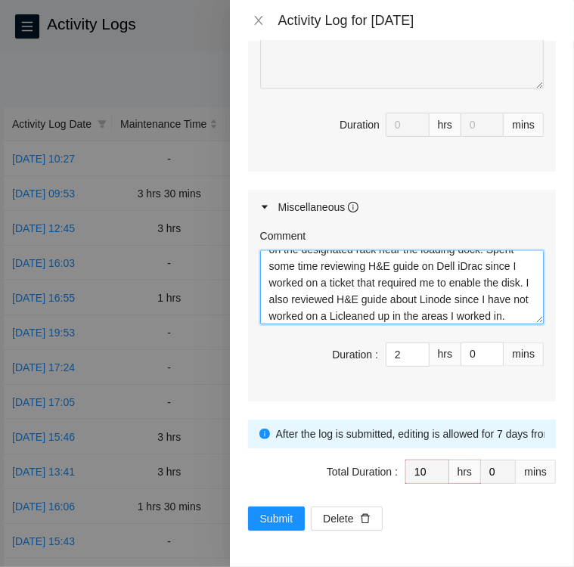
scroll to position [62, 0]
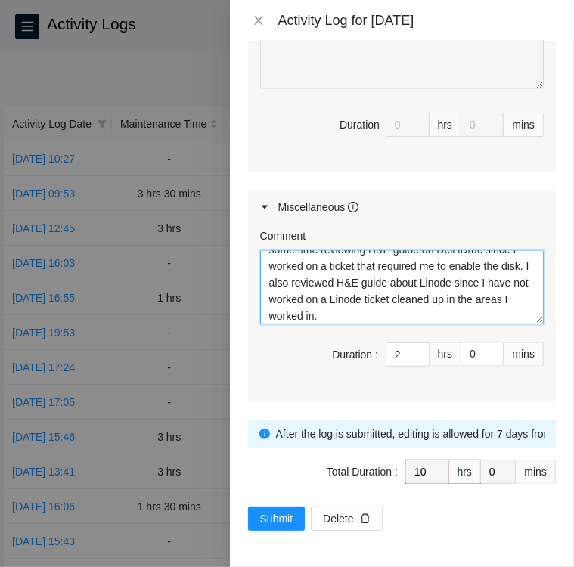
click at [511, 306] on textarea "Labeled received shipments with sharpie the Rack location and machine number, p…" at bounding box center [401, 287] width 283 height 74
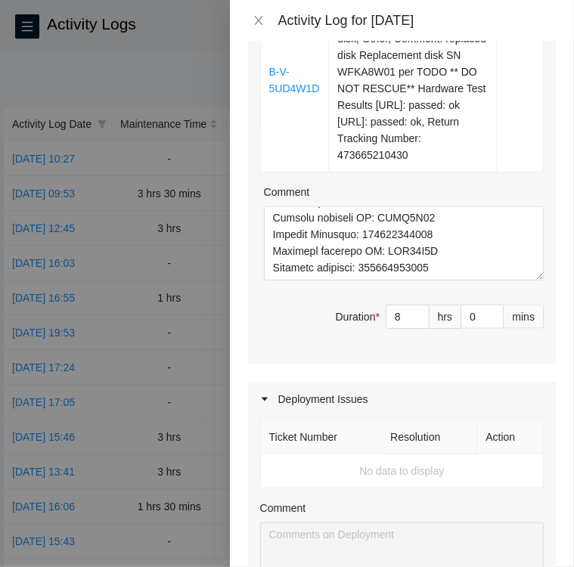
scroll to position [846, 0]
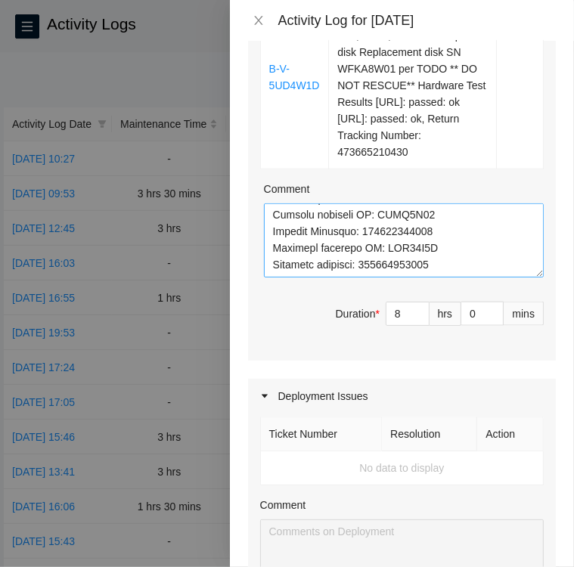
type textarea "Labeled received shipments with sharpie the Rack location and machine number, p…"
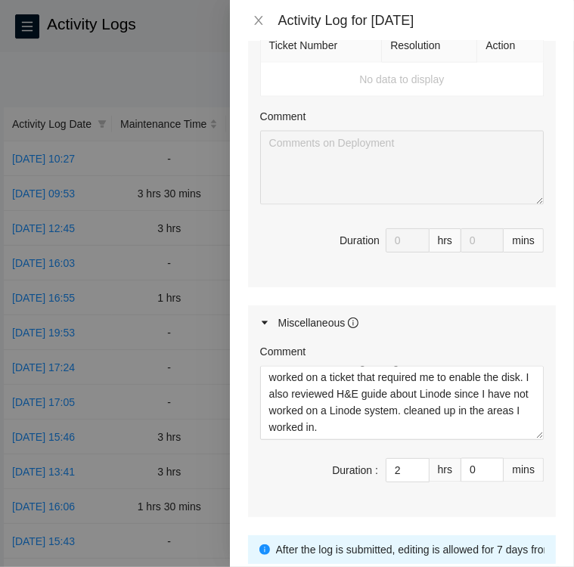
scroll to position [1360, 0]
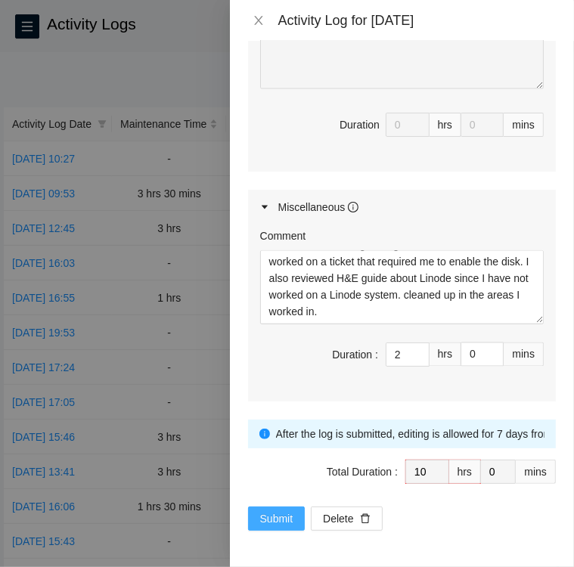
click at [279, 512] on span "Submit" at bounding box center [276, 518] width 33 height 17
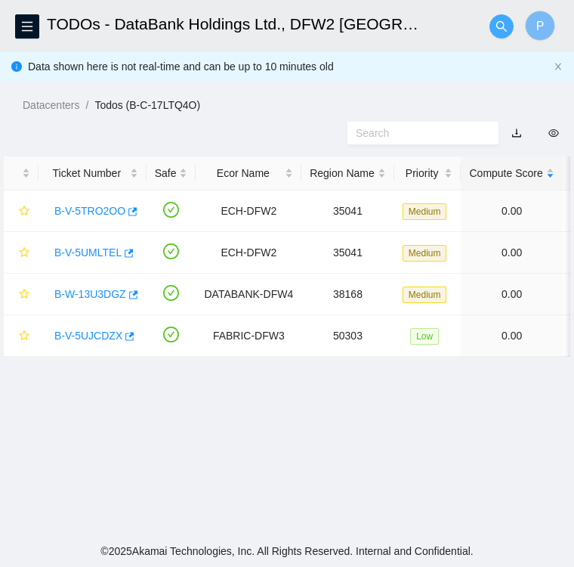
click at [499, 23] on icon "search" at bounding box center [502, 26] width 12 height 12
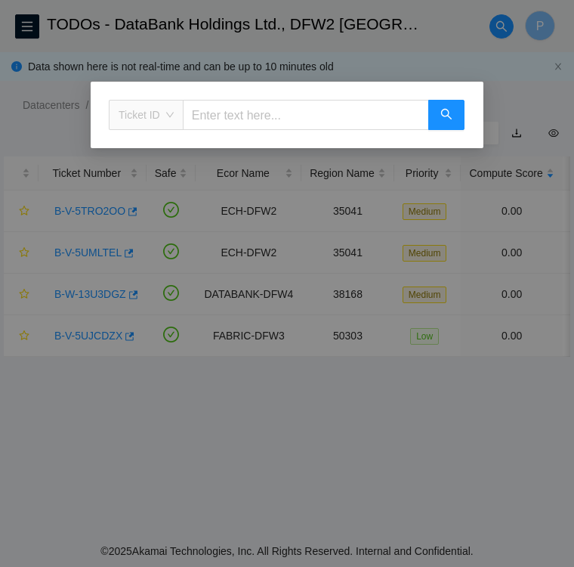
click at [169, 114] on span "Ticket ID" at bounding box center [146, 115] width 55 height 23
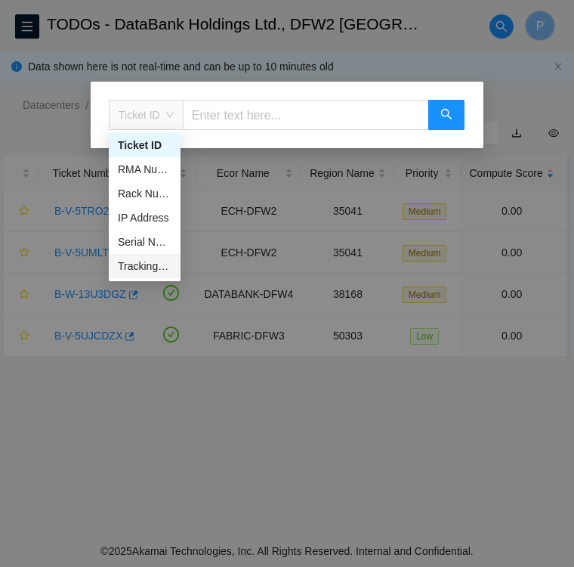
click at [142, 267] on div "Tracking Number" at bounding box center [145, 266] width 54 height 17
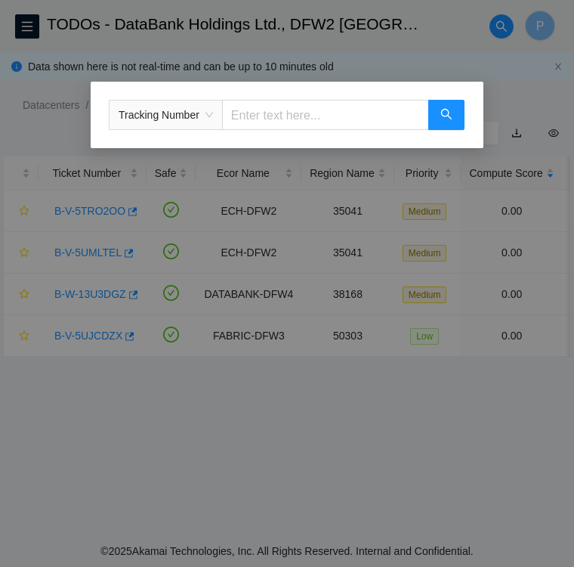
click at [242, 113] on input "text" at bounding box center [325, 115] width 207 height 30
type input "739263647173"
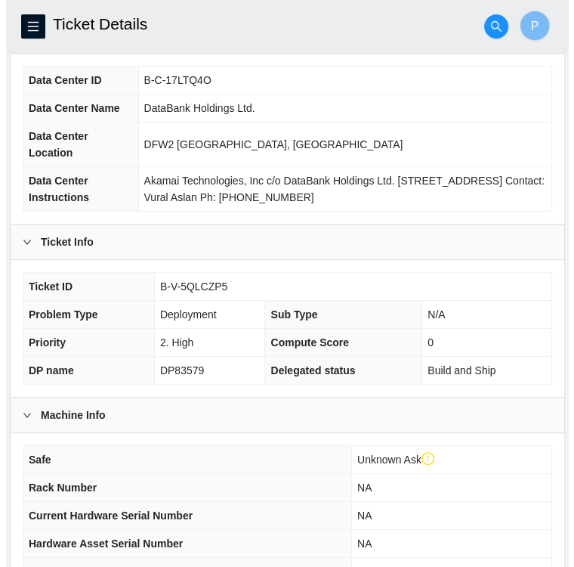
scroll to position [136, 0]
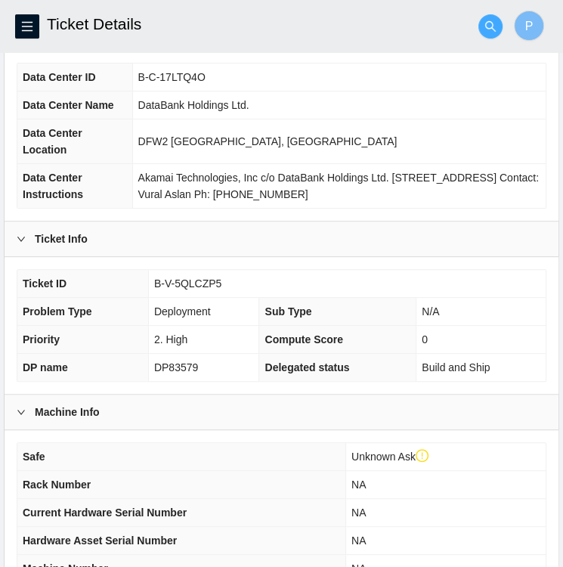
click at [494, 17] on button "button" at bounding box center [490, 26] width 24 height 24
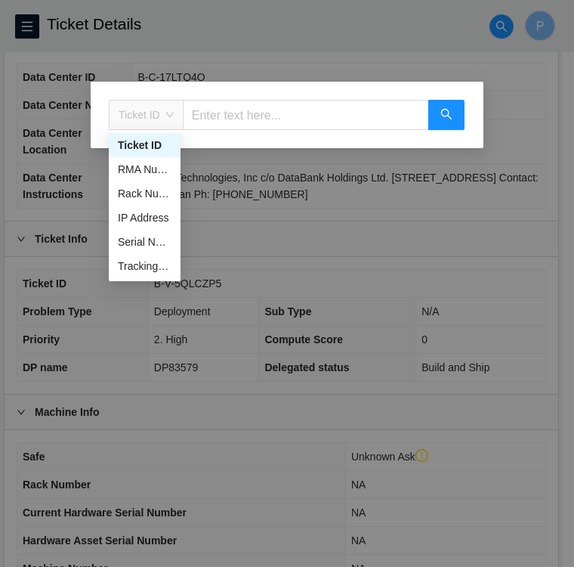
click at [168, 121] on span "Ticket ID" at bounding box center [146, 115] width 55 height 23
click at [142, 269] on div "Tracking Number" at bounding box center [145, 266] width 54 height 17
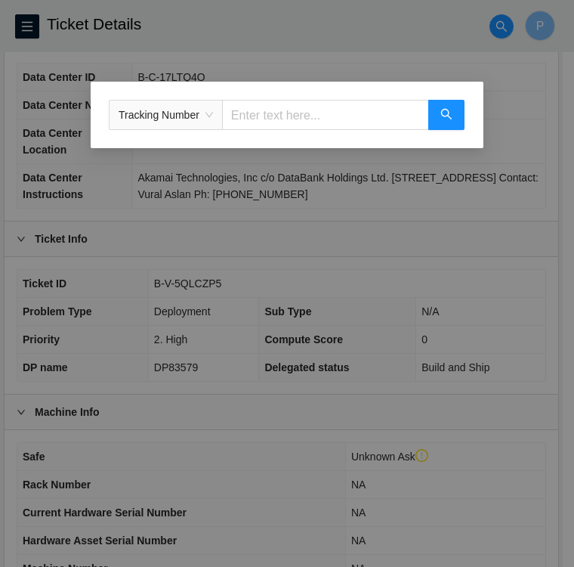
click at [273, 120] on input "text" at bounding box center [325, 115] width 207 height 30
type input "739263647184"
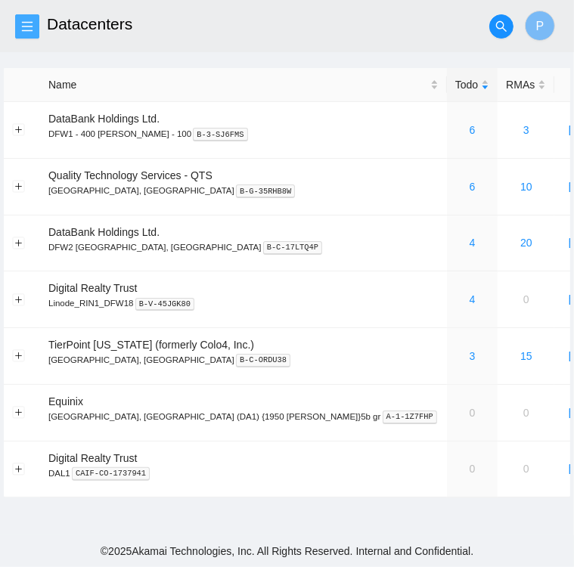
click at [29, 25] on icon "menu" at bounding box center [27, 26] width 12 height 12
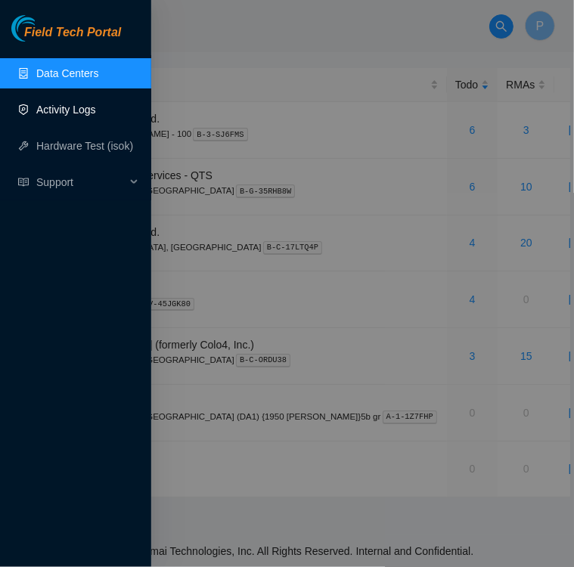
click at [54, 109] on link "Activity Logs" at bounding box center [66, 110] width 60 height 12
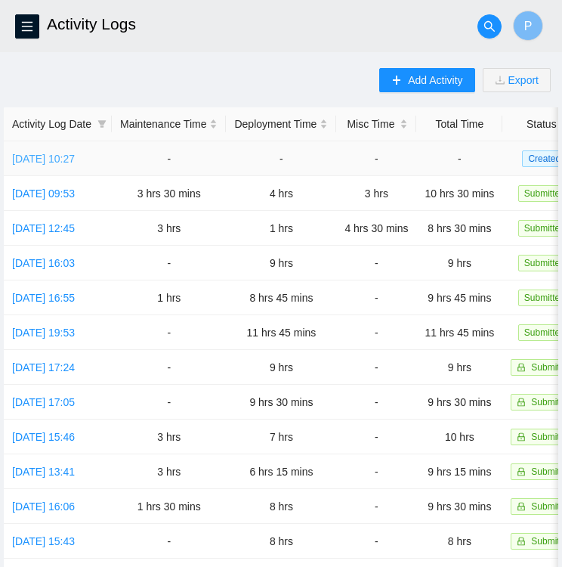
click at [63, 158] on link "[DATE] 10:27" at bounding box center [43, 159] width 63 height 12
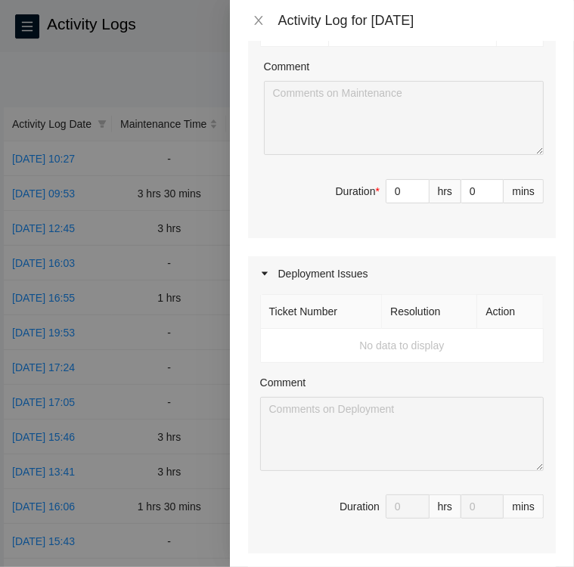
scroll to position [970, 0]
type input "1"
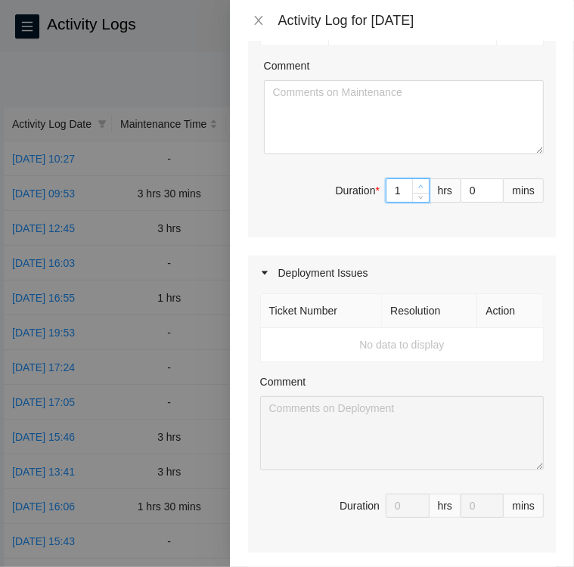
click at [412, 193] on span "Increase Value" at bounding box center [420, 186] width 17 height 14
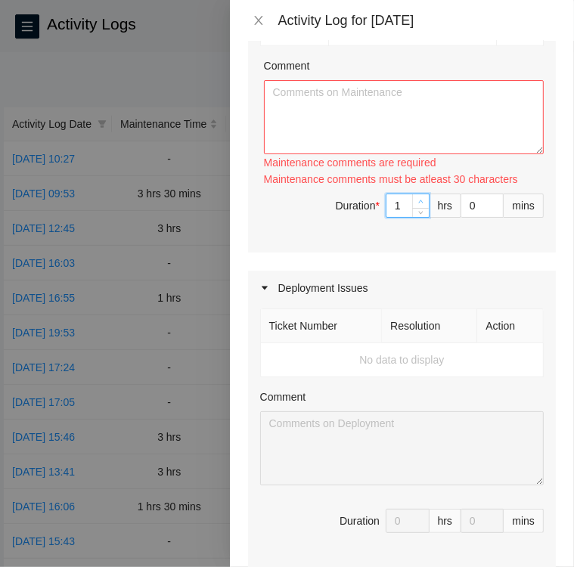
type input "2"
click at [416, 206] on span "up" at bounding box center [420, 201] width 9 height 9
type input "3"
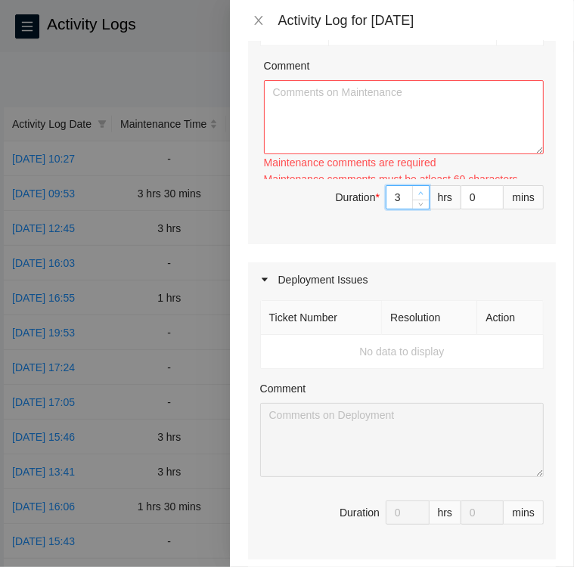
click at [416, 198] on span "up" at bounding box center [420, 193] width 9 height 9
click at [414, 209] on div at bounding box center [420, 197] width 17 height 23
type input "3"
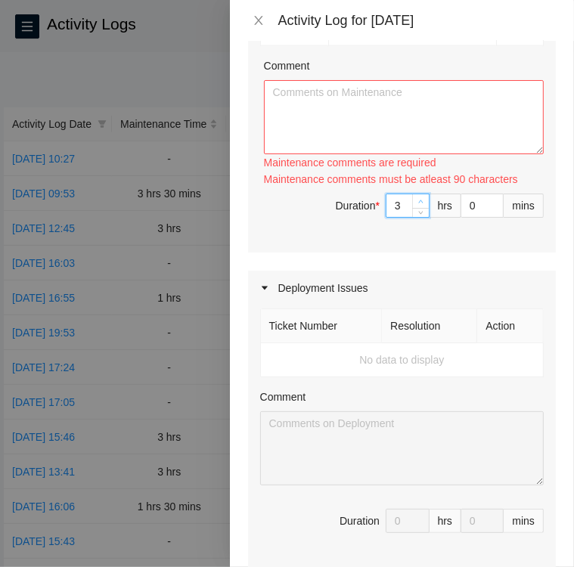
click at [416, 206] on span "up" at bounding box center [420, 201] width 9 height 9
type input "4"
click at [416, 206] on span "up" at bounding box center [420, 201] width 9 height 9
type input "5"
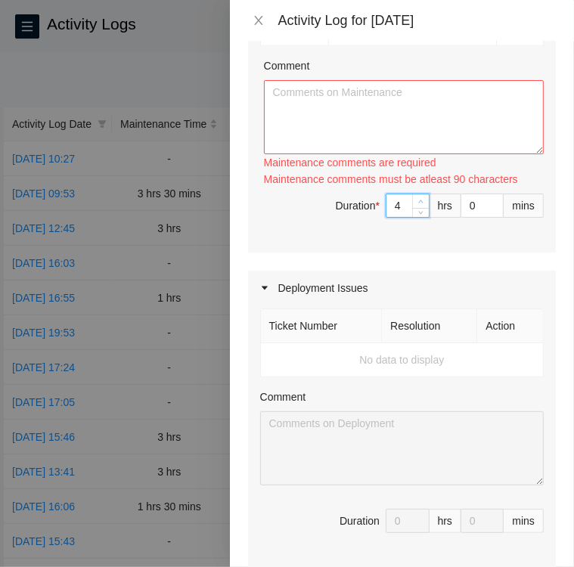
type input "5"
click at [416, 206] on span "up" at bounding box center [420, 201] width 9 height 9
type input "6"
click at [416, 206] on span "up" at bounding box center [420, 201] width 9 height 9
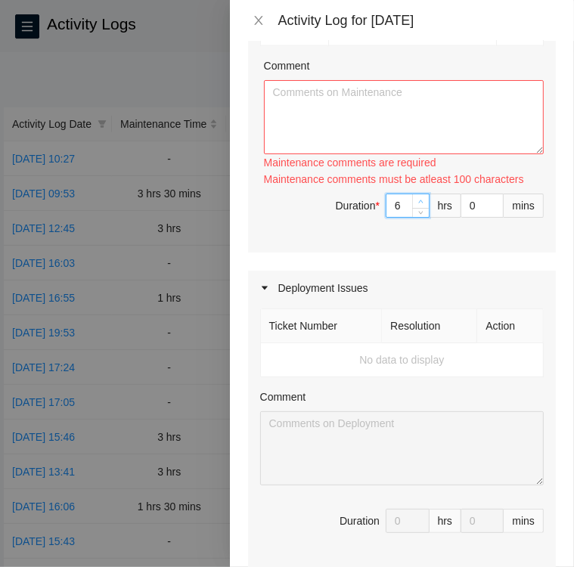
type input "7"
click at [416, 206] on span "up" at bounding box center [420, 201] width 9 height 9
type input "8"
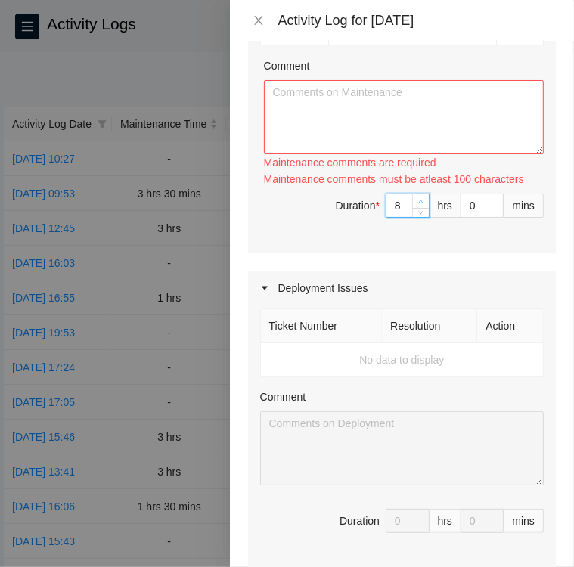
click at [416, 206] on span "up" at bounding box center [420, 201] width 9 height 9
click at [306, 110] on textarea "Comment" at bounding box center [404, 116] width 280 height 74
paste textarea "Activity Log [DATE] Upon arrival there were five tickets in the FT portal for D…"
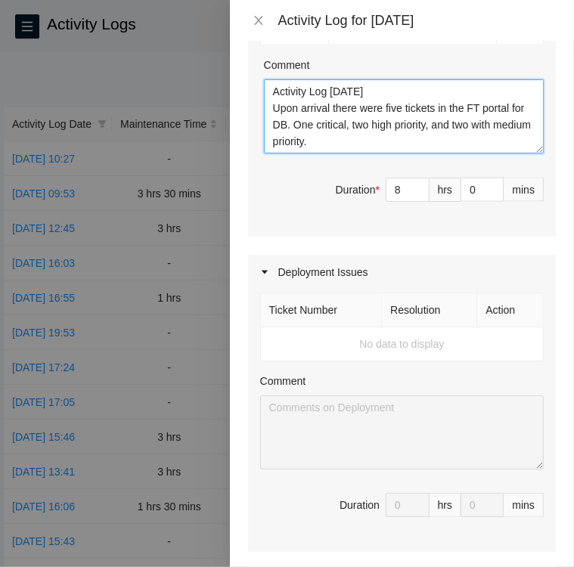
scroll to position [295, 0]
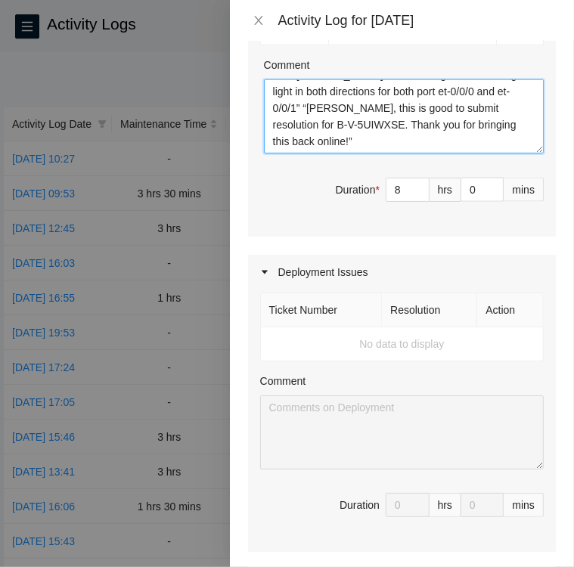
click at [314, 140] on textarea "Activity Log [DATE] Upon arrival there were five tickets in the FT portal for D…" at bounding box center [404, 116] width 280 height 74
paste textarea "Ticket B-V-5UGDJLH • Located shipment in storage area • Located [GEOGRAPHIC_DAT…"
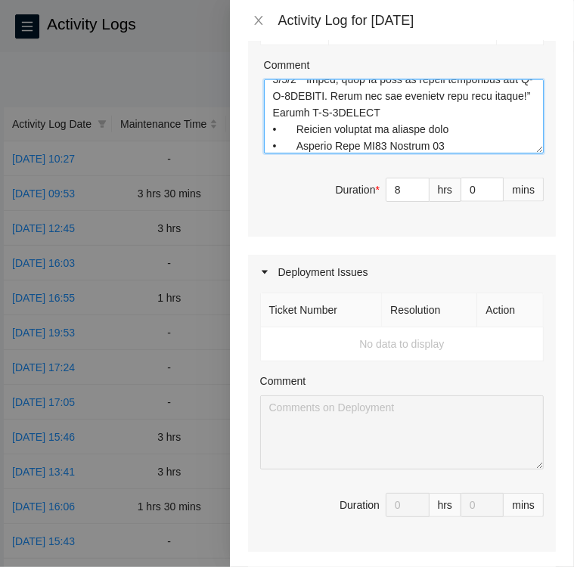
scroll to position [644, 0]
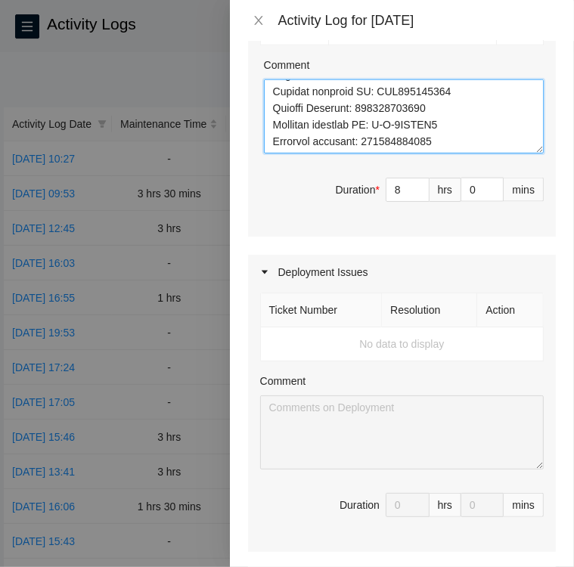
click at [437, 144] on textarea "Comment" at bounding box center [404, 116] width 280 height 74
paste textarea "Loremi D-S-72AMETC • Adipisc Elit SE10 doeiusm 9 temporin UT 576L975 • Etdolore…"
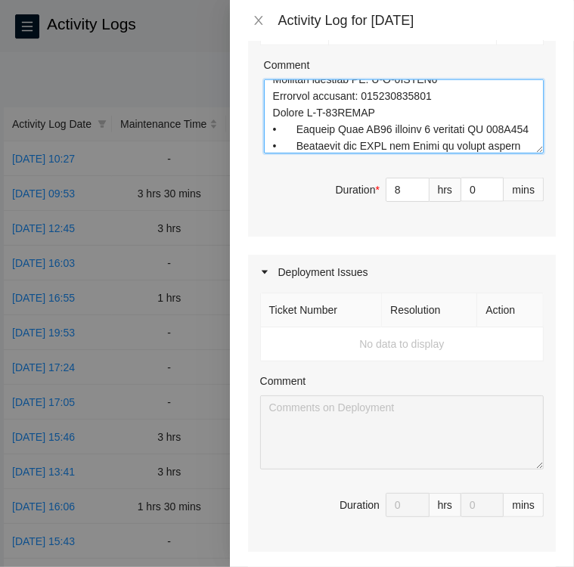
scroll to position [1159, 0]
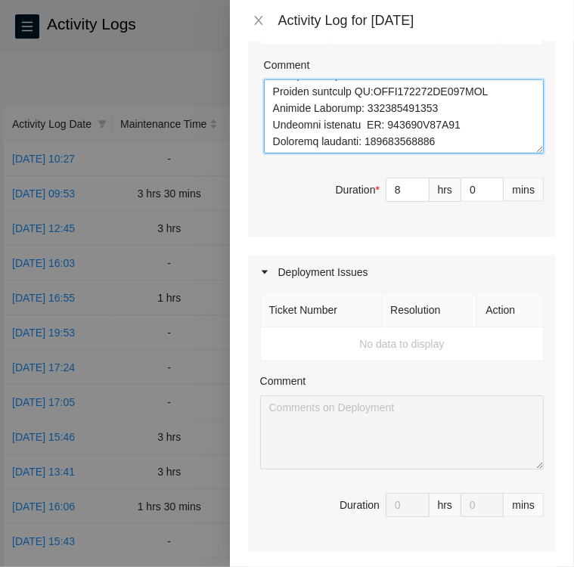
click at [444, 138] on textarea "Comment" at bounding box center [404, 116] width 280 height 74
paste textarea "Ticket B-V-5UD4W1D • Contacted NOCC via Webex to see if ticket is safe to work …"
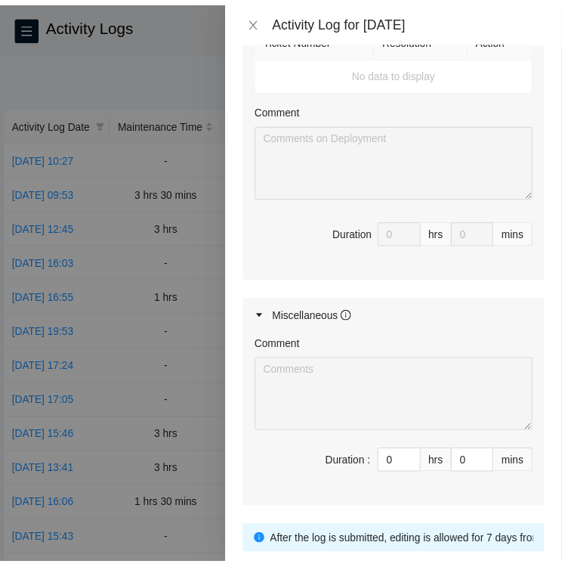
scroll to position [1360, 0]
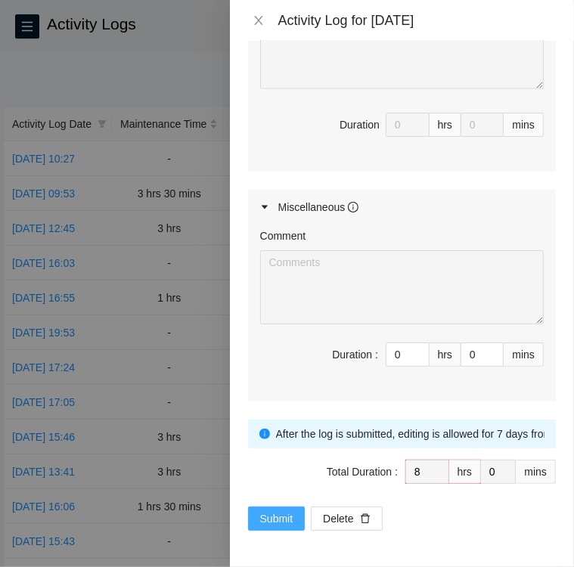
type textarea "Loremips Dol 1/59/47 Sita consect adipi elit sedd eiusmod te inc UT labore etd …"
click at [266, 512] on span "Submit" at bounding box center [276, 518] width 33 height 17
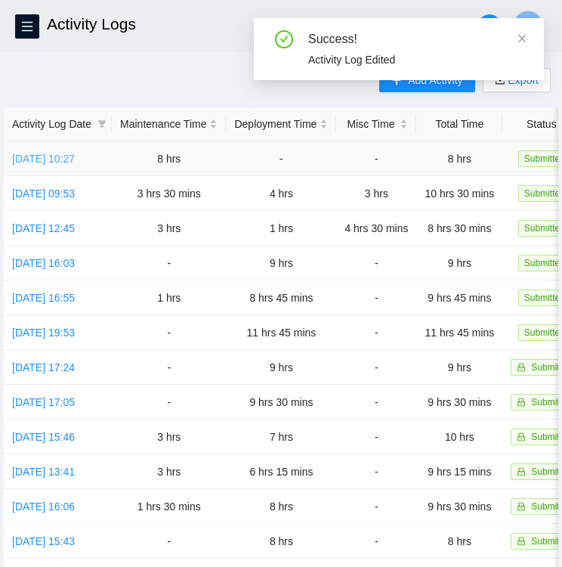
click at [45, 163] on link "[DATE] 10:27" at bounding box center [43, 159] width 63 height 12
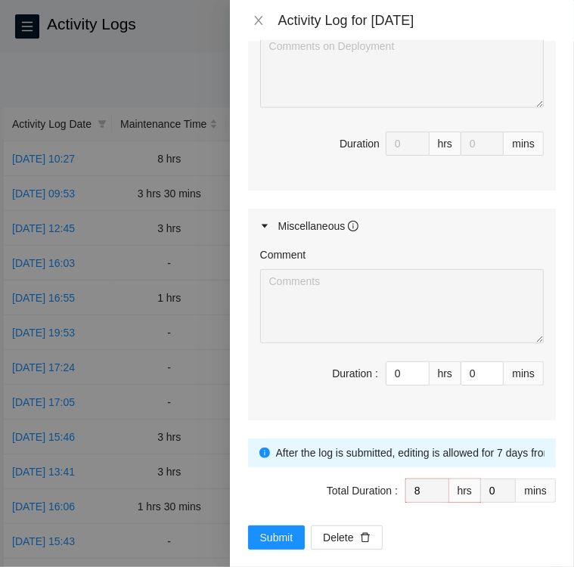
scroll to position [1360, 0]
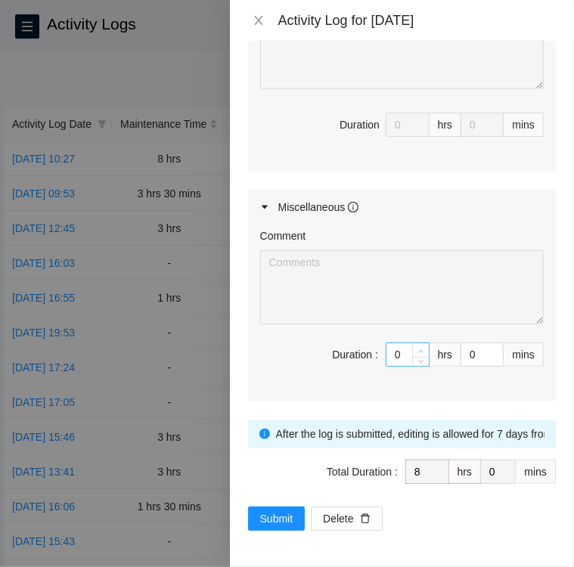
type input "1"
type input "9"
click at [418, 348] on icon "up" at bounding box center [420, 350] width 5 height 5
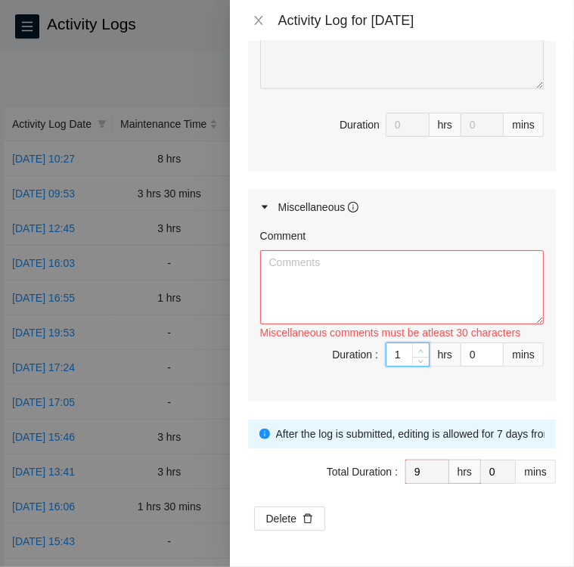
type input "2"
type input "10"
click at [418, 348] on icon "up" at bounding box center [420, 350] width 5 height 5
click at [303, 255] on textarea "Comment" at bounding box center [401, 287] width 283 height 74
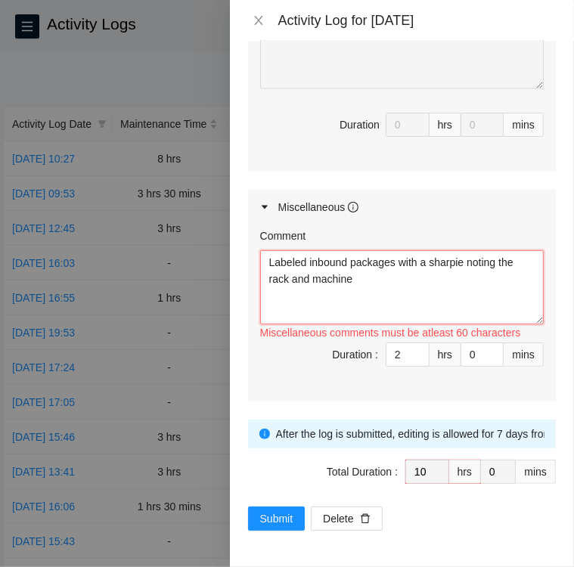
click at [266, 262] on textarea "Labeled inbound packages with a sharpie noting the rack and machine" at bounding box center [401, 287] width 283 height 74
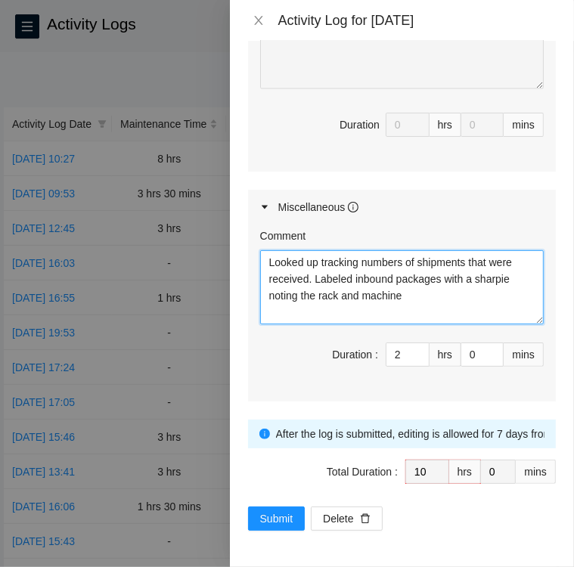
click at [403, 295] on textarea "Looked up tracking numbers of shipments that were received. Labeled inbound pac…" at bounding box center [401, 287] width 283 height 74
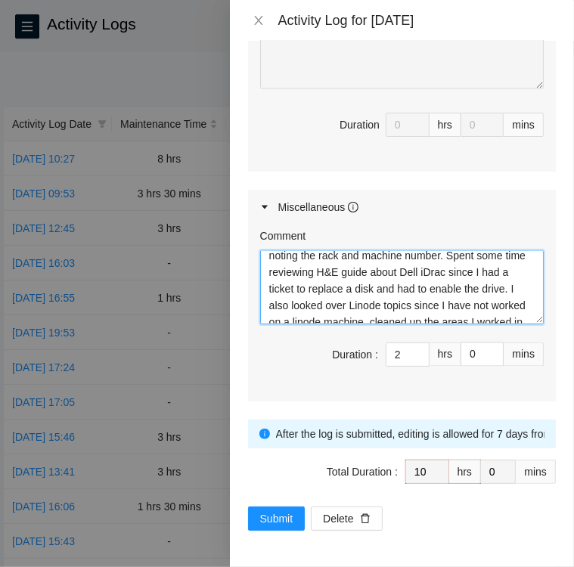
scroll to position [41, 0]
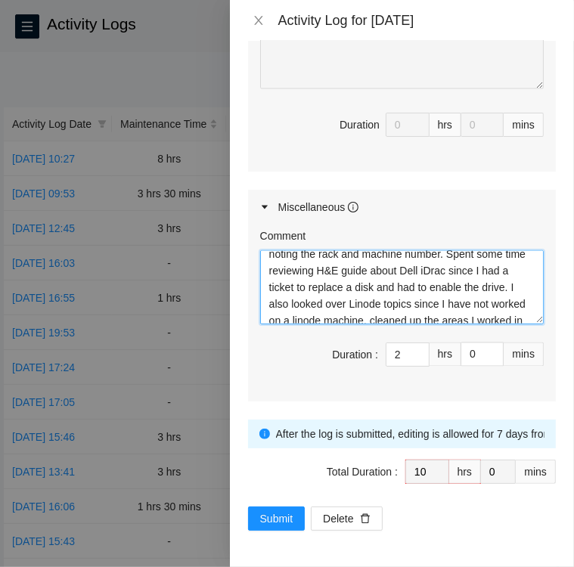
click at [499, 289] on textarea "Looked up tracking numbers of shipments that were received. Labeled inbound pac…" at bounding box center [401, 287] width 283 height 74
click at [348, 303] on textarea "Looked up tracking numbers of shipments that were received. Labeled inbound pac…" at bounding box center [401, 287] width 283 height 74
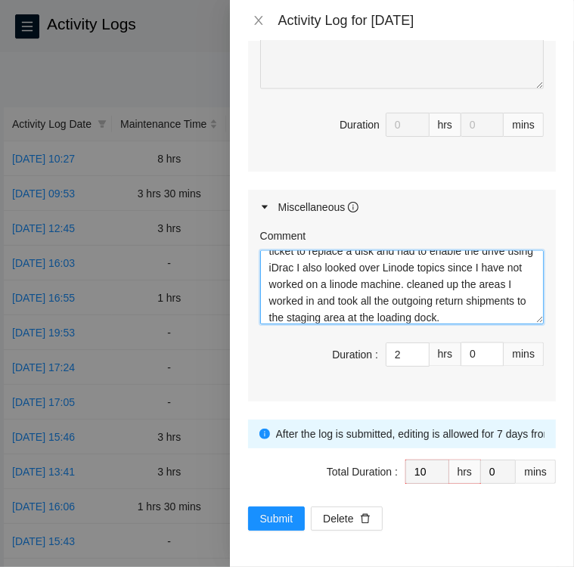
scroll to position [79, 0]
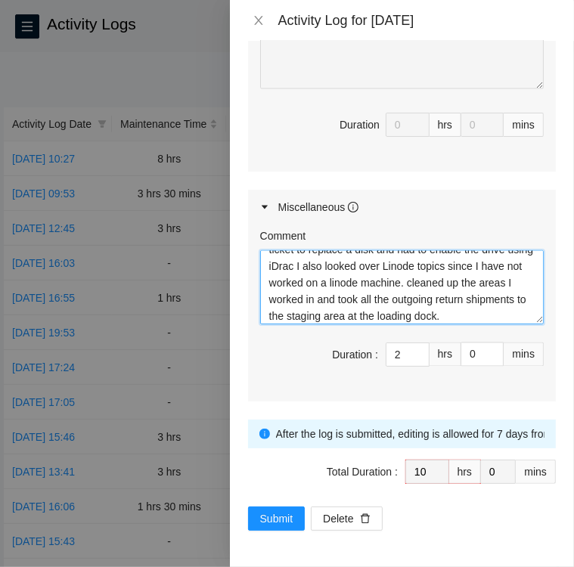
click at [308, 300] on textarea "Looked up tracking numbers of shipments that were received. Labeled inbound pac…" at bounding box center [401, 287] width 283 height 74
click at [438, 316] on textarea "Looked up tracking numbers of shipments that were received. Labeled inbound pac…" at bounding box center [401, 287] width 283 height 74
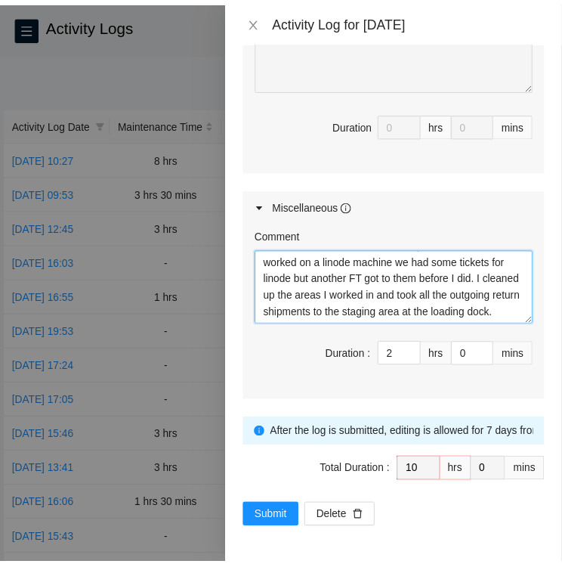
scroll to position [133, 0]
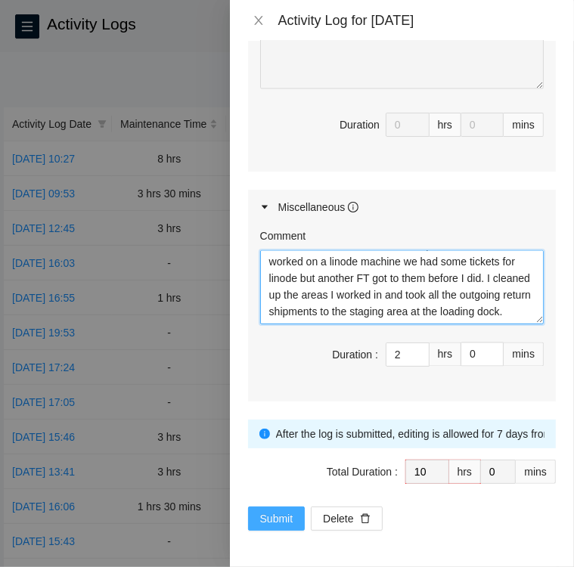
type textarea "Looked up tracking numbers of shipments that were received. Labeled inbound pac…"
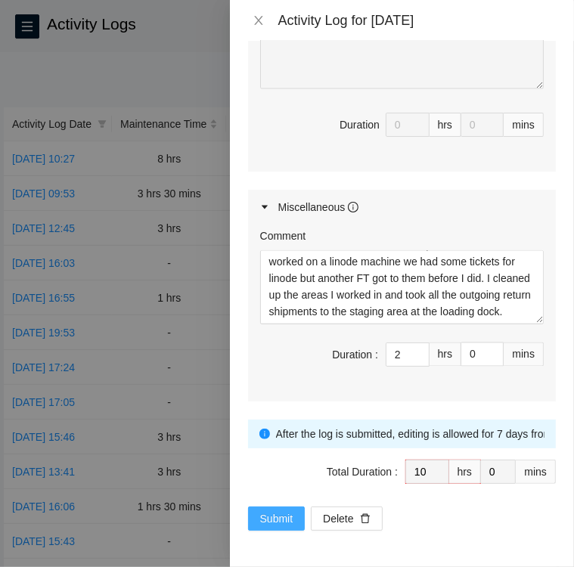
click at [276, 515] on span "Submit" at bounding box center [276, 518] width 33 height 17
